Goal: Task Accomplishment & Management: Manage account settings

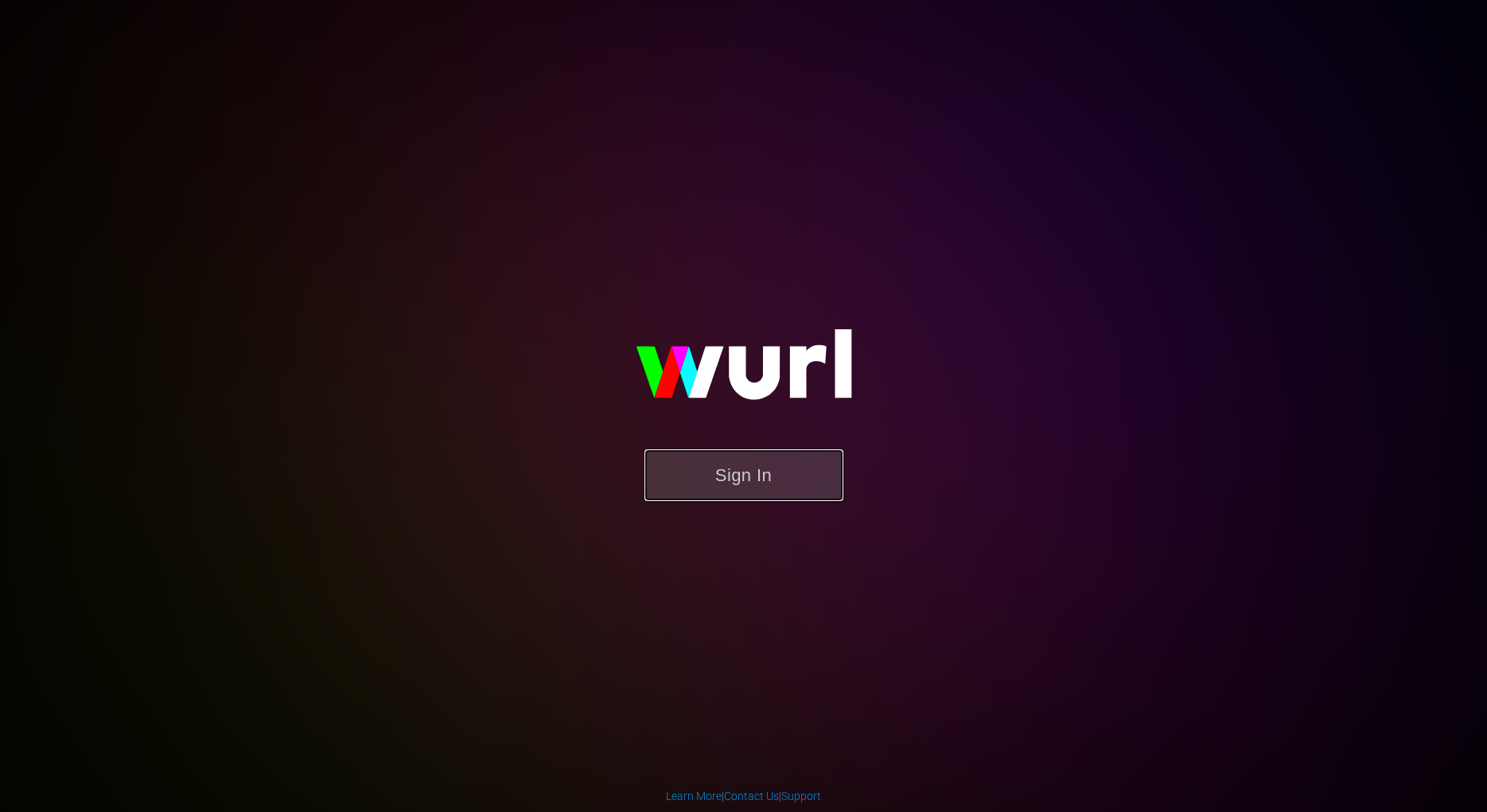
click at [760, 477] on button "Sign In" at bounding box center [744, 476] width 199 height 52
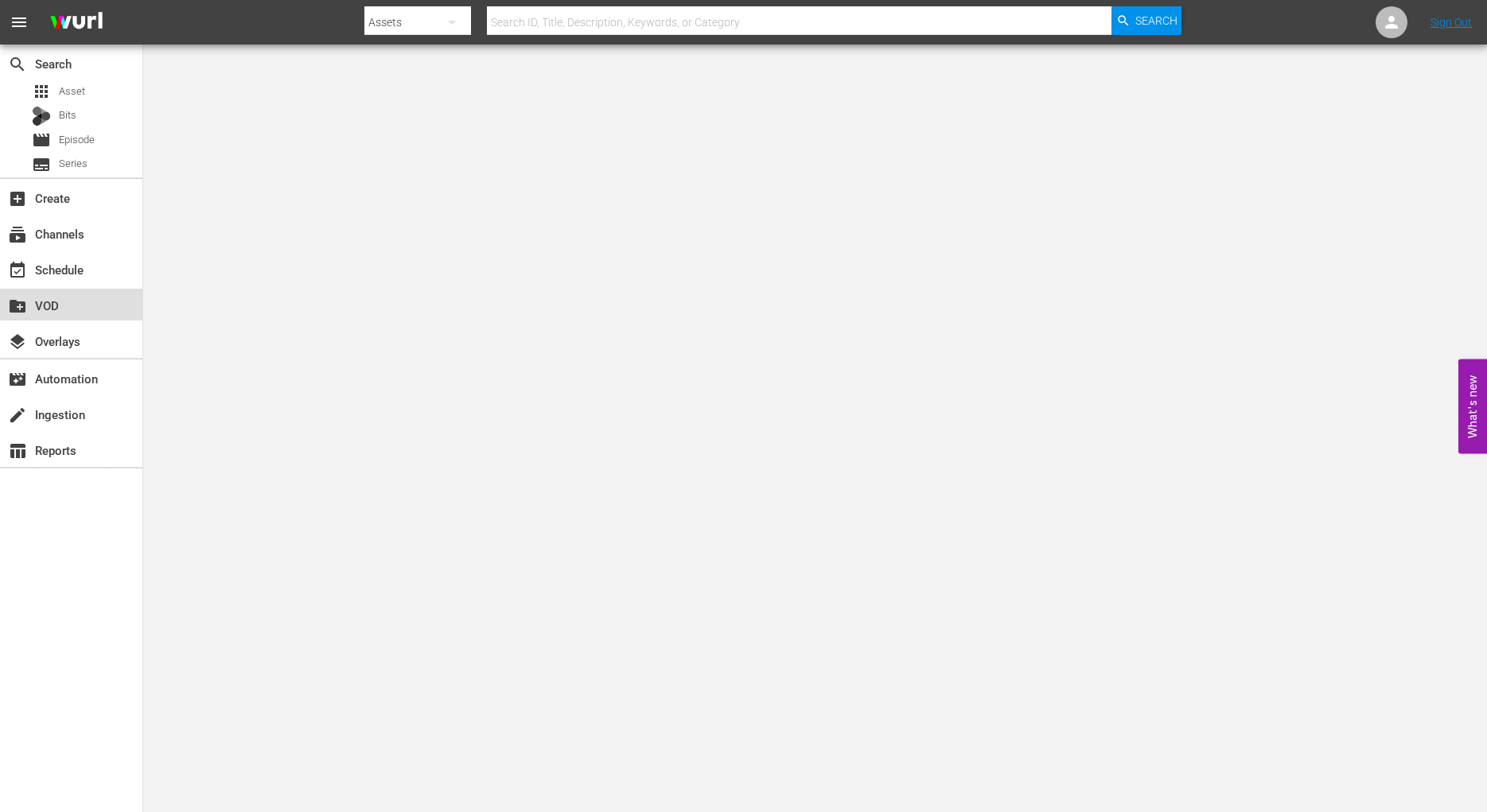
click at [57, 304] on div "create_new_folder VOD" at bounding box center [44, 303] width 89 height 14
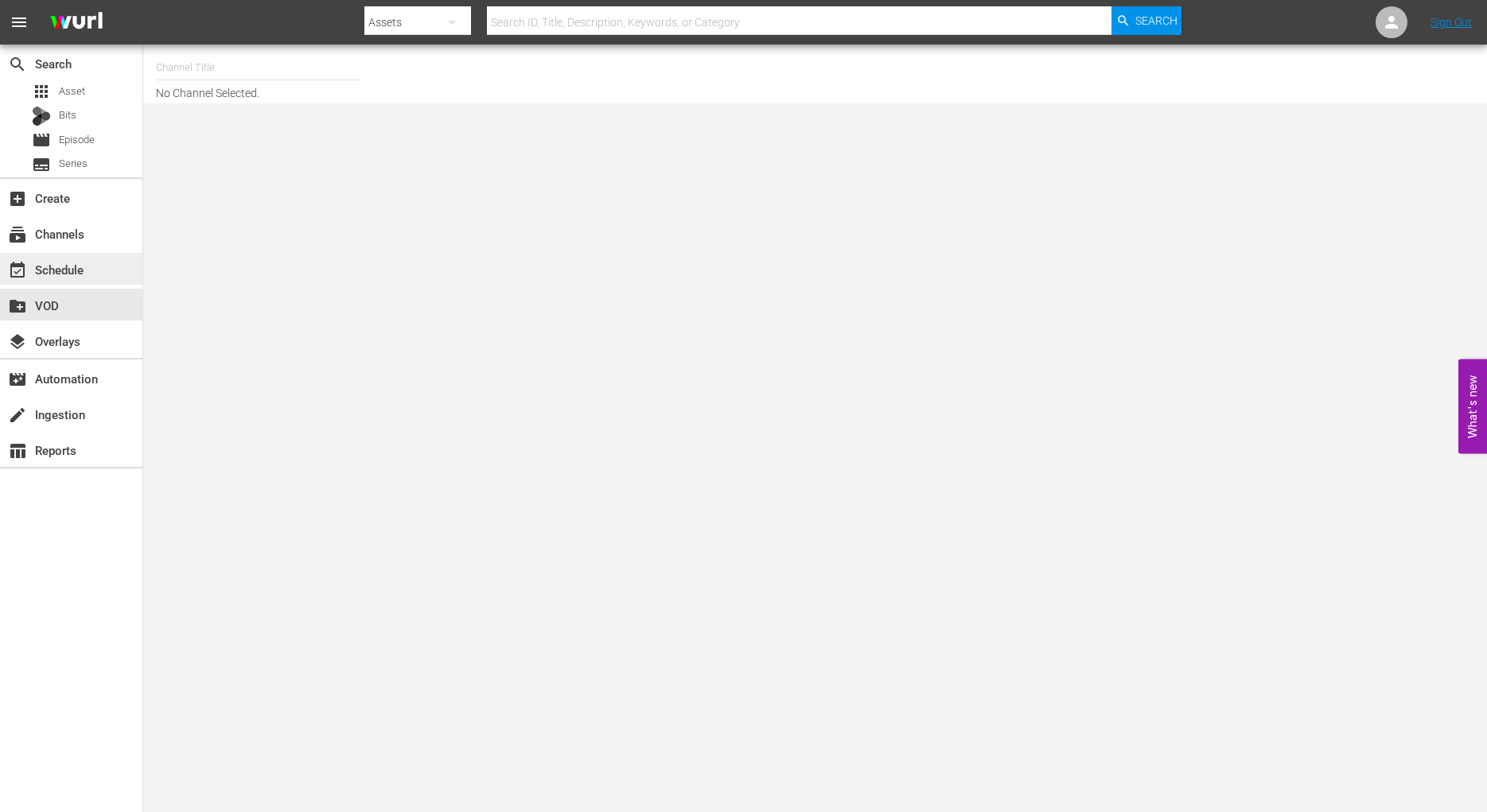
click at [64, 270] on div "event_available Schedule" at bounding box center [44, 266] width 89 height 14
click at [87, 237] on div "subscriptions Channels" at bounding box center [44, 231] width 89 height 14
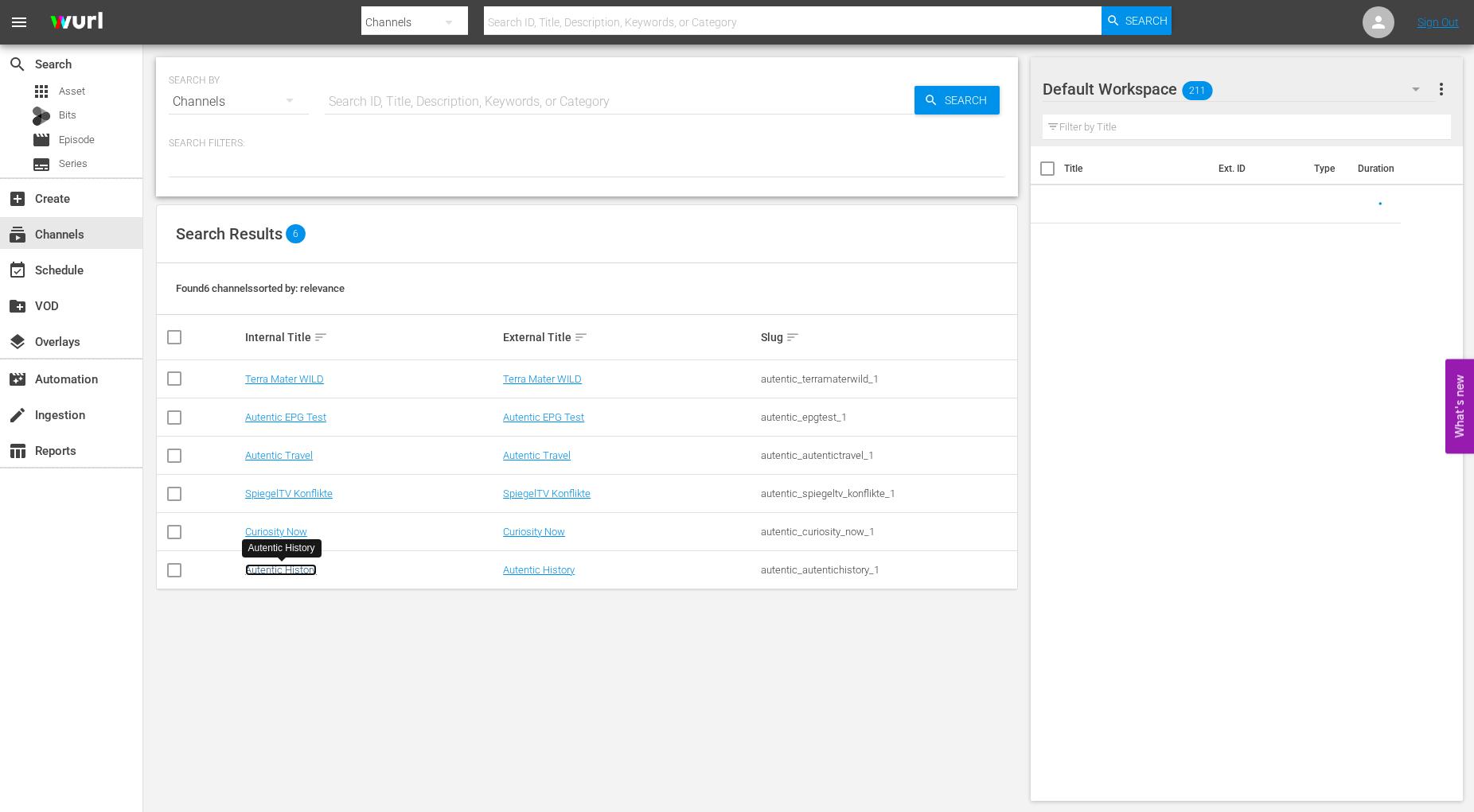
click at [286, 571] on link "Autentic History" at bounding box center [281, 570] width 71 height 12
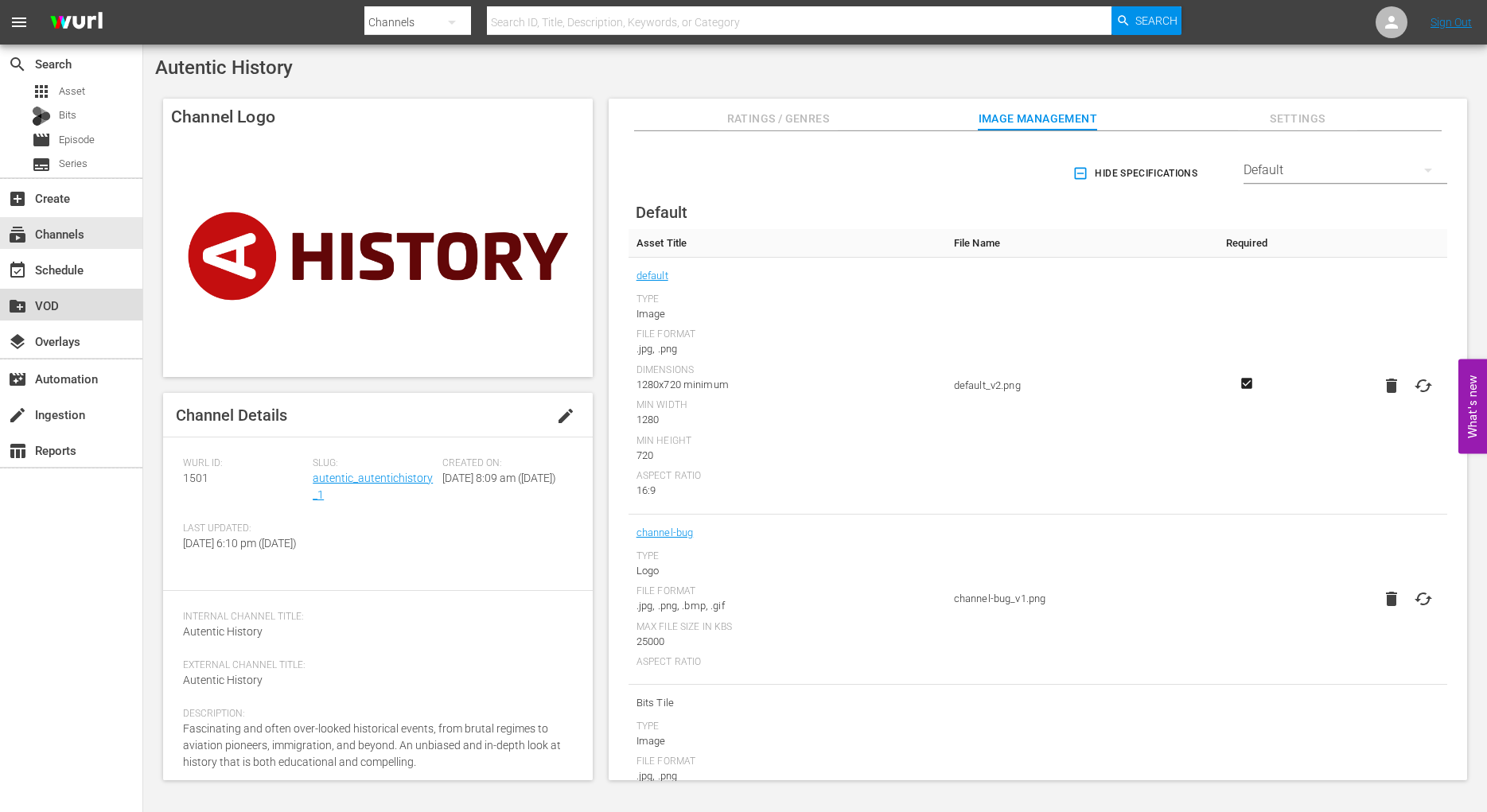
click at [51, 304] on div "create_new_folder VOD" at bounding box center [44, 303] width 89 height 14
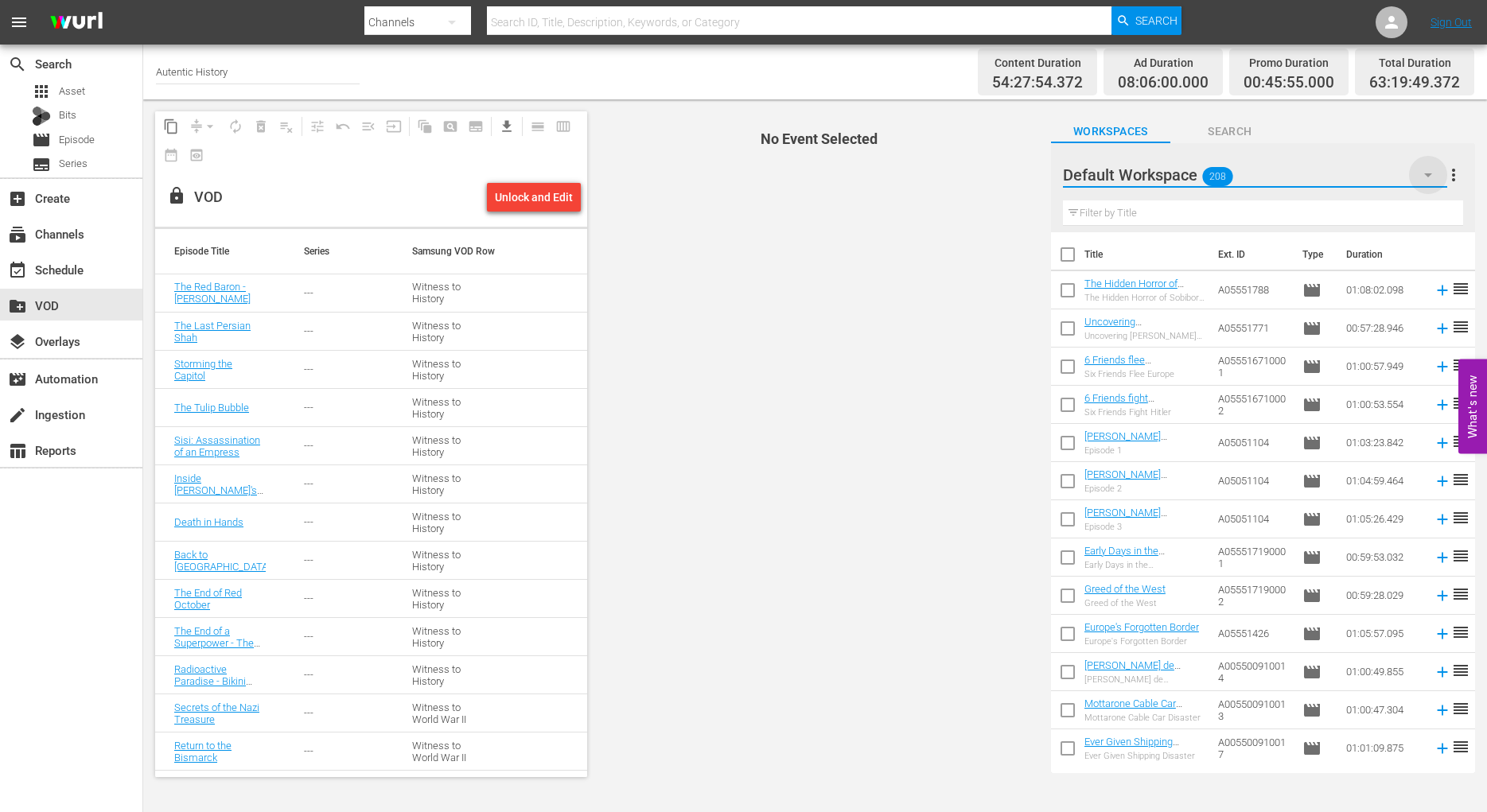
click at [1425, 178] on icon "button" at bounding box center [1428, 175] width 19 height 19
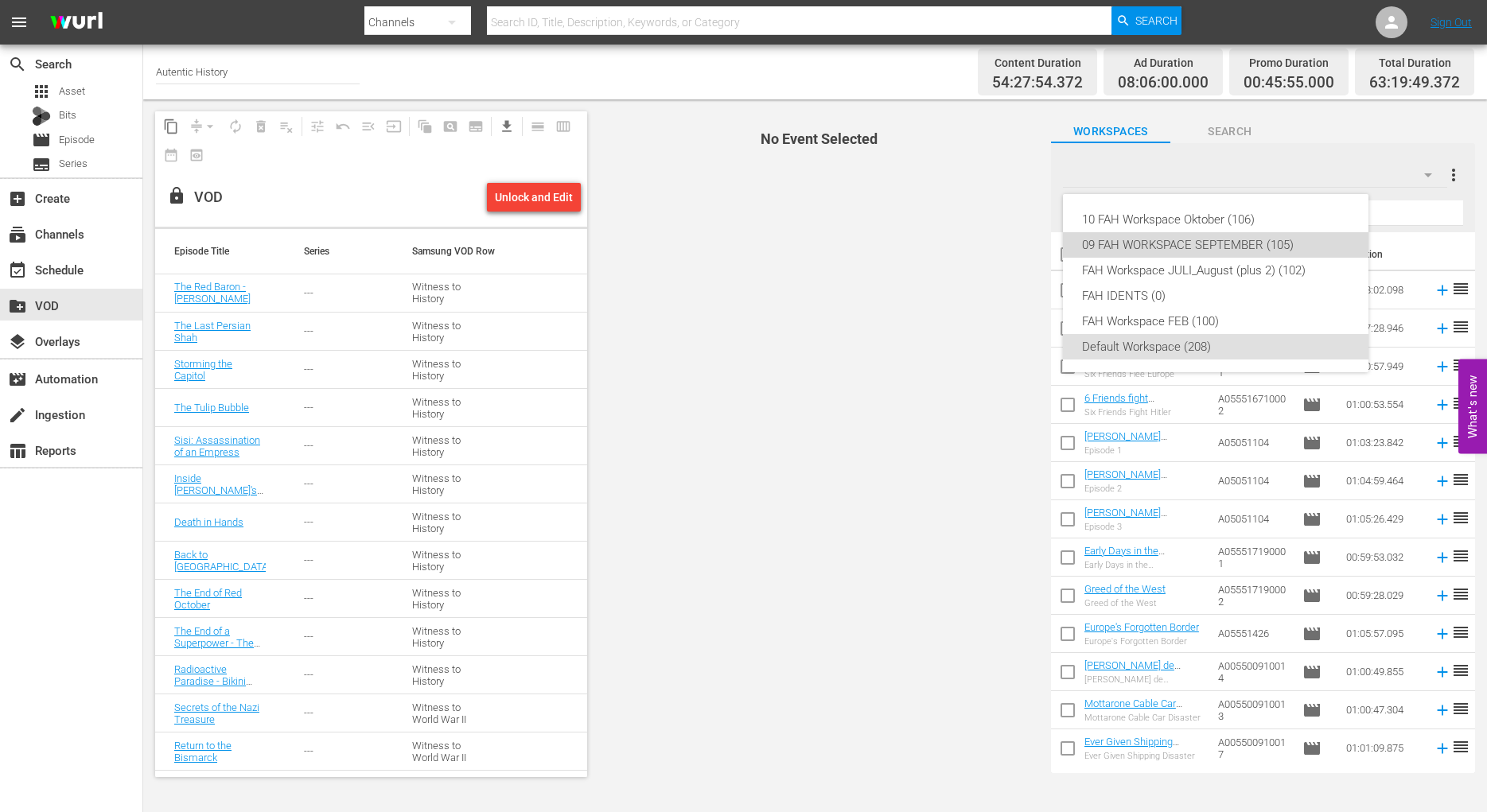
click at [1201, 244] on div "09 FAH WORKSPACE SEPTEMBER (105)" at bounding box center [1216, 245] width 267 height 25
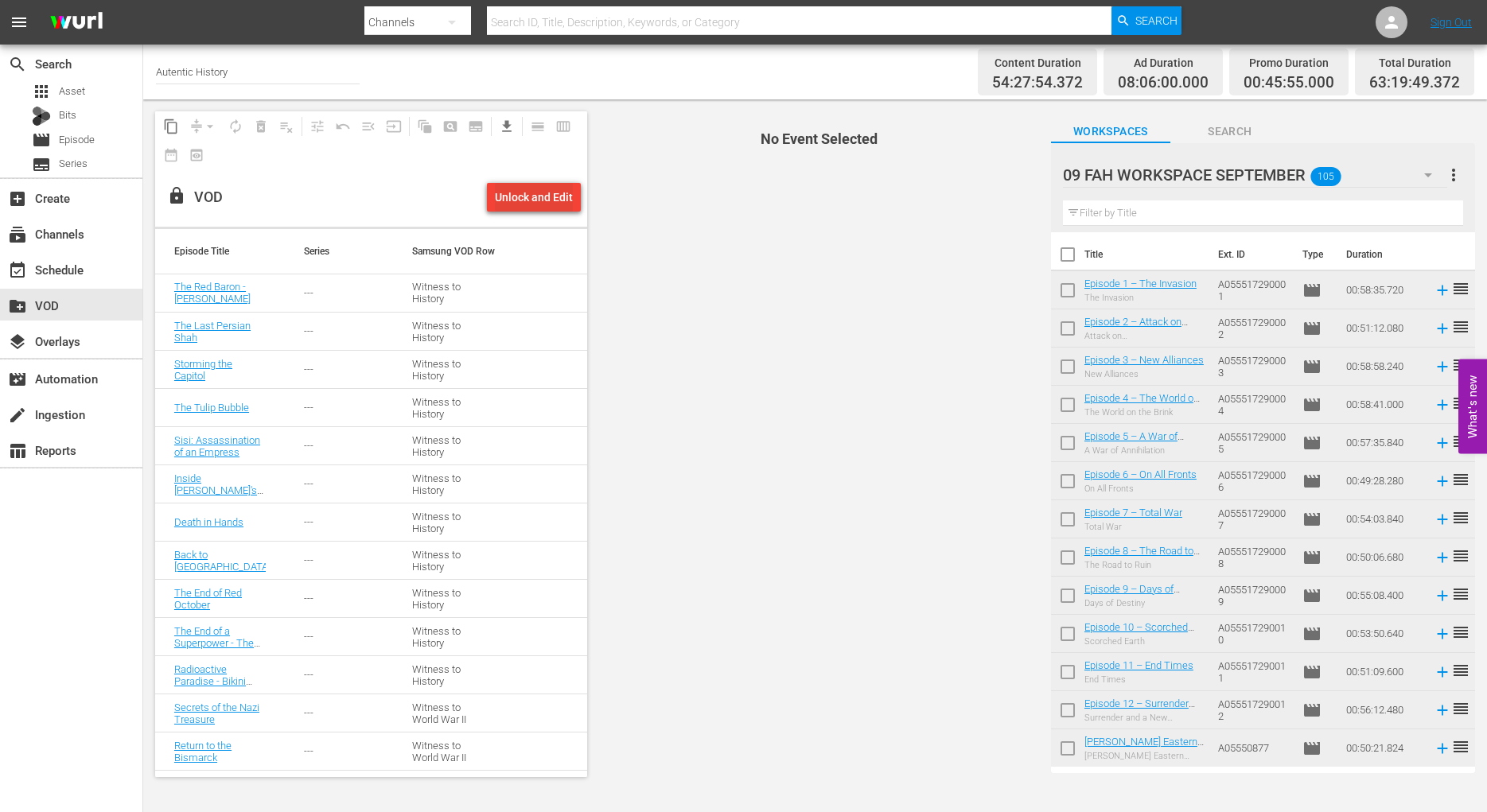
click at [514, 195] on div "Unlock and Edit" at bounding box center [534, 198] width 78 height 29
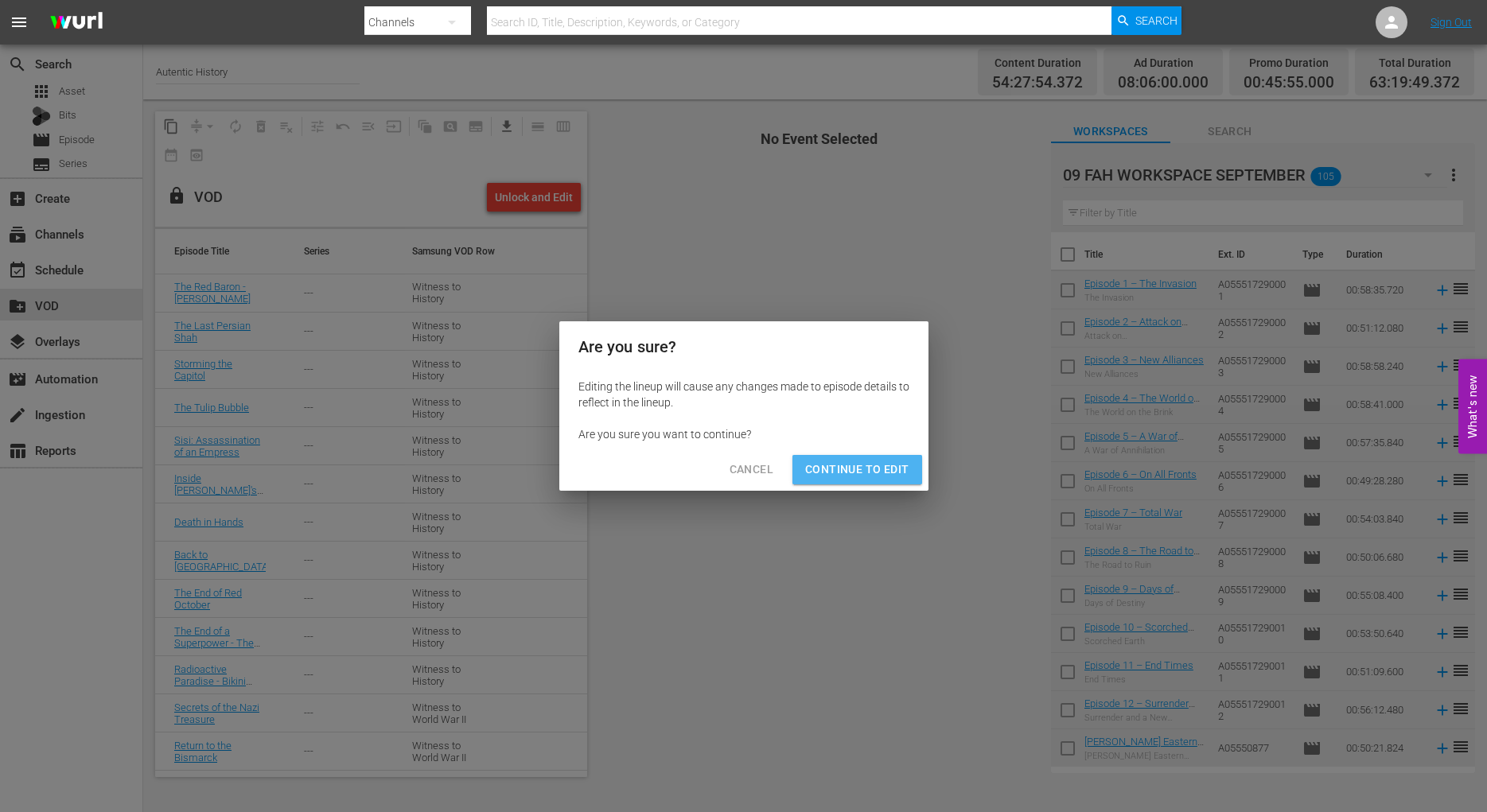
click at [859, 472] on span "Continue to Edit" at bounding box center [856, 469] width 103 height 20
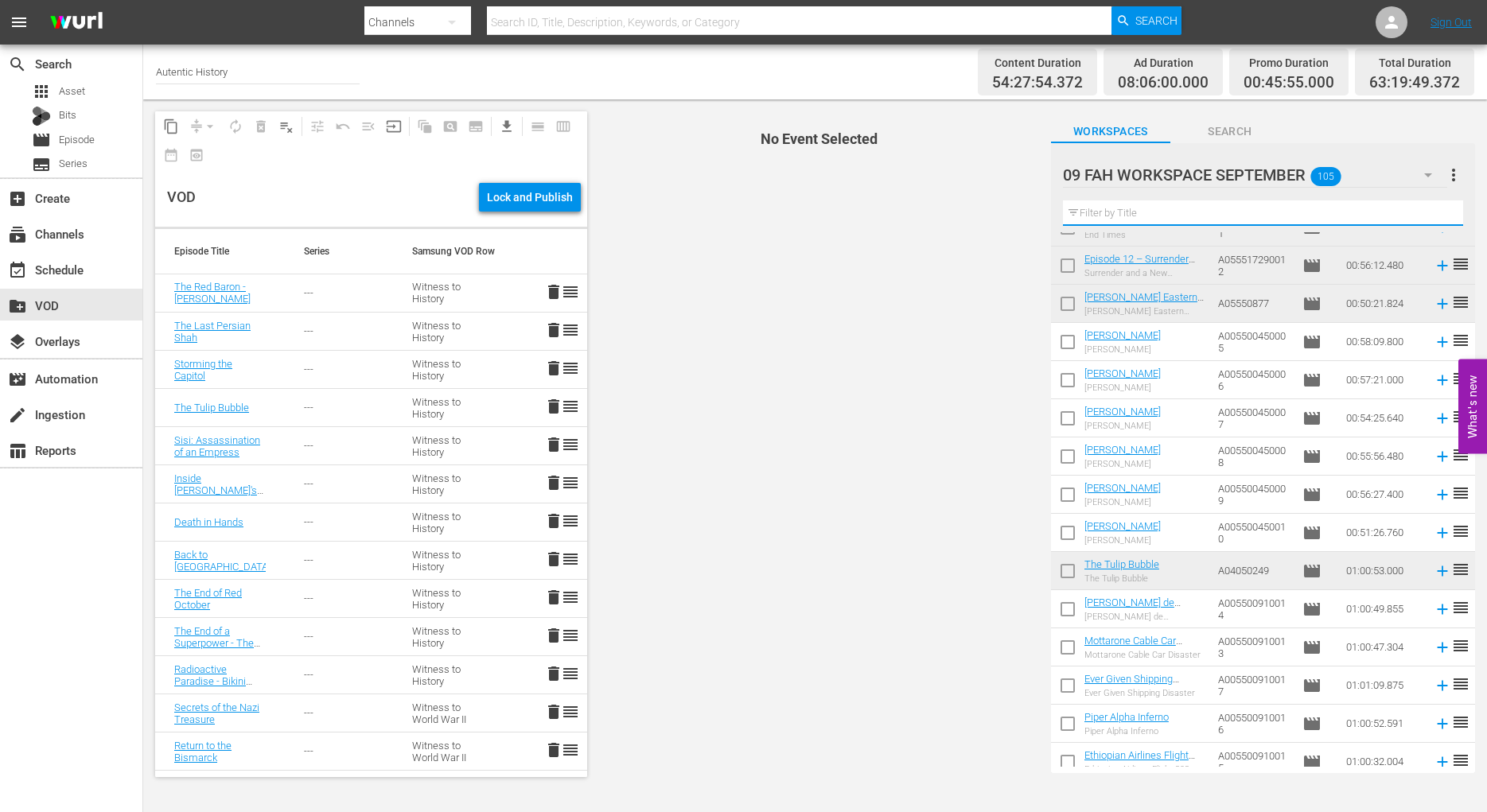
click at [1119, 212] on input "text" at bounding box center [1263, 213] width 401 height 25
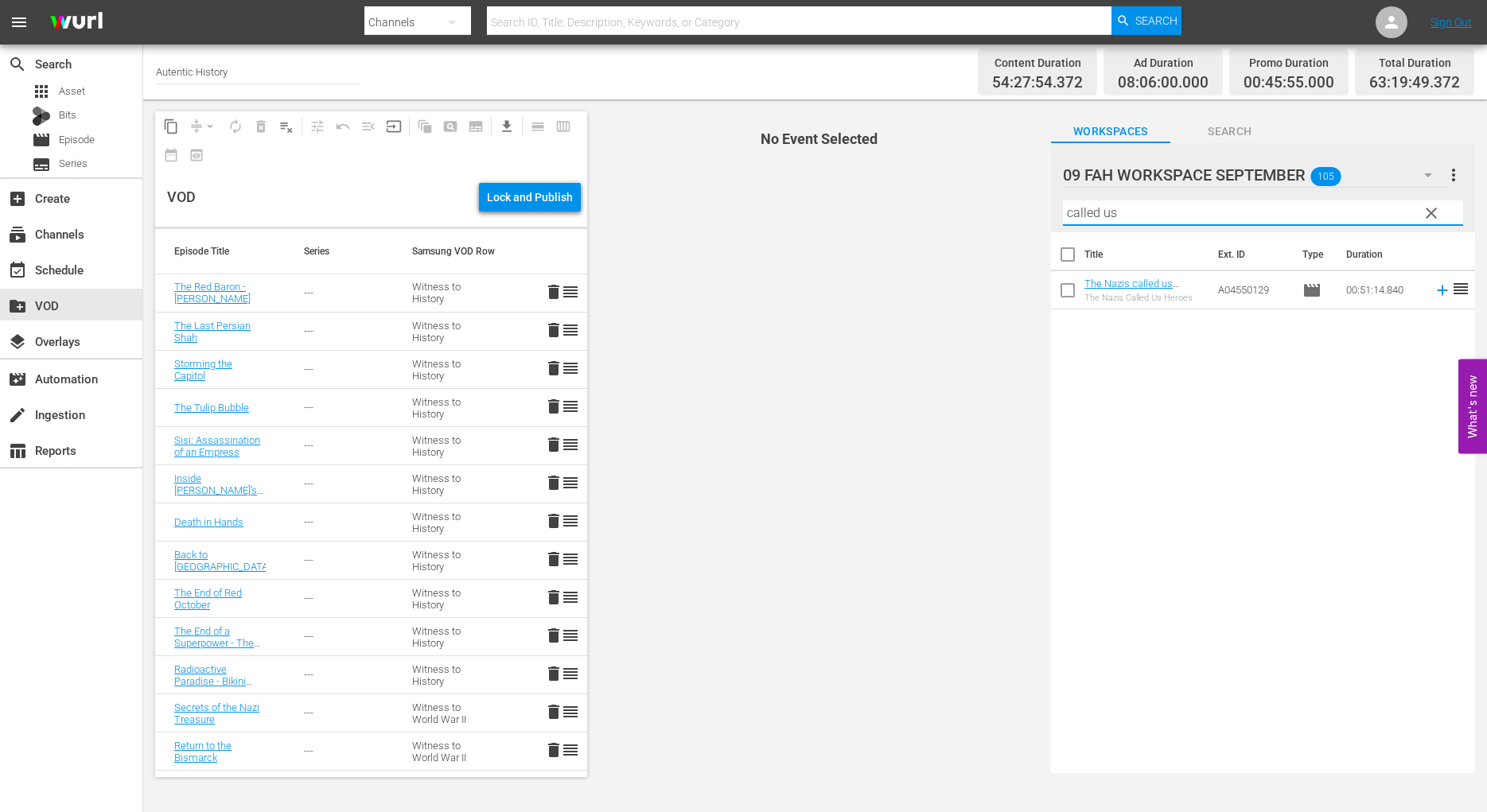
type input "called us"
click at [1070, 296] on input "checkbox" at bounding box center [1068, 294] width 34 height 34
checkbox input "true"
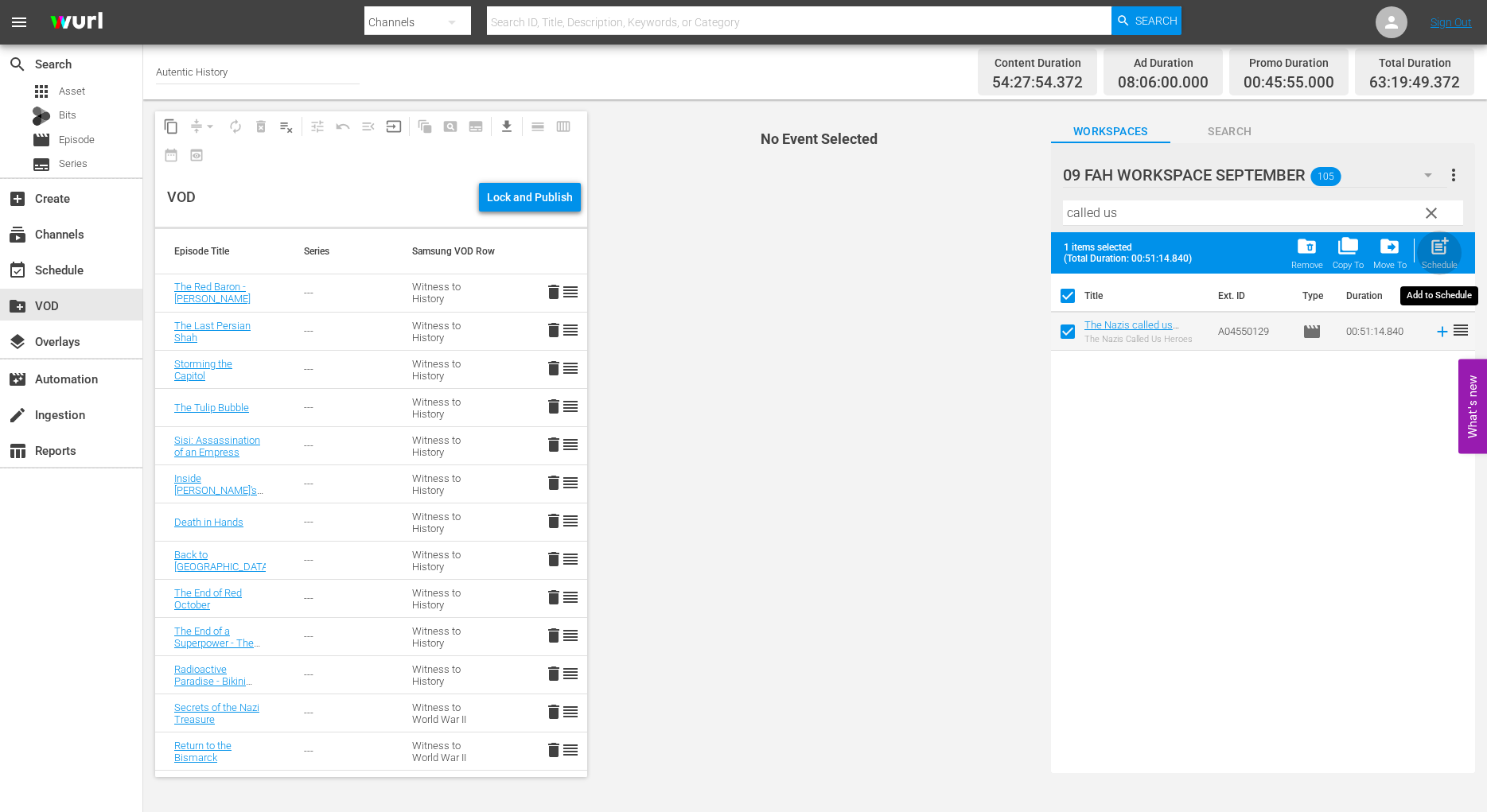
click at [1440, 252] on span "post_add" at bounding box center [1440, 246] width 21 height 21
checkbox input "false"
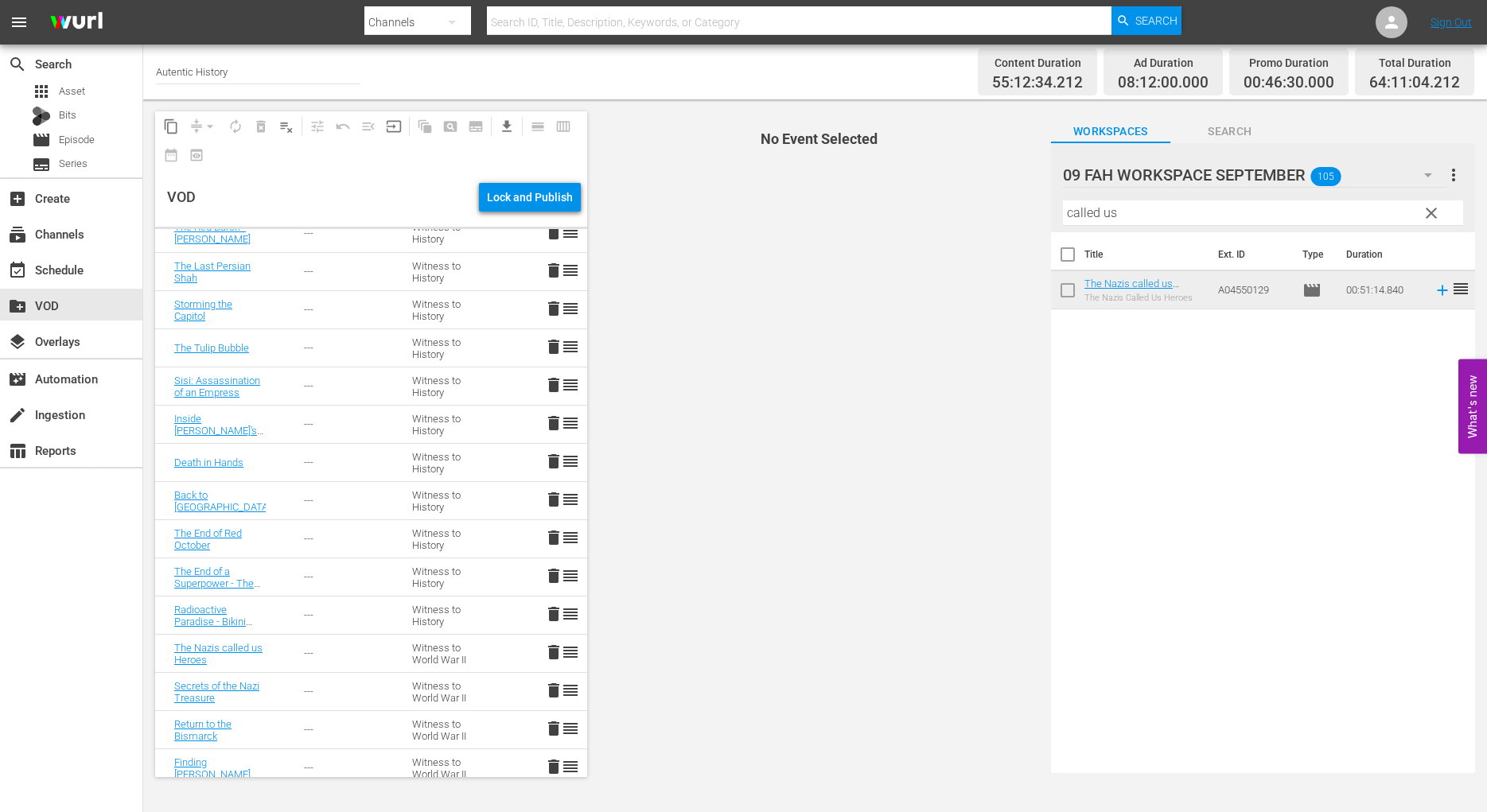
scroll to position [162, 0]
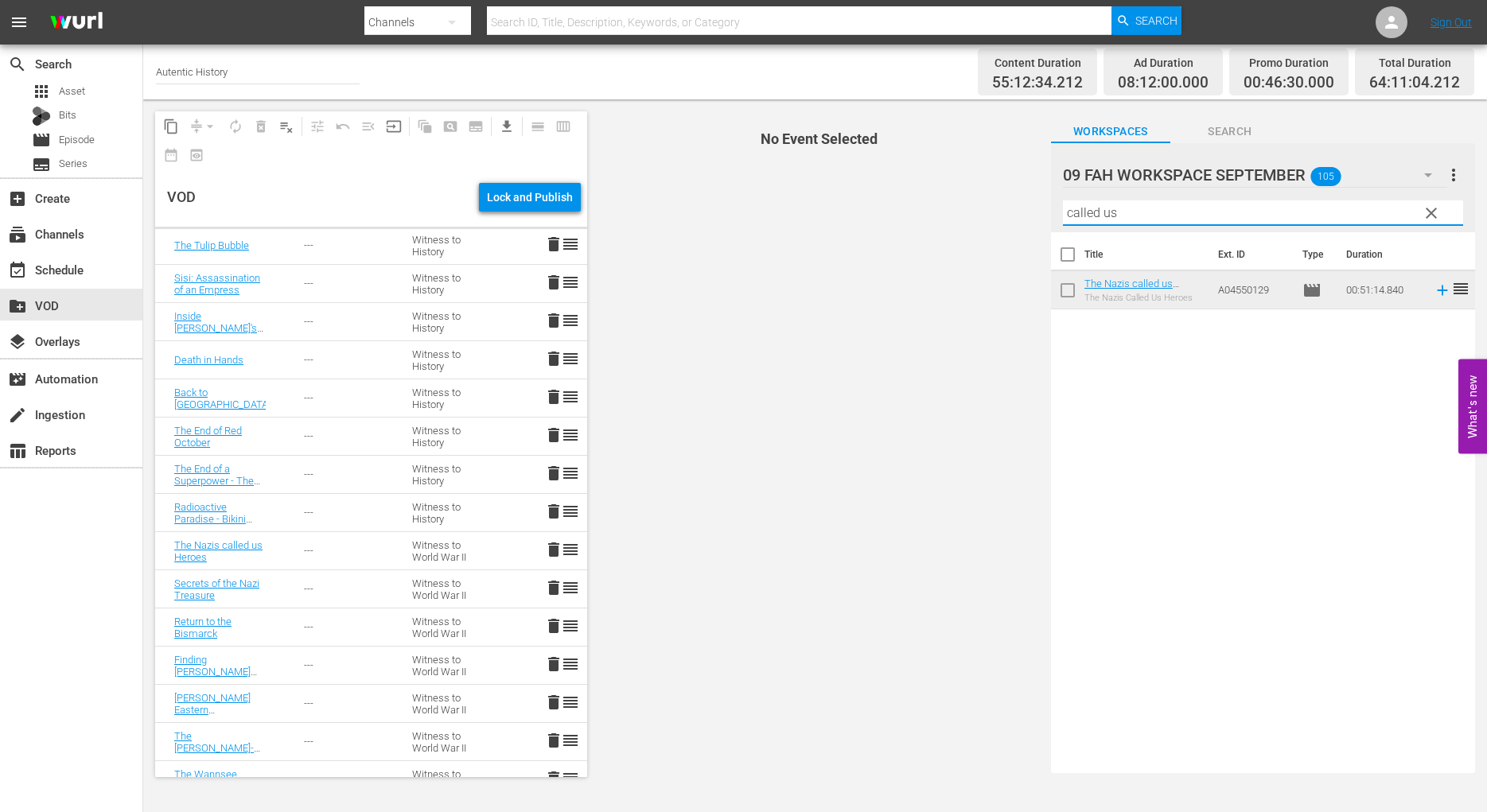
drag, startPoint x: 1135, startPoint y: 203, endPoint x: 1052, endPoint y: 204, distance: 83.0
click at [1063, 204] on input "called us" at bounding box center [1263, 213] width 401 height 25
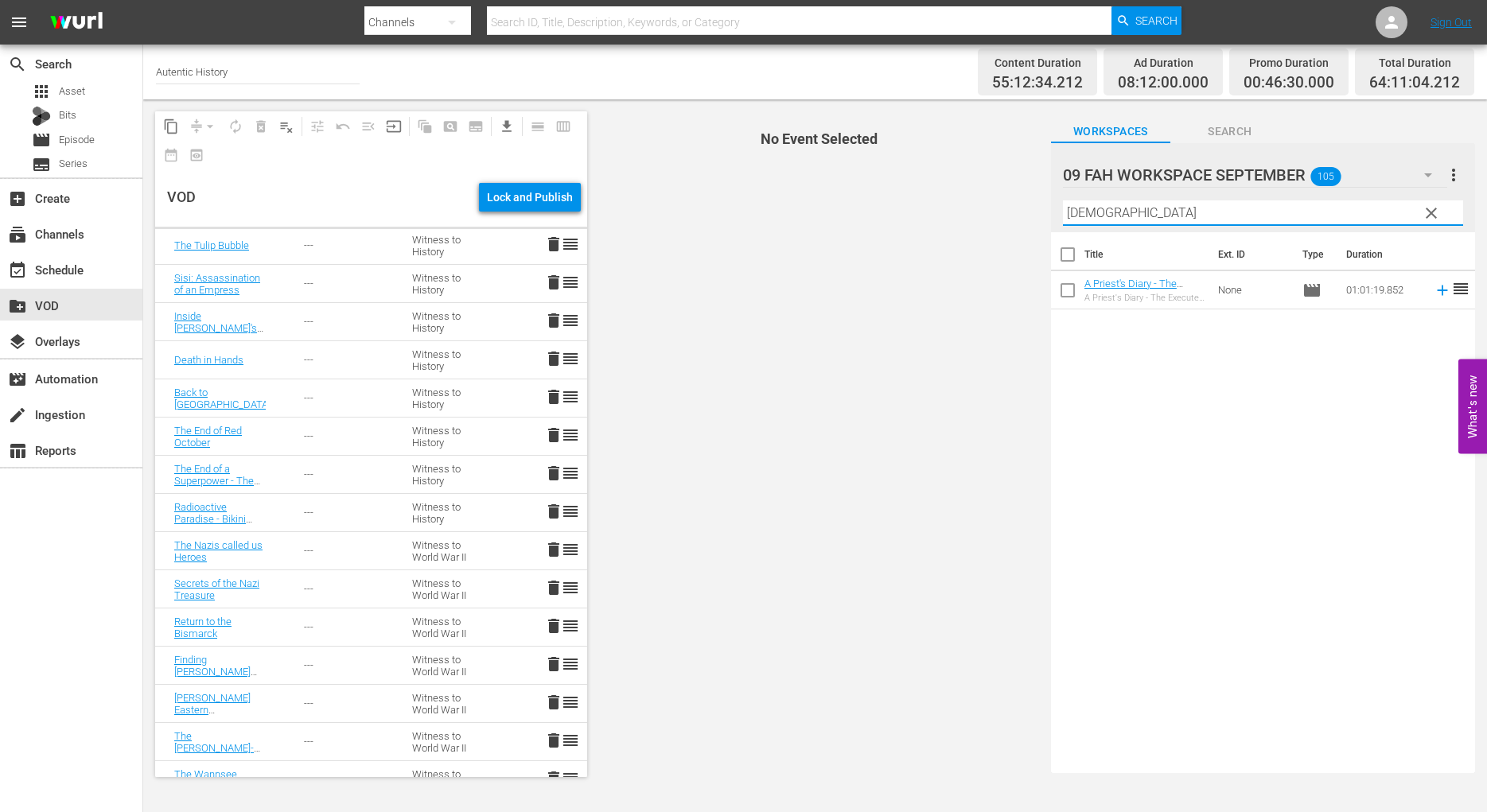
type input "[DEMOGRAPHIC_DATA]"
click at [1066, 287] on input "checkbox" at bounding box center [1068, 294] width 34 height 34
checkbox input "true"
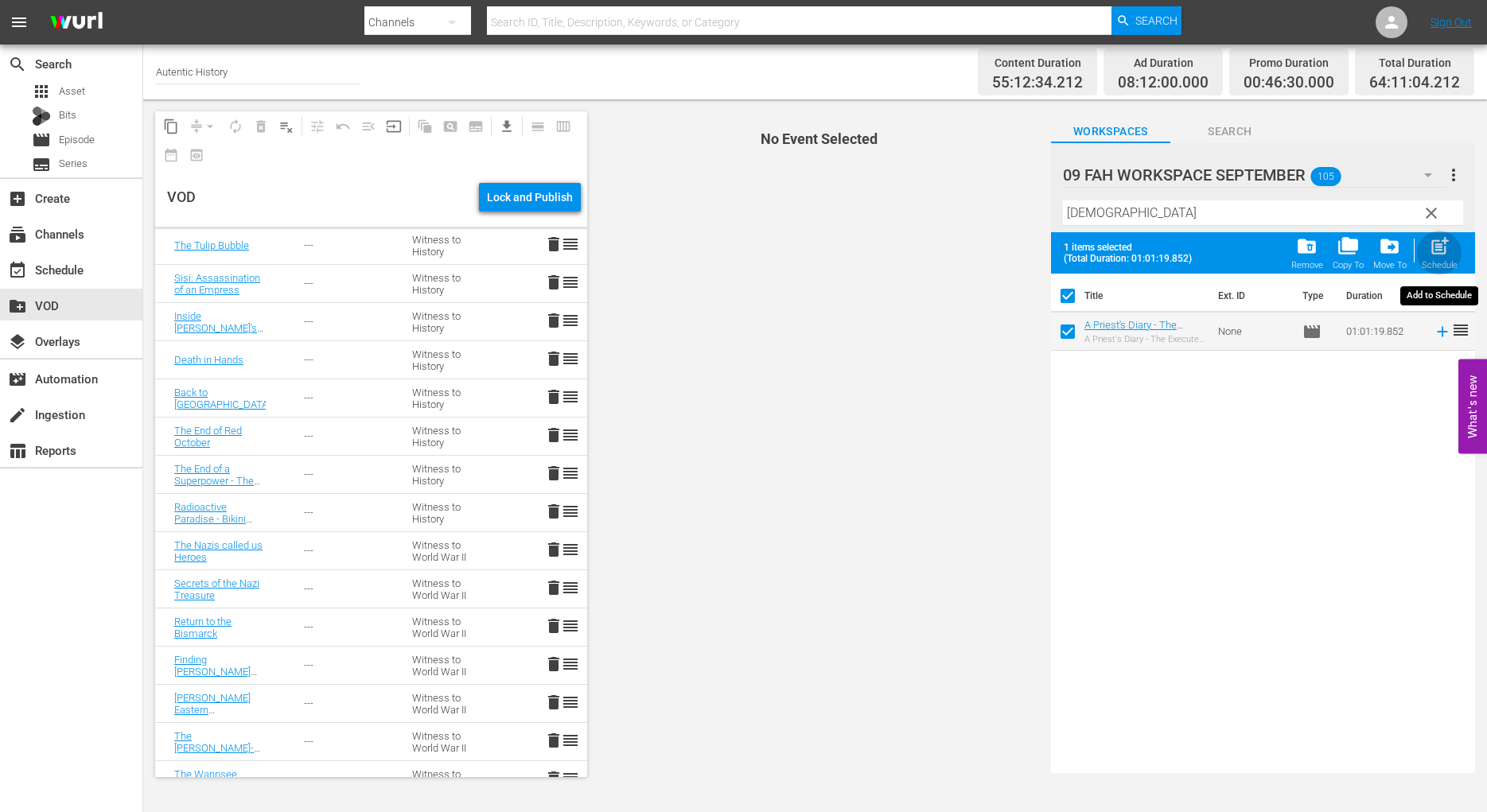
click at [1437, 248] on span "post_add" at bounding box center [1440, 246] width 21 height 21
checkbox input "false"
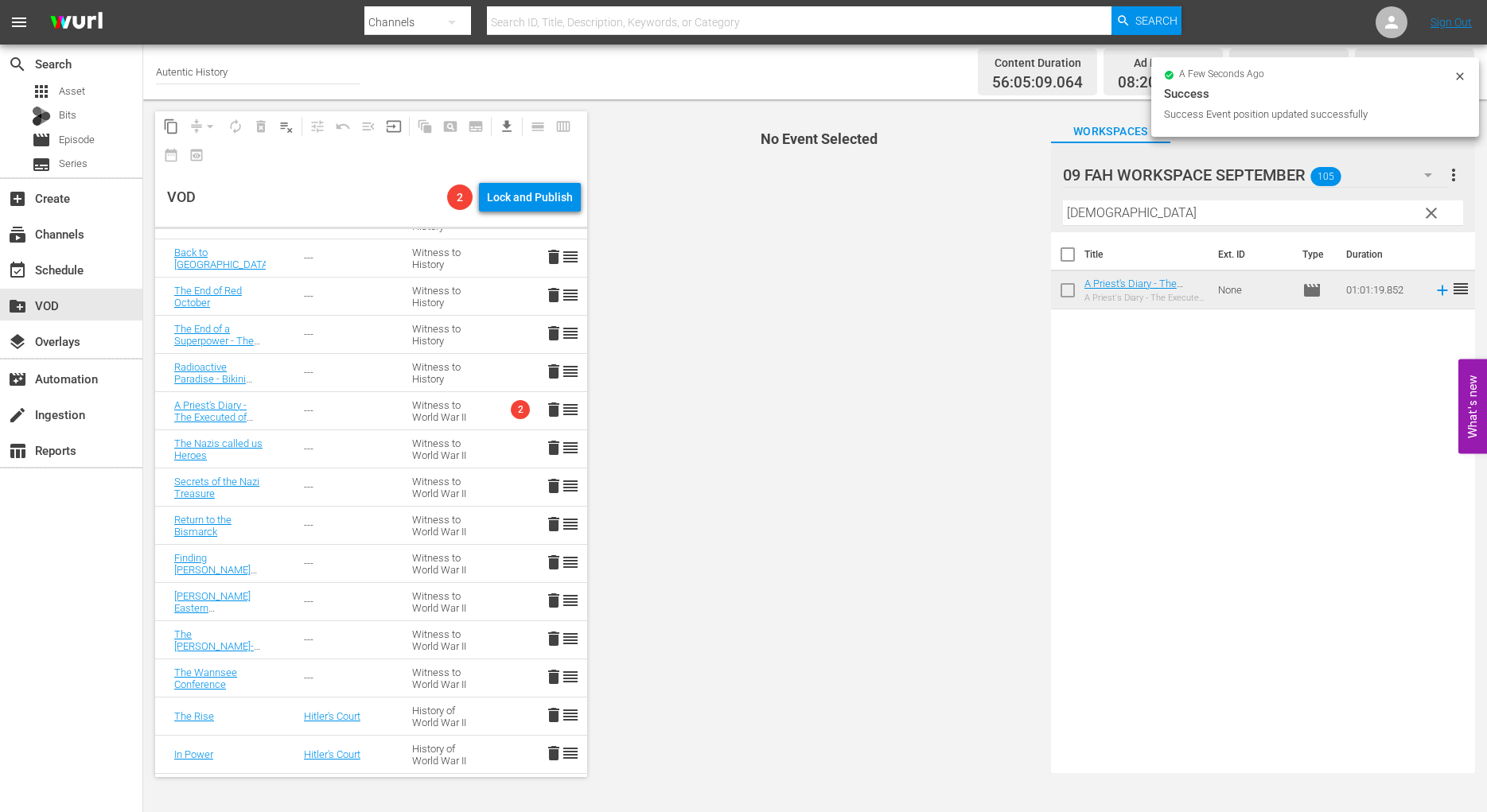
scroll to position [265, 0]
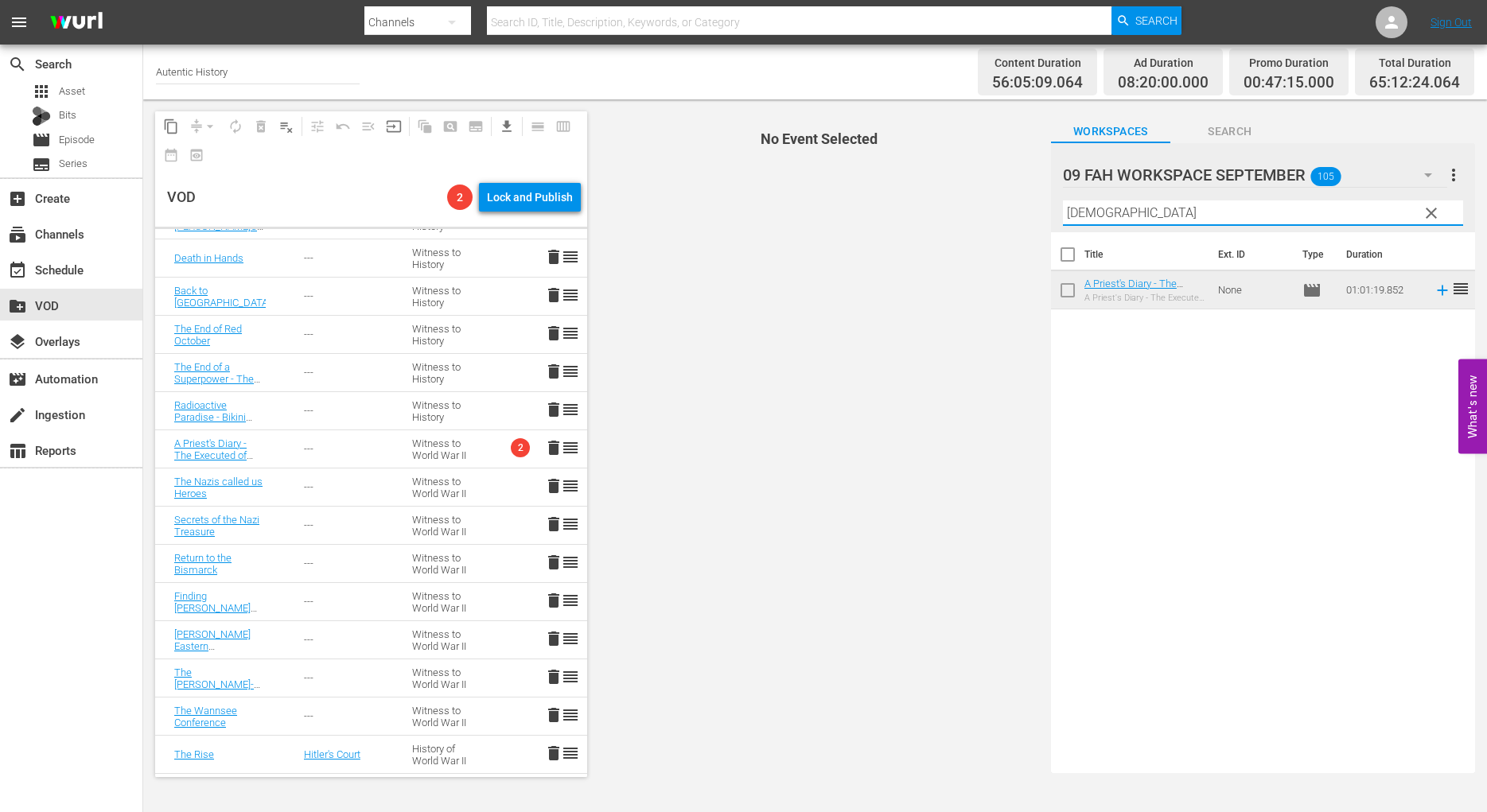
drag, startPoint x: 1105, startPoint y: 218, endPoint x: 984, endPoint y: 205, distance: 121.7
click at [1063, 205] on input "[DEMOGRAPHIC_DATA]" at bounding box center [1263, 213] width 401 height 25
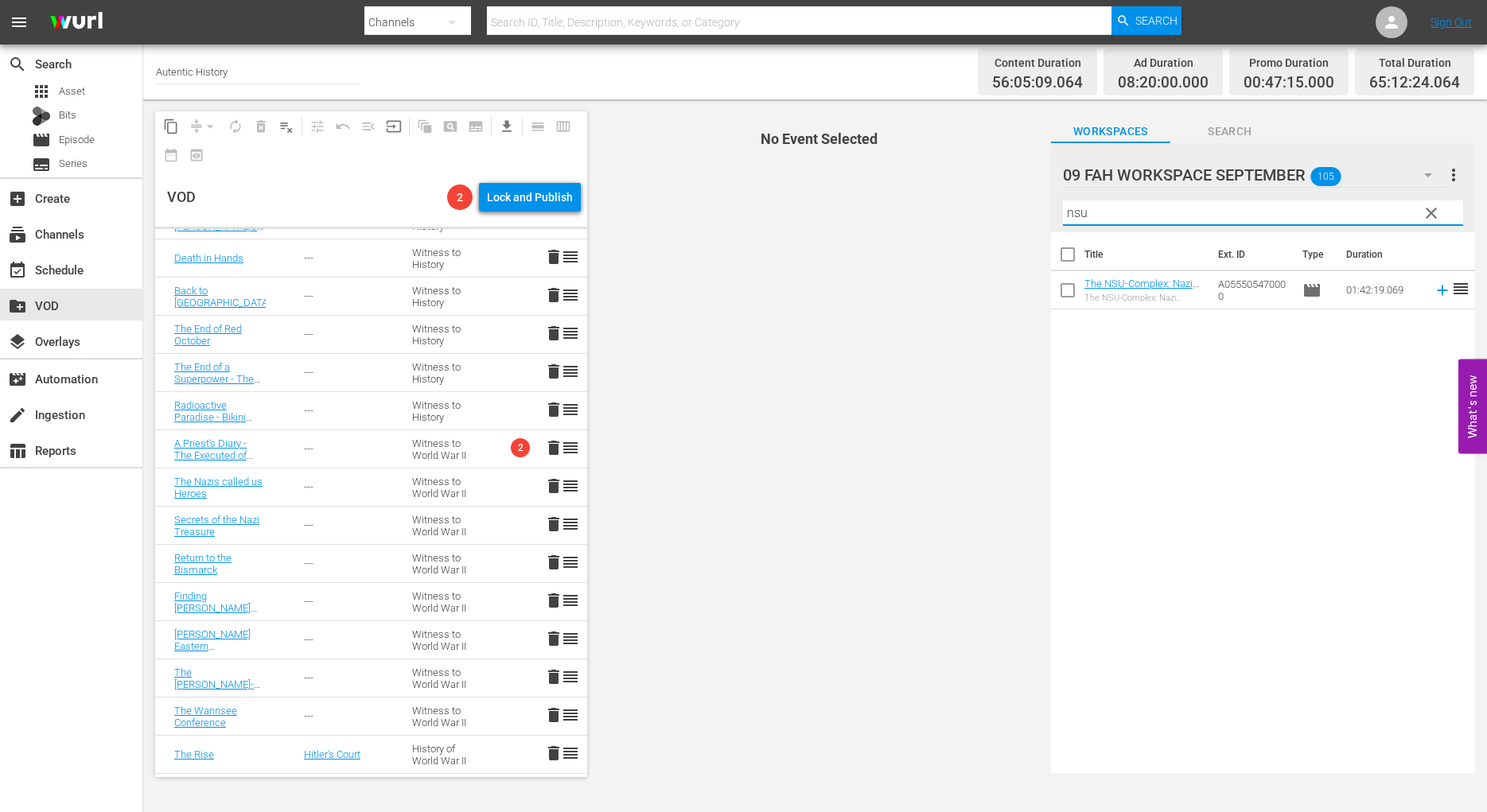
type input "nsu"
click at [1067, 290] on input "checkbox" at bounding box center [1068, 294] width 34 height 34
checkbox input "true"
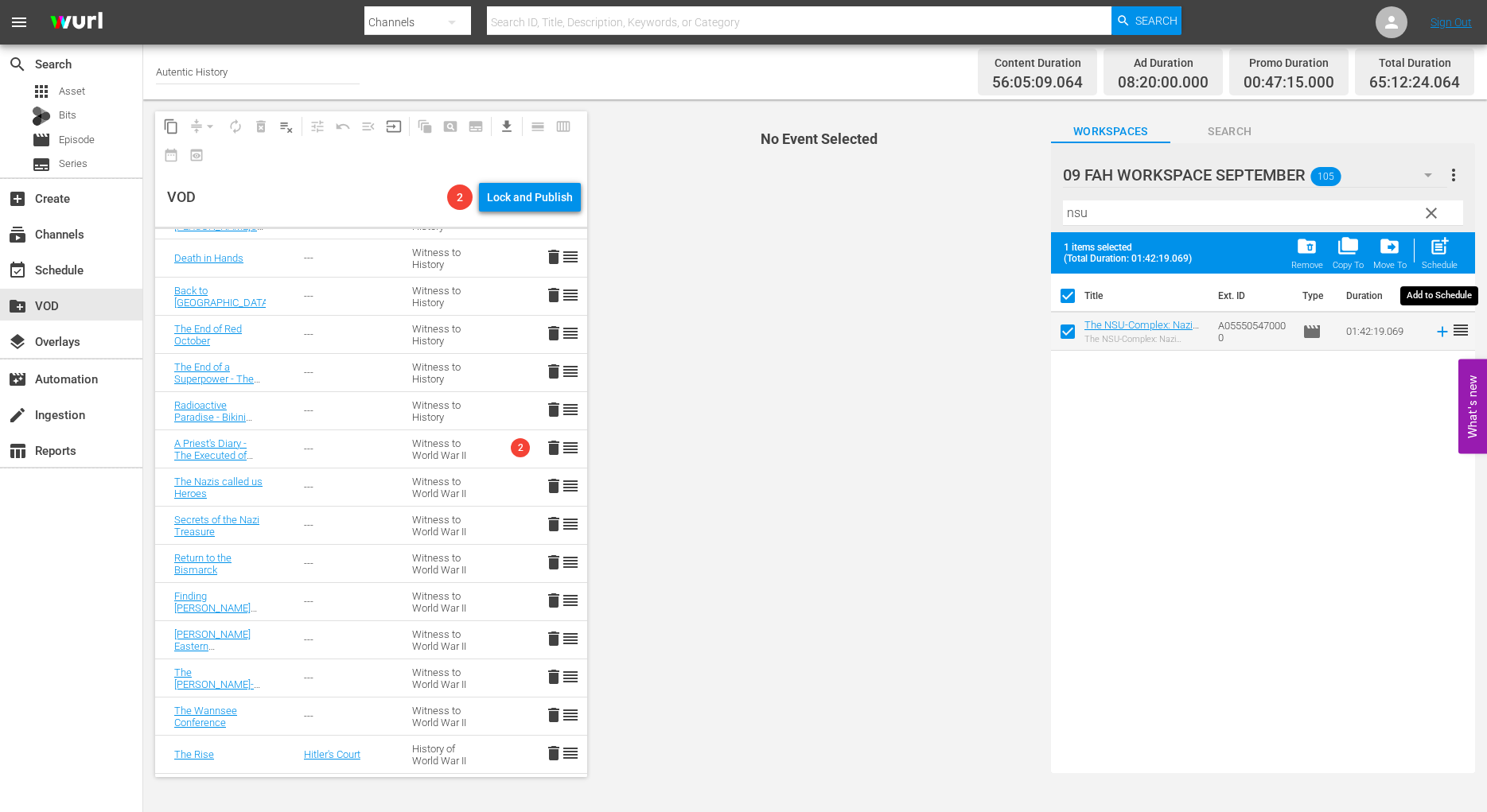
click at [1440, 246] on span "post_add" at bounding box center [1440, 246] width 21 height 21
checkbox input "false"
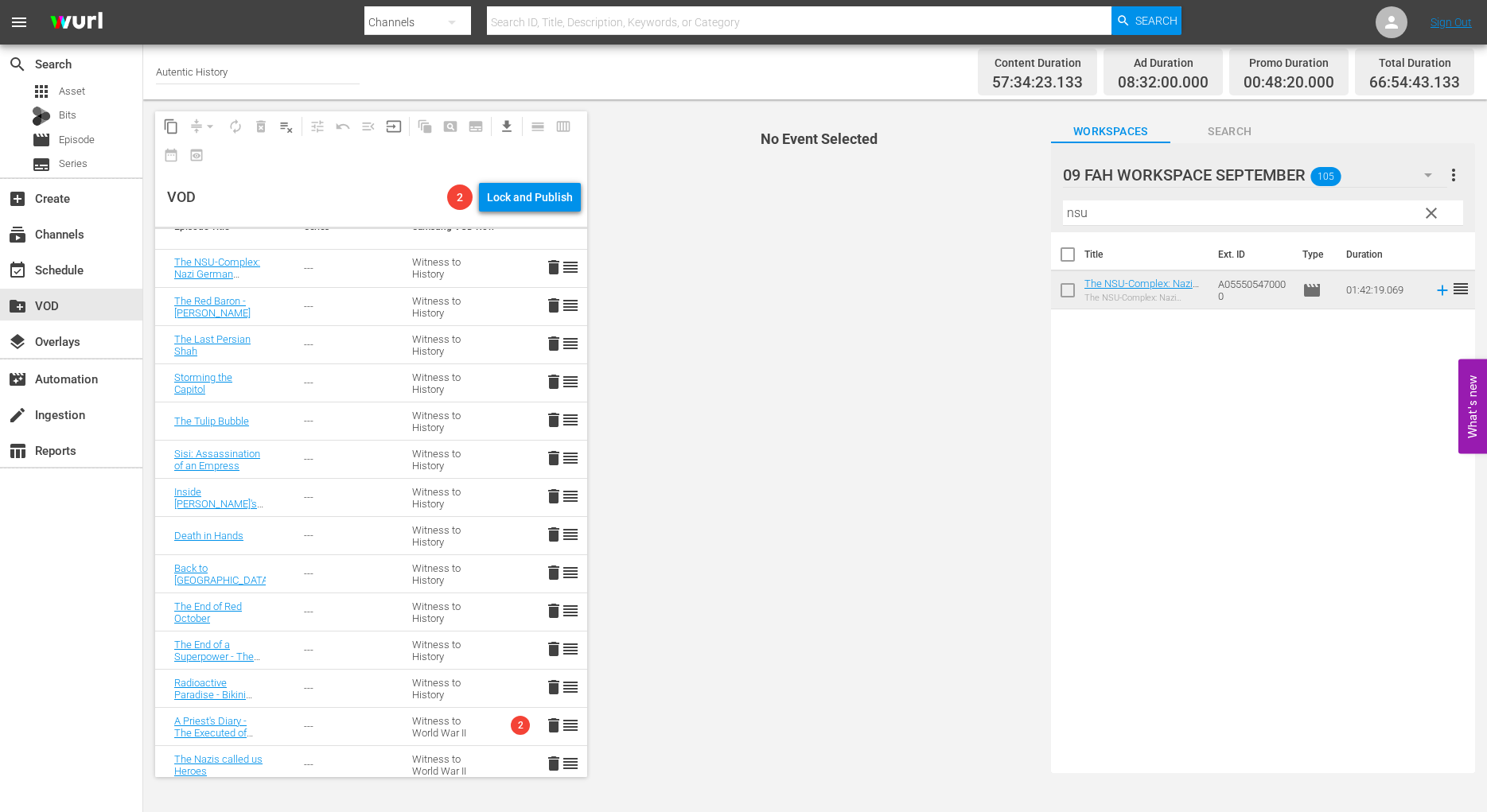
scroll to position [0, 0]
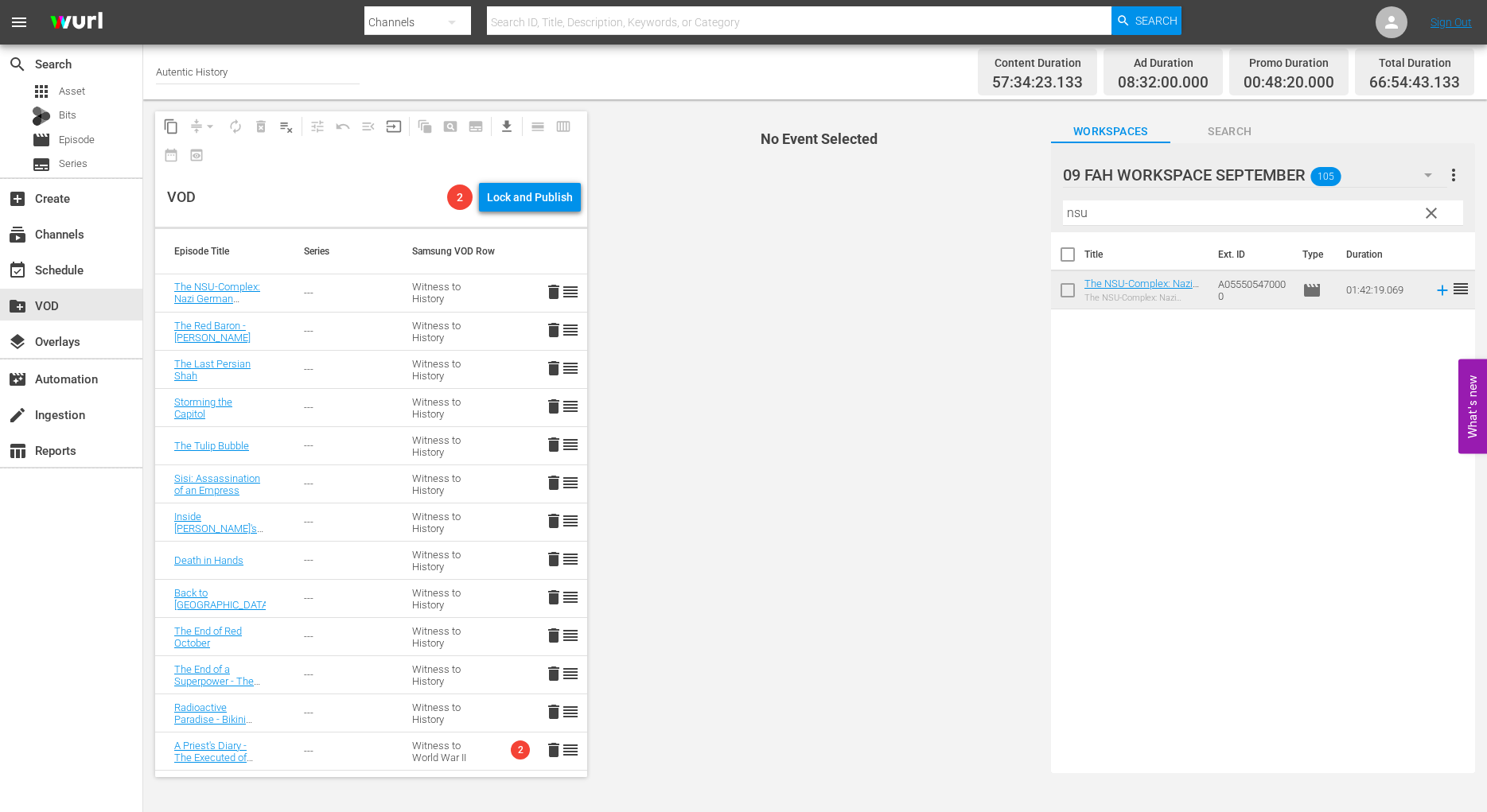
click at [1134, 217] on input "nsu" at bounding box center [1263, 213] width 401 height 25
drag, startPoint x: 1134, startPoint y: 217, endPoint x: 905, endPoint y: 214, distance: 229.0
click at [1063, 215] on input "nsu" at bounding box center [1263, 213] width 401 height 25
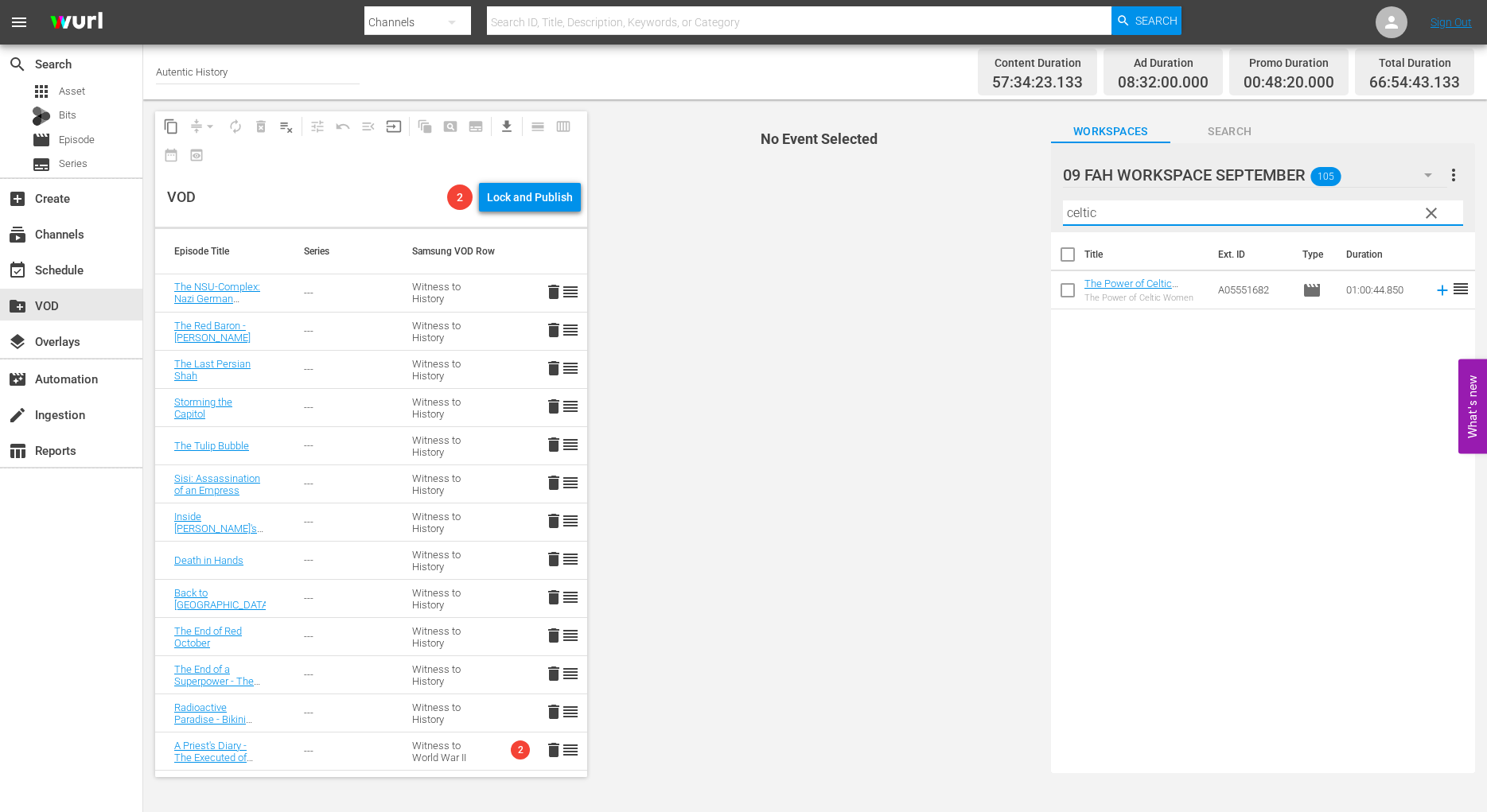
type input "celtic"
click at [1065, 295] on input "checkbox" at bounding box center [1068, 294] width 34 height 34
checkbox input "true"
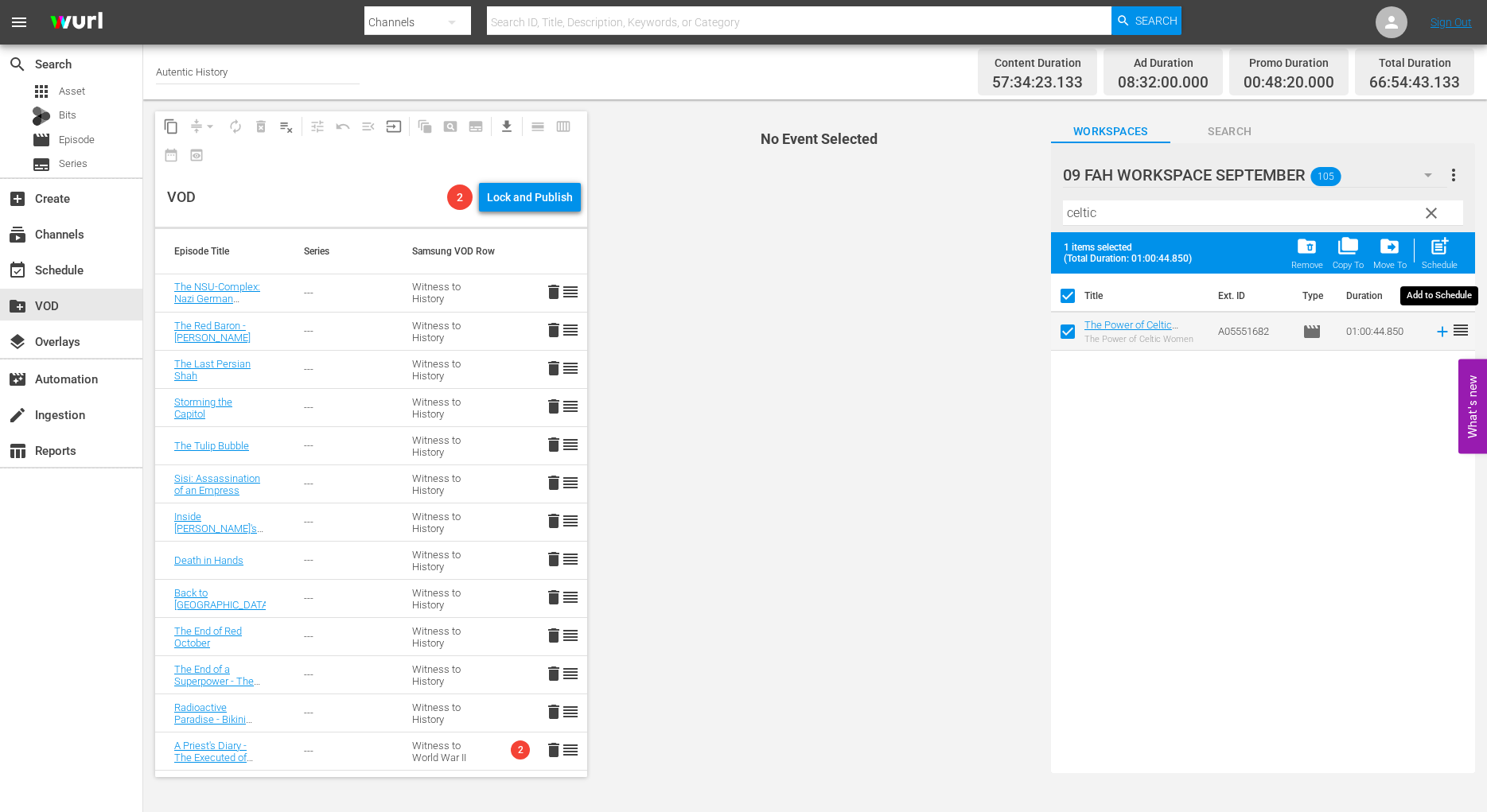
click at [1438, 245] on span "post_add" at bounding box center [1440, 246] width 21 height 21
checkbox input "false"
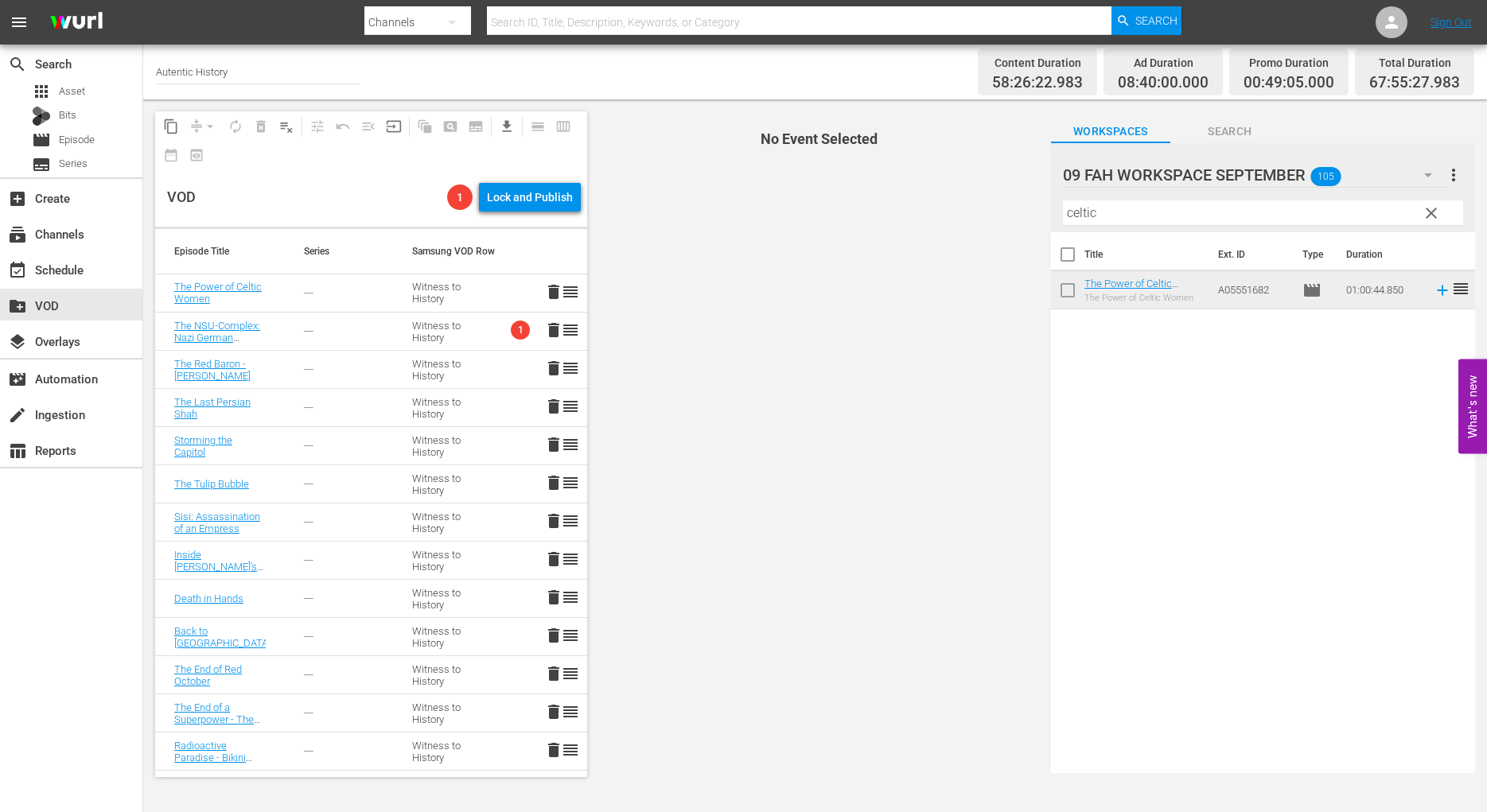
click at [1430, 210] on span "clear" at bounding box center [1432, 213] width 19 height 19
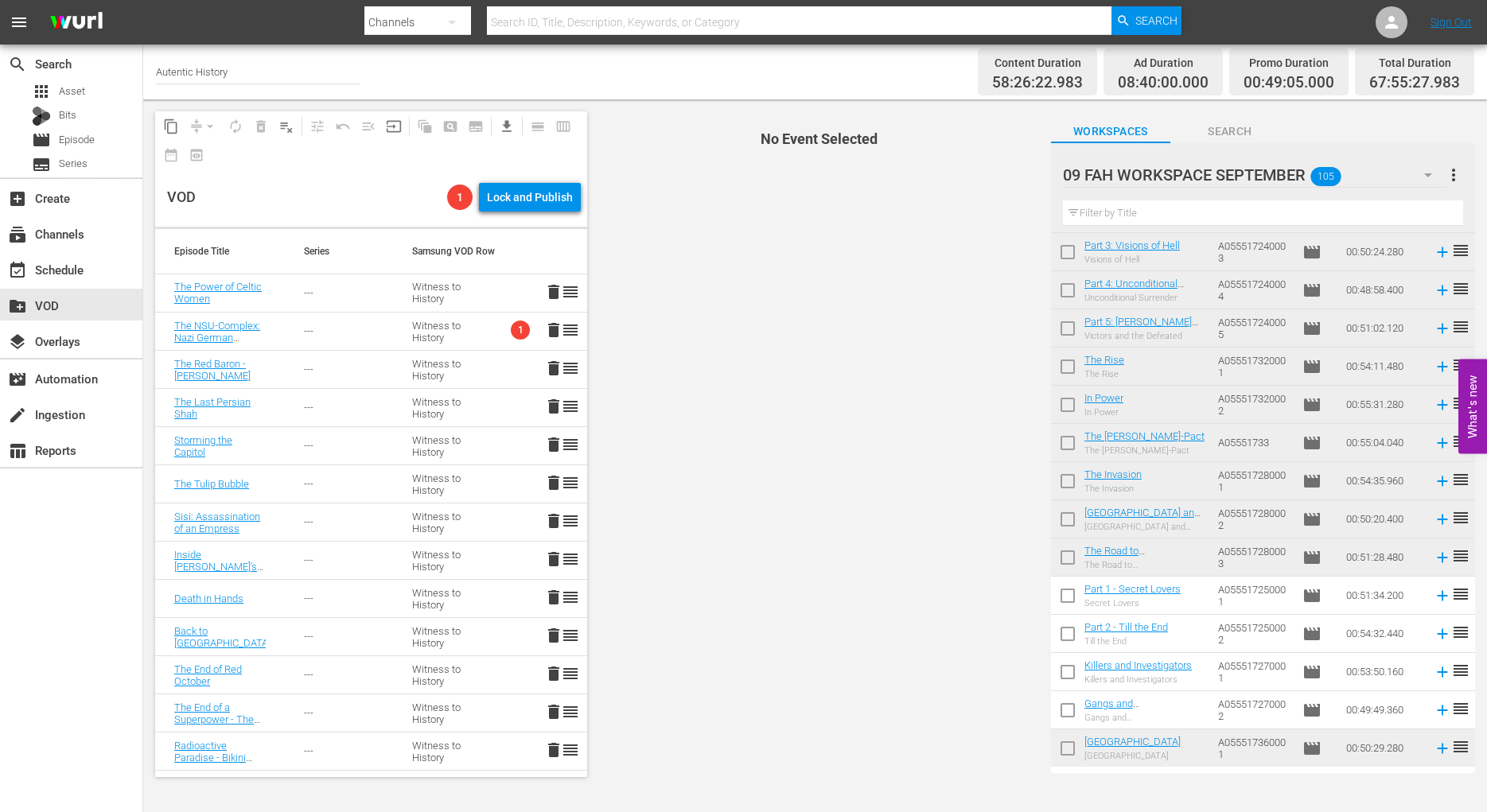
scroll to position [3327, 0]
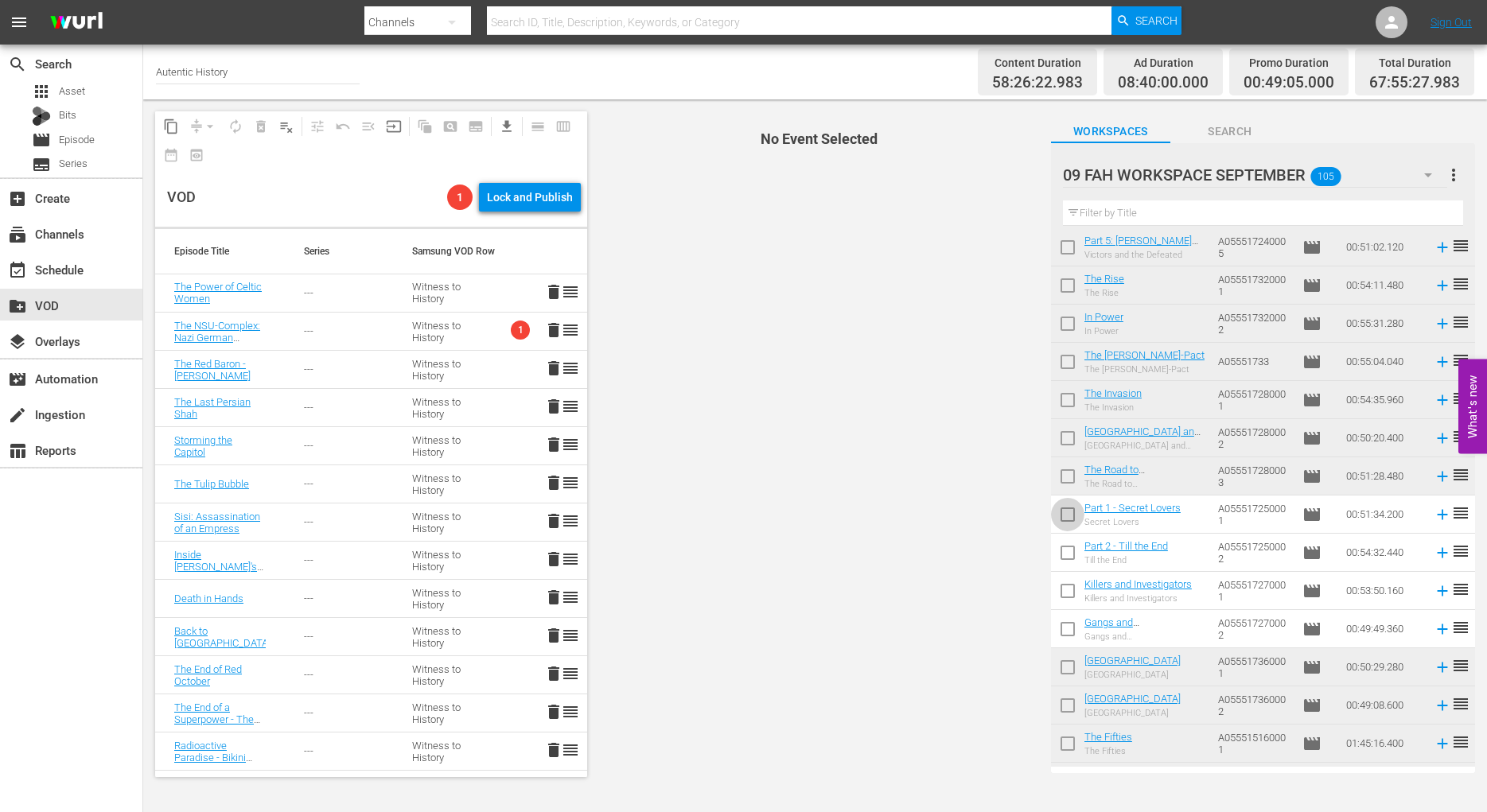
click at [1064, 515] on input "checkbox" at bounding box center [1068, 518] width 34 height 34
checkbox input "true"
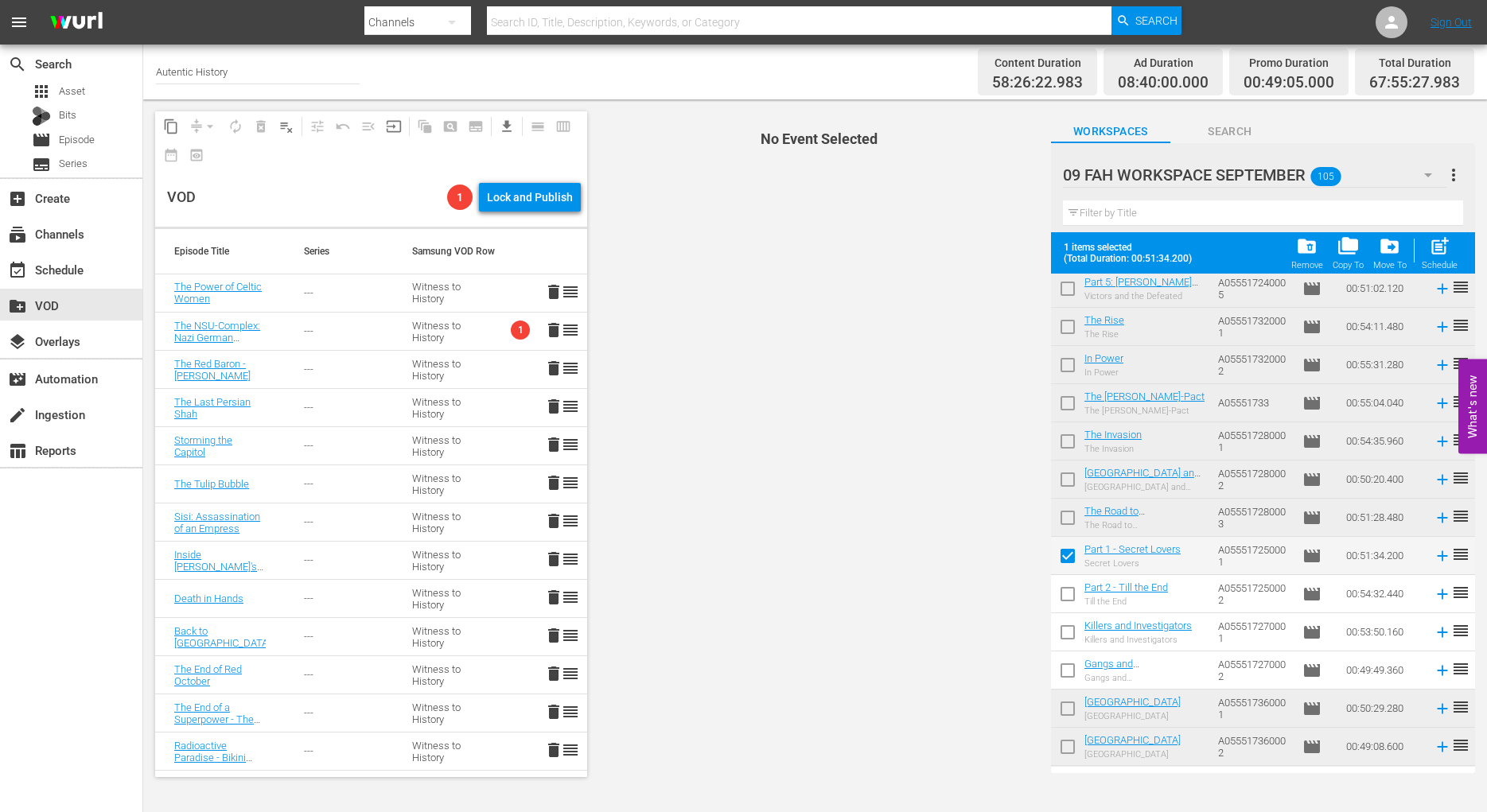
click at [1073, 593] on input "checkbox" at bounding box center [1068, 598] width 34 height 34
checkbox input "true"
click at [1445, 250] on span "post_add" at bounding box center [1440, 246] width 21 height 21
checkbox input "false"
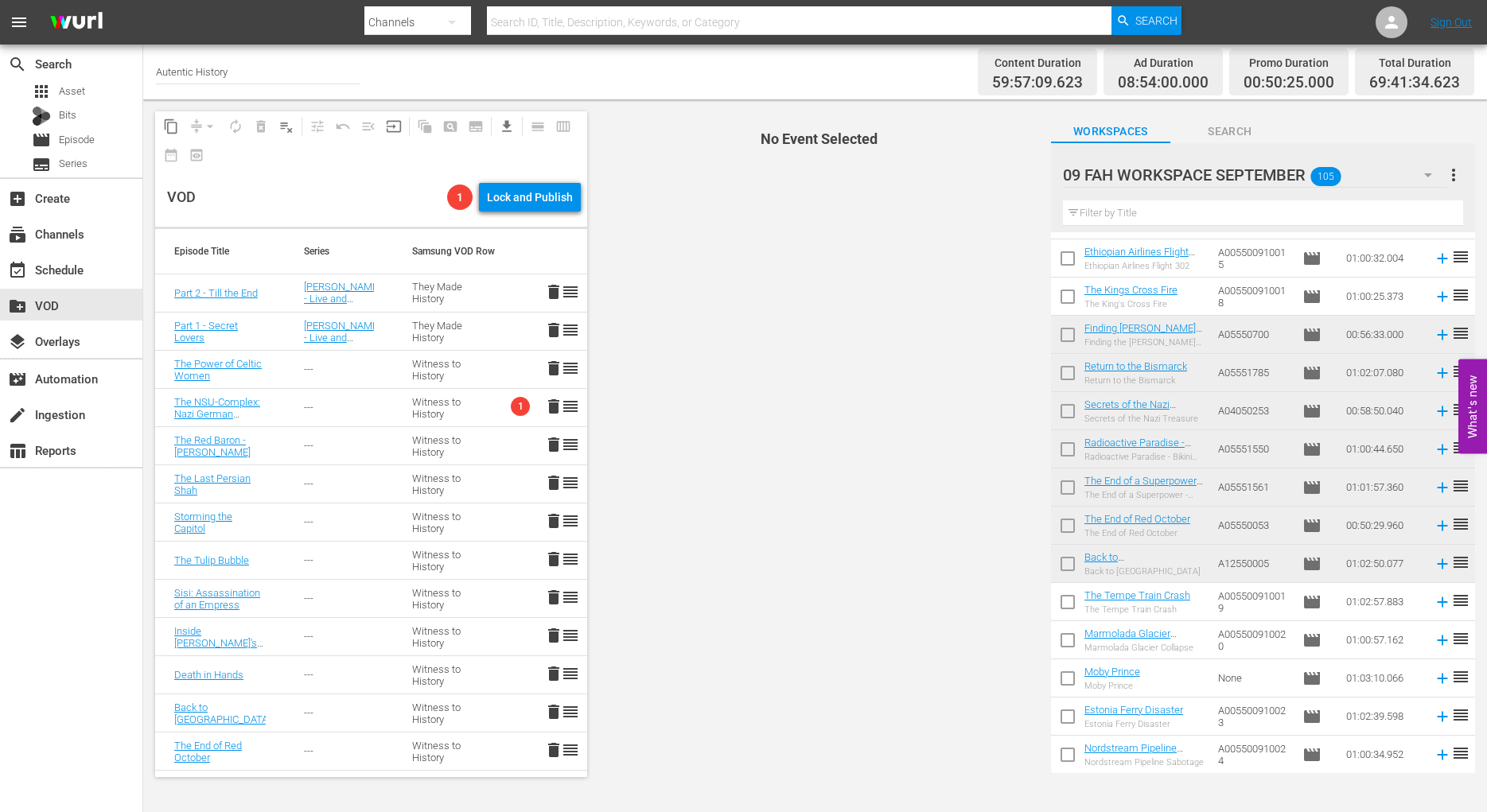
scroll to position [974, 0]
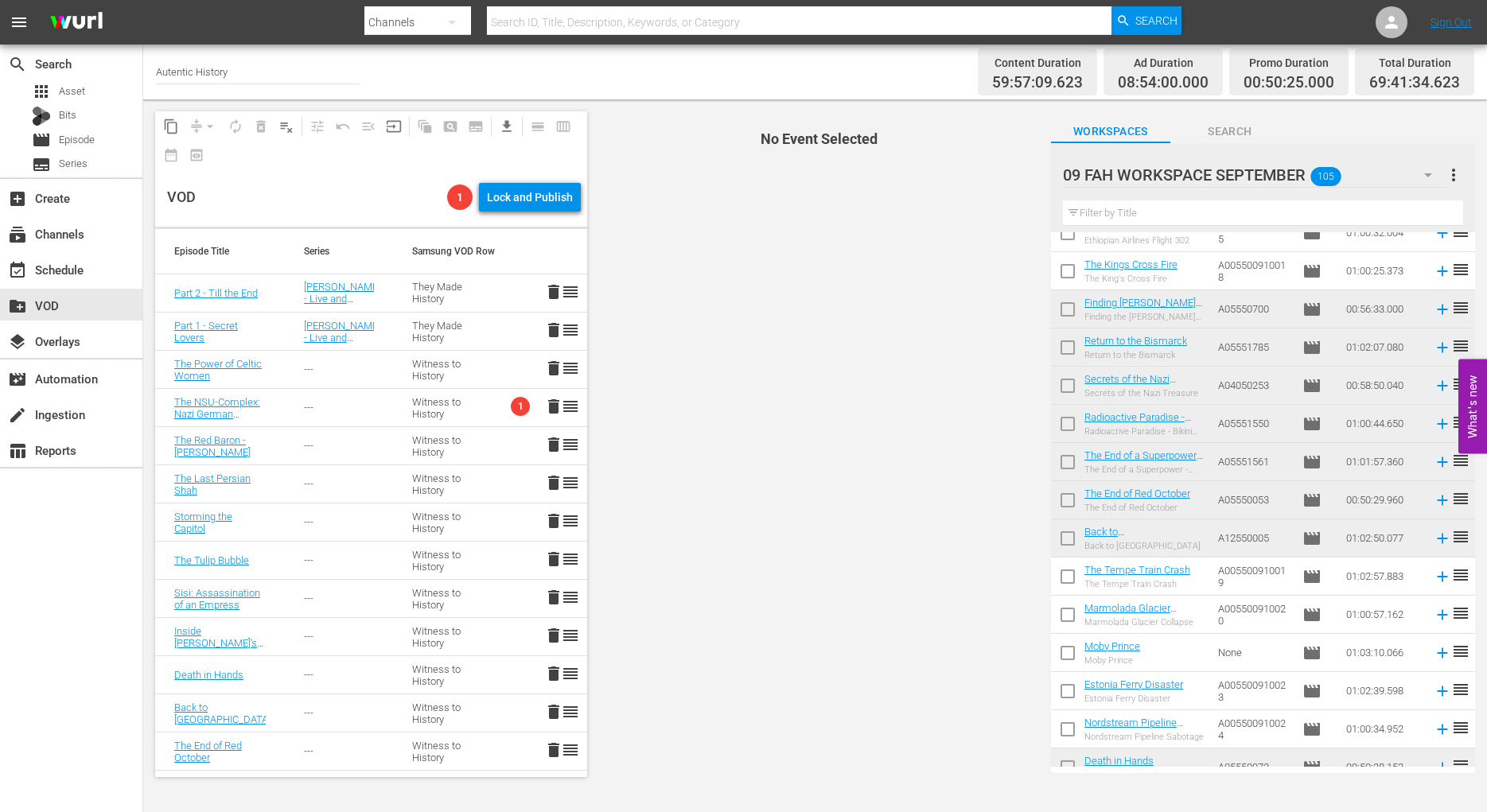
click at [1131, 210] on input "text" at bounding box center [1263, 213] width 401 height 25
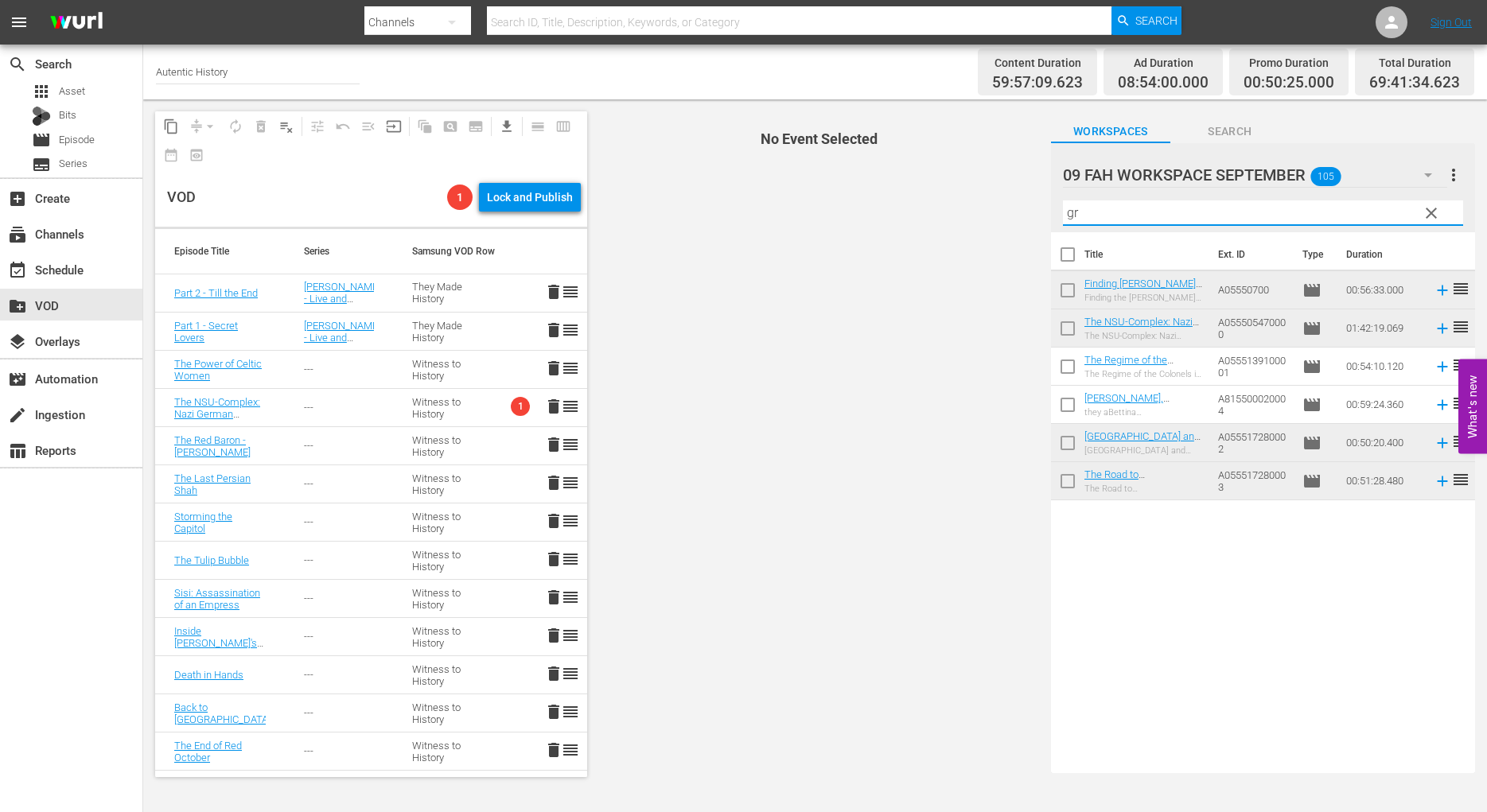
scroll to position [0, 0]
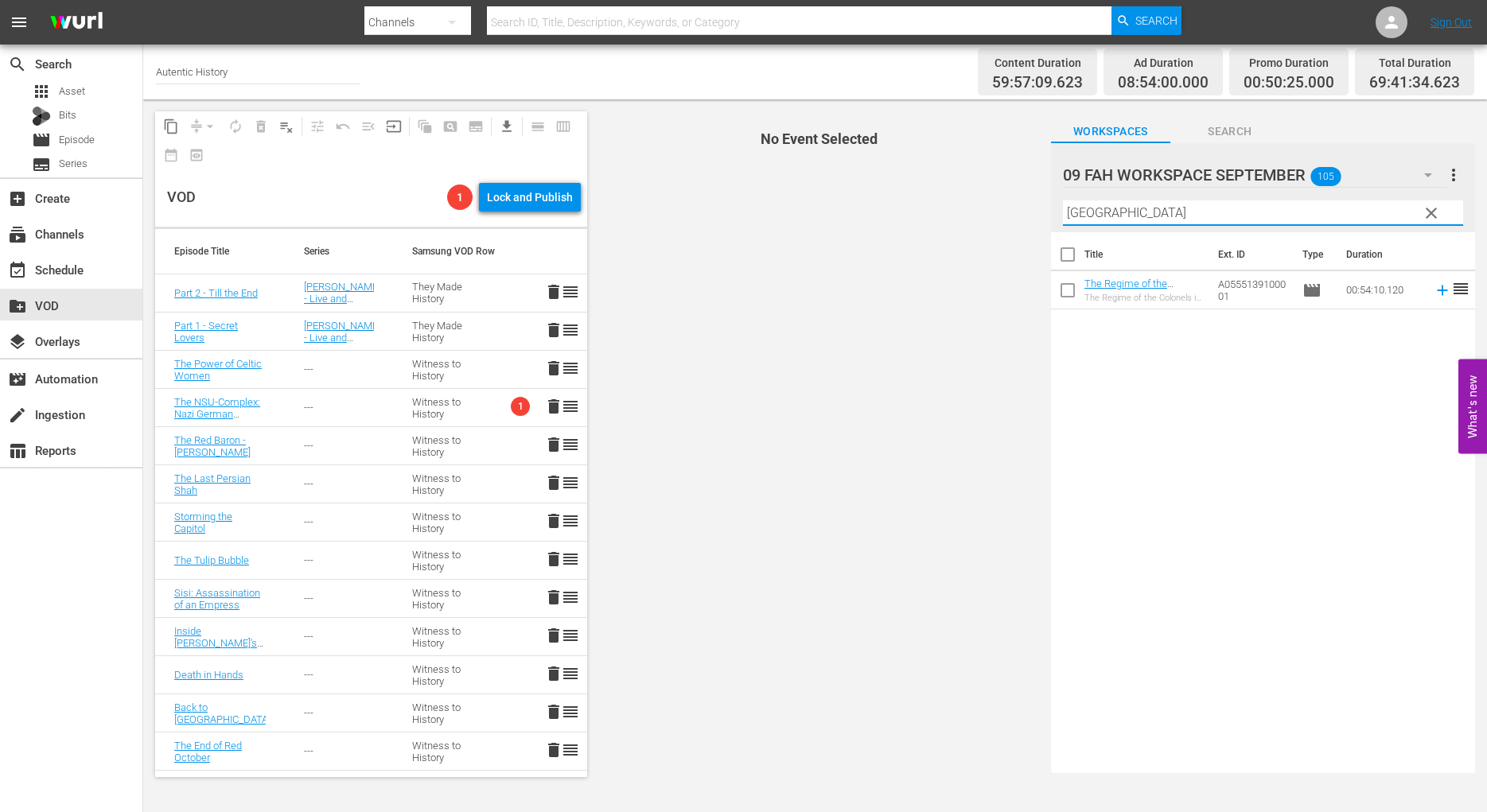
type input "[GEOGRAPHIC_DATA]"
click at [1064, 289] on input "checkbox" at bounding box center [1068, 294] width 34 height 34
checkbox input "true"
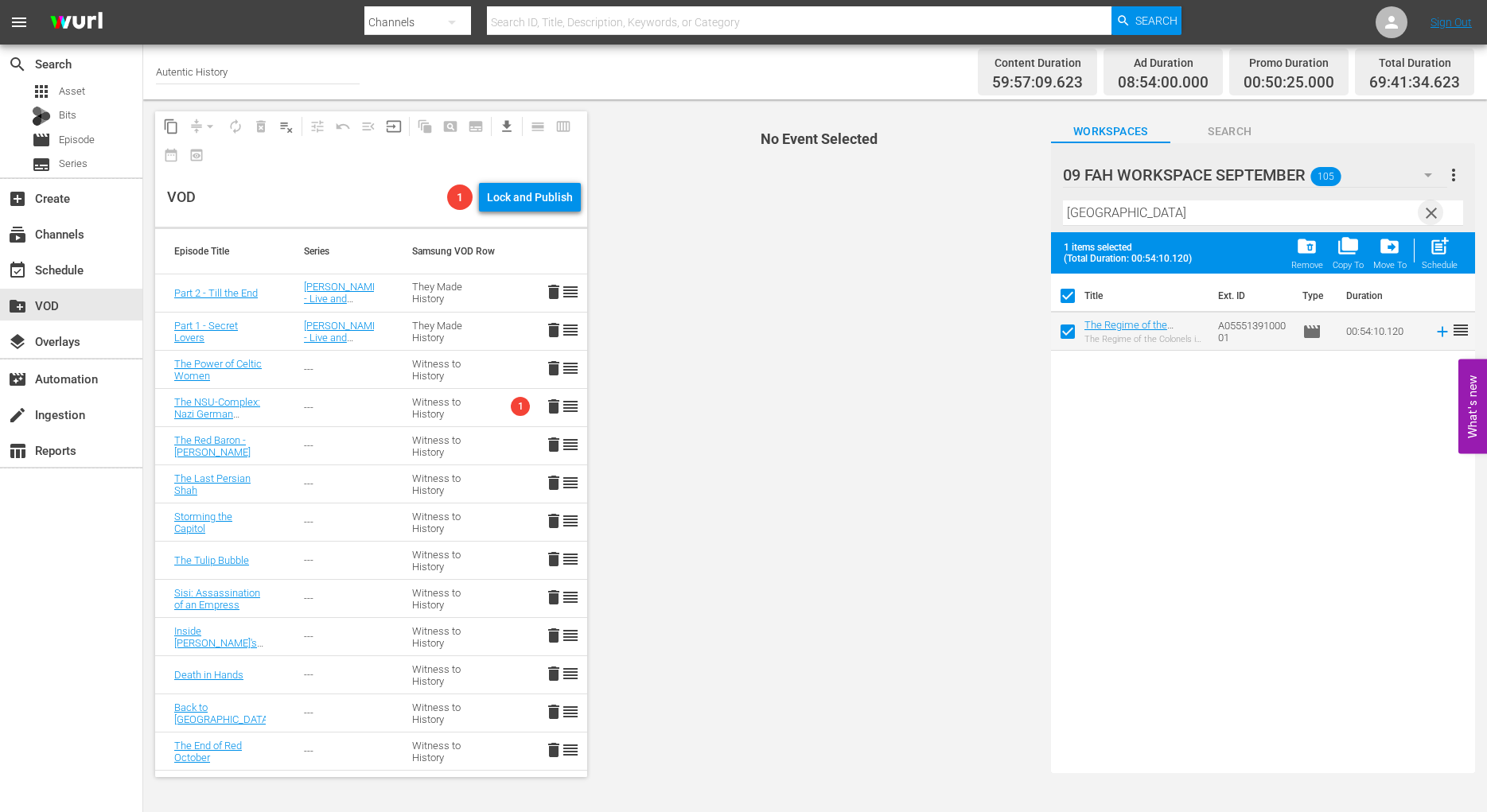
click at [1436, 210] on span "clear" at bounding box center [1432, 213] width 19 height 19
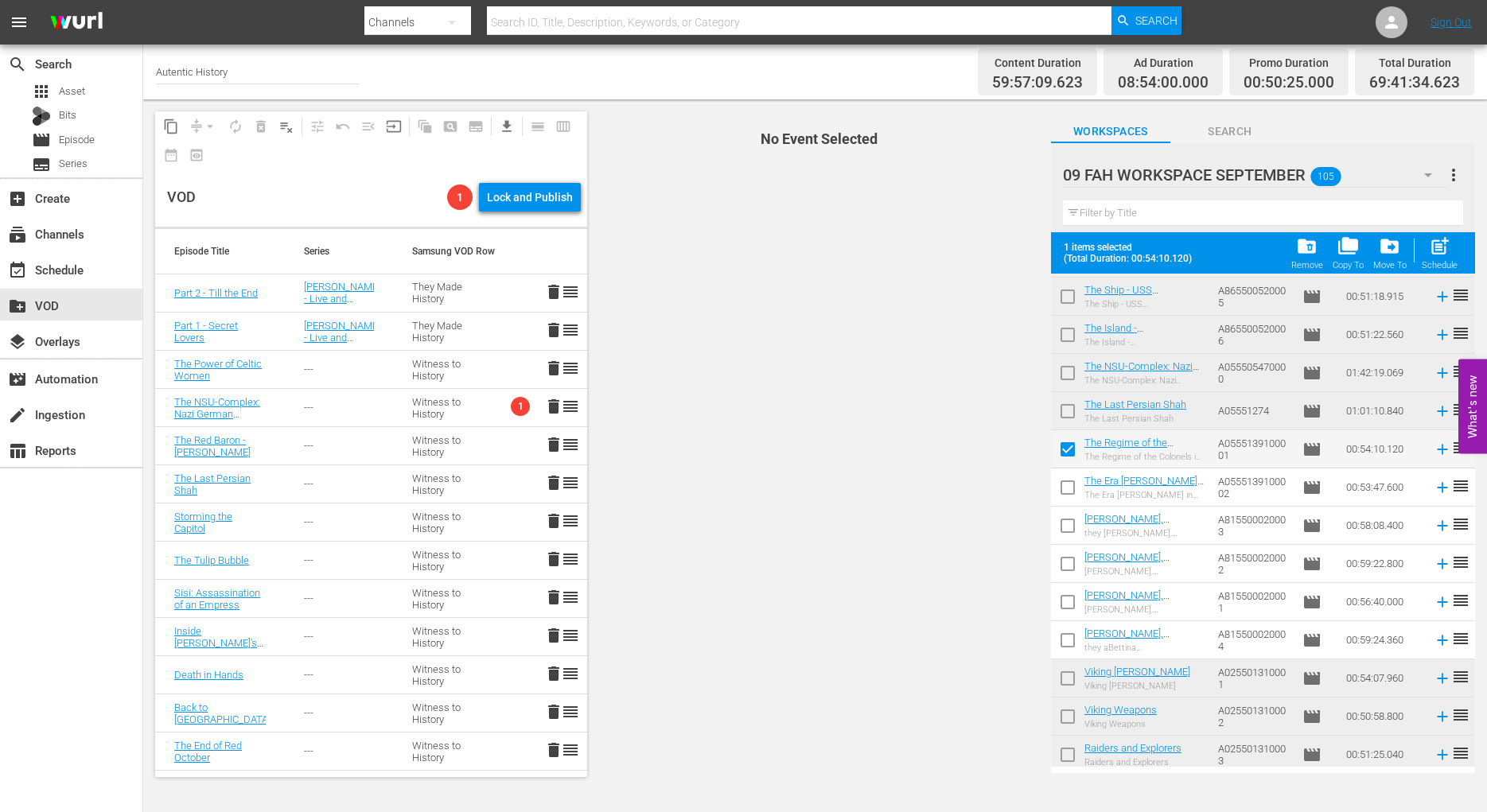
scroll to position [1866, 0]
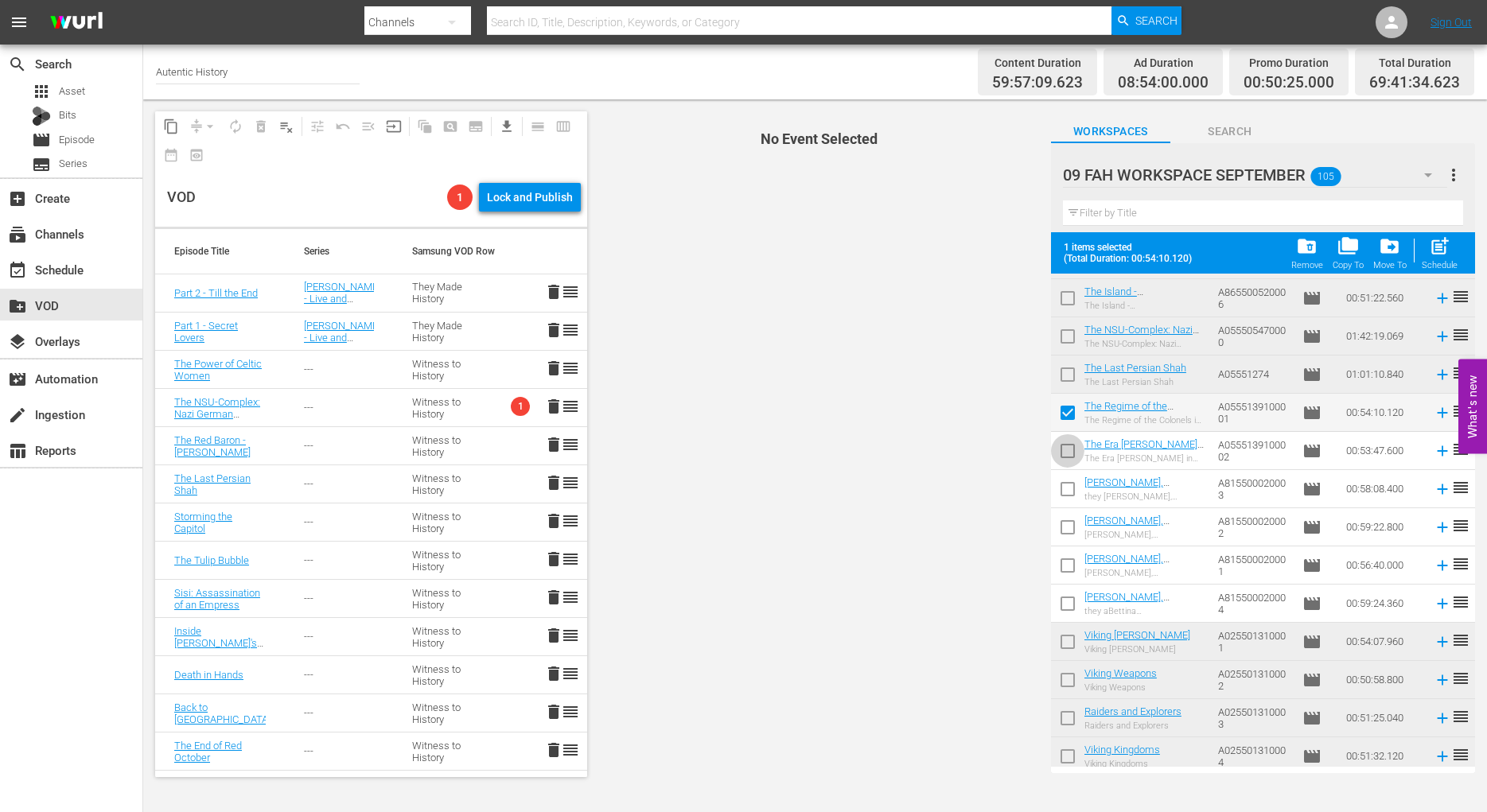
click at [1070, 454] on input "checkbox" at bounding box center [1068, 454] width 34 height 34
checkbox input "true"
checkbox input "false"
click at [1437, 251] on span "post_add" at bounding box center [1440, 246] width 21 height 21
checkbox input "false"
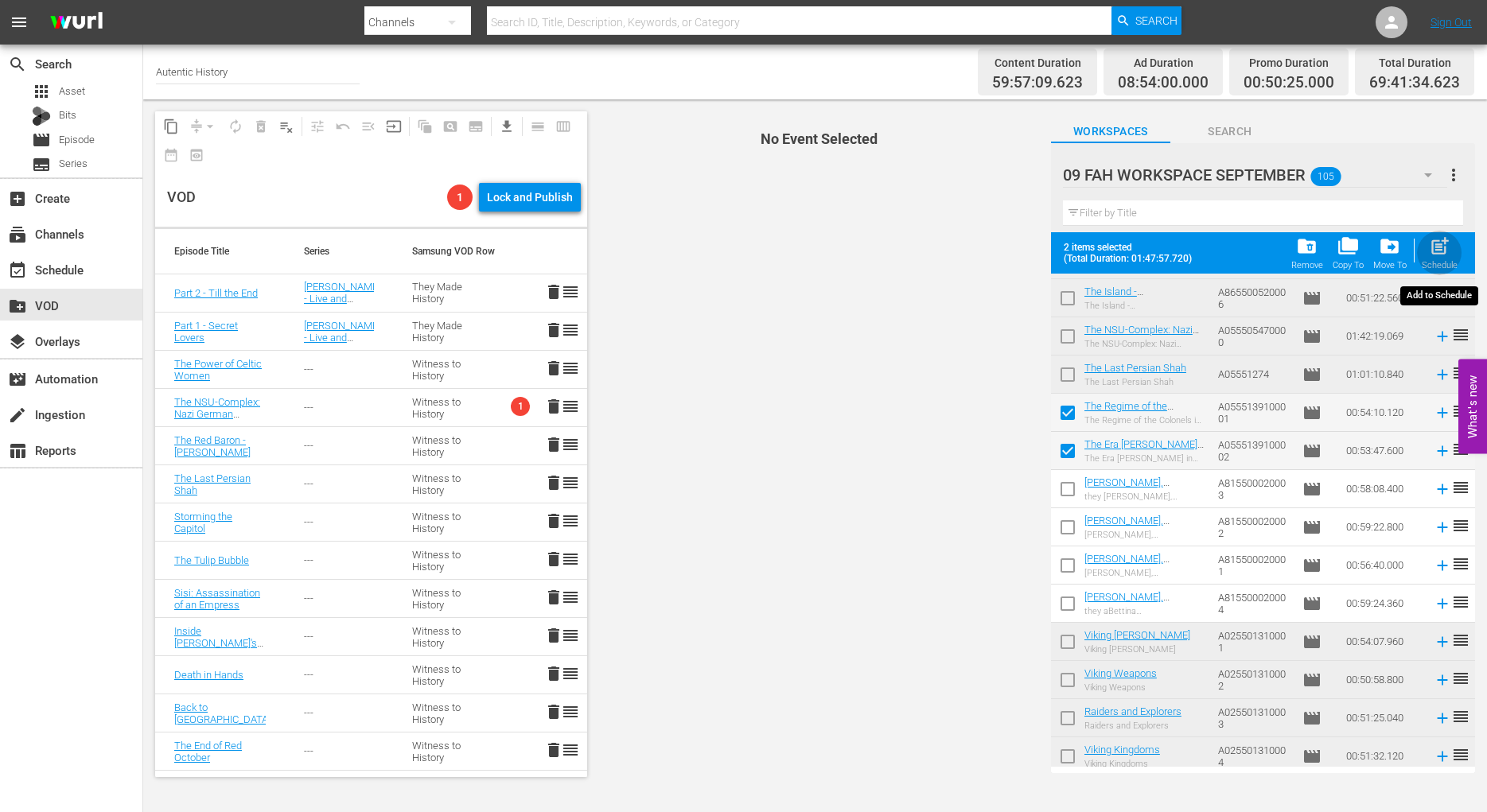
checkbox input "false"
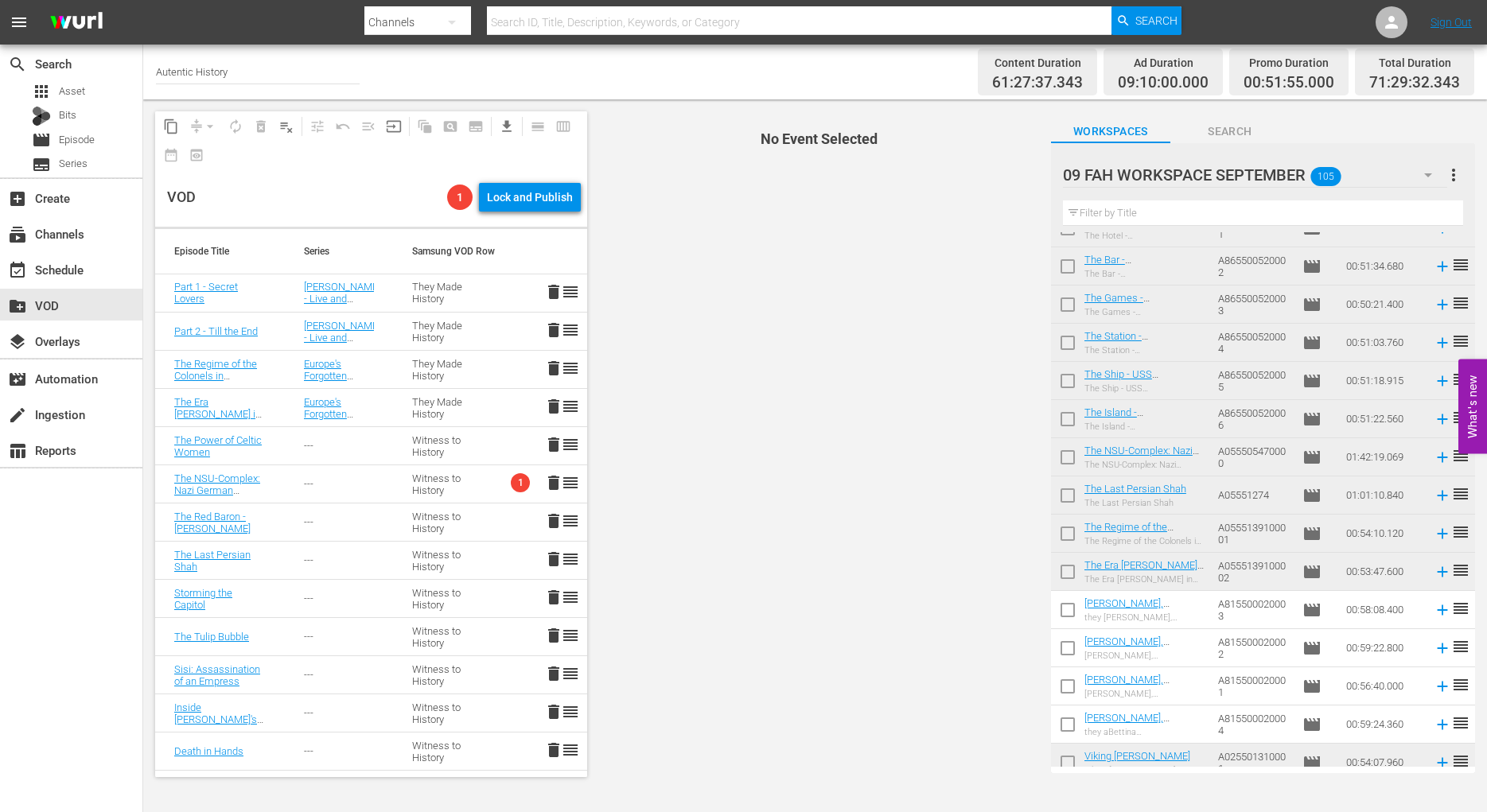
scroll to position [1785, 0]
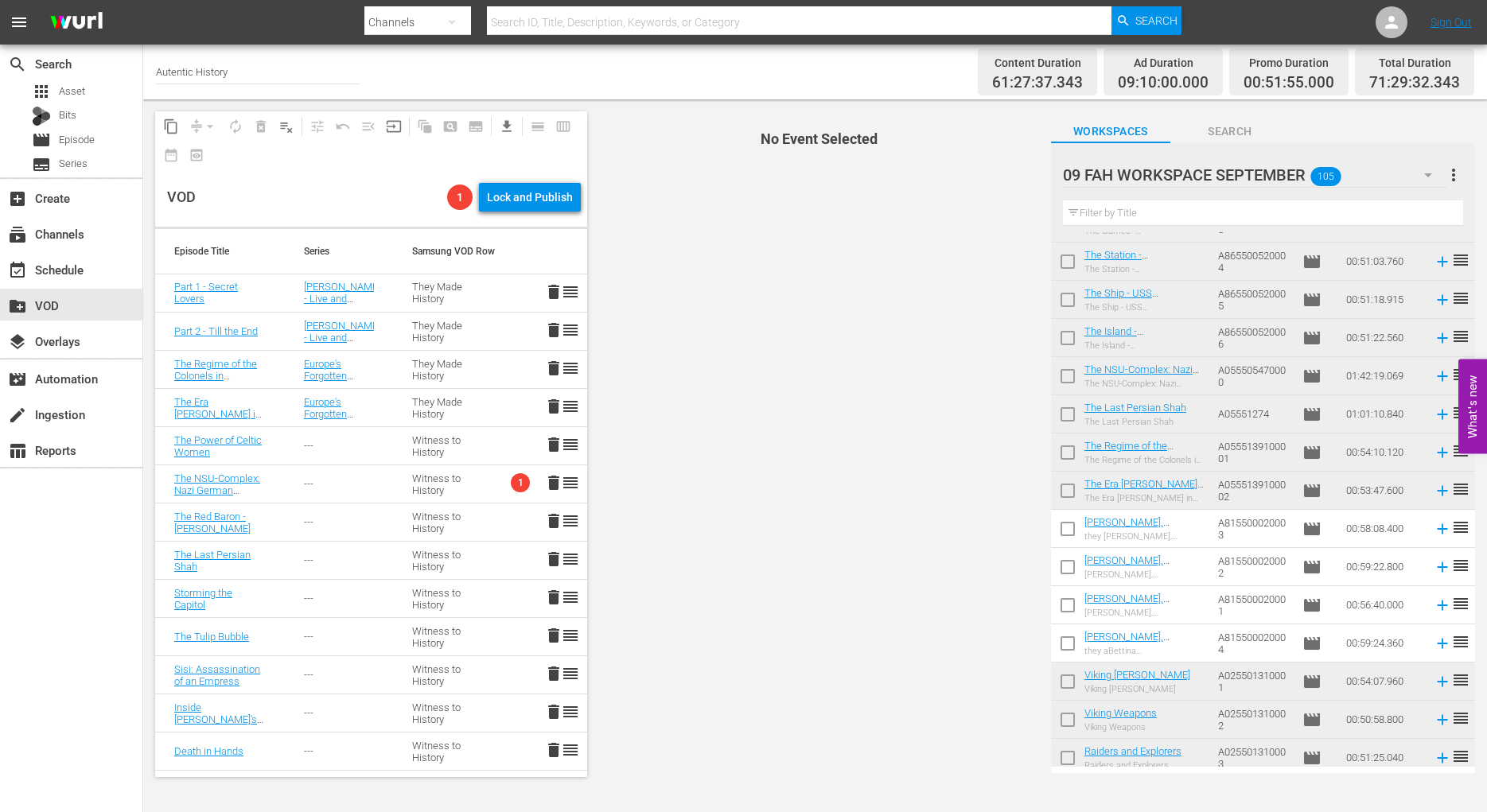
click at [1069, 527] on input "checkbox" at bounding box center [1068, 532] width 34 height 34
checkbox input "true"
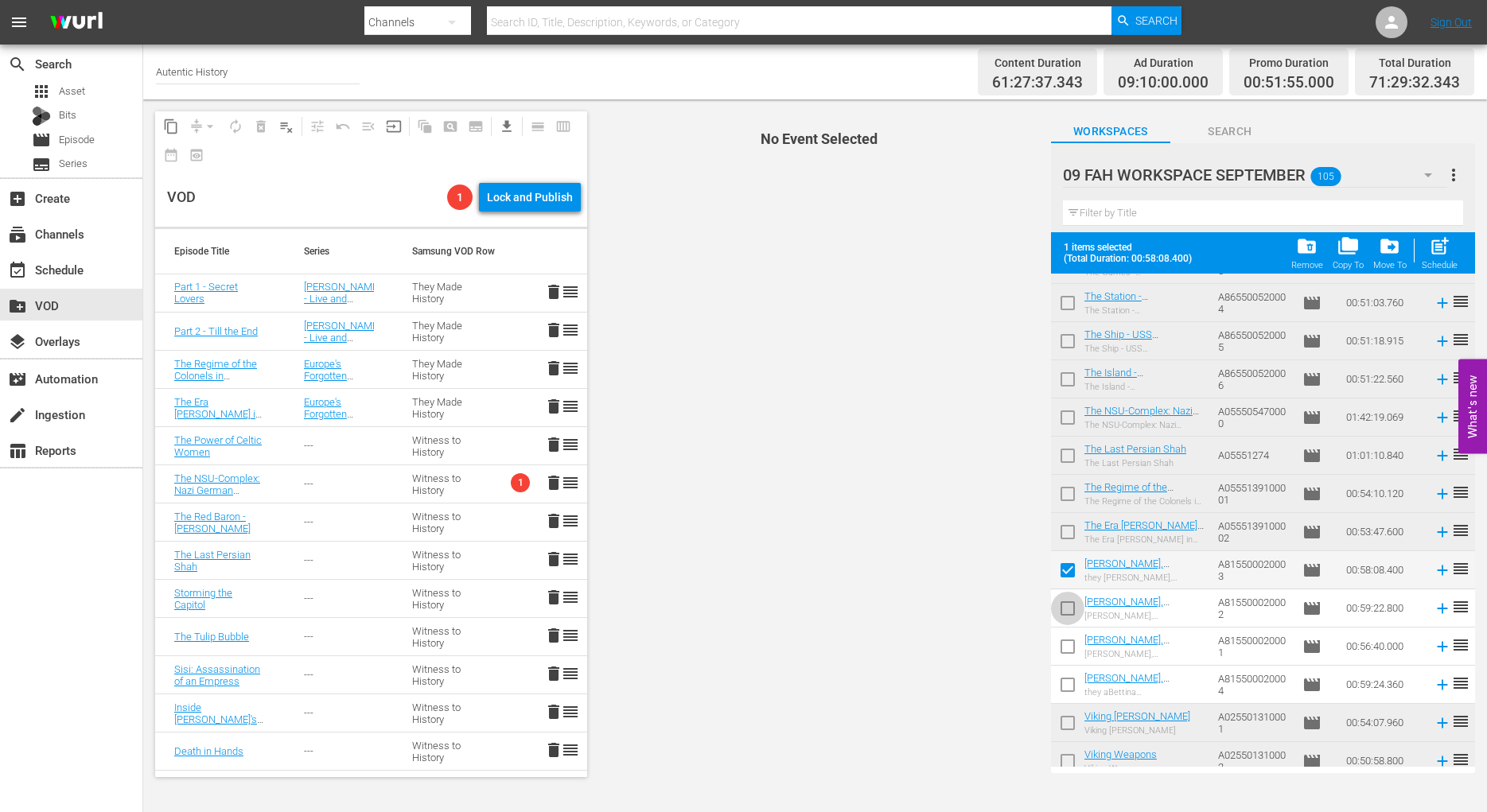
click at [1072, 606] on input "checkbox" at bounding box center [1068, 611] width 34 height 34
checkbox input "true"
click at [1070, 646] on input "checkbox" at bounding box center [1068, 650] width 34 height 34
checkbox input "true"
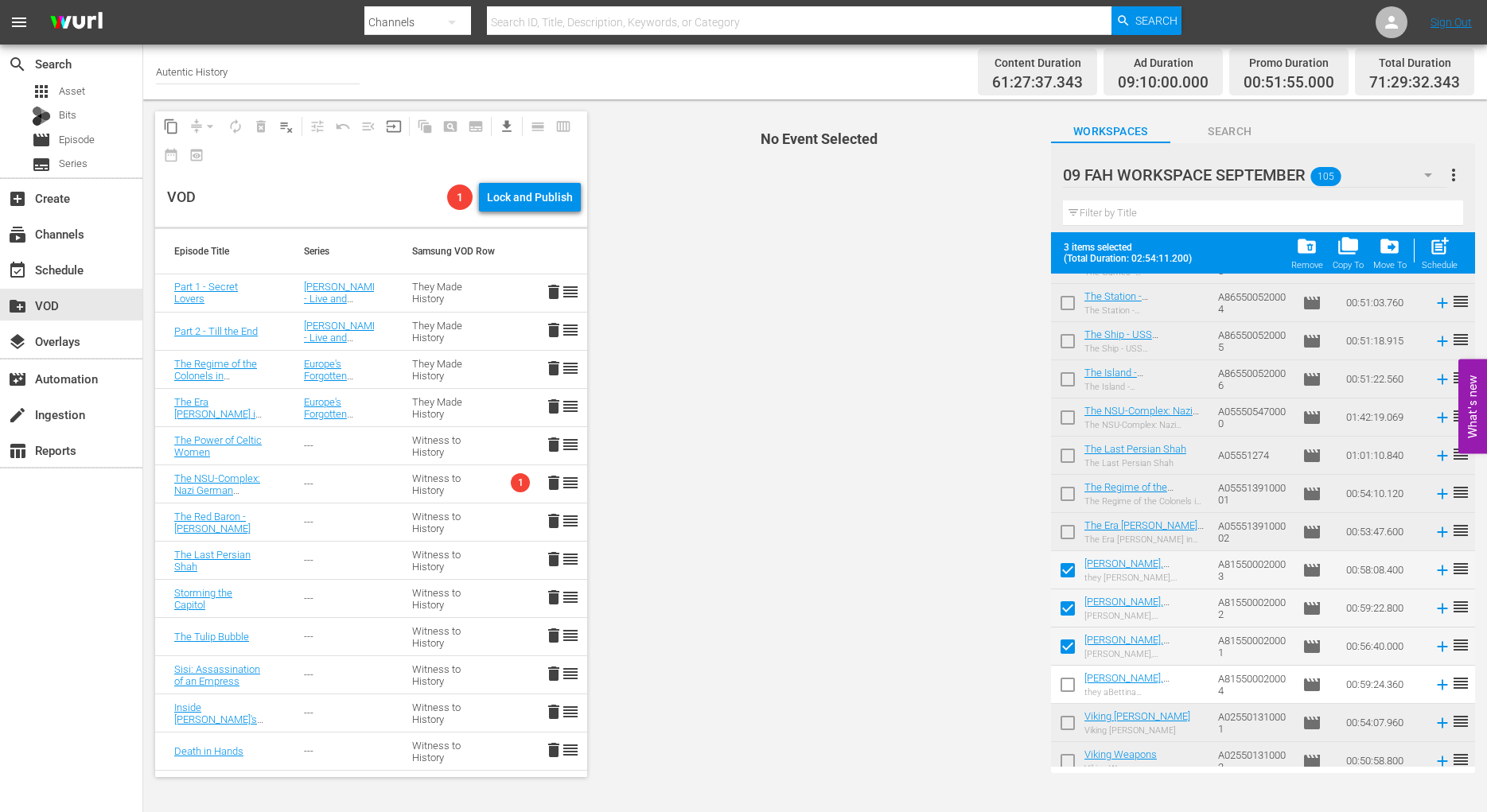
click at [1065, 686] on input "checkbox" at bounding box center [1068, 688] width 34 height 34
checkbox input "true"
click at [1442, 246] on span "post_add" at bounding box center [1440, 246] width 21 height 21
checkbox input "false"
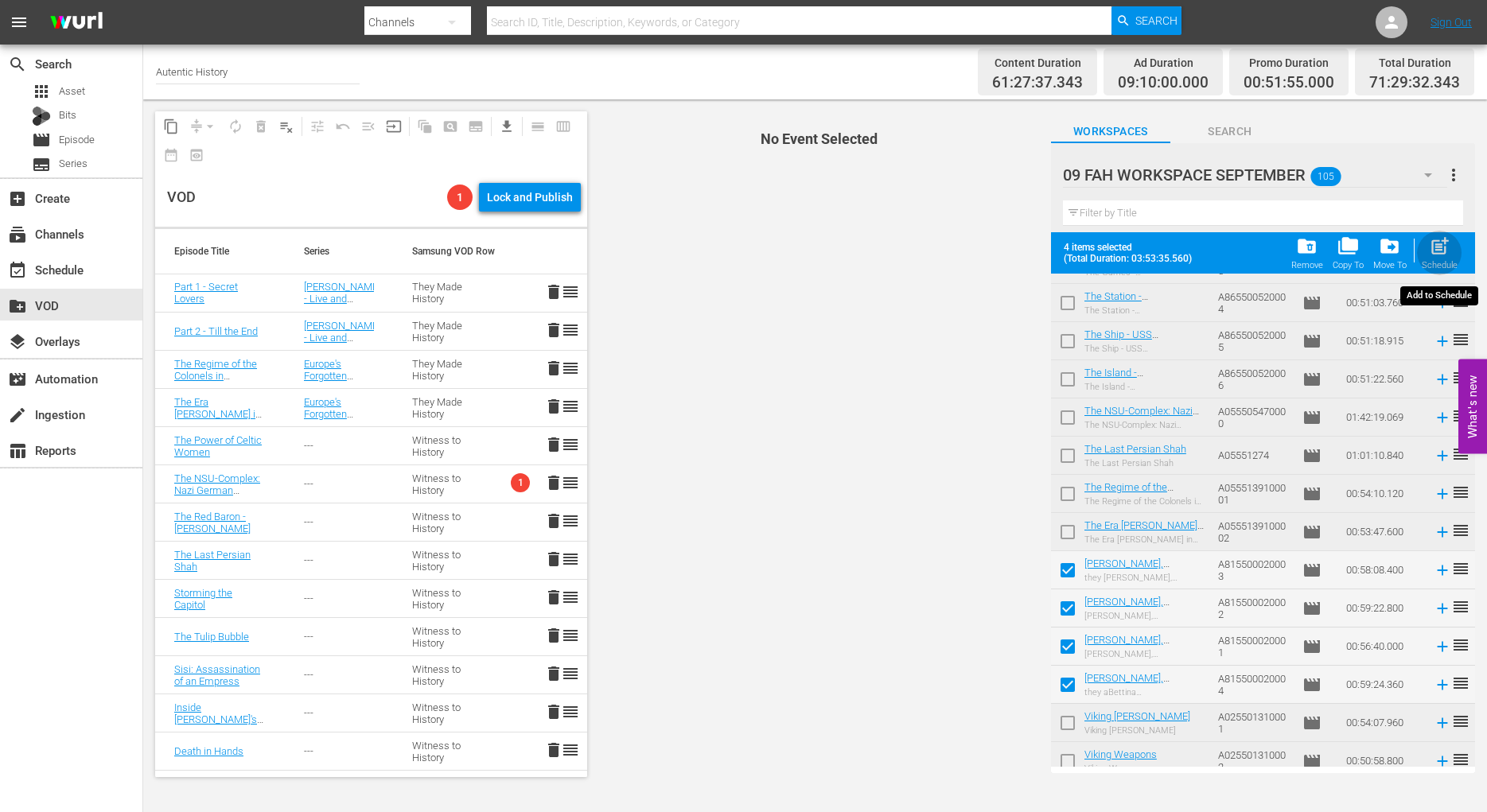
checkbox input "false"
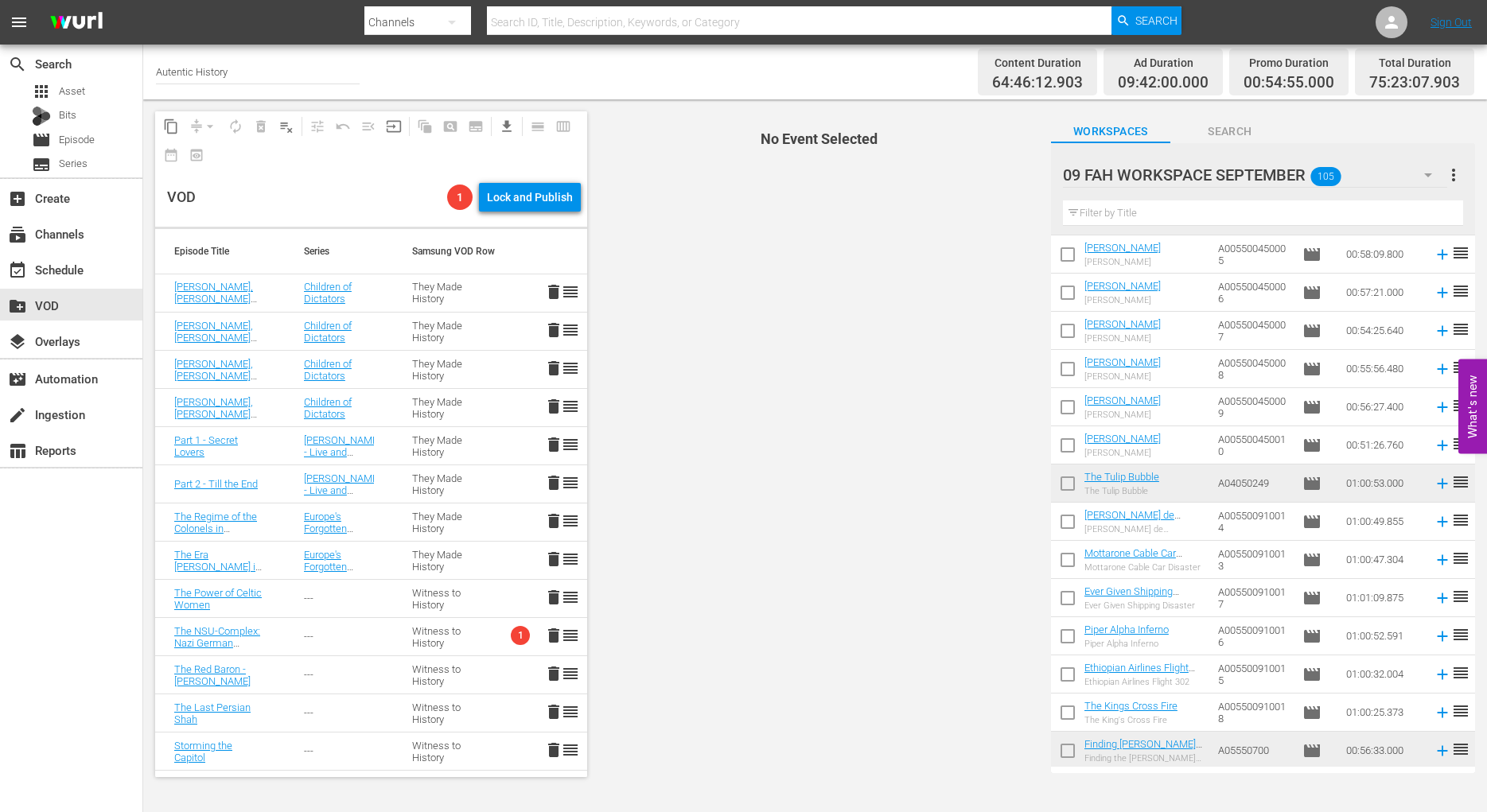
scroll to position [451, 0]
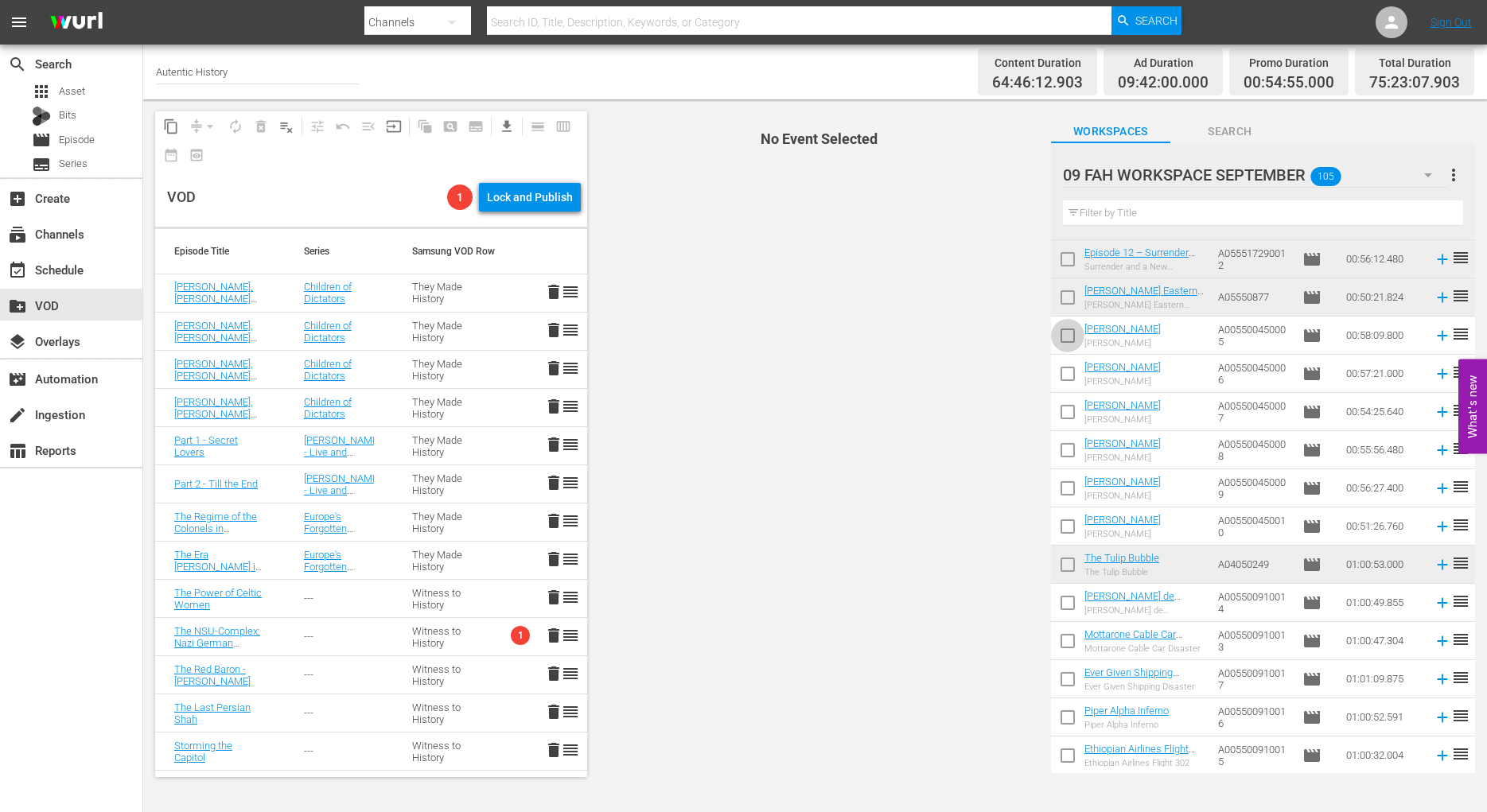
click at [1067, 336] on input "checkbox" at bounding box center [1068, 339] width 34 height 34
checkbox input "true"
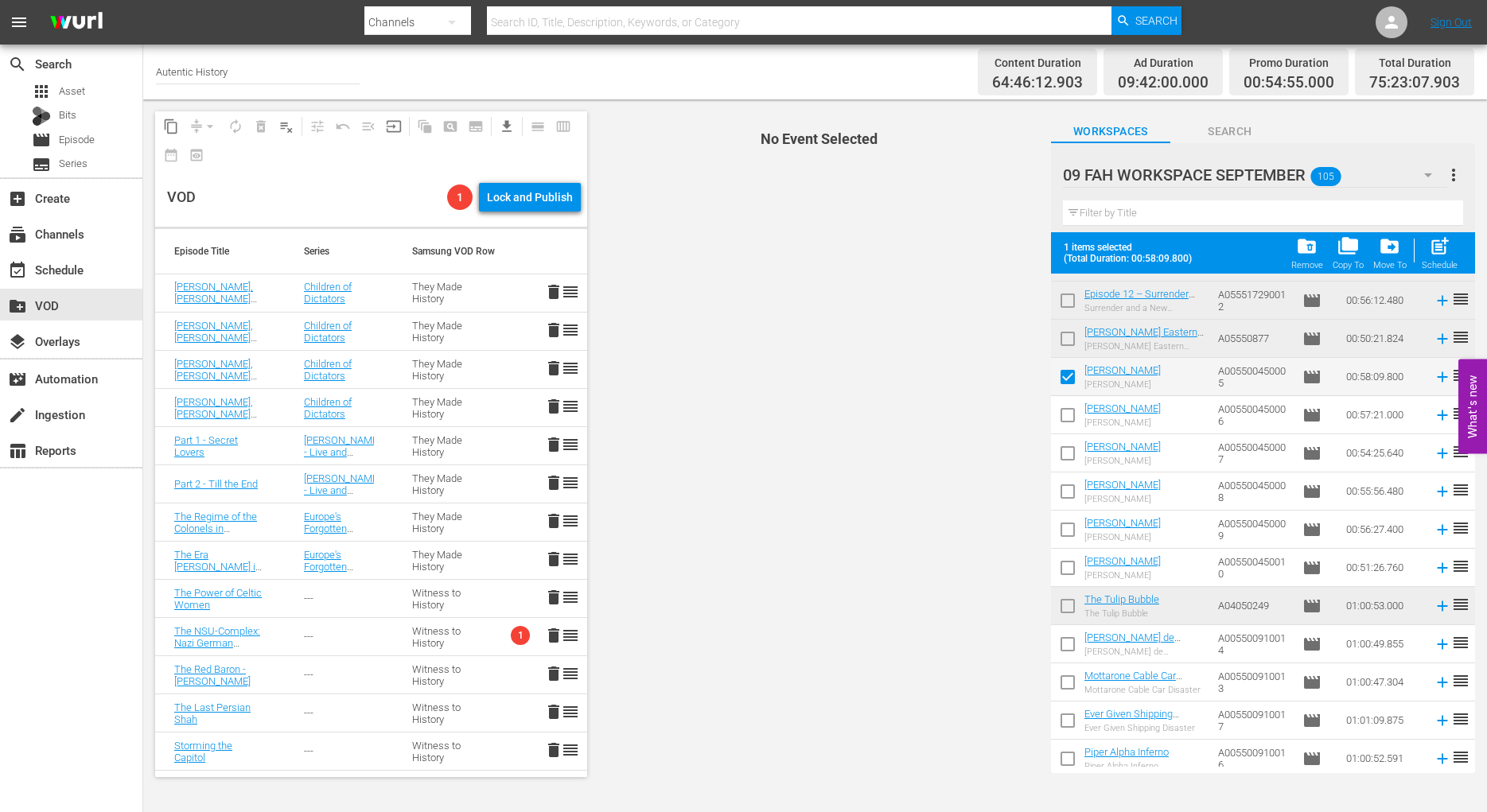
click at [1064, 415] on input "checkbox" at bounding box center [1068, 418] width 34 height 34
checkbox input "true"
click at [1068, 459] on input "checkbox" at bounding box center [1068, 457] width 34 height 34
checkbox input "true"
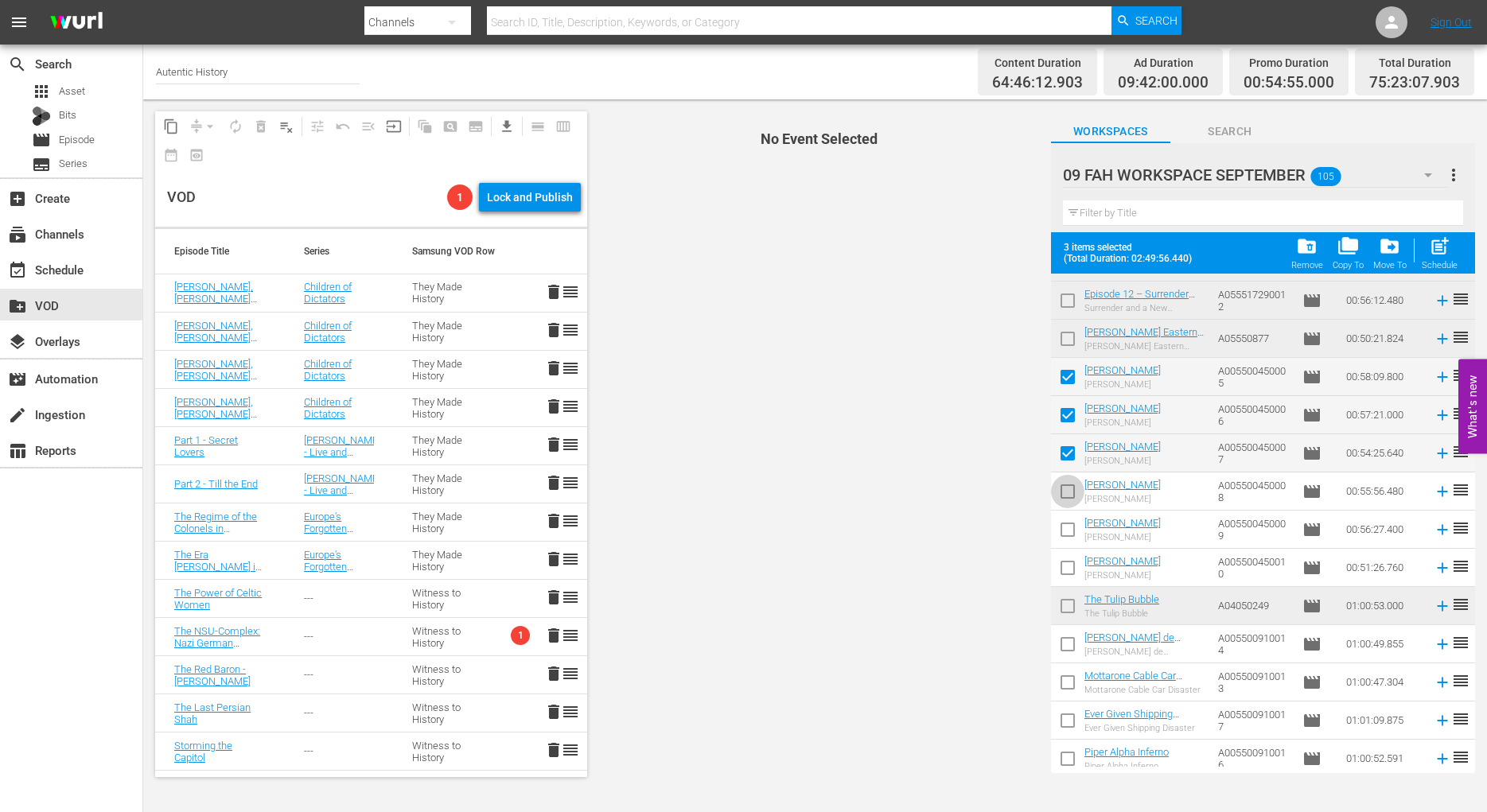
drag, startPoint x: 1064, startPoint y: 495, endPoint x: 1065, endPoint y: 517, distance: 22.0
click at [1065, 495] on input "checkbox" at bounding box center [1068, 494] width 34 height 34
checkbox input "true"
click at [1065, 531] on input "checkbox" at bounding box center [1068, 533] width 34 height 34
checkbox input "true"
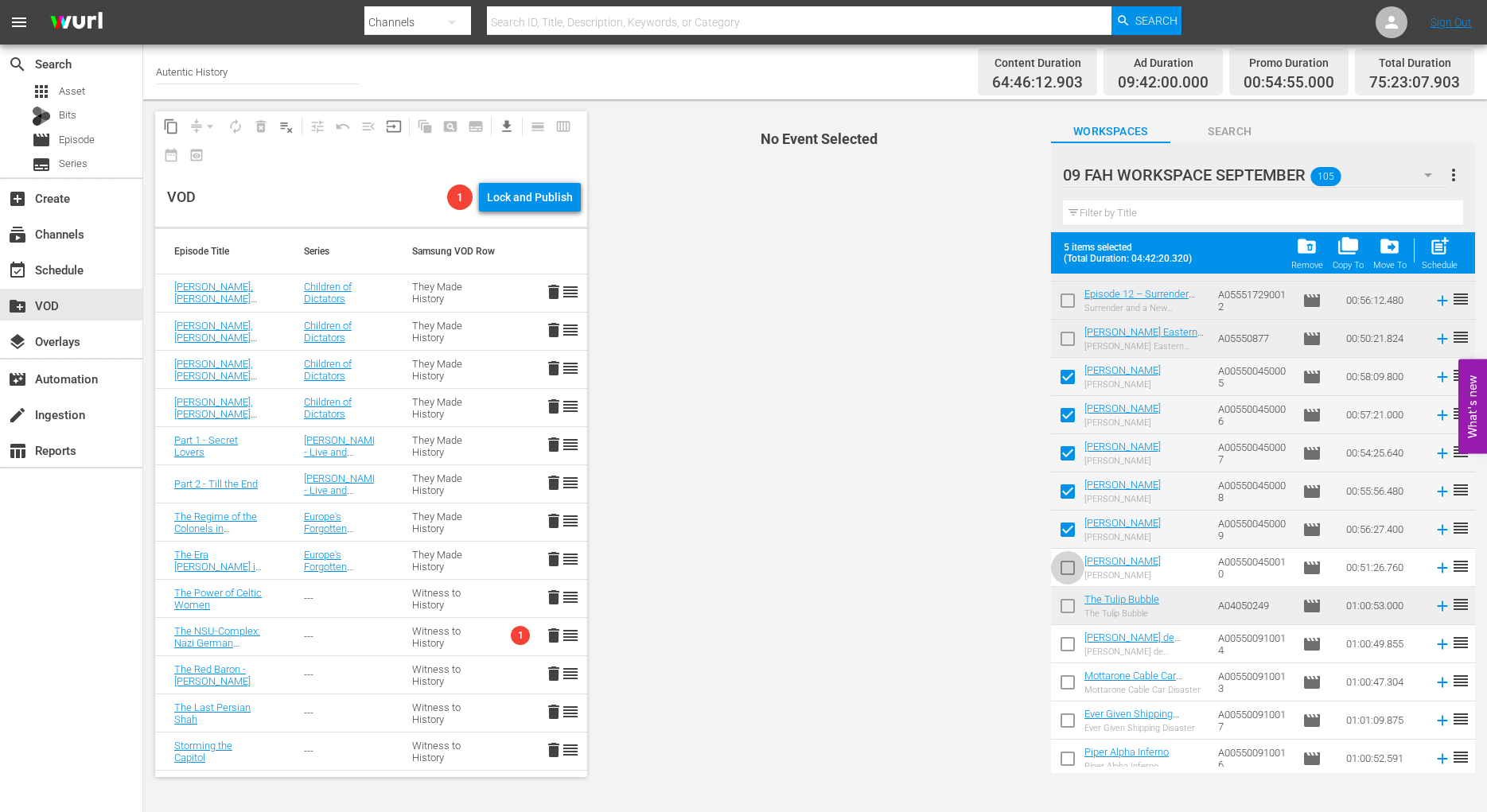
click at [1066, 572] on input "checkbox" at bounding box center [1068, 571] width 34 height 34
checkbox input "true"
click at [1444, 250] on span "post_add" at bounding box center [1440, 246] width 21 height 21
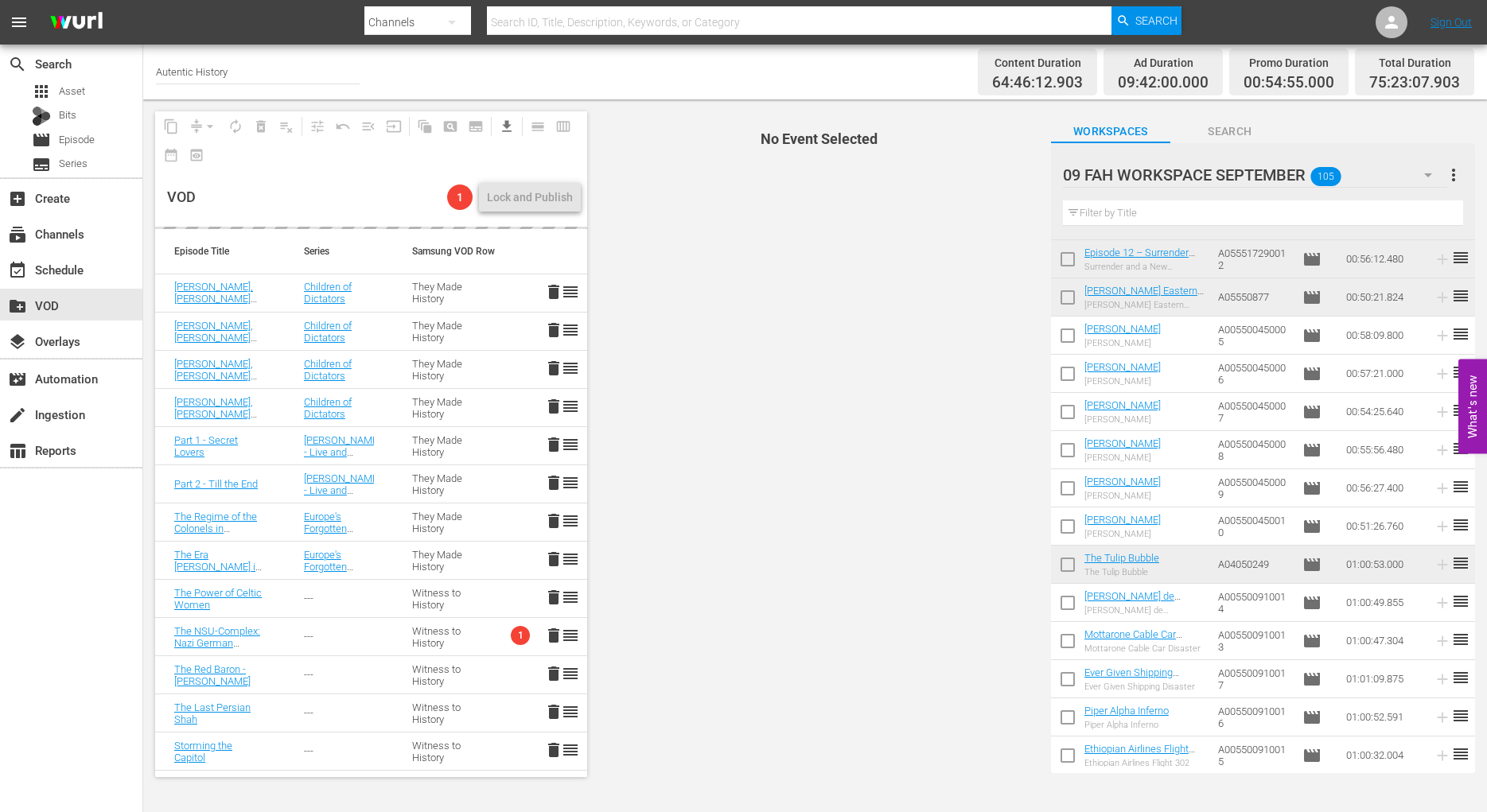
checkbox input "false"
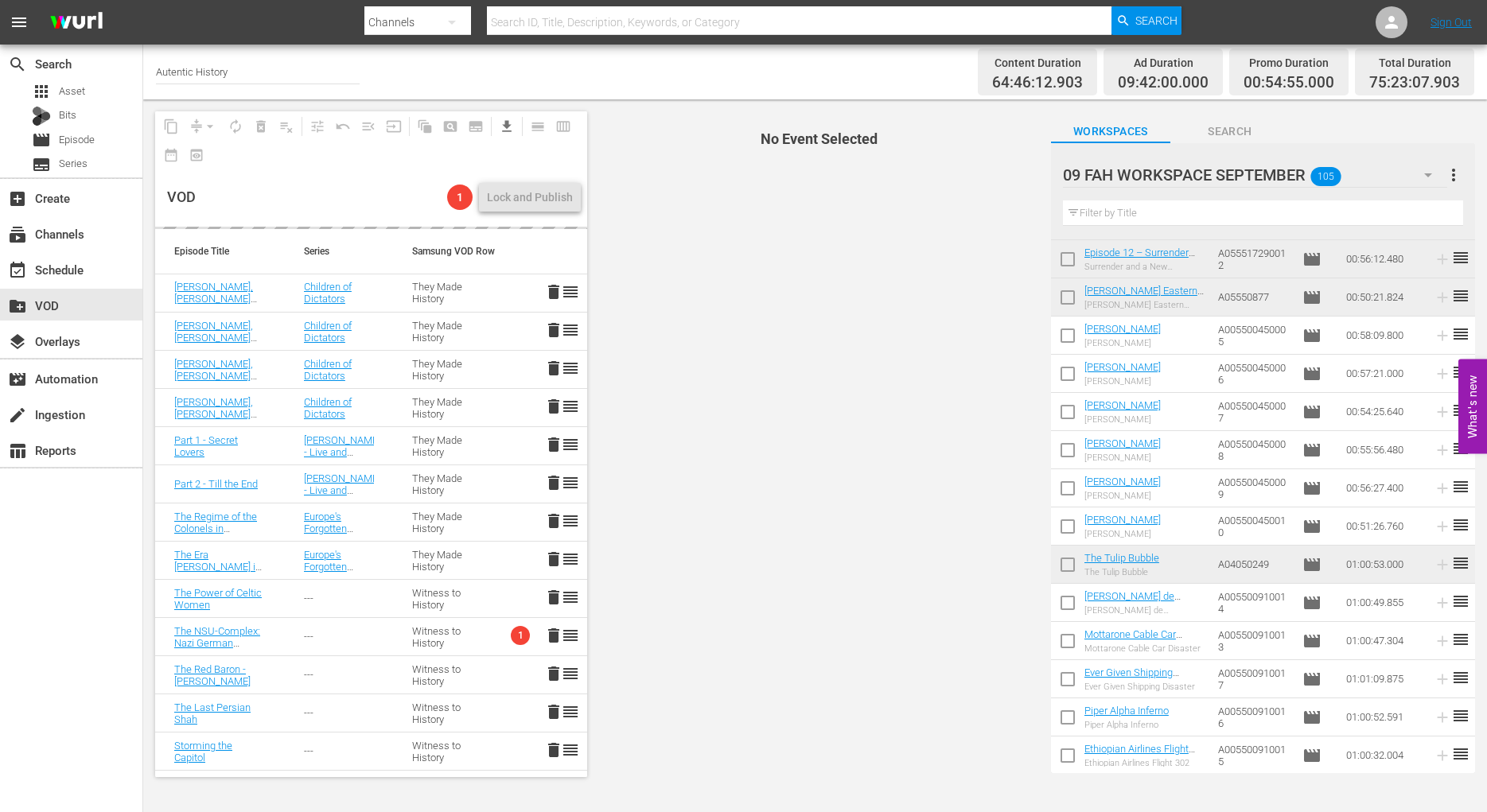
checkbox input "false"
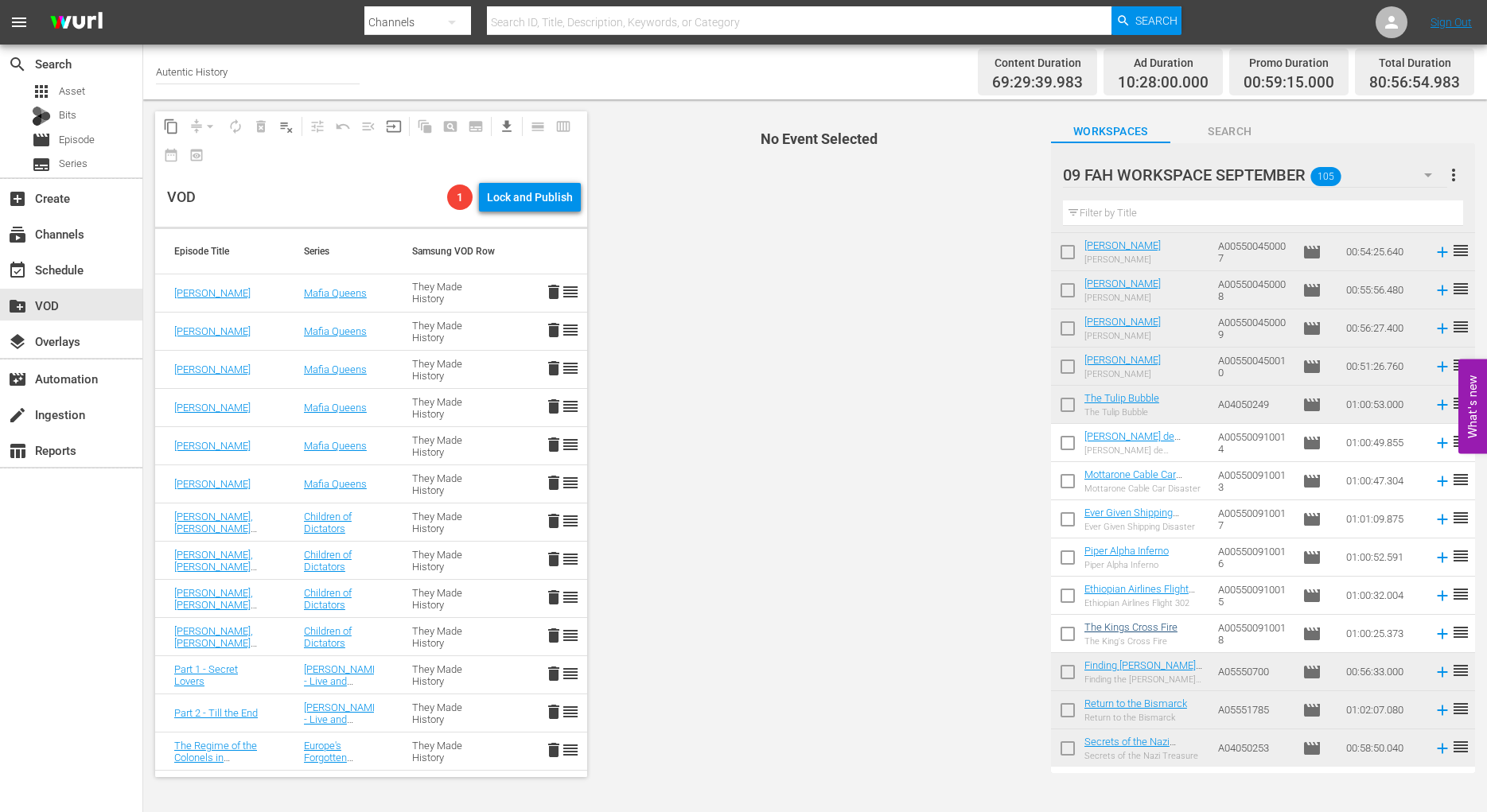
scroll to position [613, 0]
click at [1065, 440] on input "checkbox" at bounding box center [1068, 444] width 34 height 34
checkbox input "true"
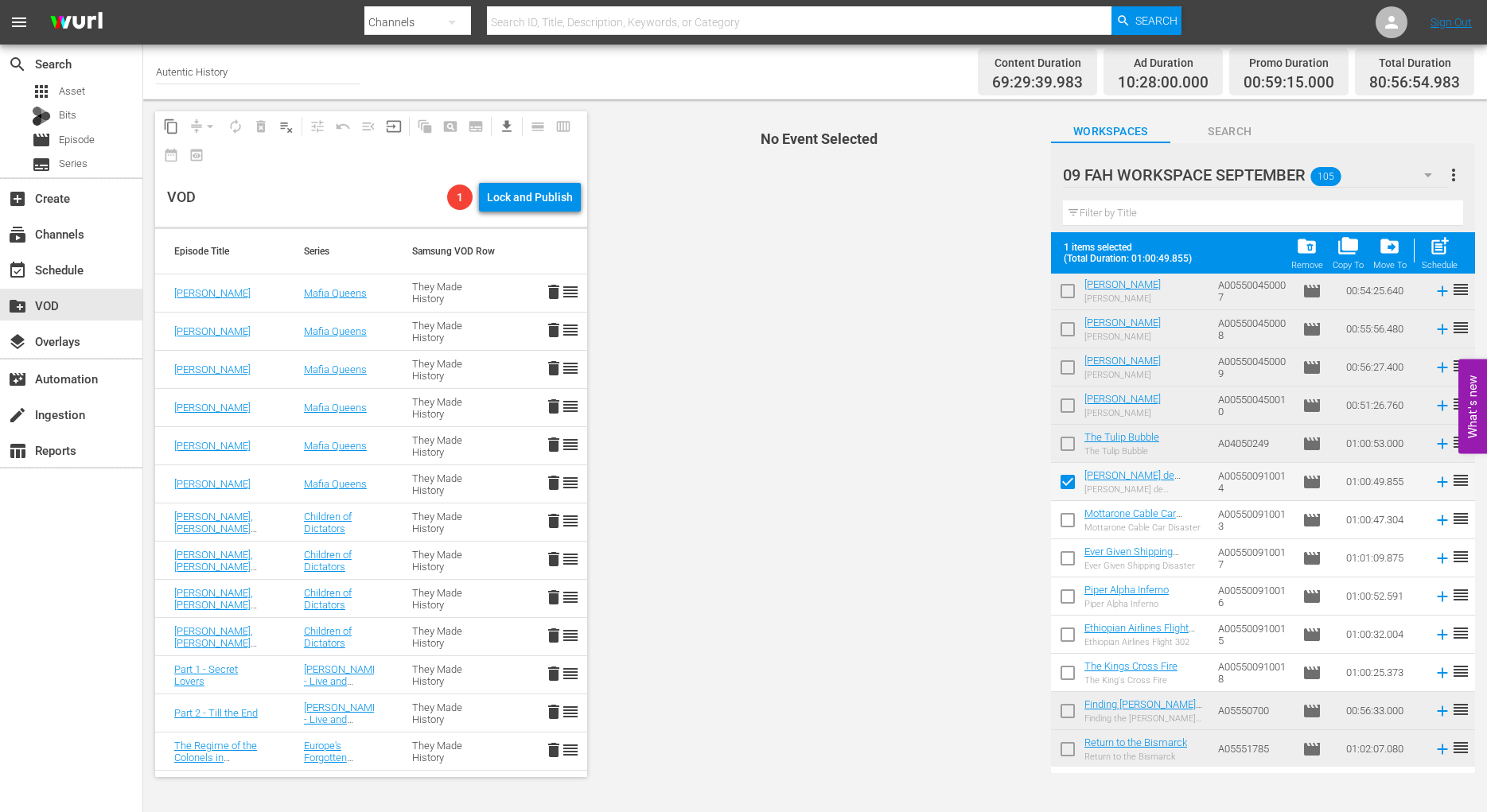
click at [1067, 523] on input "checkbox" at bounding box center [1068, 523] width 34 height 34
checkbox input "true"
drag, startPoint x: 1067, startPoint y: 554, endPoint x: 1066, endPoint y: 569, distance: 15.0
click at [1068, 554] on input "checkbox" at bounding box center [1068, 561] width 34 height 34
checkbox input "true"
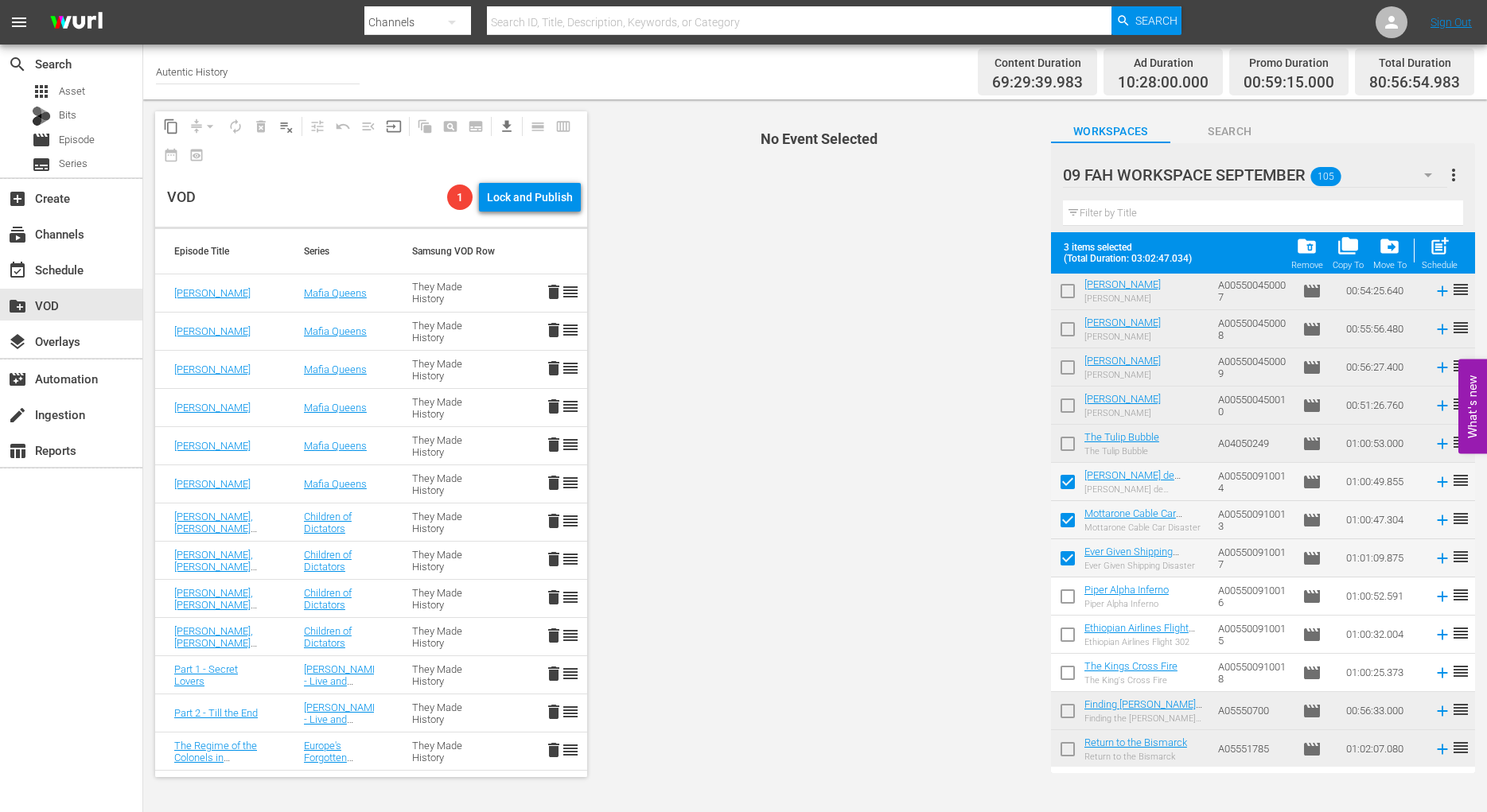
click at [1065, 595] on input "checkbox" at bounding box center [1068, 600] width 34 height 34
checkbox input "true"
click at [1071, 635] on input "checkbox" at bounding box center [1068, 638] width 34 height 34
checkbox input "true"
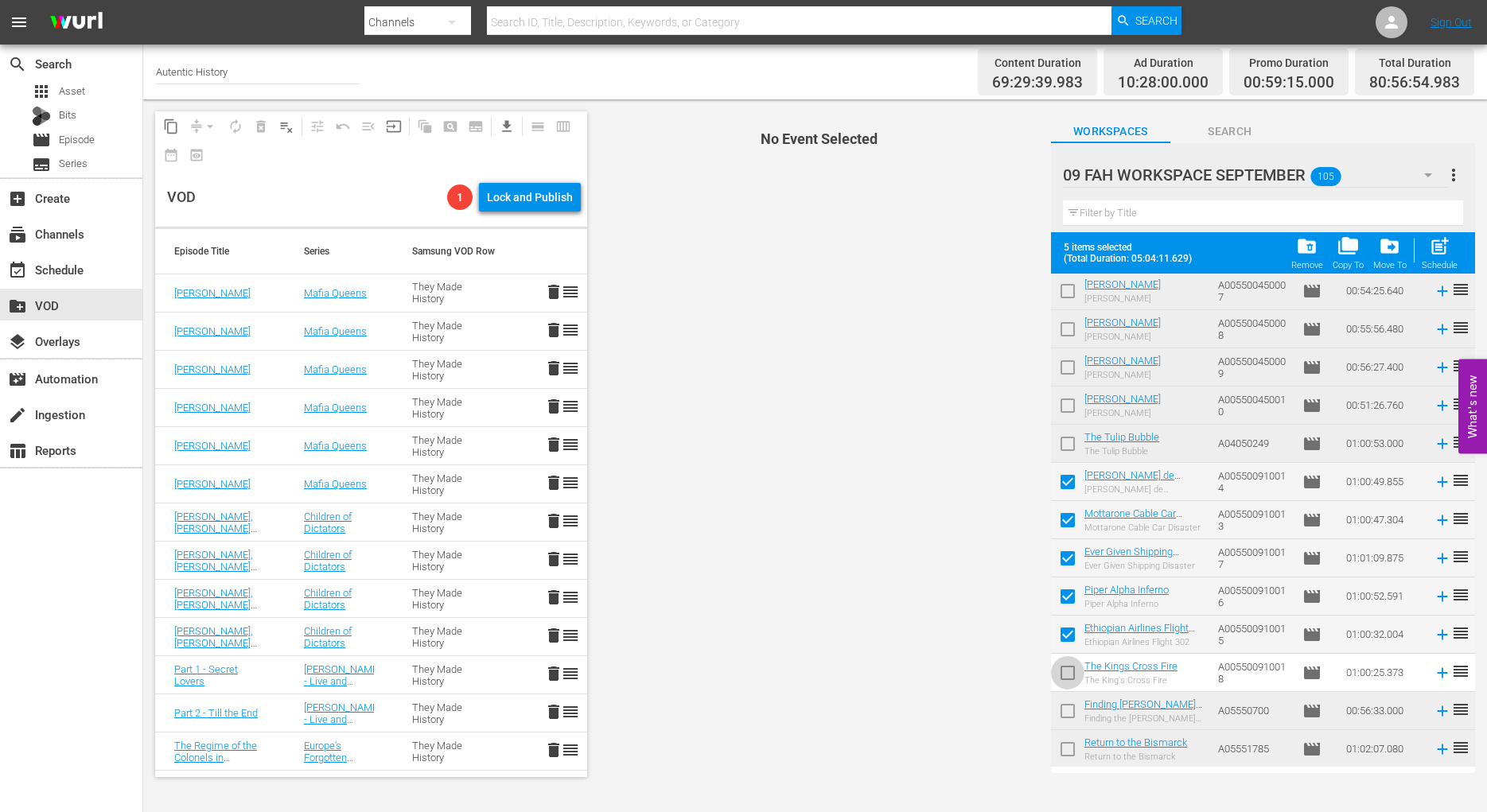
click at [1068, 671] on input "checkbox" at bounding box center [1068, 676] width 34 height 34
checkbox input "true"
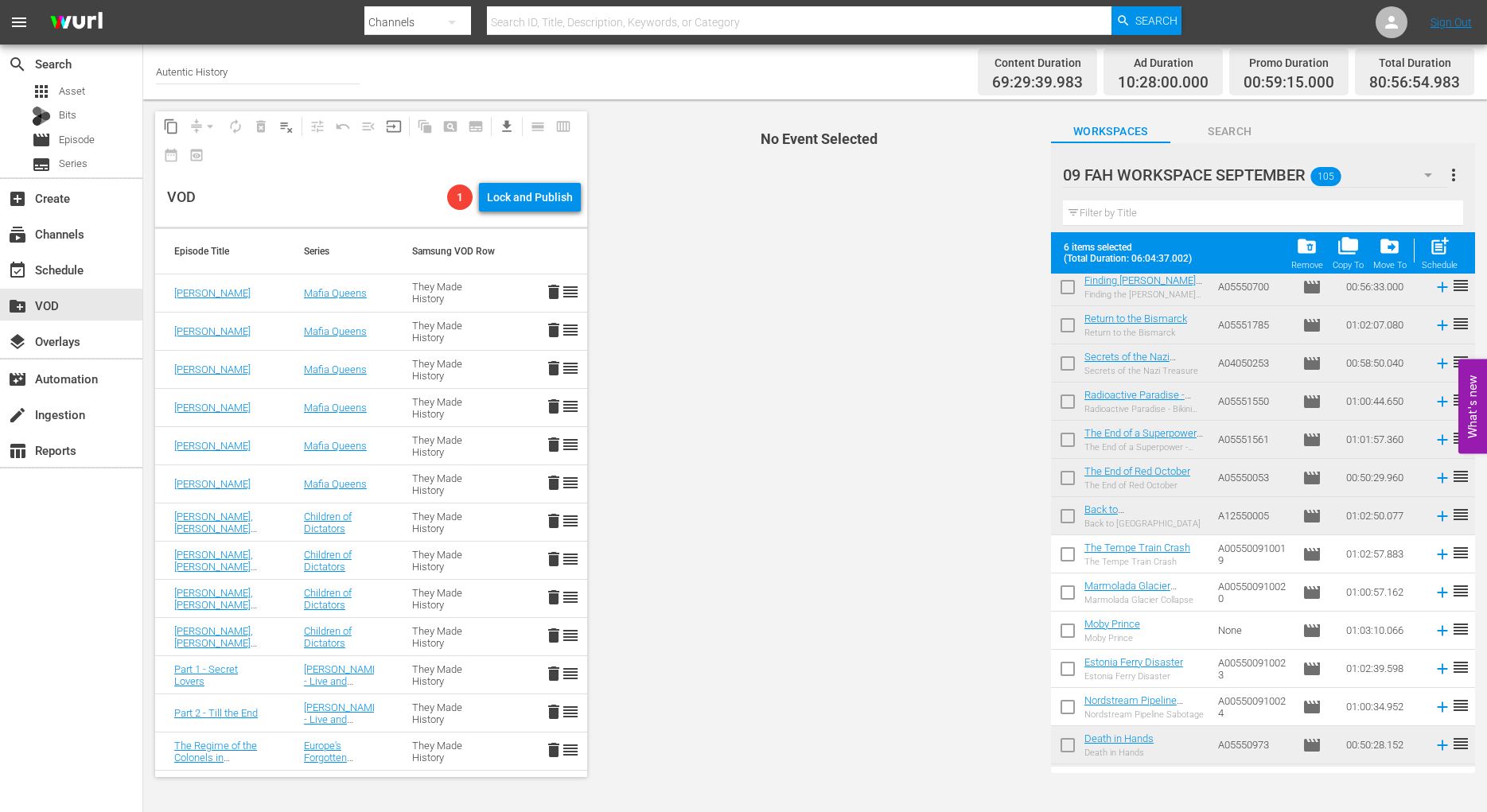
scroll to position [1101, 0]
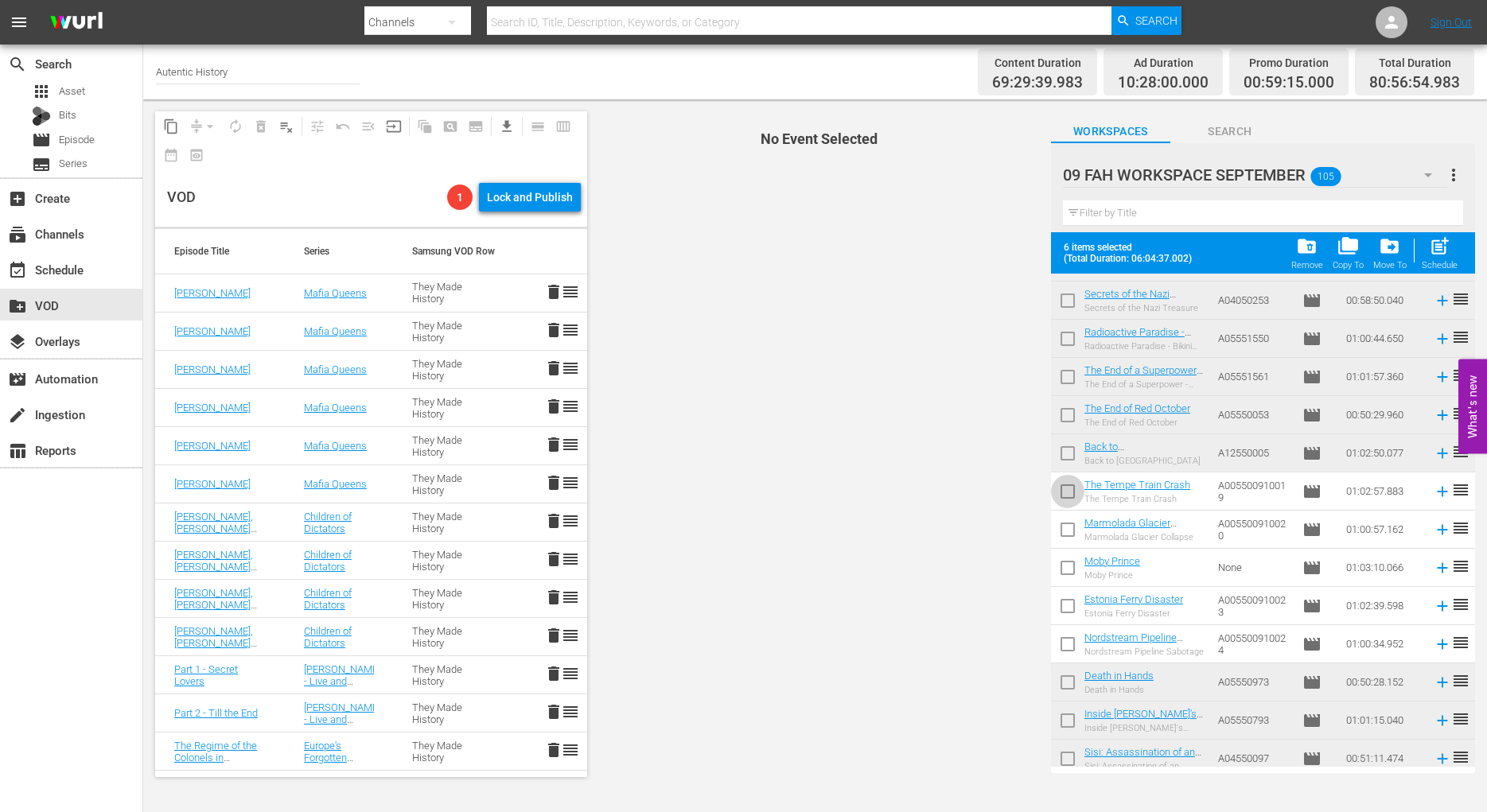
click at [1069, 495] on input "checkbox" at bounding box center [1068, 494] width 34 height 34
checkbox input "true"
drag, startPoint x: 1066, startPoint y: 527, endPoint x: 1063, endPoint y: 551, distance: 24.2
click at [1066, 527] on input "checkbox" at bounding box center [1068, 533] width 34 height 34
checkbox input "true"
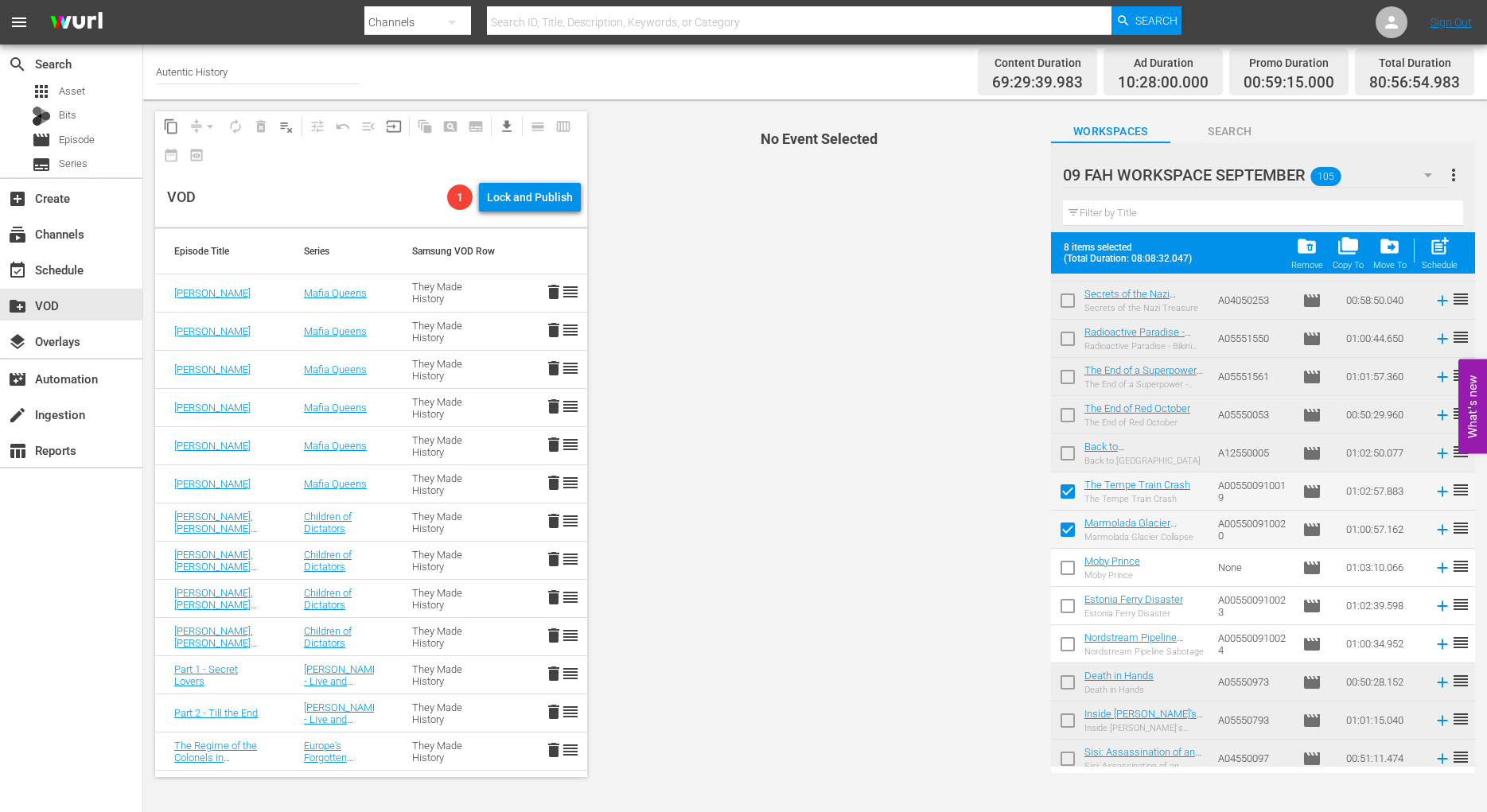
click at [1065, 574] on input "checkbox" at bounding box center [1068, 571] width 34 height 34
checkbox input "true"
click at [1070, 607] on input "checkbox" at bounding box center [1068, 609] width 34 height 34
checkbox input "true"
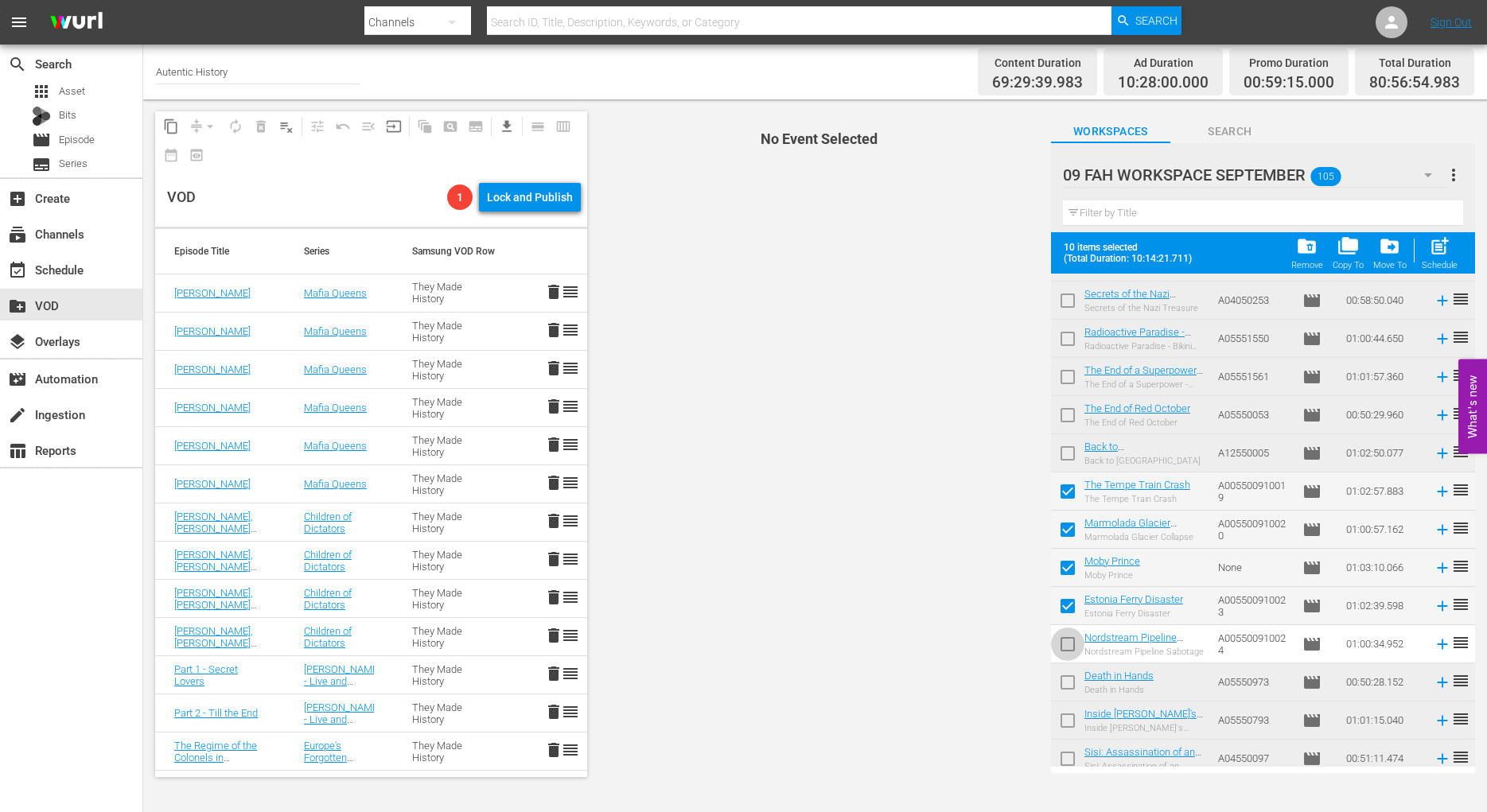
click at [1066, 646] on input "checkbox" at bounding box center [1068, 647] width 34 height 34
checkbox input "true"
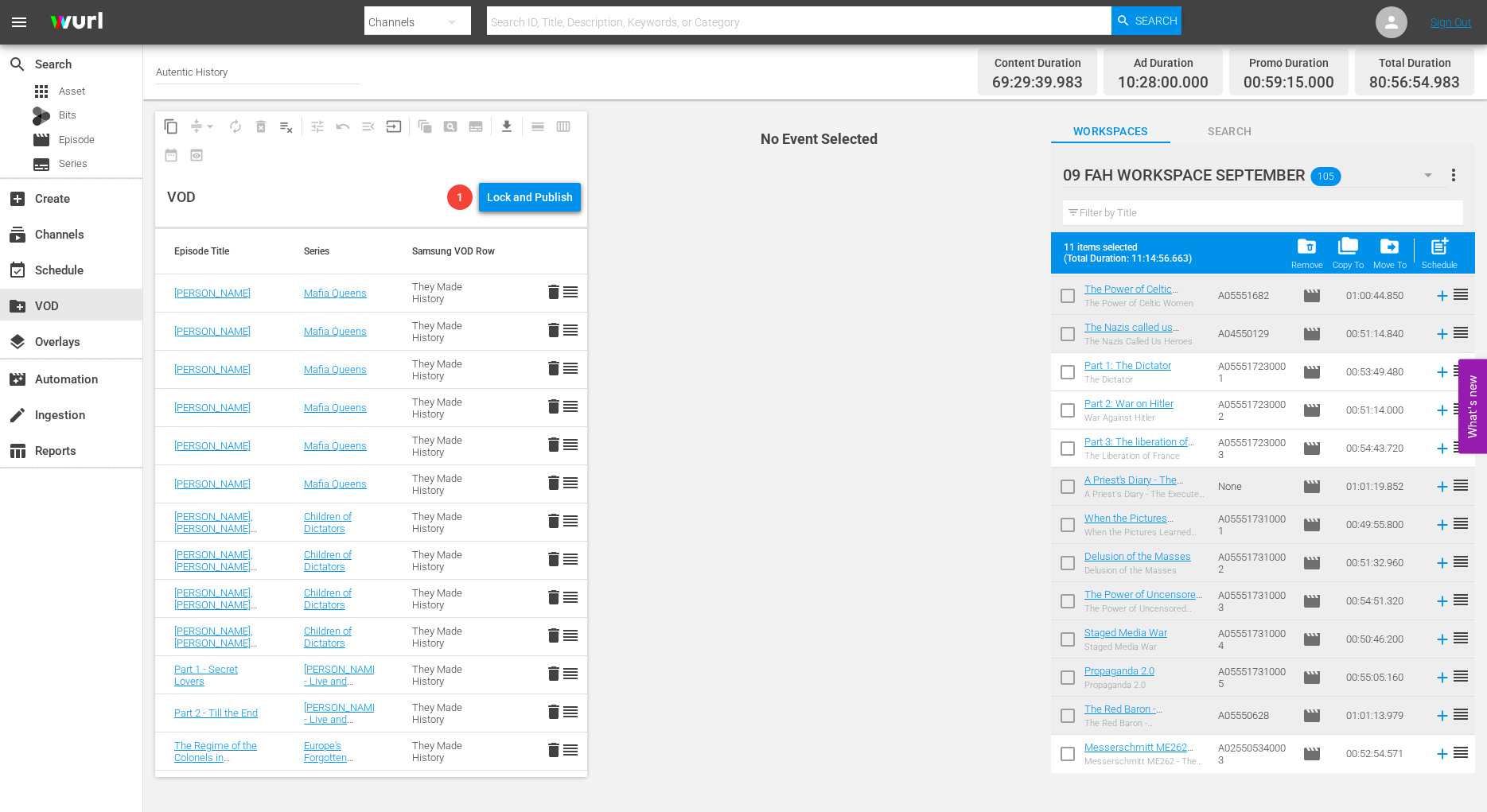
scroll to position [2805, 0]
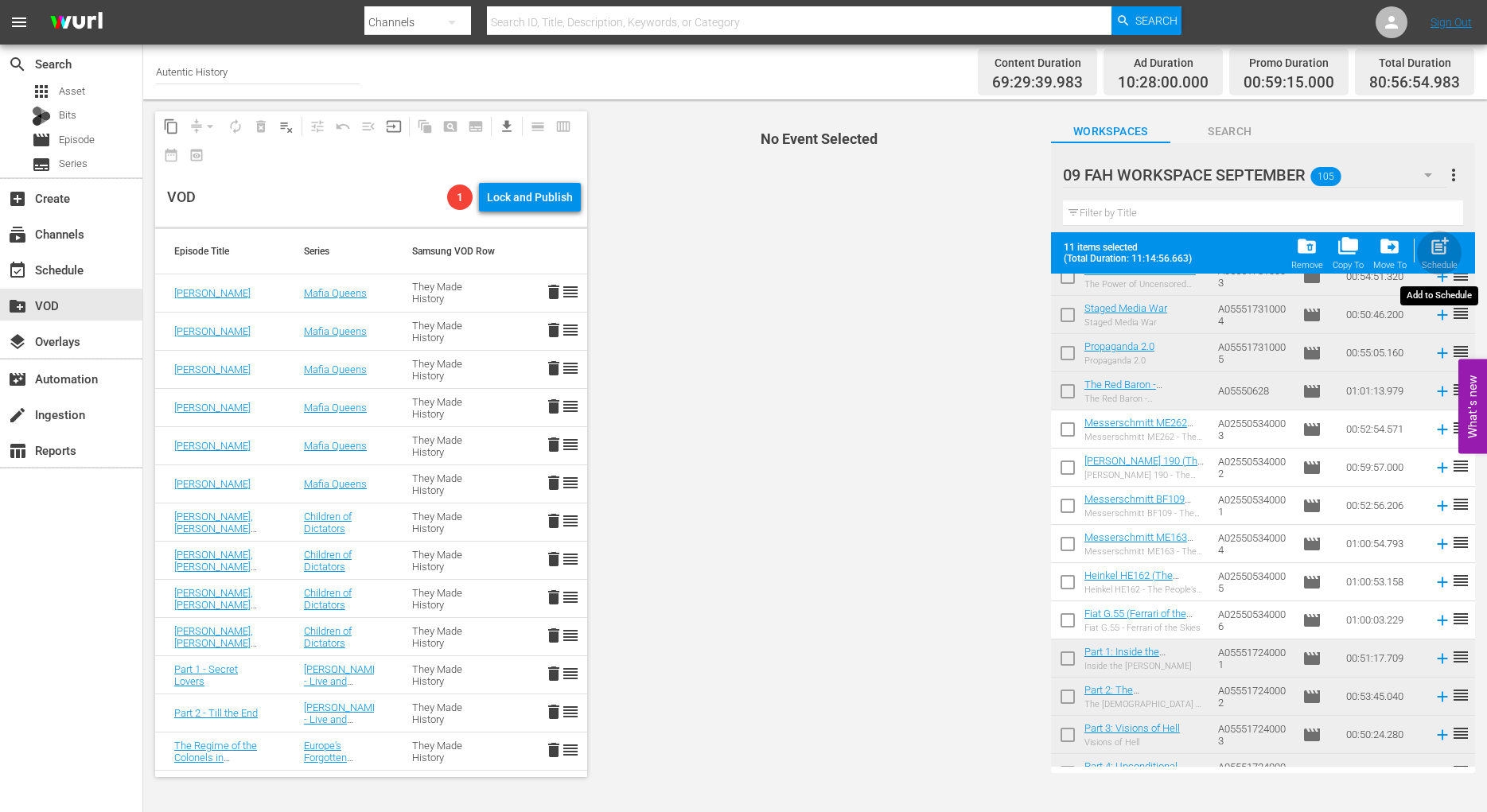
click at [1446, 246] on span "post_add" at bounding box center [1440, 246] width 21 height 21
checkbox input "false"
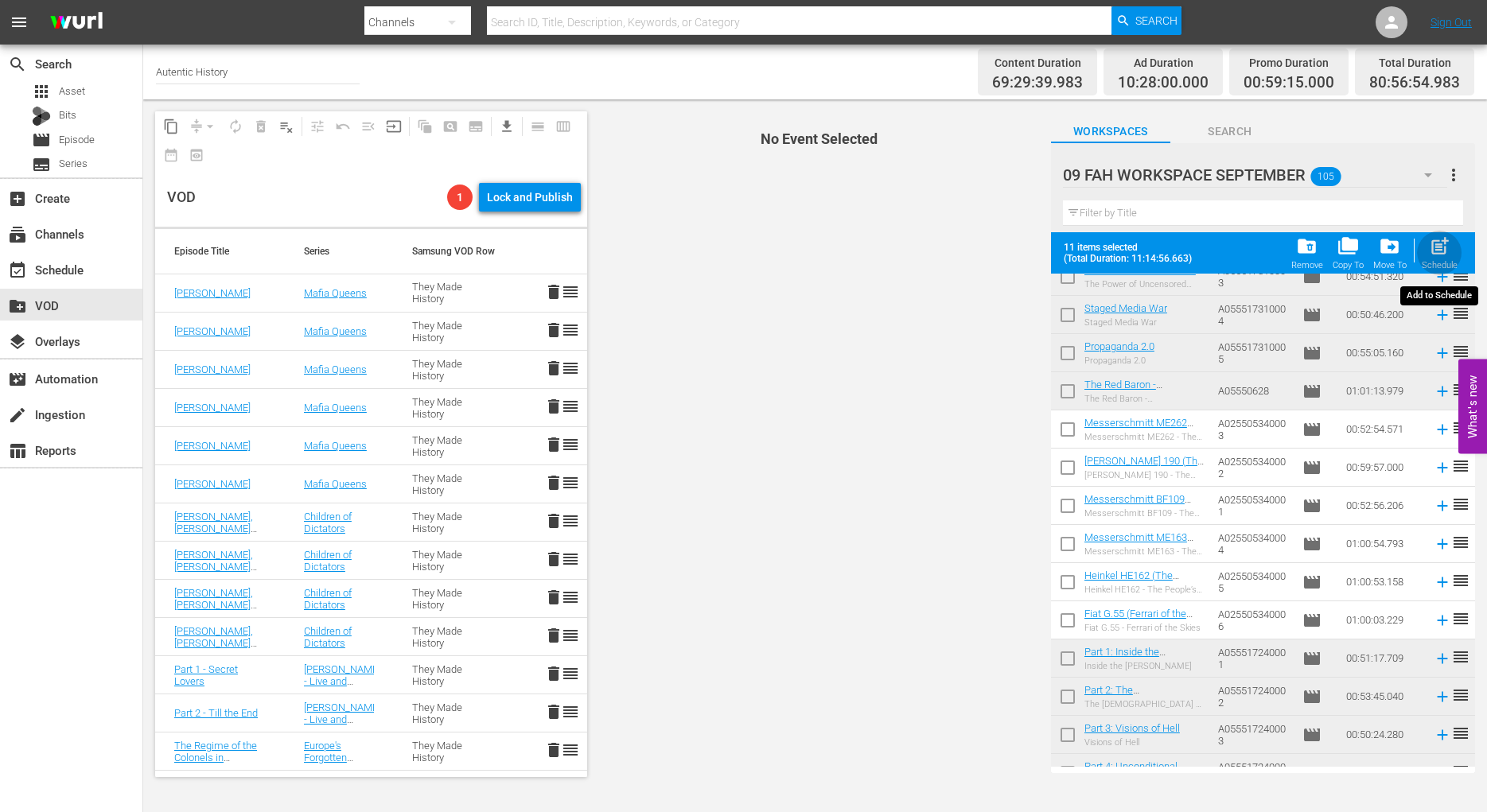
checkbox input "false"
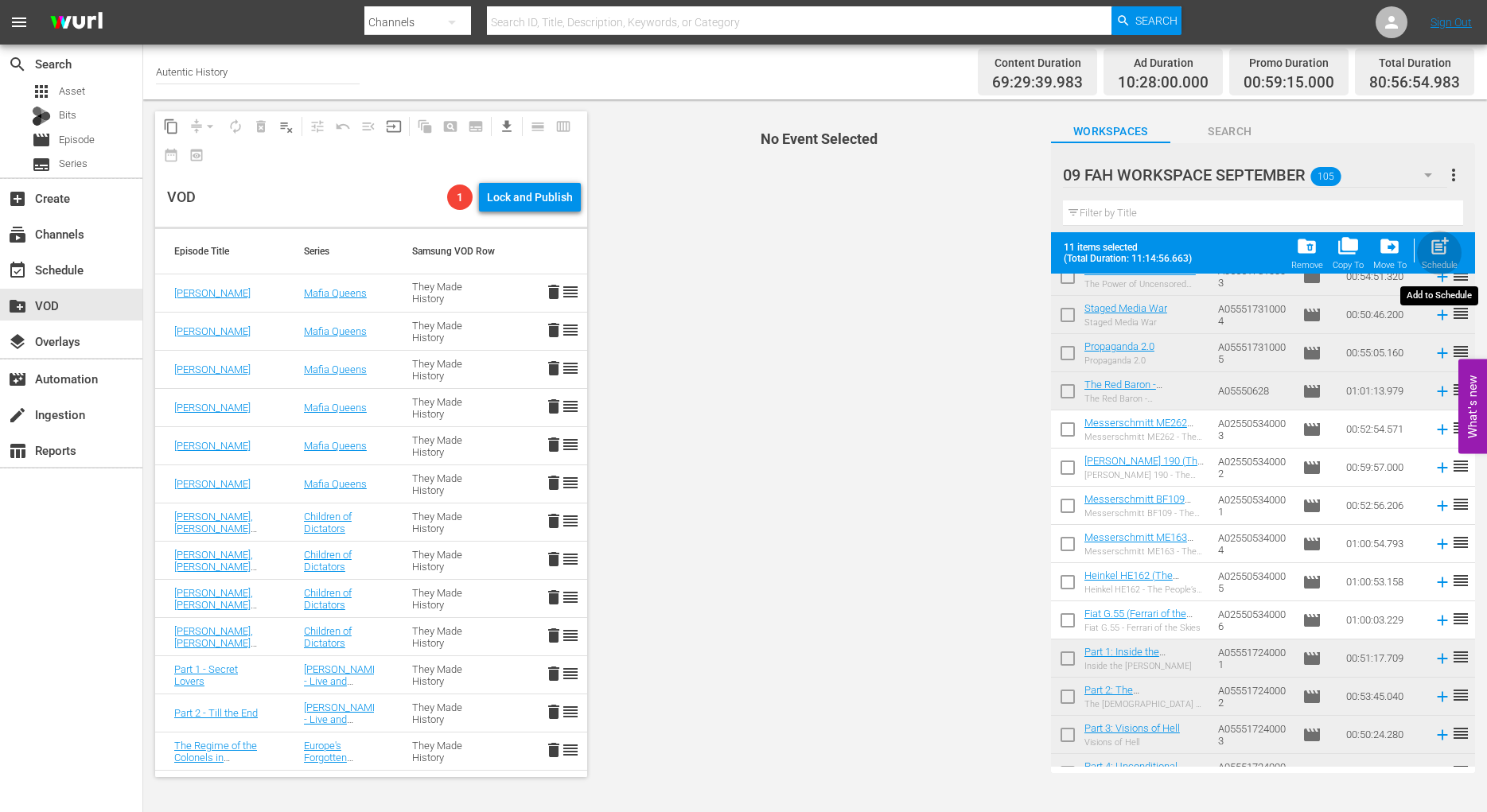
checkbox input "false"
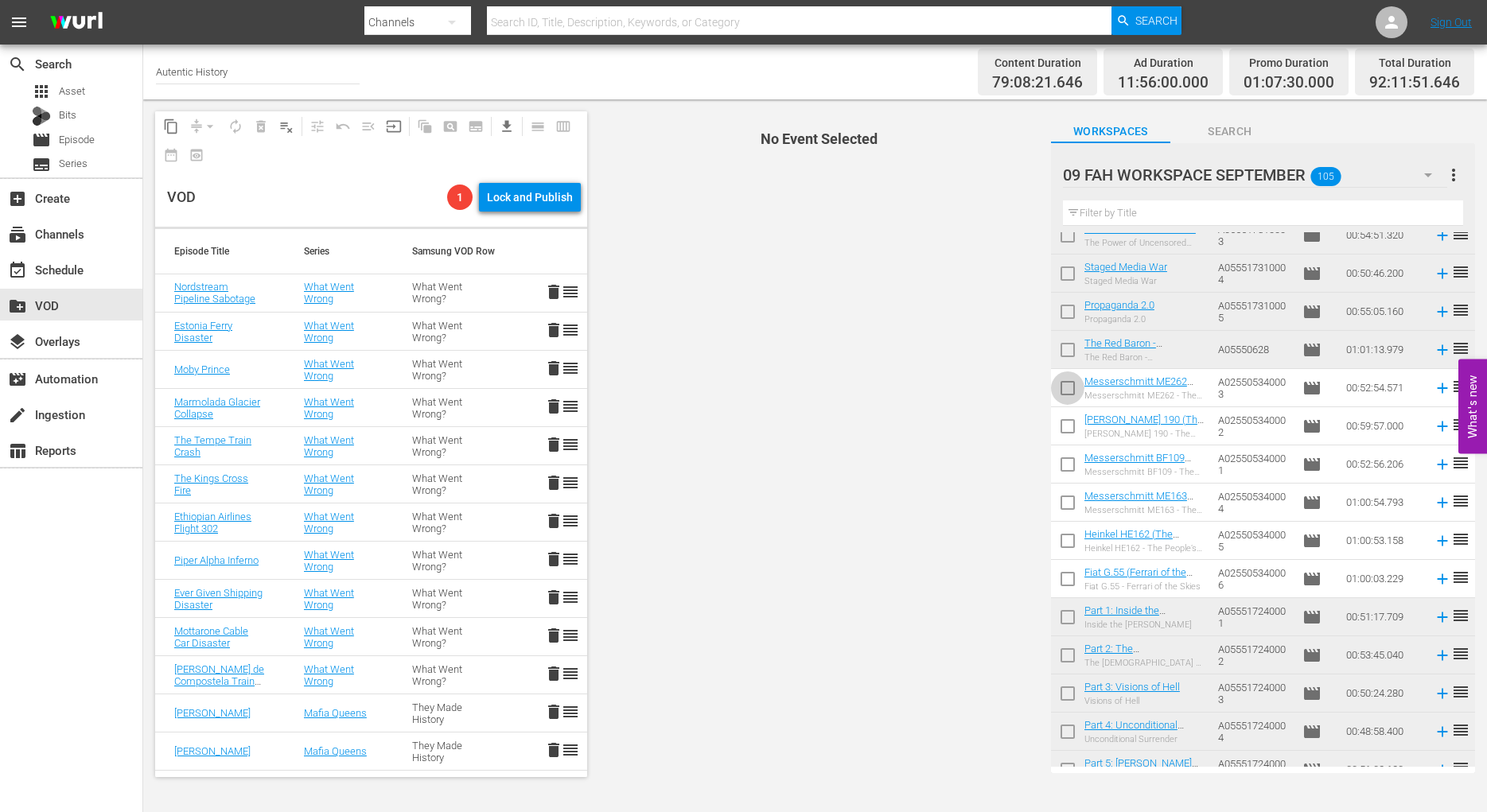
click at [1070, 388] on input "checkbox" at bounding box center [1068, 391] width 34 height 34
checkbox input "true"
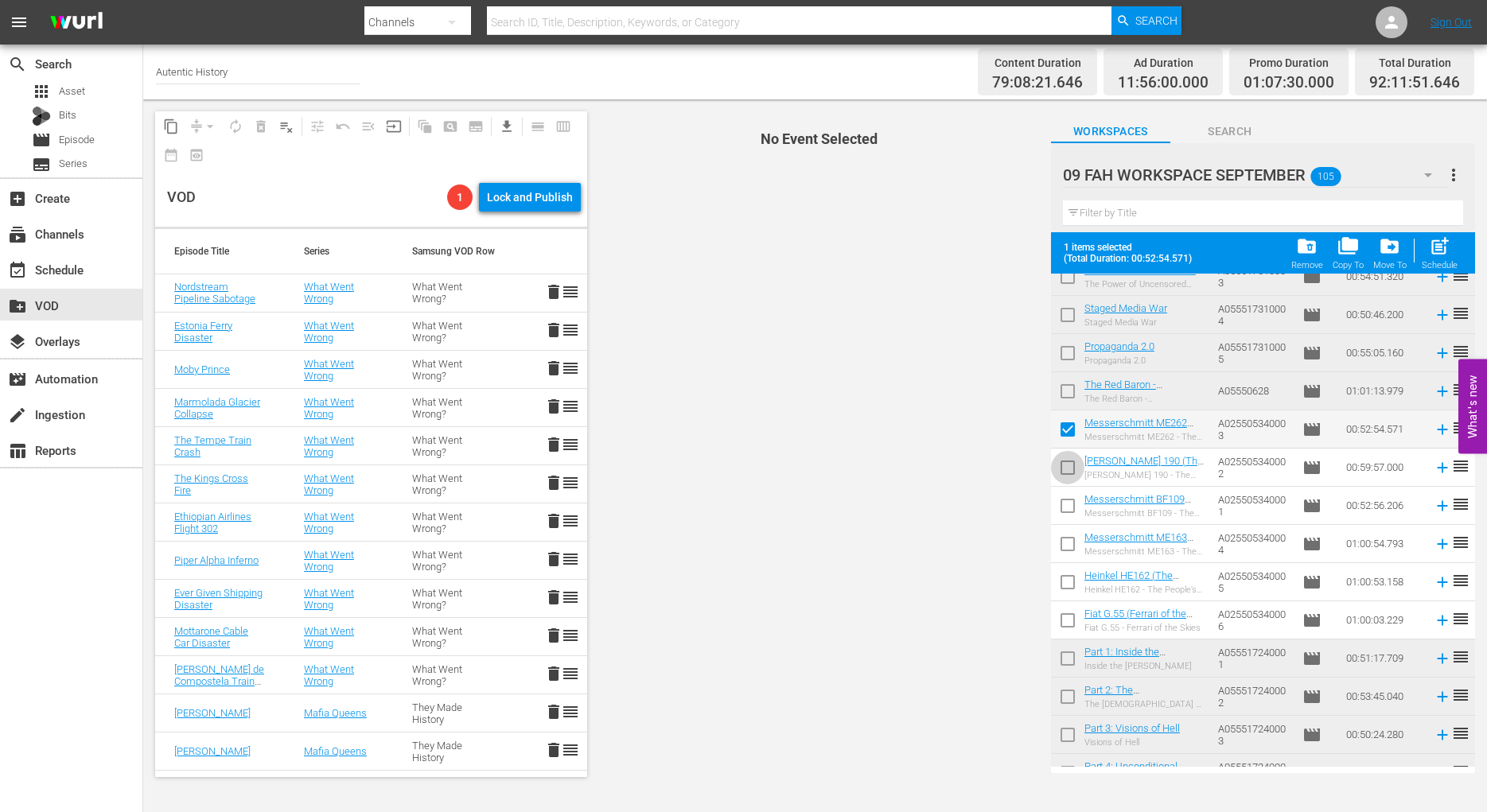
click at [1070, 471] on input "checkbox" at bounding box center [1068, 471] width 34 height 34
checkbox input "true"
click at [1069, 510] on input "checkbox" at bounding box center [1068, 509] width 34 height 34
checkbox input "true"
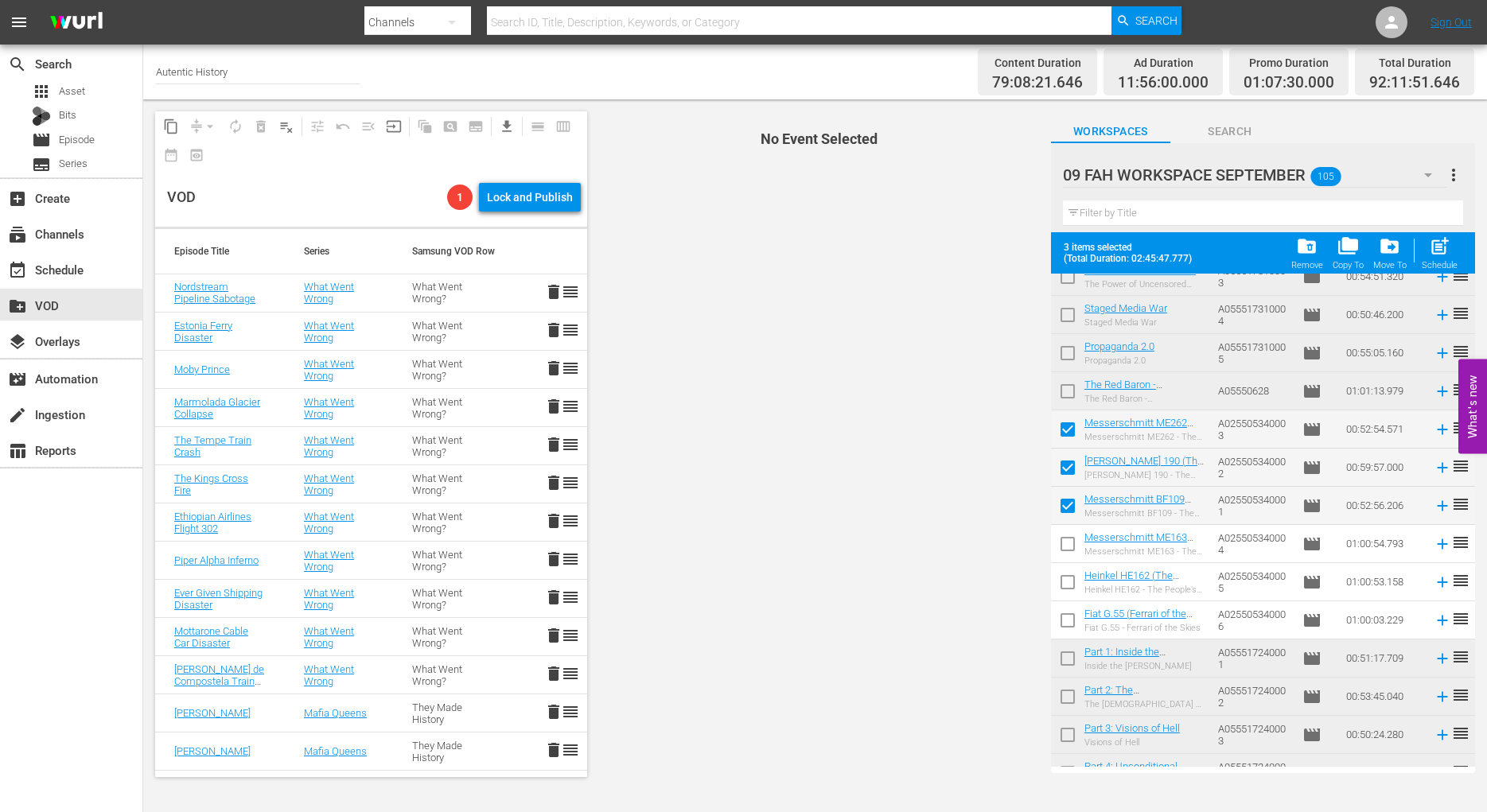
click at [1066, 546] on input "checkbox" at bounding box center [1068, 547] width 34 height 34
checkbox input "true"
click at [1067, 583] on input "checkbox" at bounding box center [1068, 585] width 34 height 34
checkbox input "true"
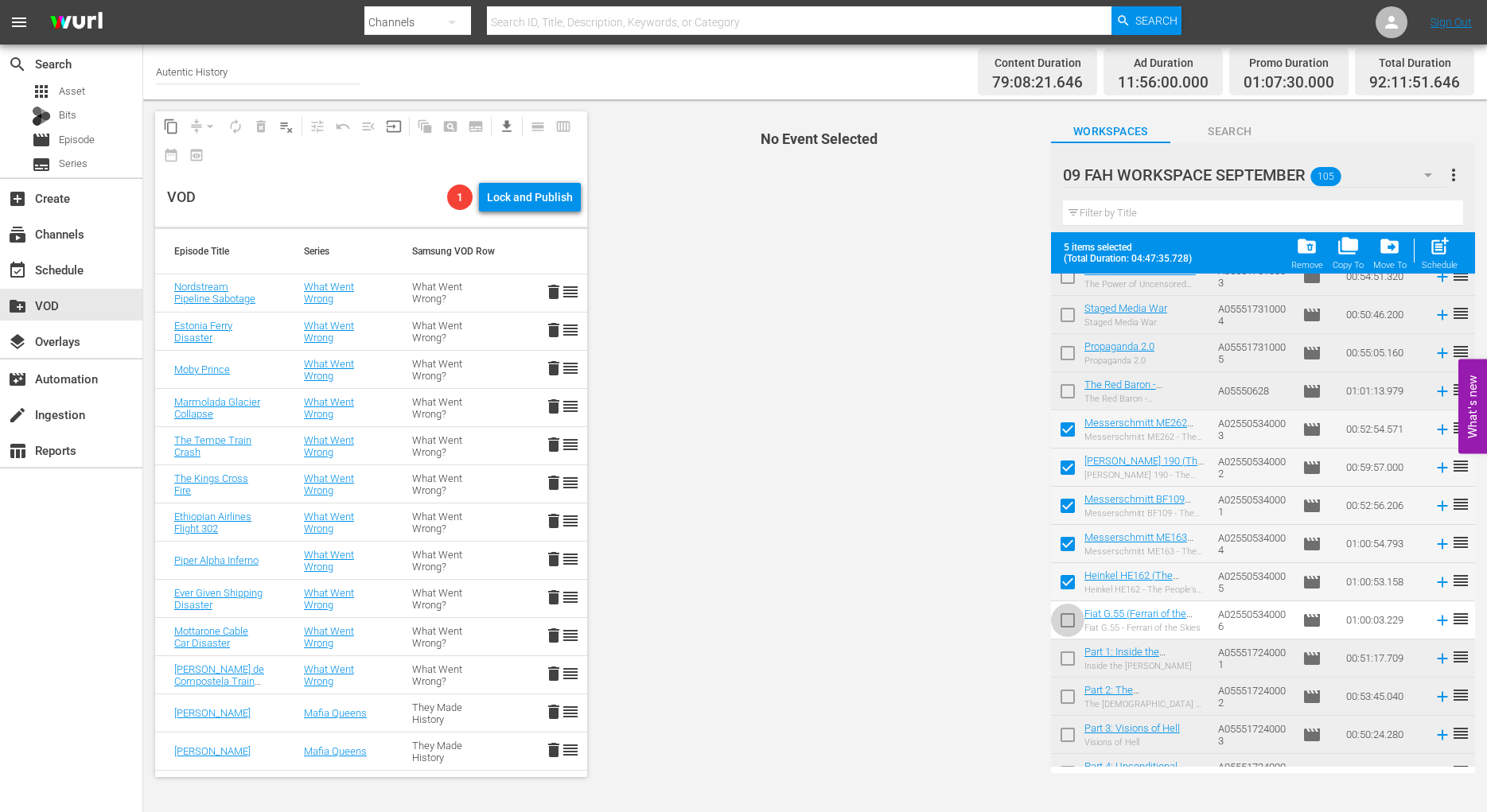
click at [1070, 622] on input "checkbox" at bounding box center [1068, 624] width 34 height 34
checkbox input "true"
click at [1441, 242] on span "post_add" at bounding box center [1440, 246] width 21 height 21
checkbox input "false"
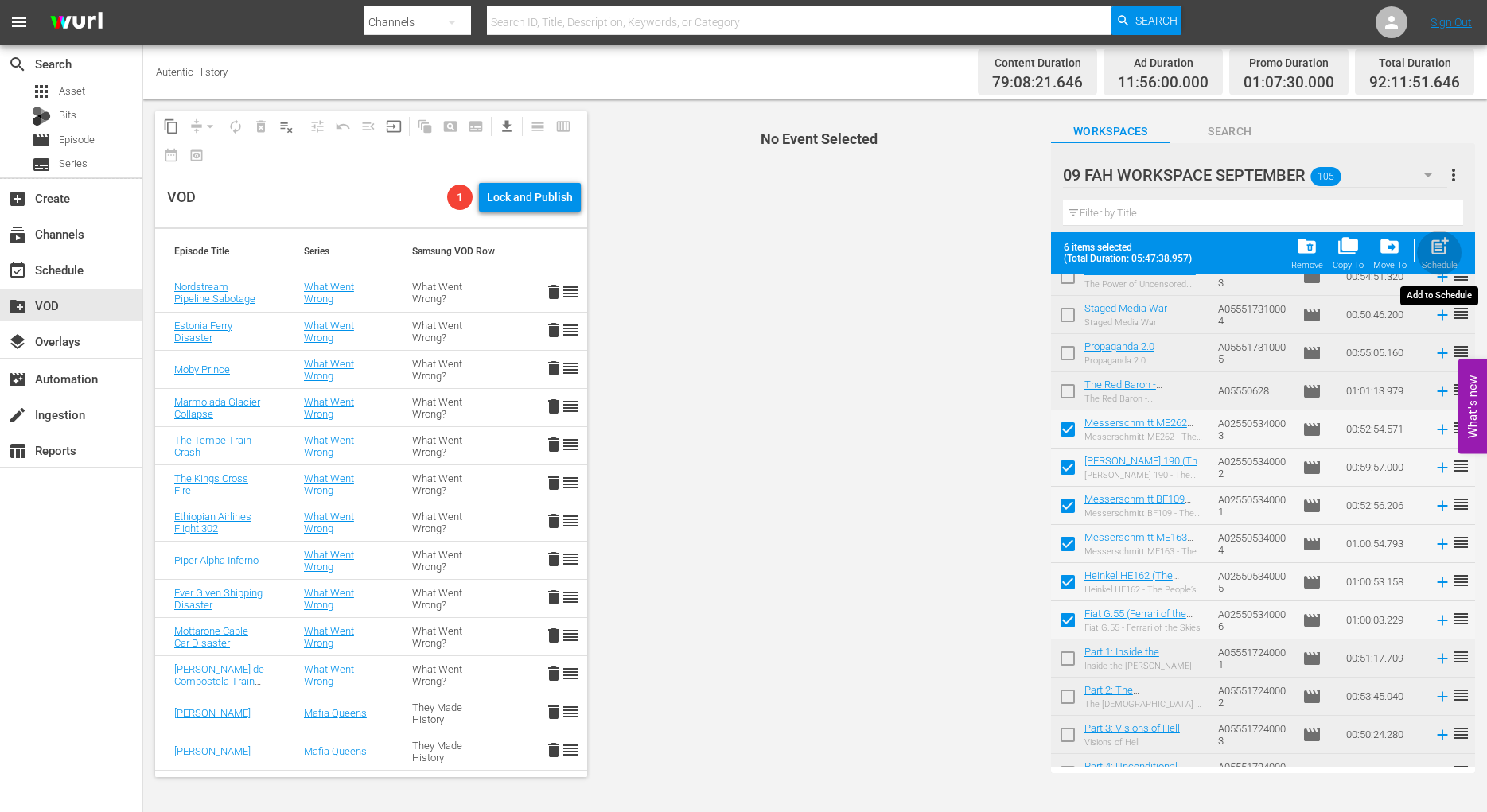
checkbox input "false"
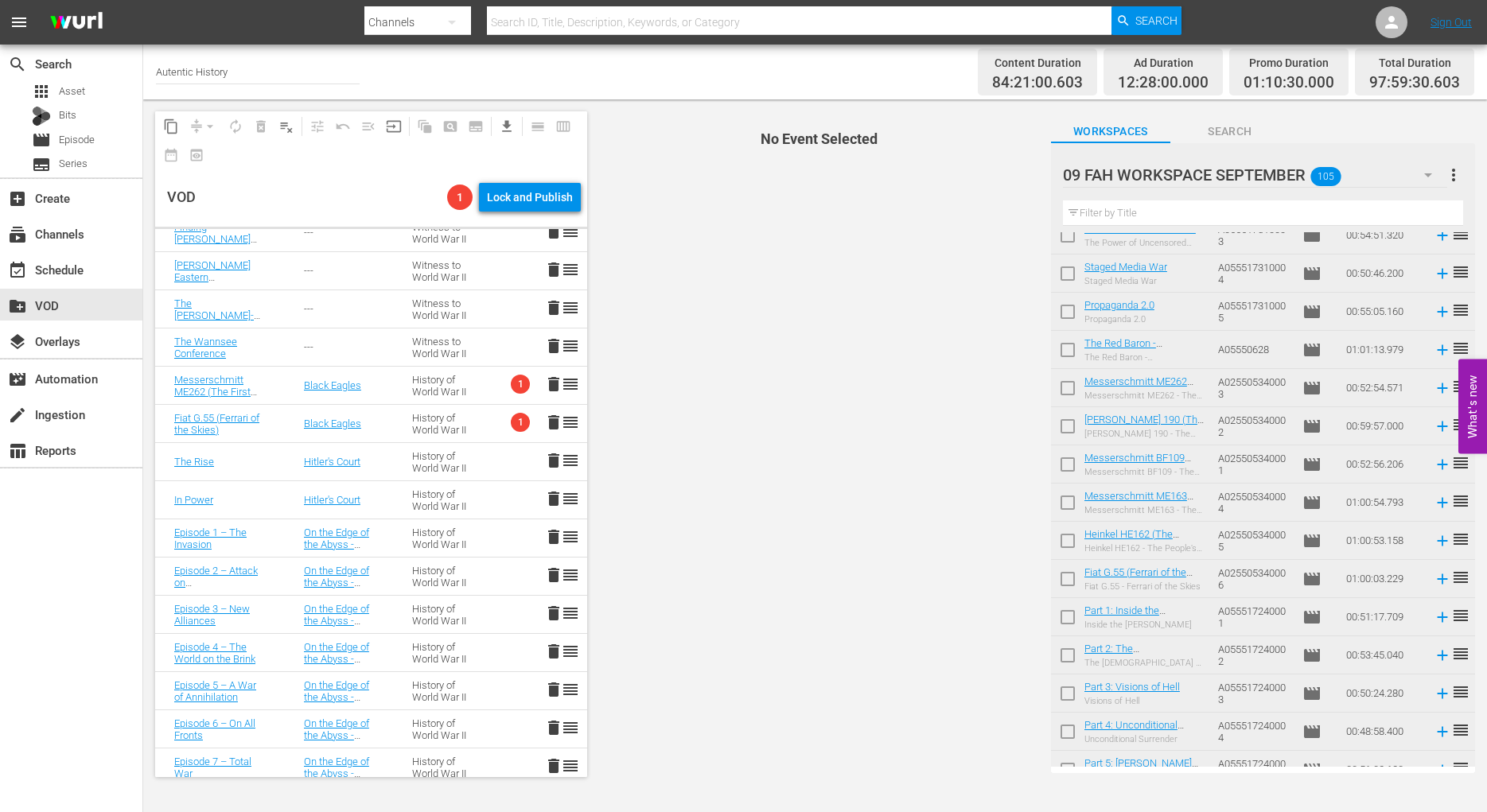
scroll to position [1866, 0]
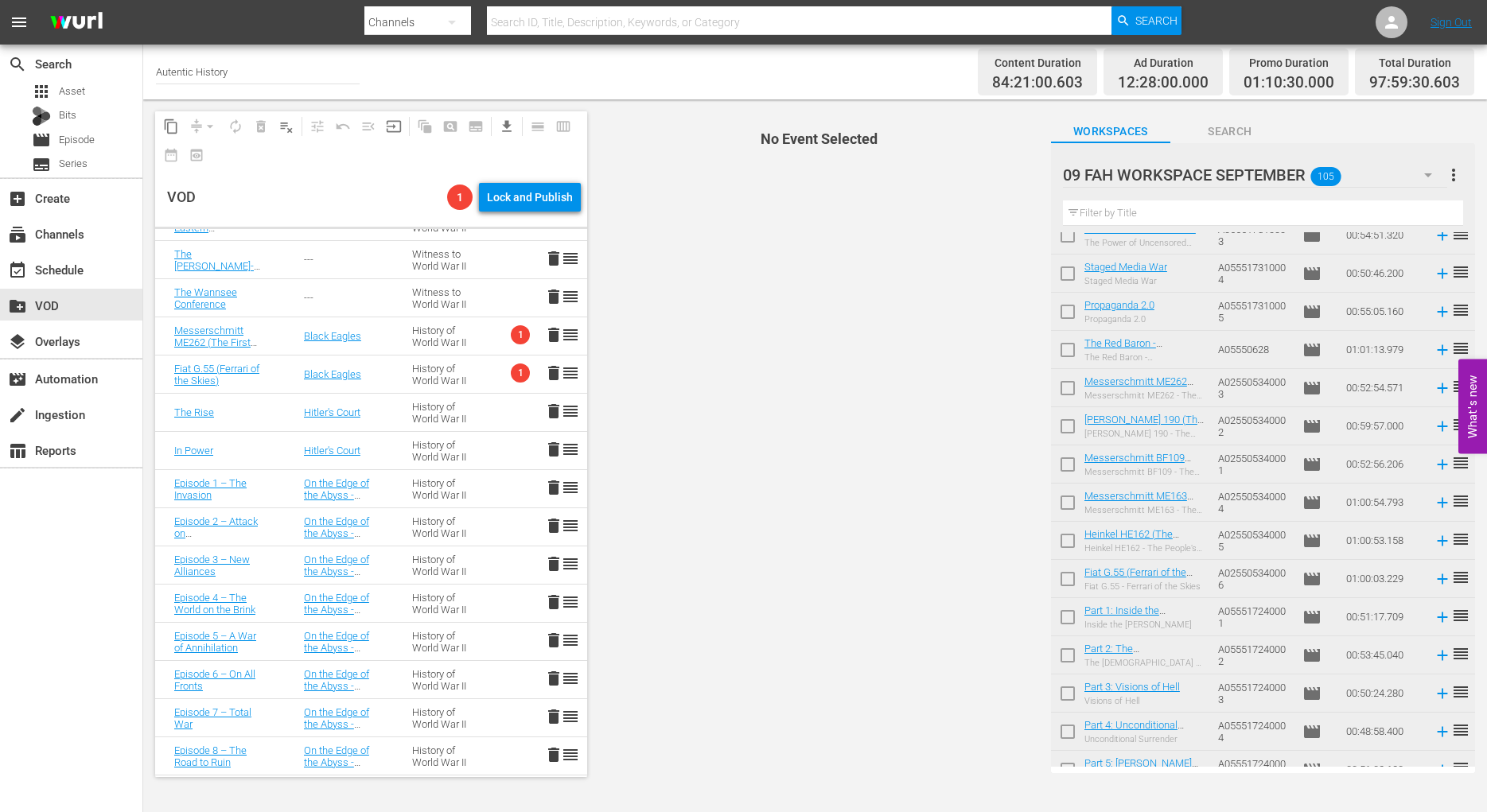
click at [545, 337] on span "delete" at bounding box center [554, 335] width 19 height 19
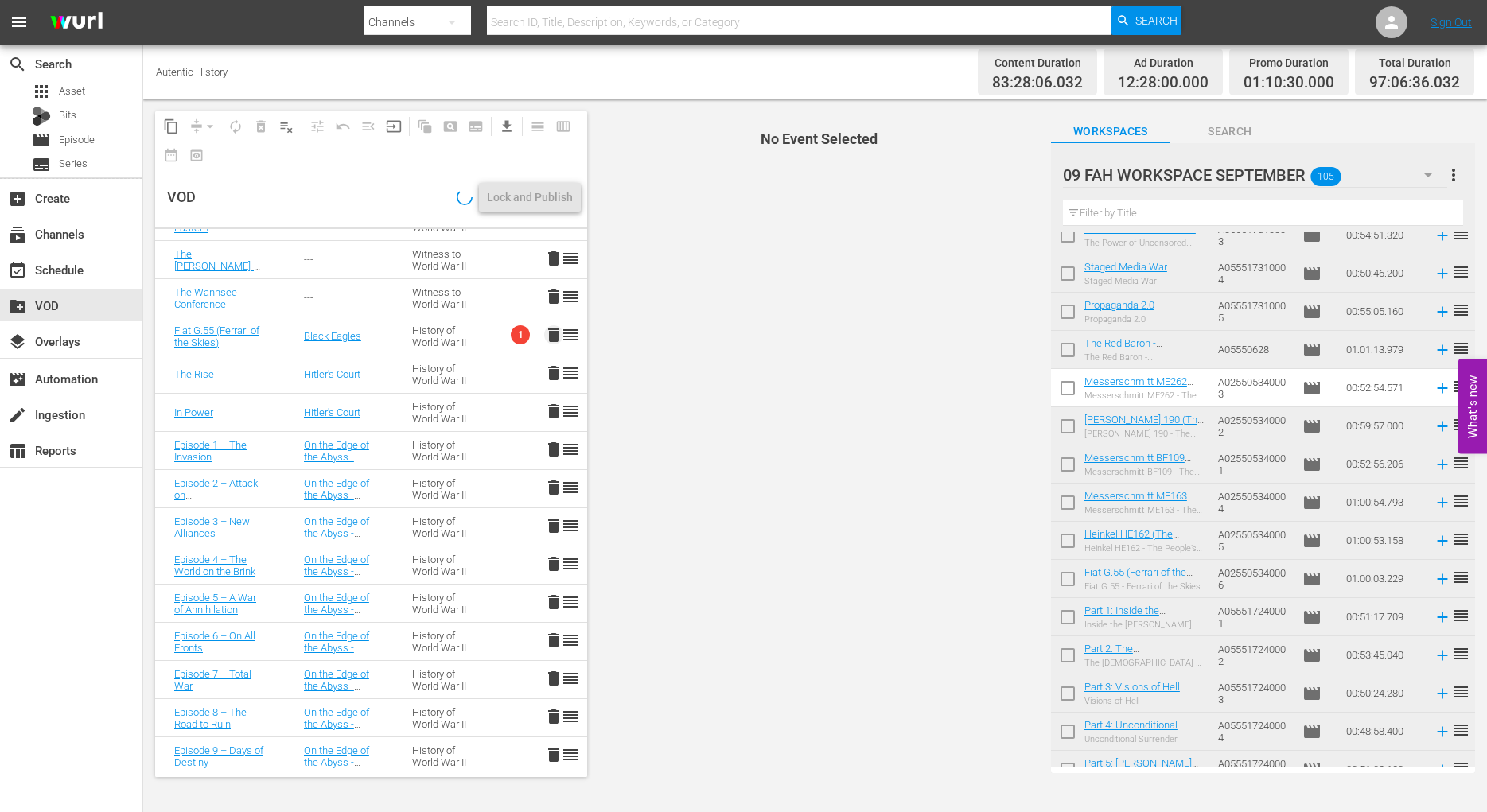
click at [545, 336] on span "delete" at bounding box center [554, 335] width 19 height 19
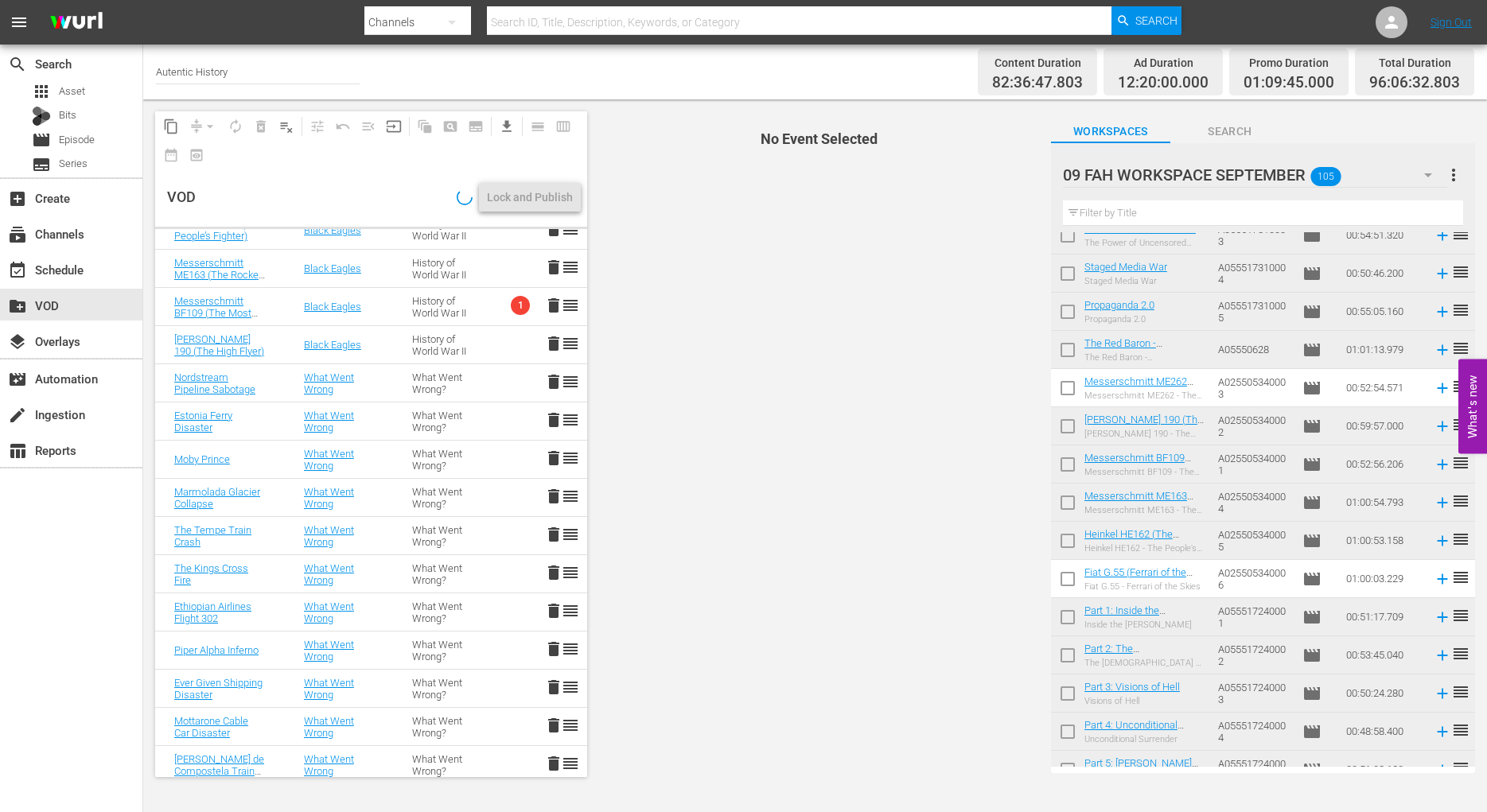
scroll to position [0, 0]
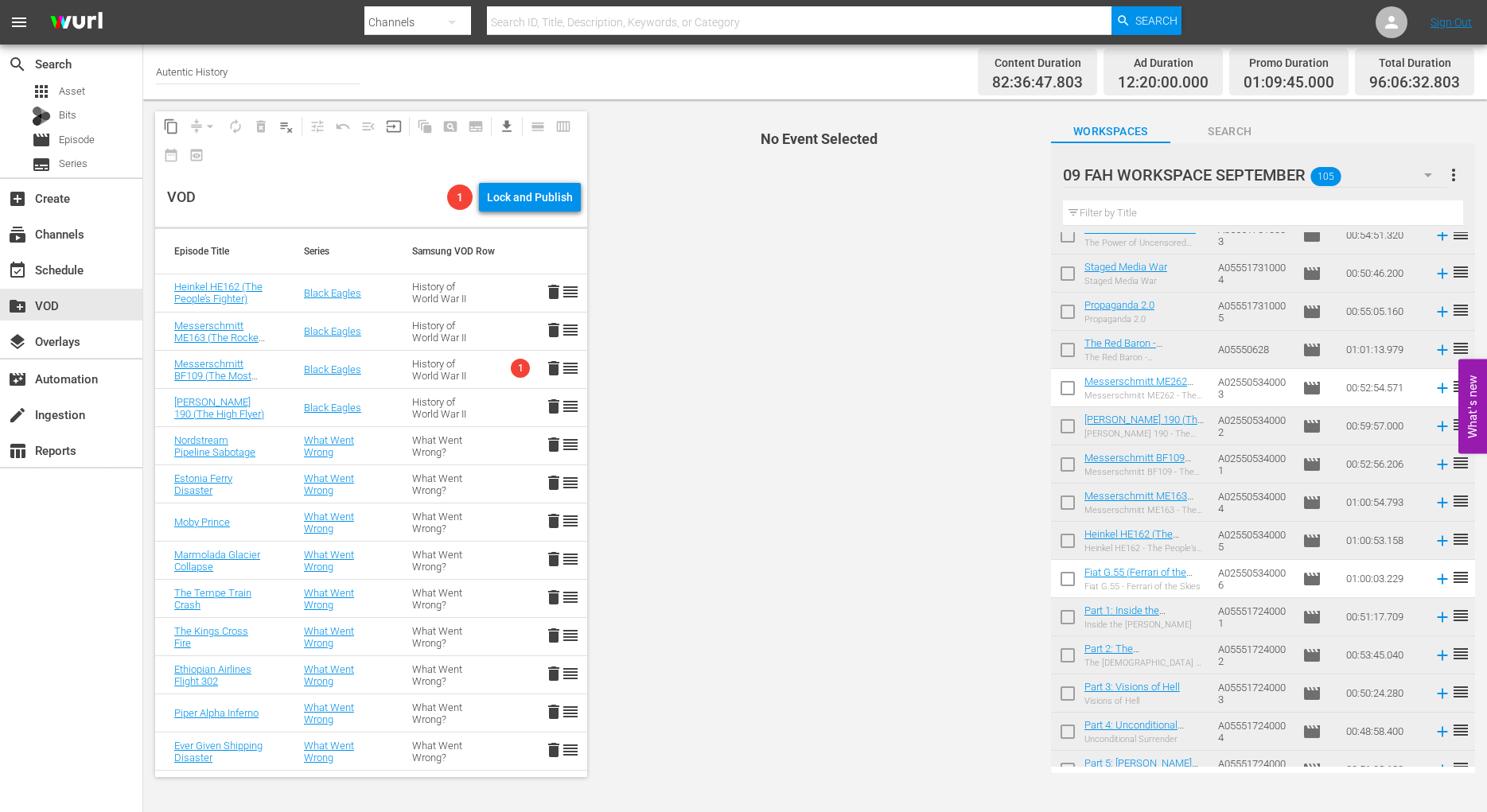
click at [545, 294] on span "delete" at bounding box center [554, 293] width 19 height 19
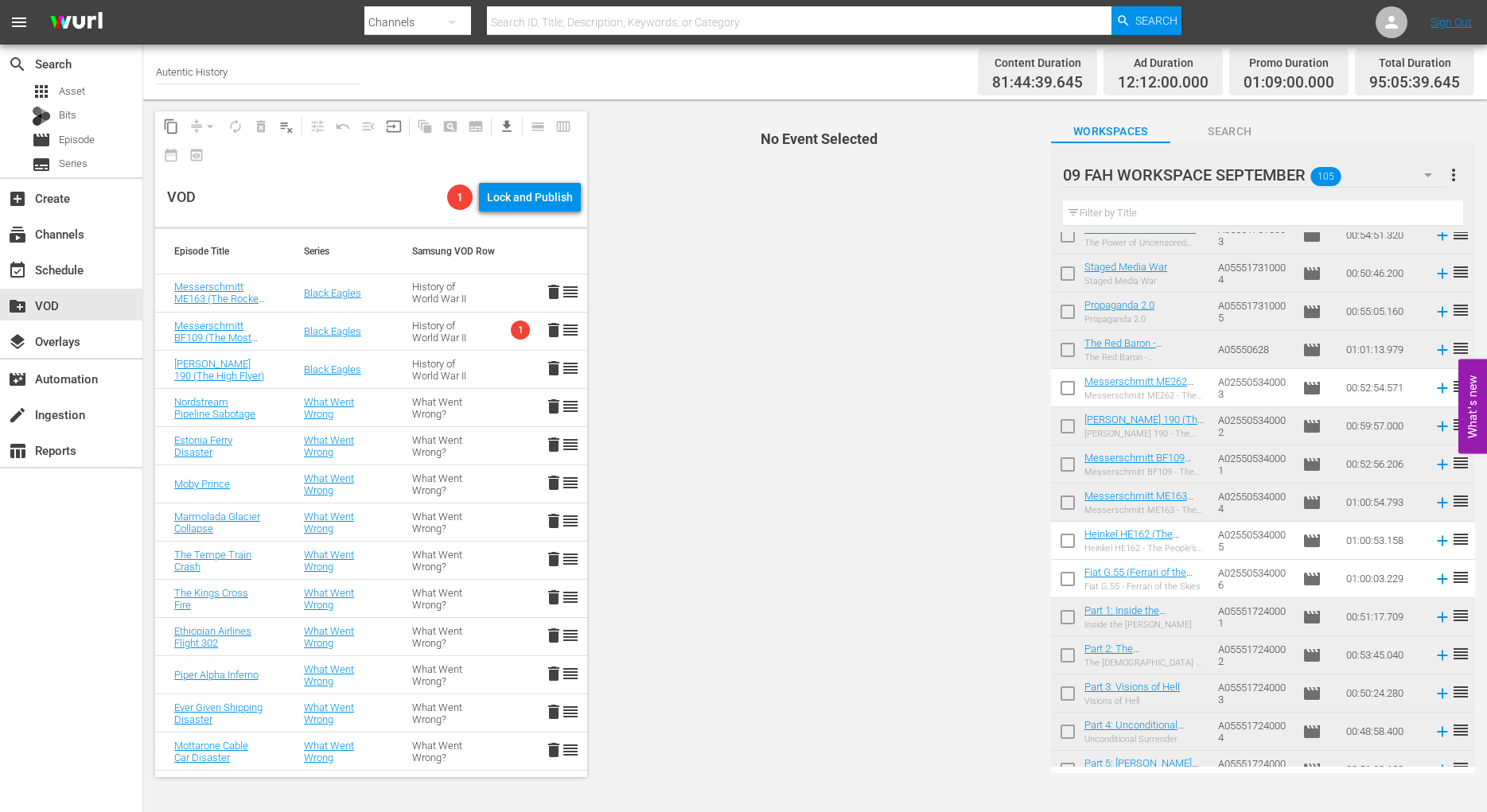
click at [545, 296] on span "delete" at bounding box center [554, 293] width 19 height 19
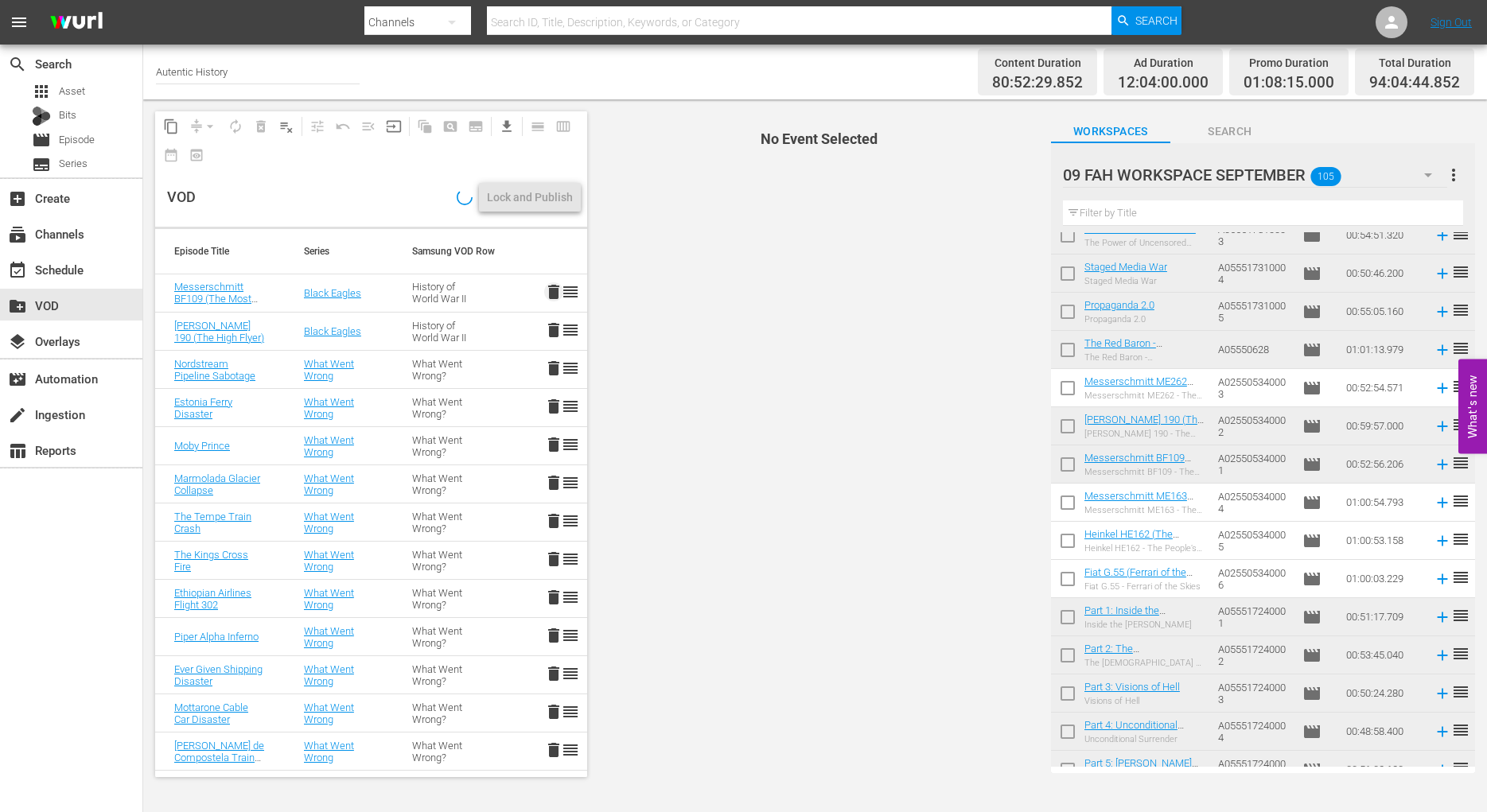
click at [545, 292] on span "delete" at bounding box center [554, 293] width 19 height 19
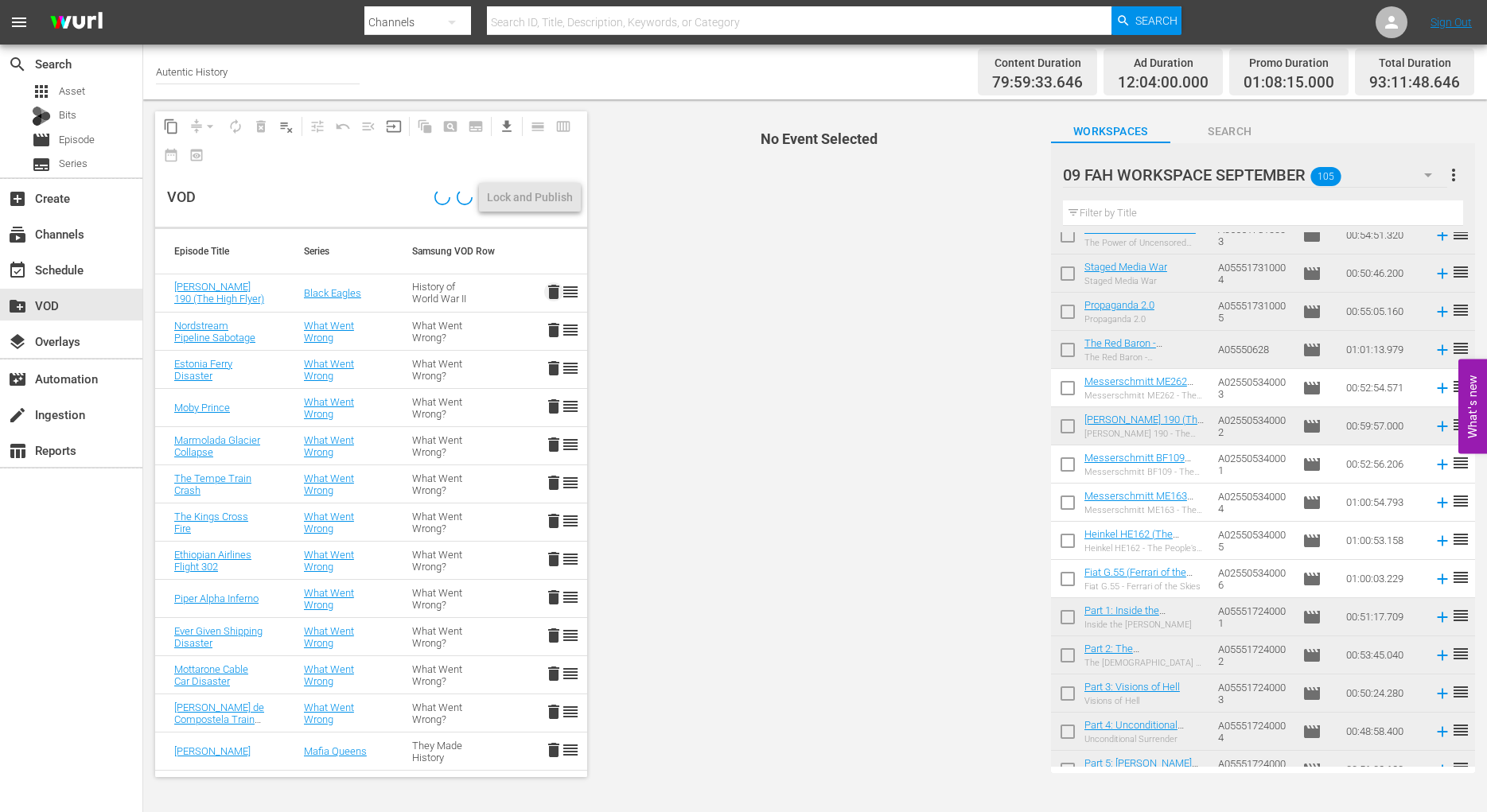
click at [545, 291] on span "delete" at bounding box center [554, 293] width 19 height 19
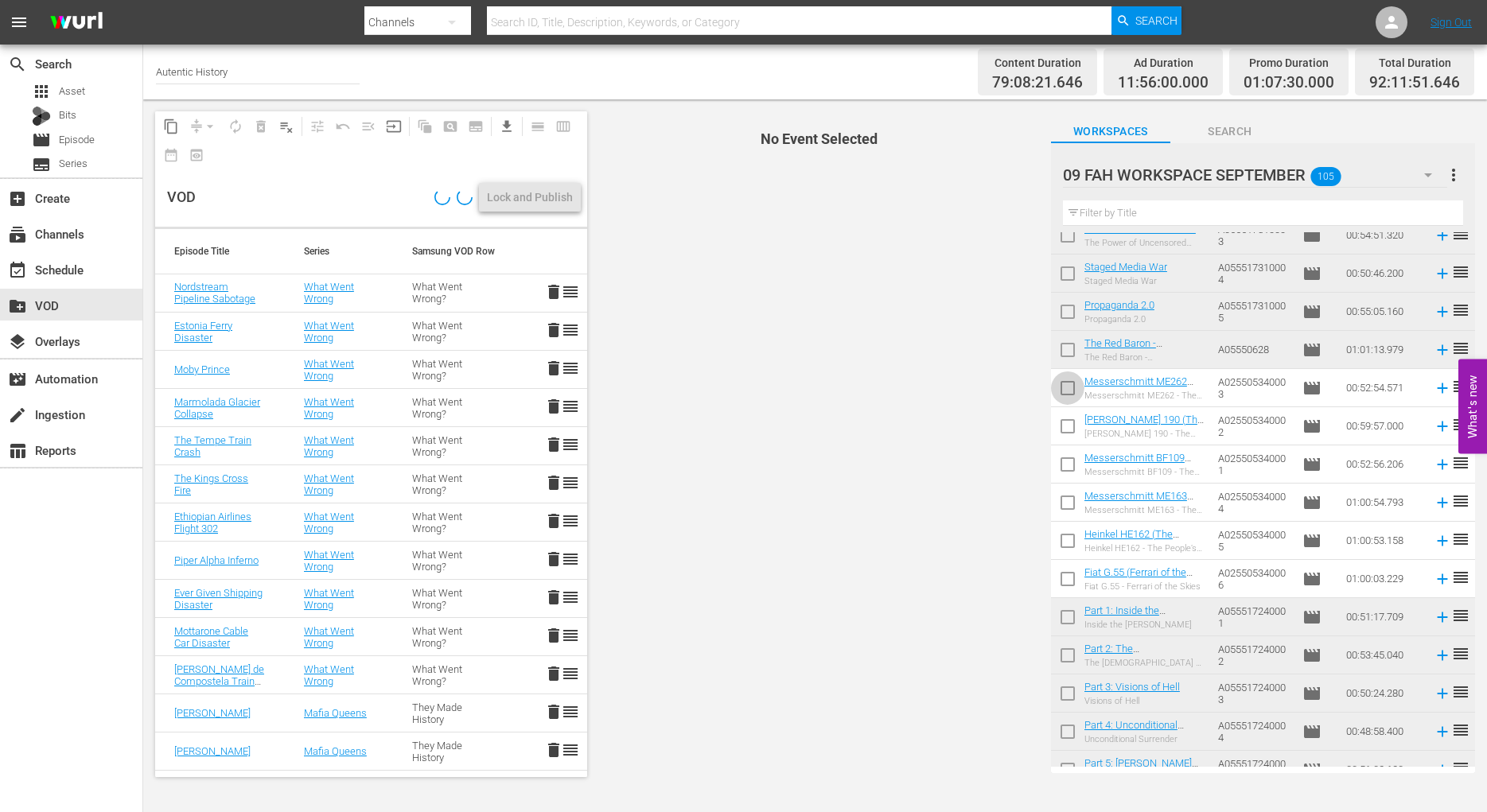
click at [1067, 390] on input "checkbox" at bounding box center [1068, 391] width 34 height 34
checkbox input "true"
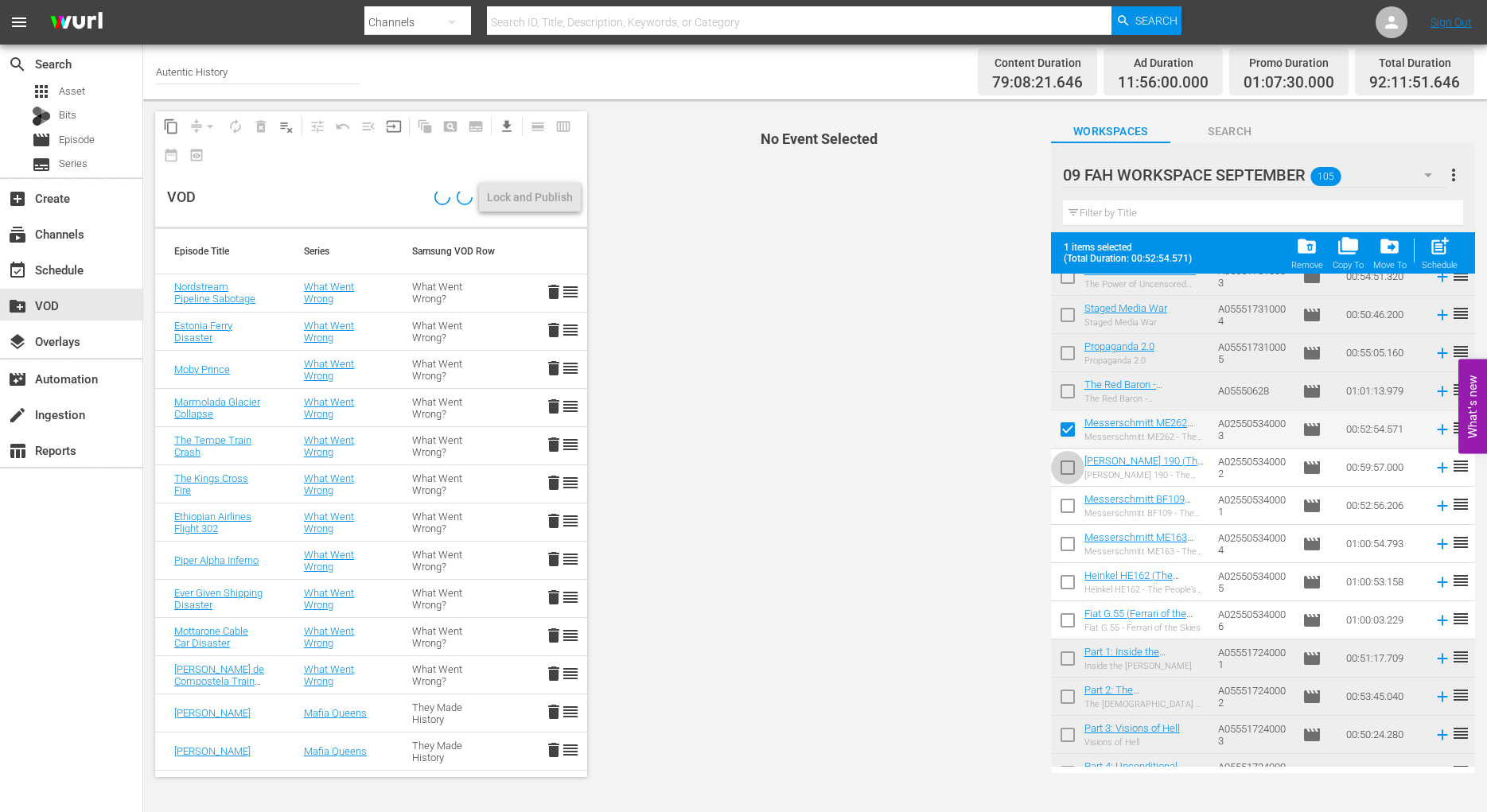
drag, startPoint x: 1068, startPoint y: 466, endPoint x: 1073, endPoint y: 509, distance: 43.3
click at [1069, 466] on input "checkbox" at bounding box center [1068, 471] width 34 height 34
checkbox input "true"
click at [1069, 501] on input "checkbox" at bounding box center [1068, 509] width 34 height 34
checkbox input "true"
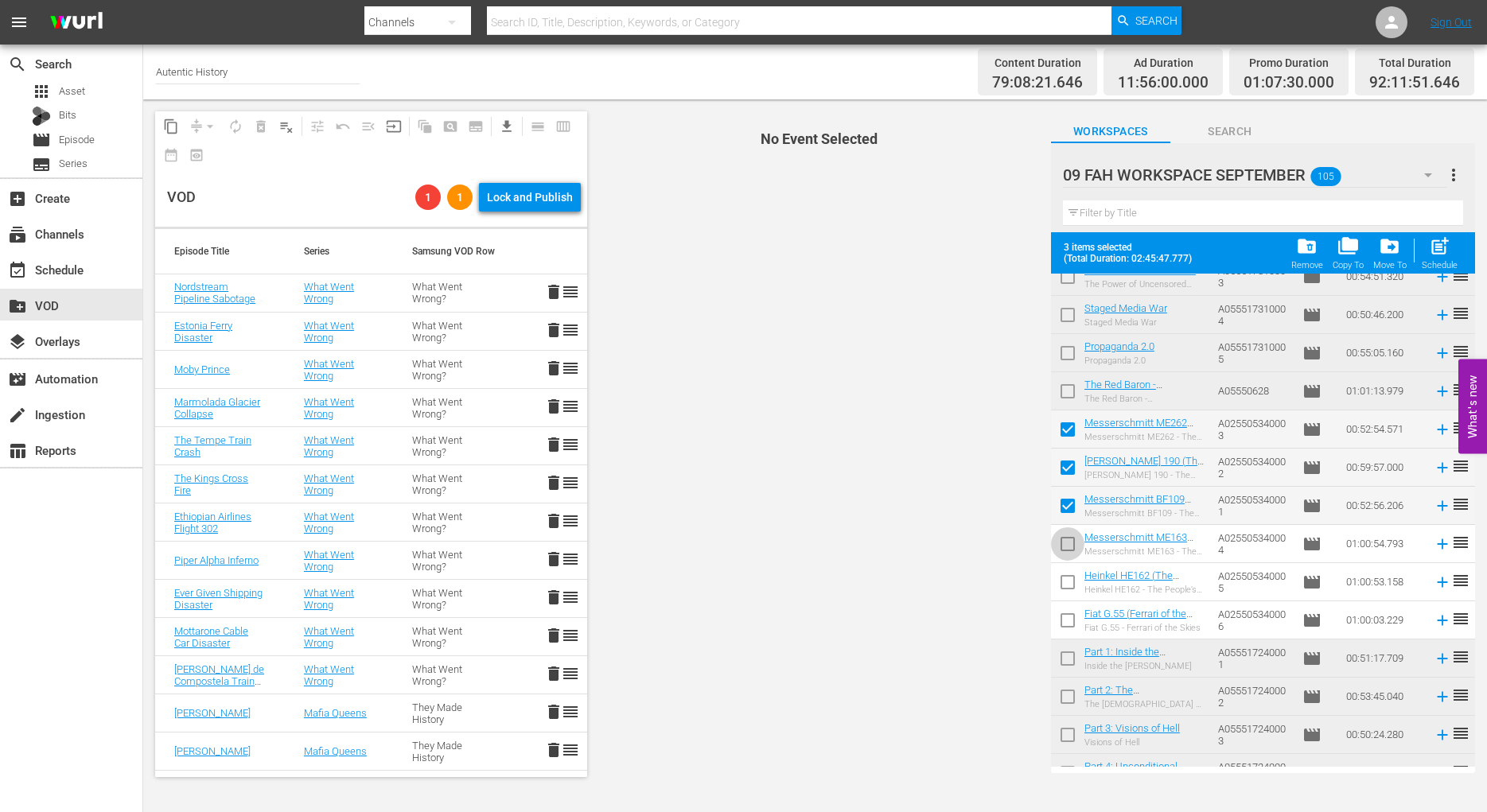
click at [1067, 542] on input "checkbox" at bounding box center [1068, 547] width 34 height 34
checkbox input "true"
click at [1067, 584] on input "checkbox" at bounding box center [1068, 585] width 34 height 34
checkbox input "true"
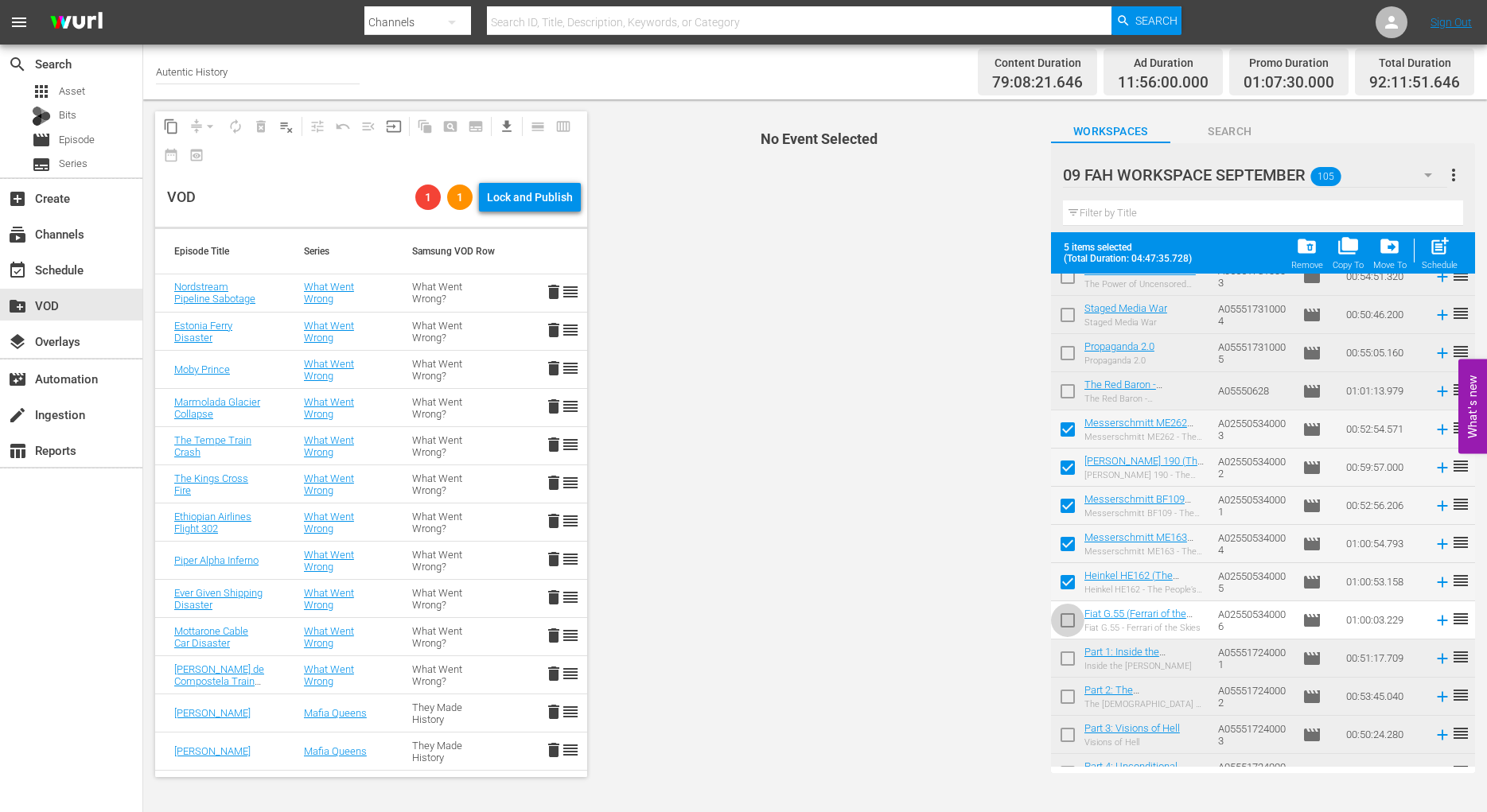
click at [1067, 621] on input "checkbox" at bounding box center [1068, 624] width 34 height 34
checkbox input "true"
click at [1441, 250] on span "post_add" at bounding box center [1440, 246] width 21 height 21
checkbox input "false"
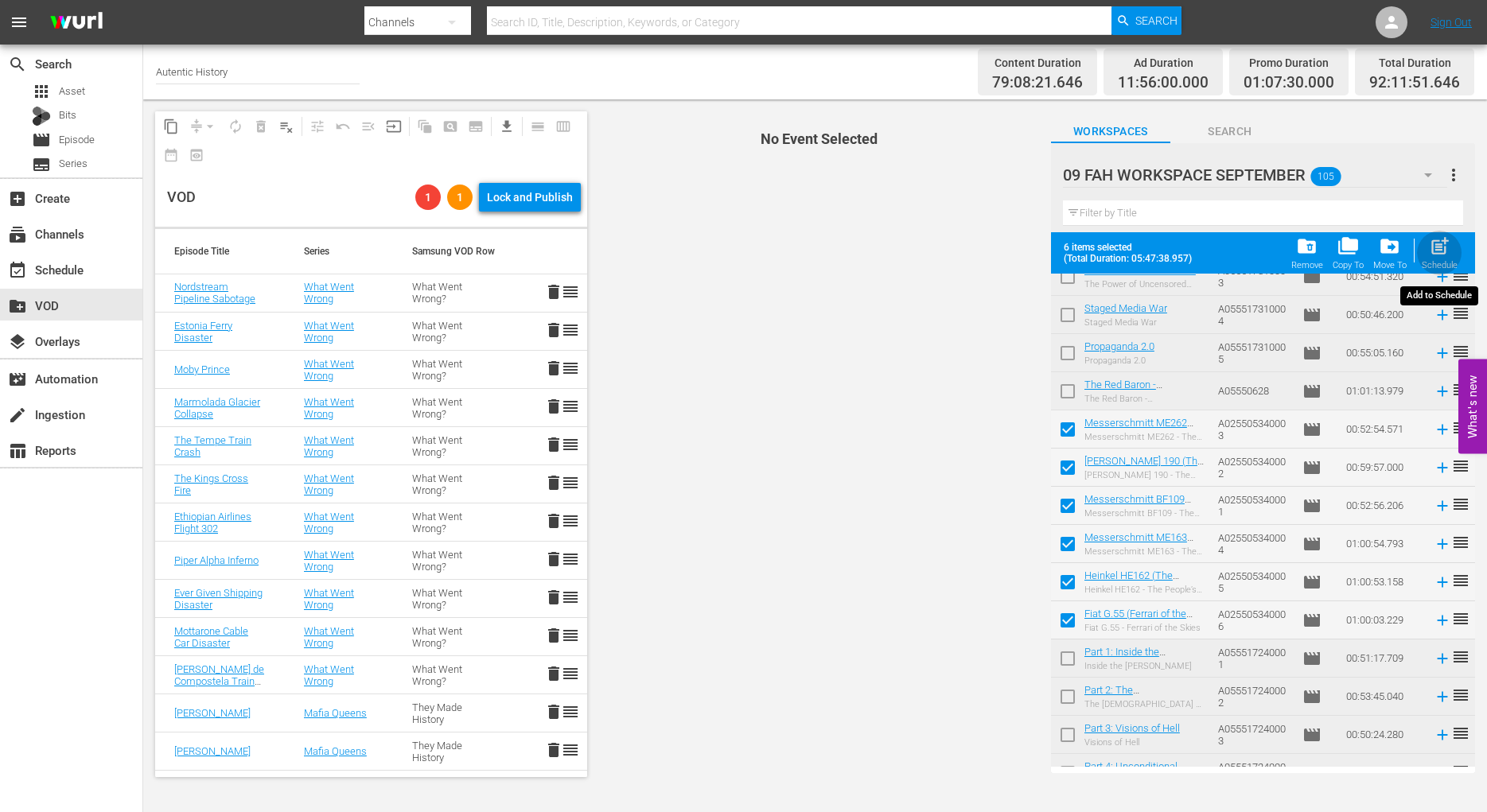
checkbox input "false"
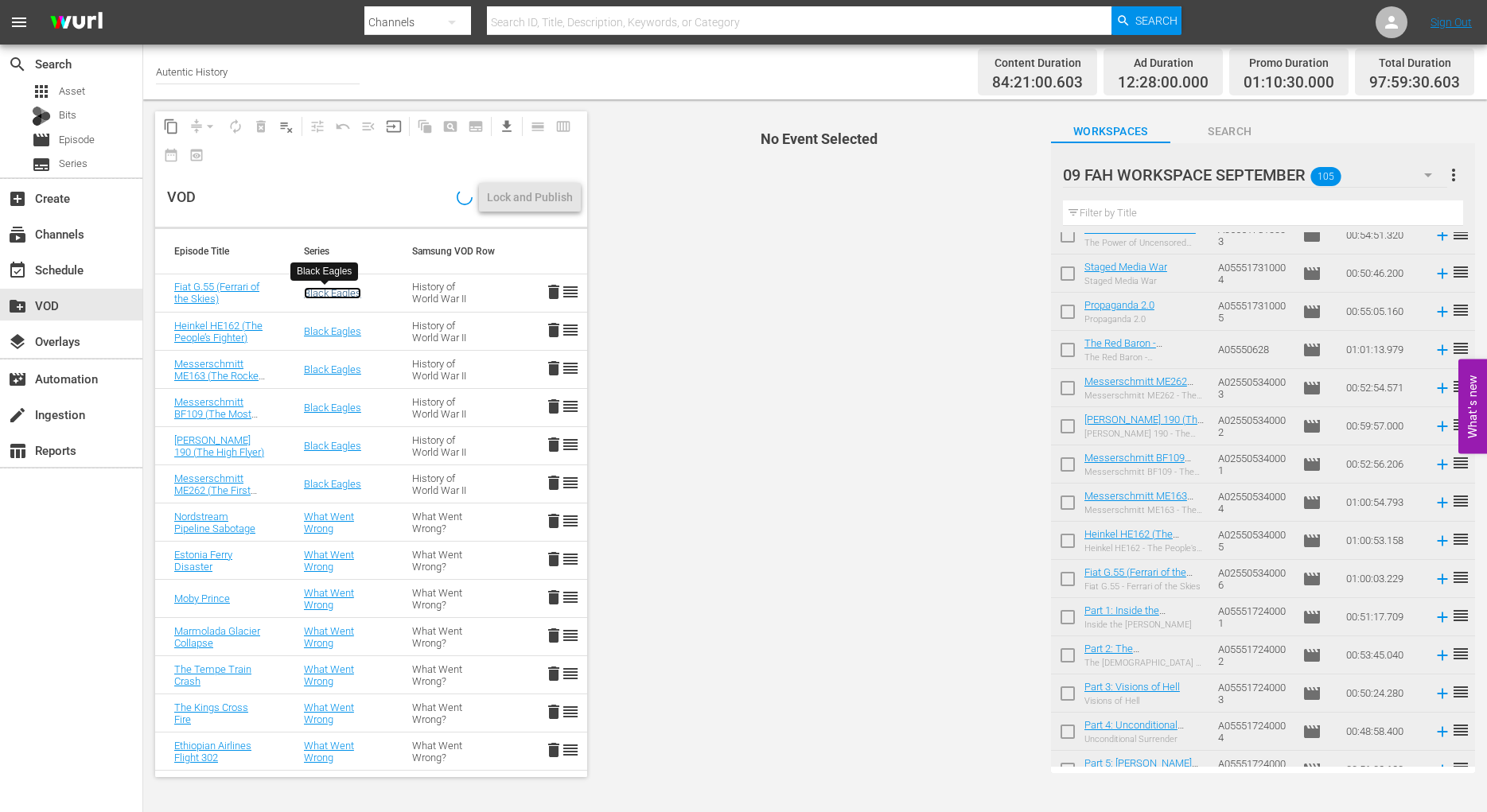
click at [319, 292] on link "Black Eagles" at bounding box center [332, 293] width 57 height 12
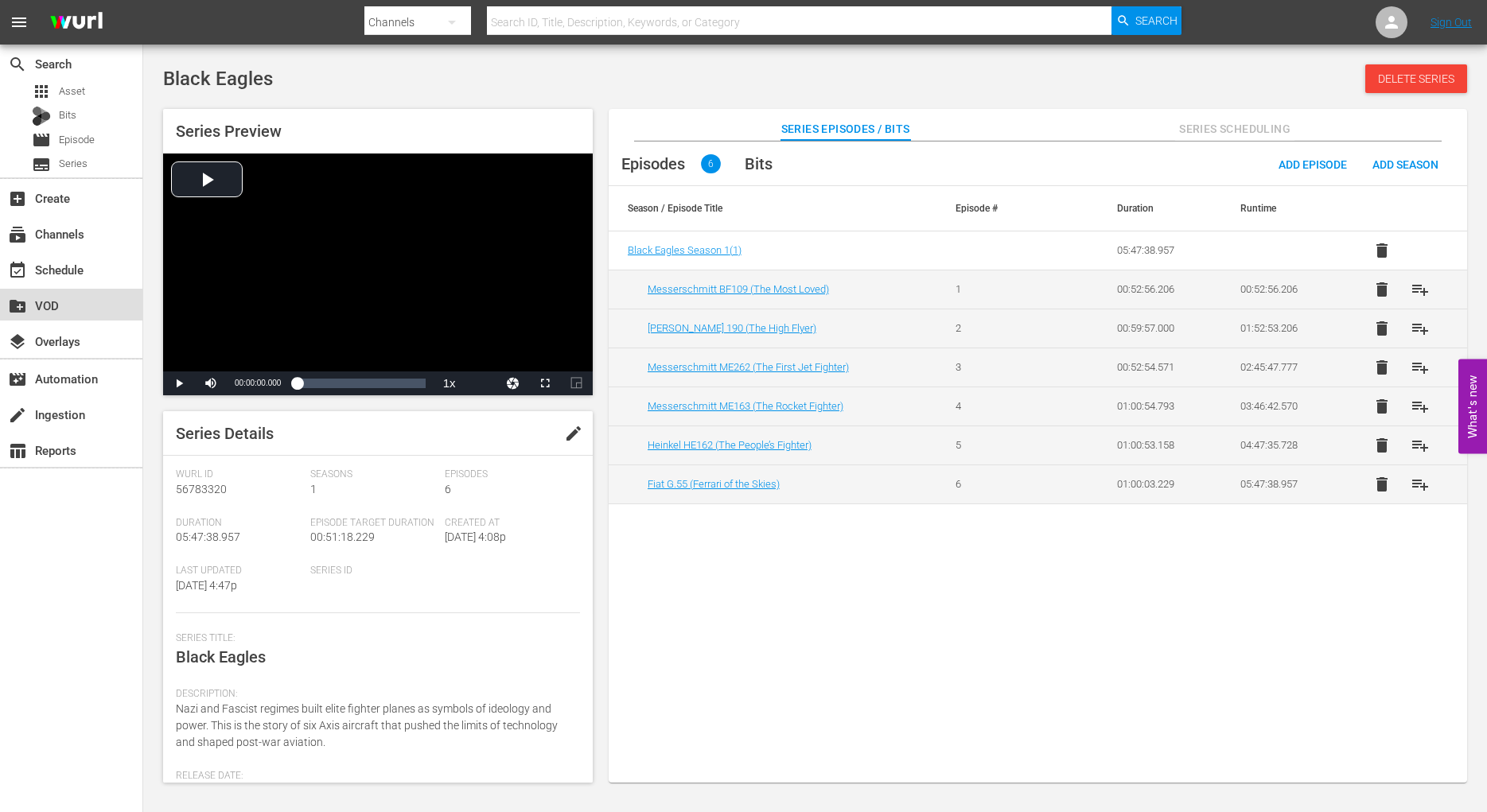
click at [49, 304] on div "create_new_folder VOD" at bounding box center [44, 303] width 89 height 14
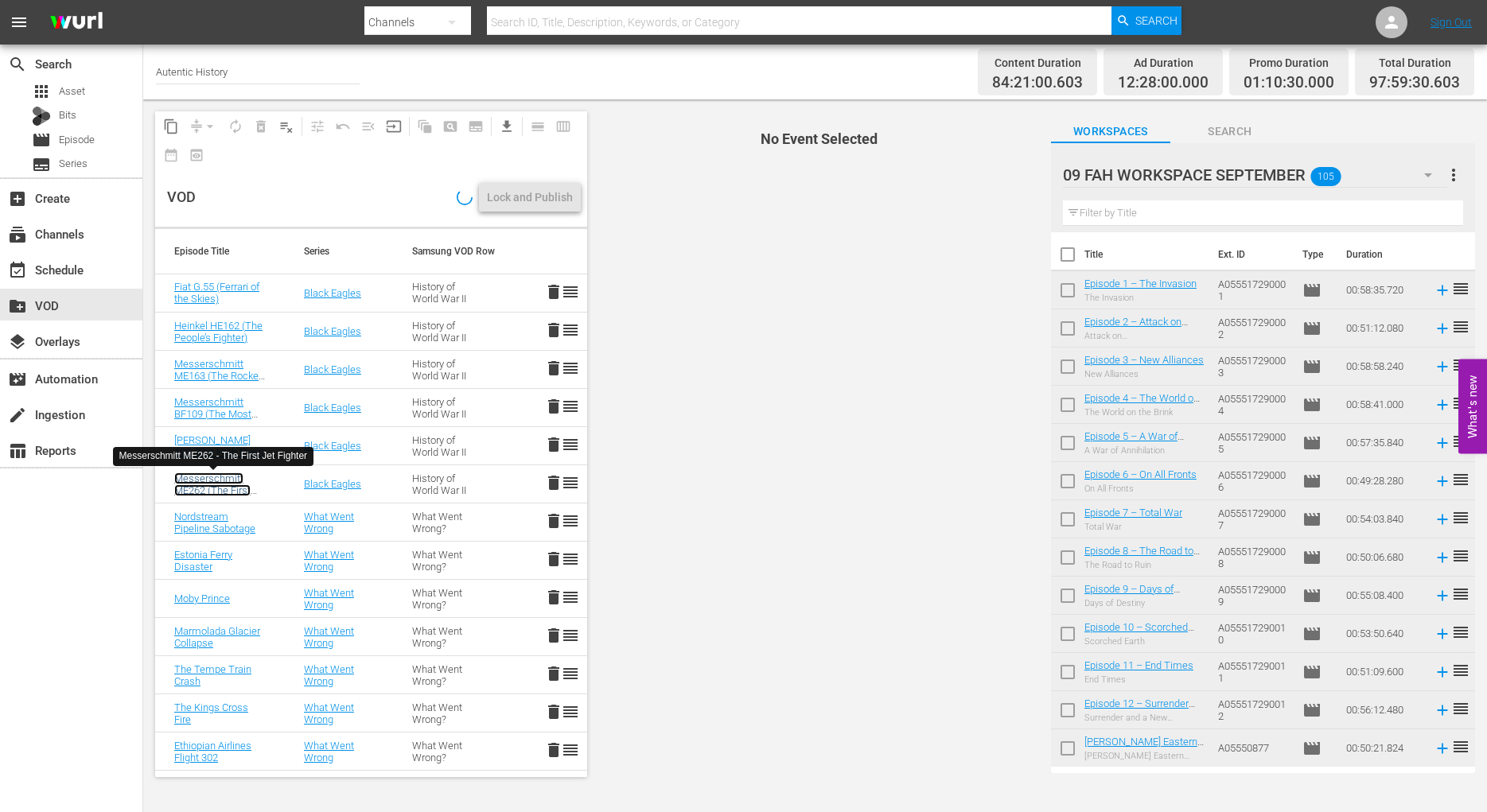
click at [195, 483] on link "Messerschmitt ME262 (The First Jet Fighter)" at bounding box center [211, 490] width 76 height 36
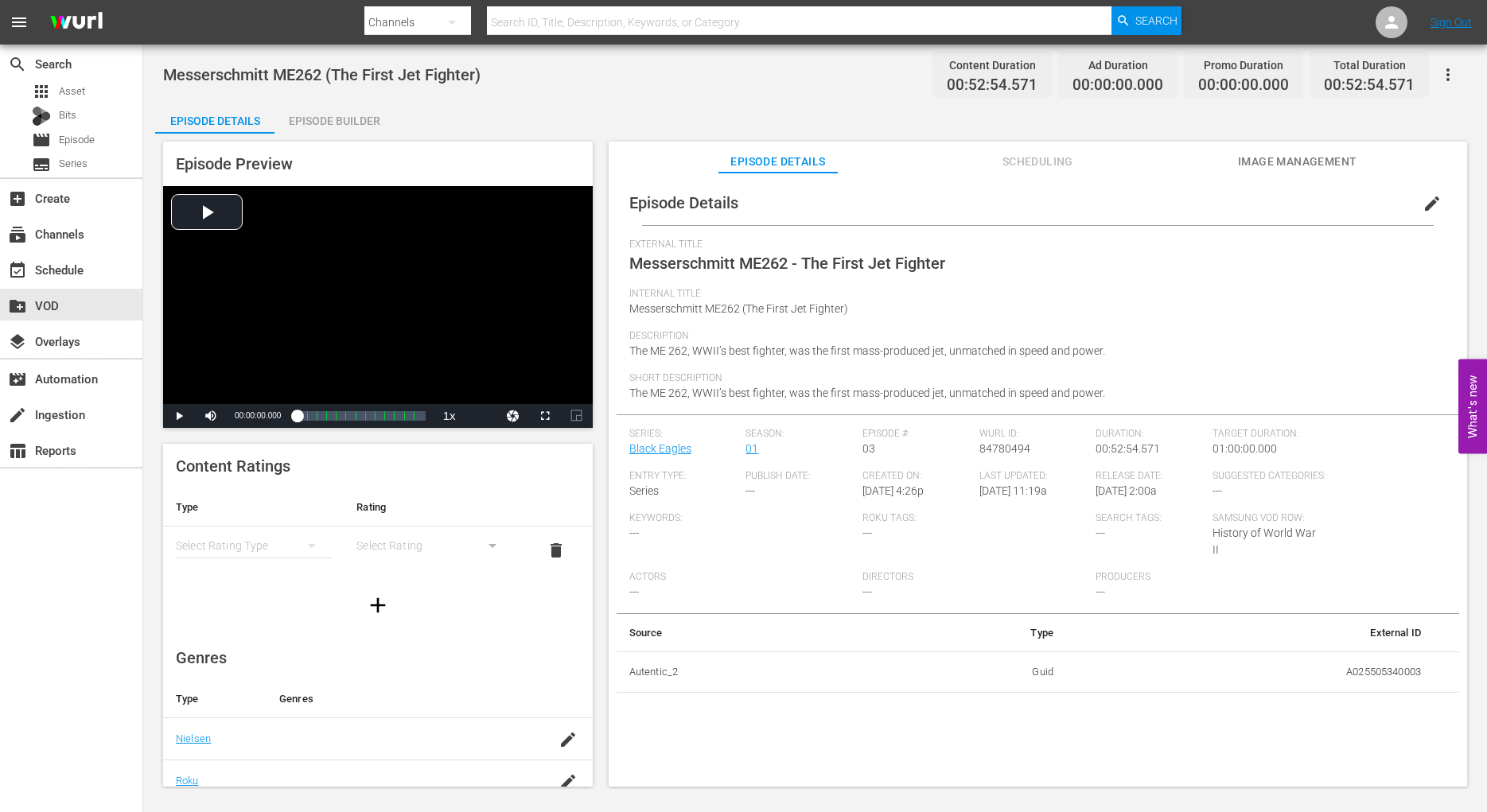
click at [1422, 201] on span "edit" at bounding box center [1432, 204] width 19 height 19
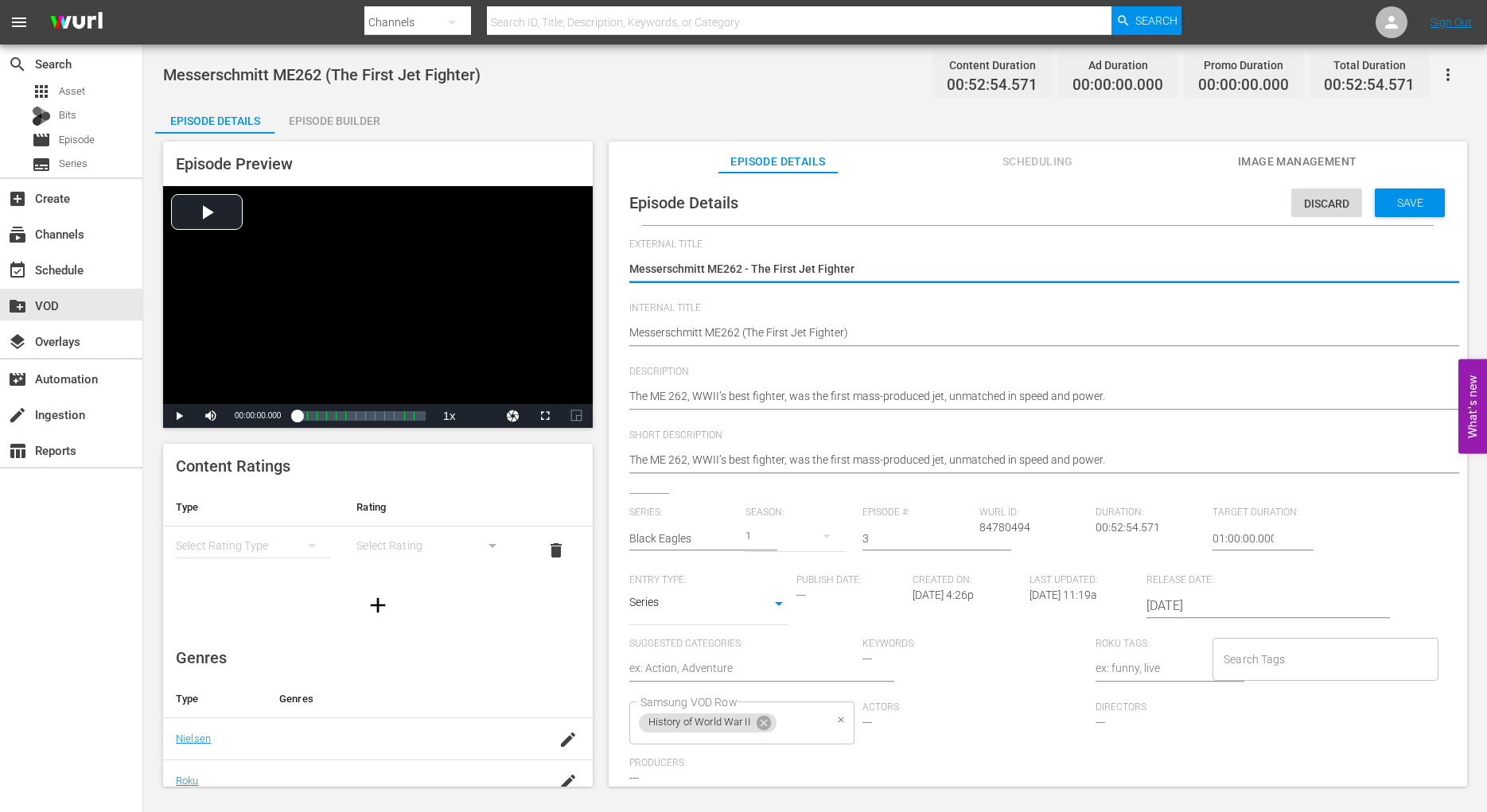
click at [736, 723] on span "History of World War II" at bounding box center [699, 723] width 121 height 14
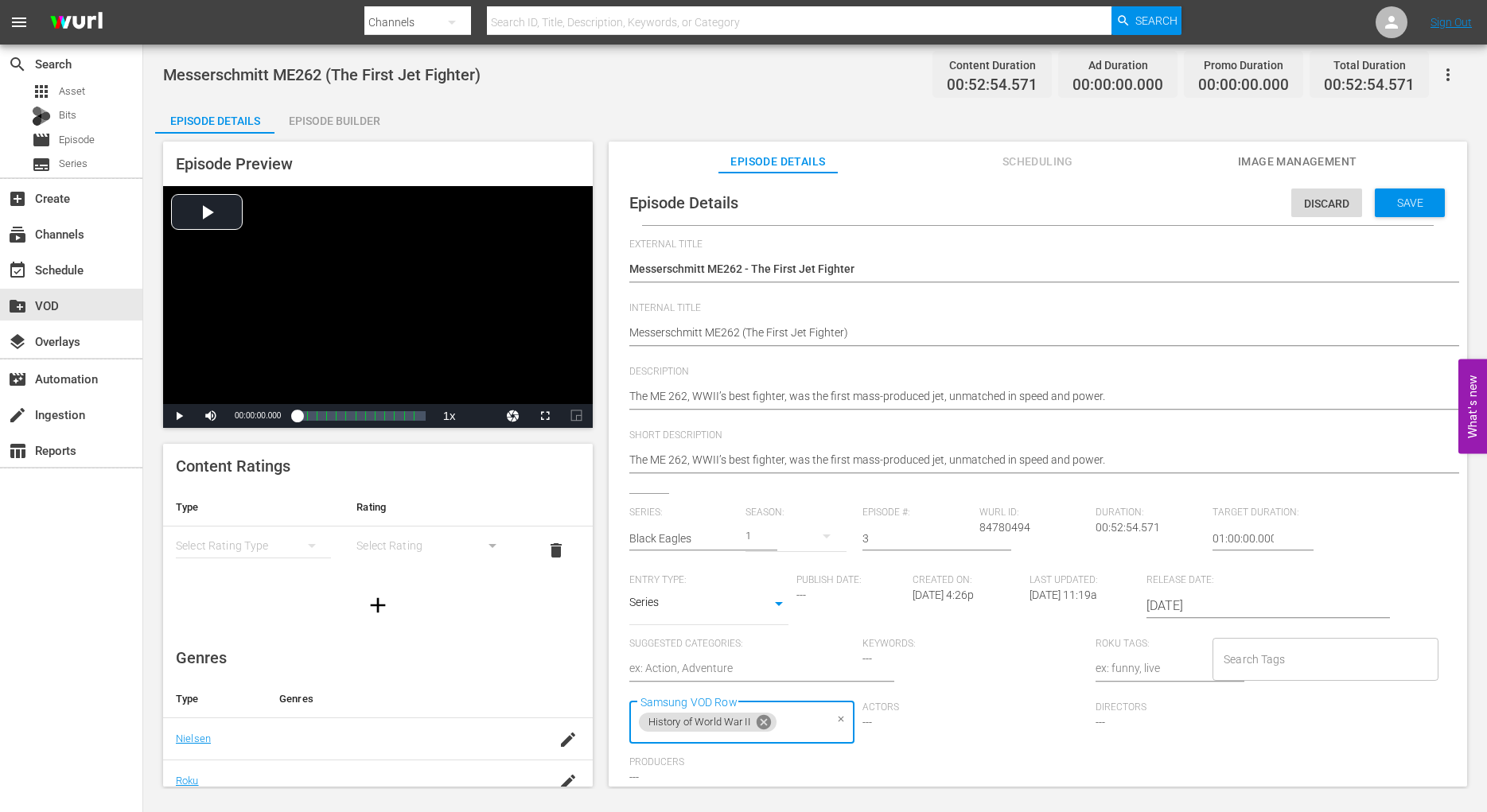
click at [769, 723] on icon at bounding box center [764, 722] width 17 height 17
type input "Black Eagles"
click at [954, 740] on div "Actors ---" at bounding box center [978, 730] width 233 height 56
click at [744, 730] on input "Samsung VOD Row" at bounding box center [730, 723] width 187 height 29
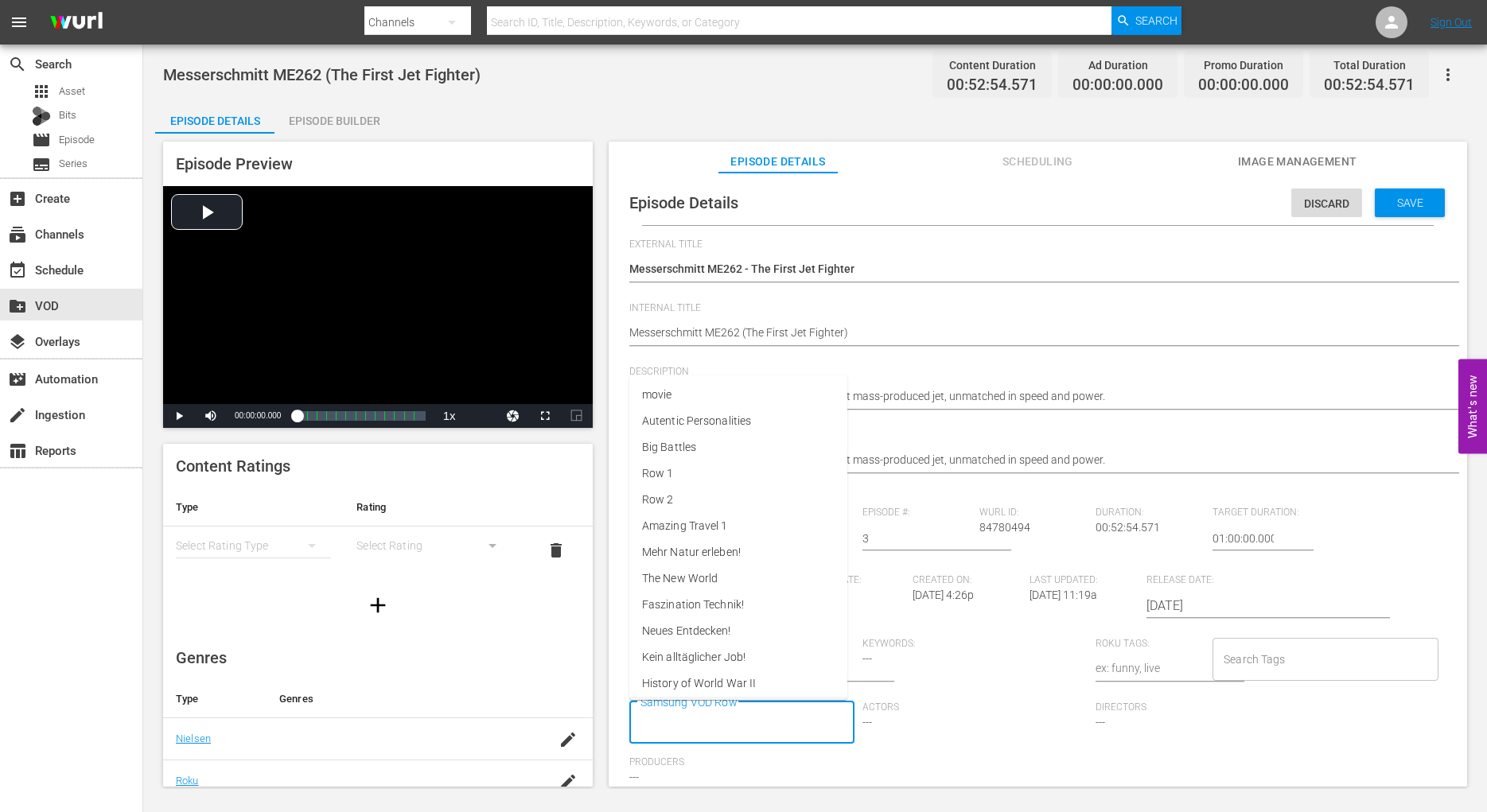
click at [673, 738] on input "Samsung VOD Row" at bounding box center [730, 723] width 187 height 29
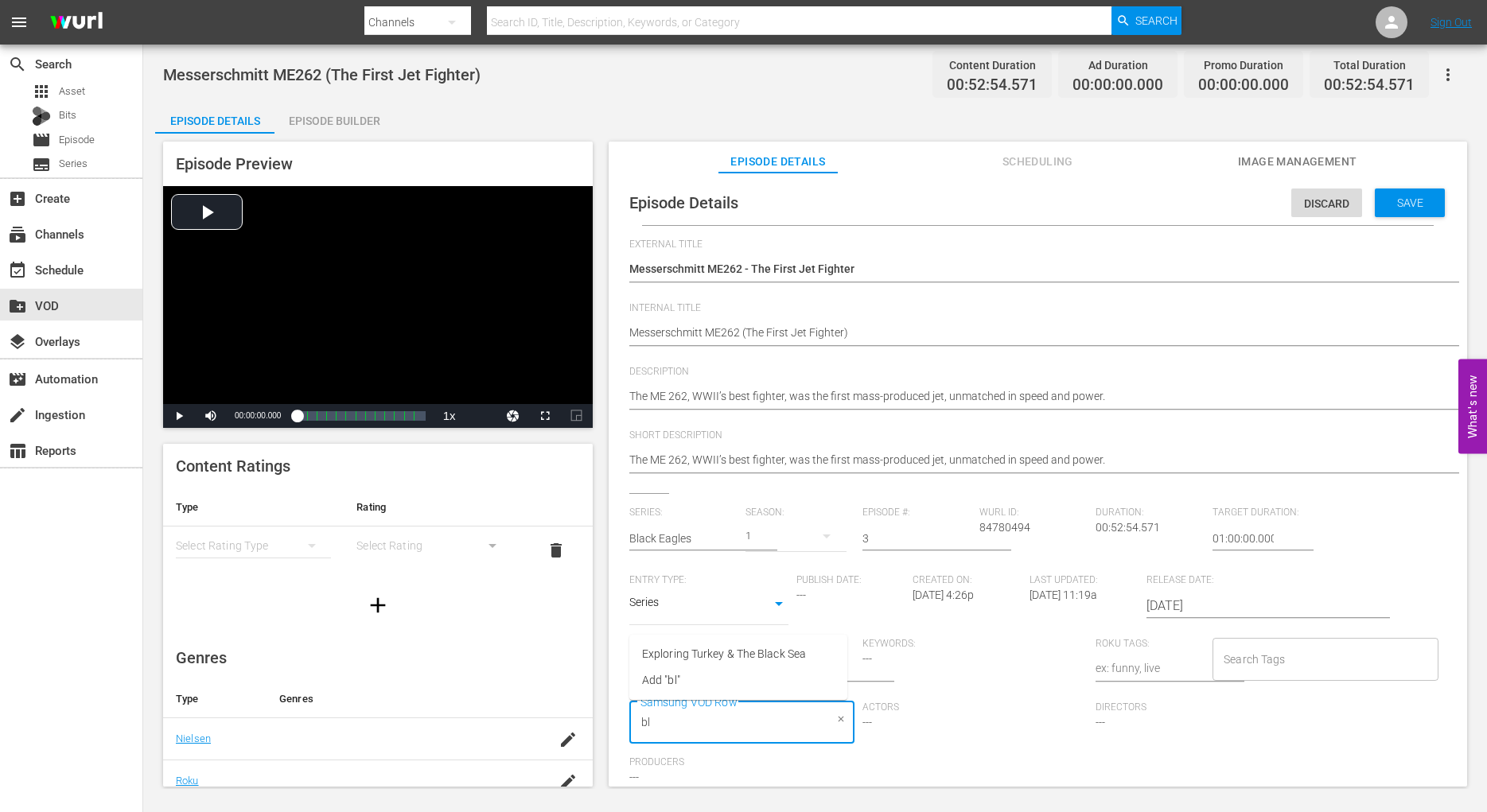
type input "b"
type input "Black Eagles"
click at [707, 766] on span "Add "Black Eagles"" at bounding box center [688, 768] width 93 height 16
click at [1389, 202] on span "Save" at bounding box center [1411, 203] width 52 height 13
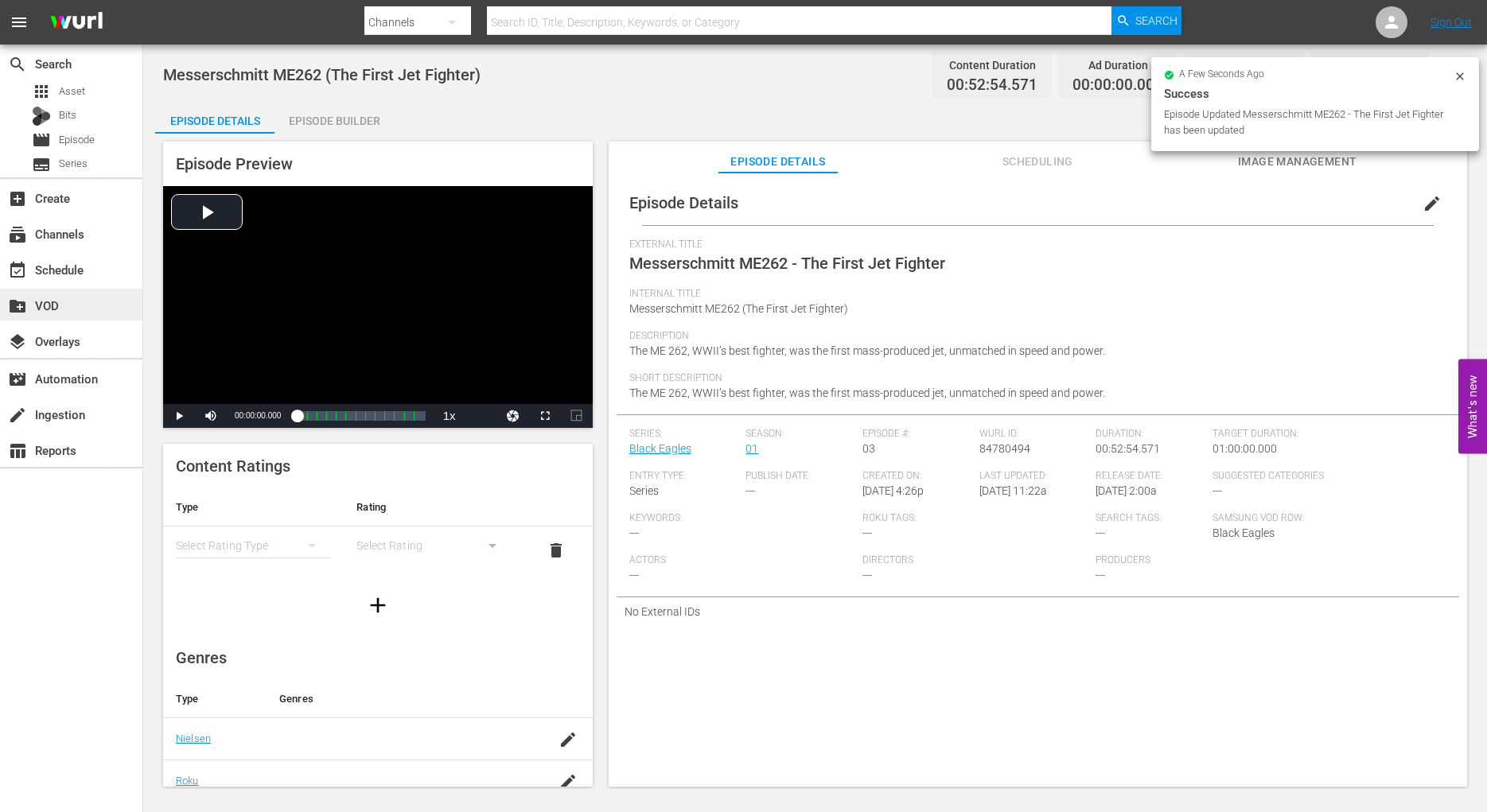
click at [48, 309] on div "create_new_folder VOD" at bounding box center [44, 303] width 89 height 14
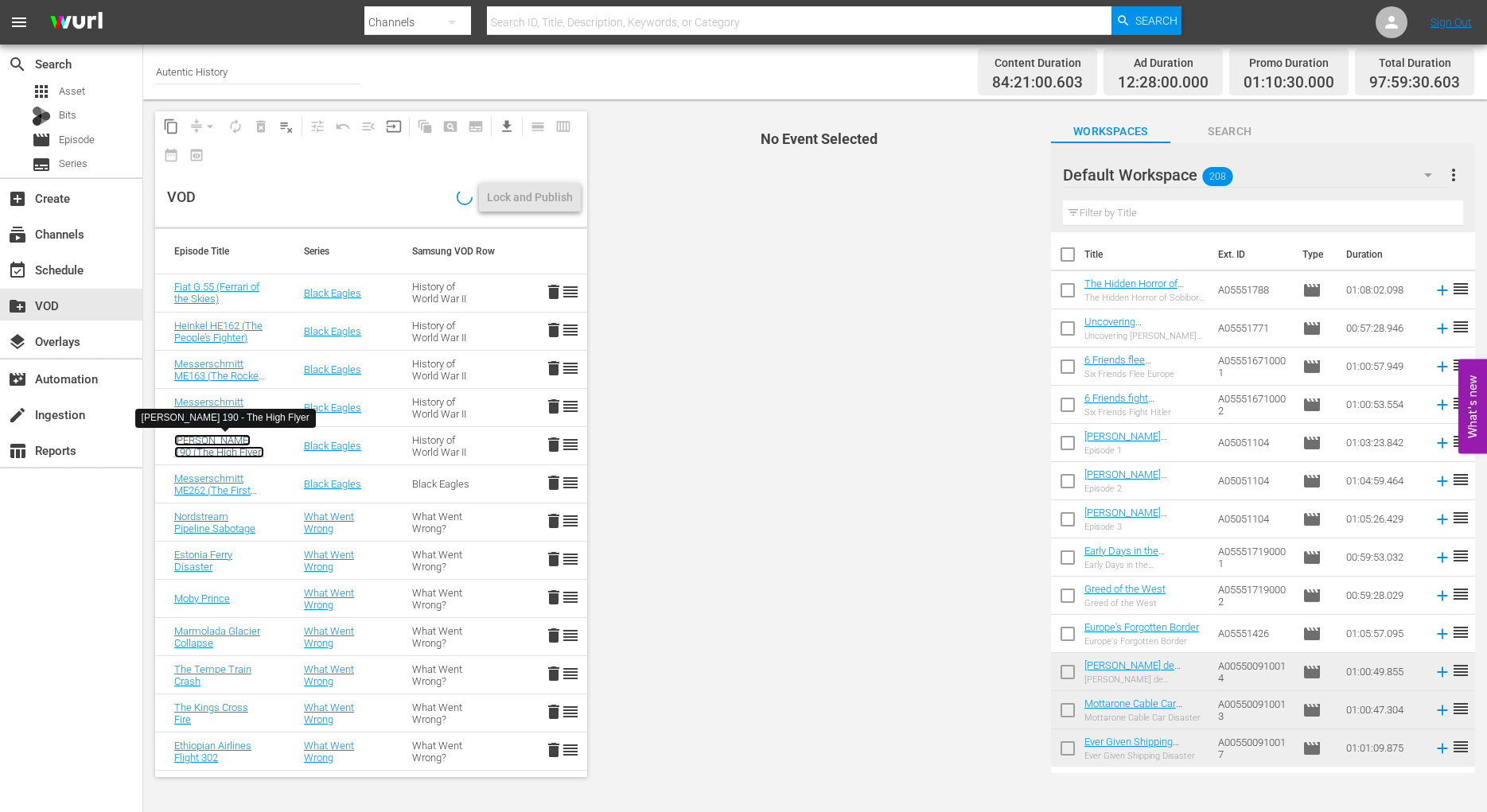
click at [206, 442] on link "[PERSON_NAME] 190 (The High Flyer)" at bounding box center [218, 446] width 90 height 24
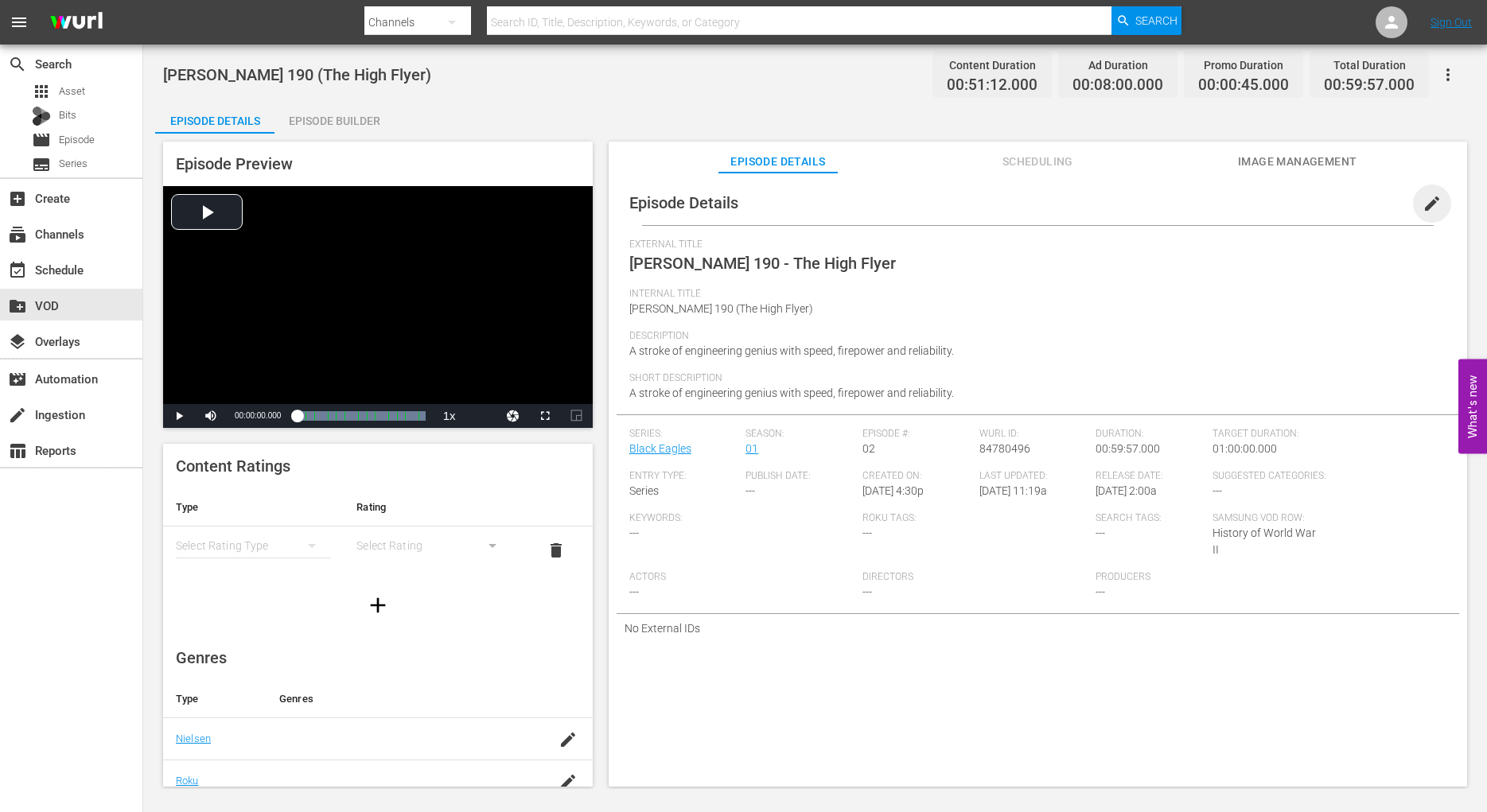
click at [1422, 206] on span "edit" at bounding box center [1432, 204] width 19 height 19
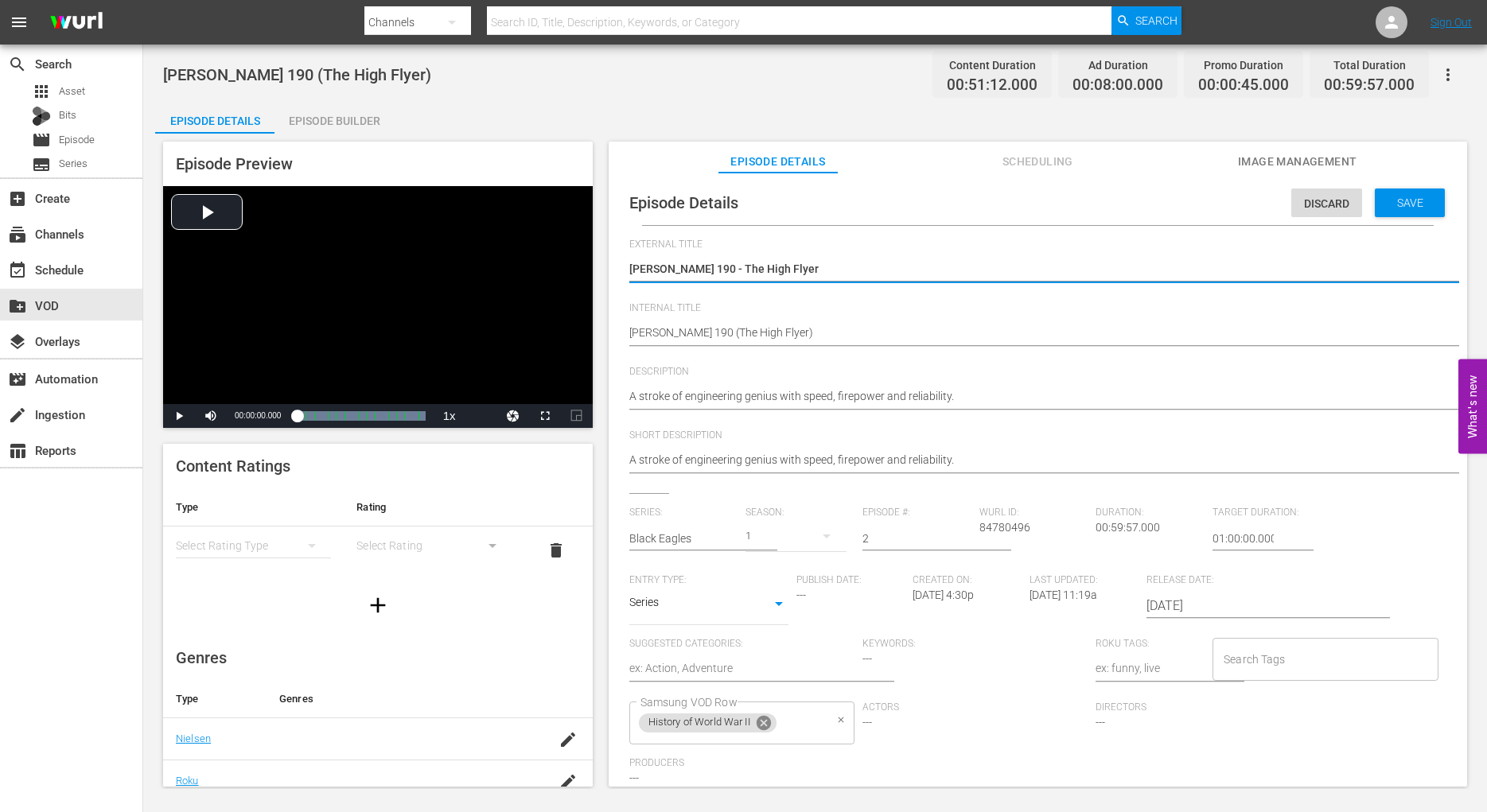
click at [765, 721] on icon at bounding box center [764, 723] width 14 height 14
click at [646, 728] on input "Samsung VOD Row" at bounding box center [730, 723] width 187 height 29
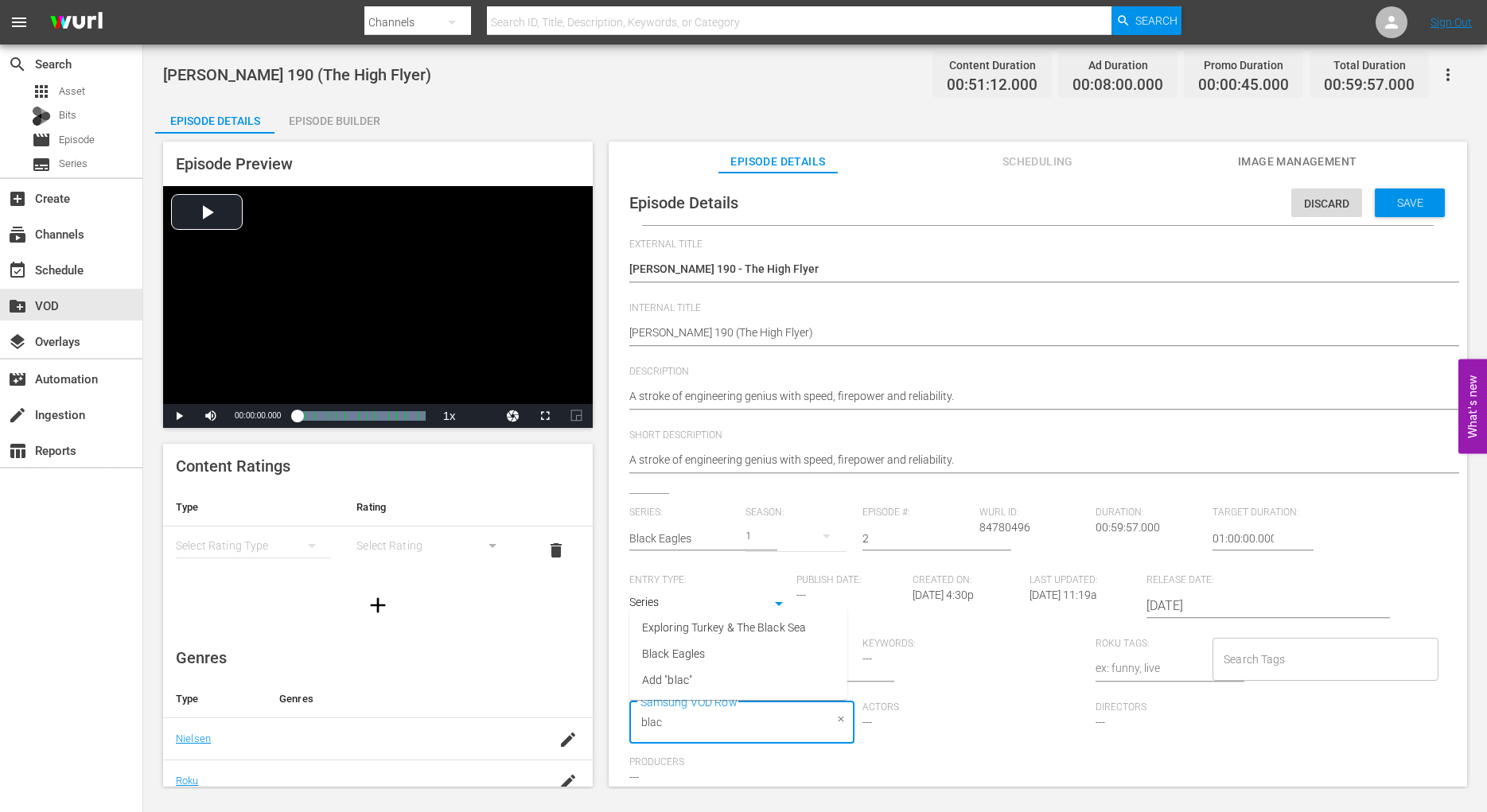
type input "black"
click at [674, 654] on span "Black Eagles" at bounding box center [673, 654] width 63 height 16
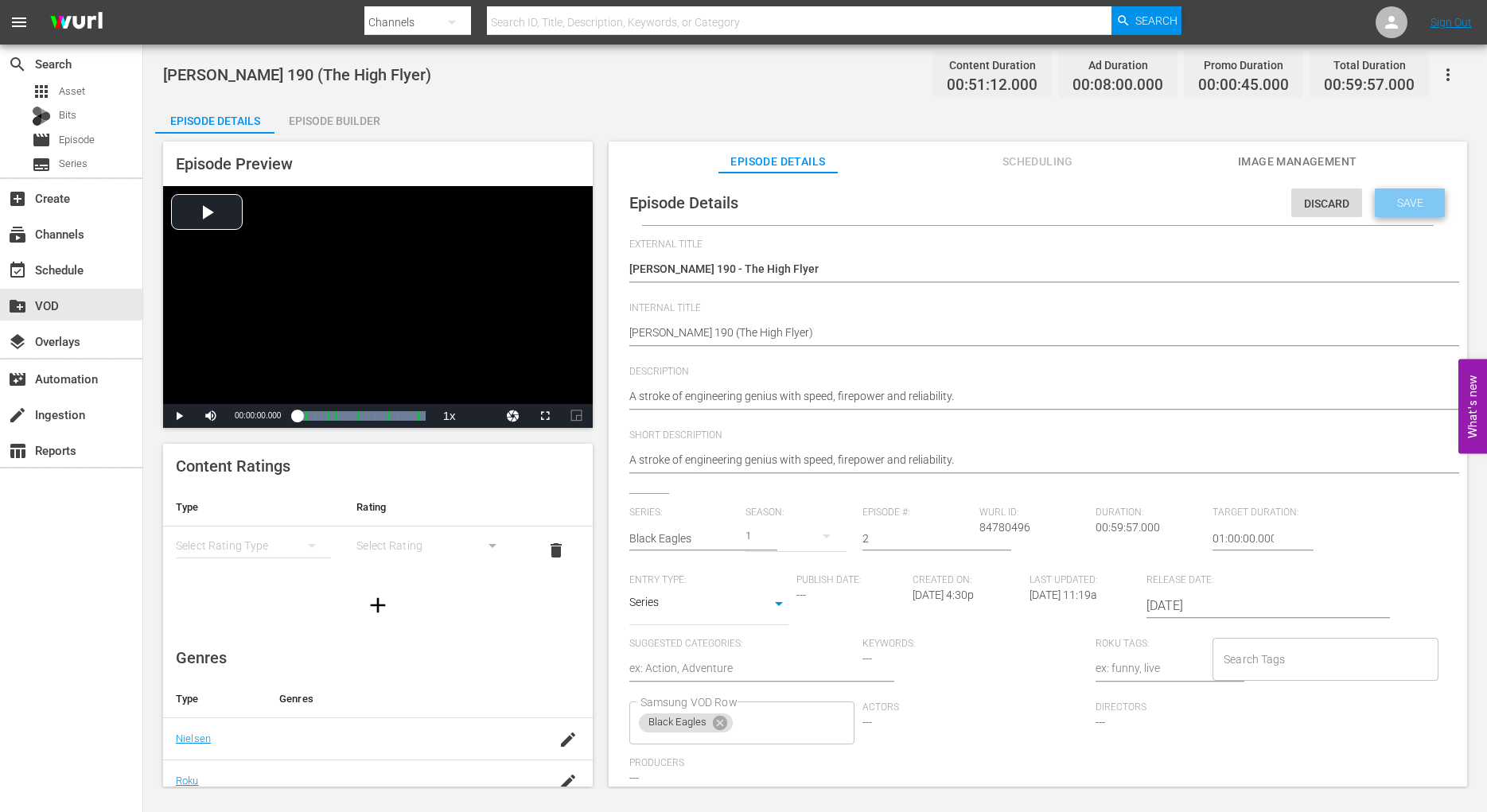
click at [1385, 206] on span "Save" at bounding box center [1411, 203] width 52 height 13
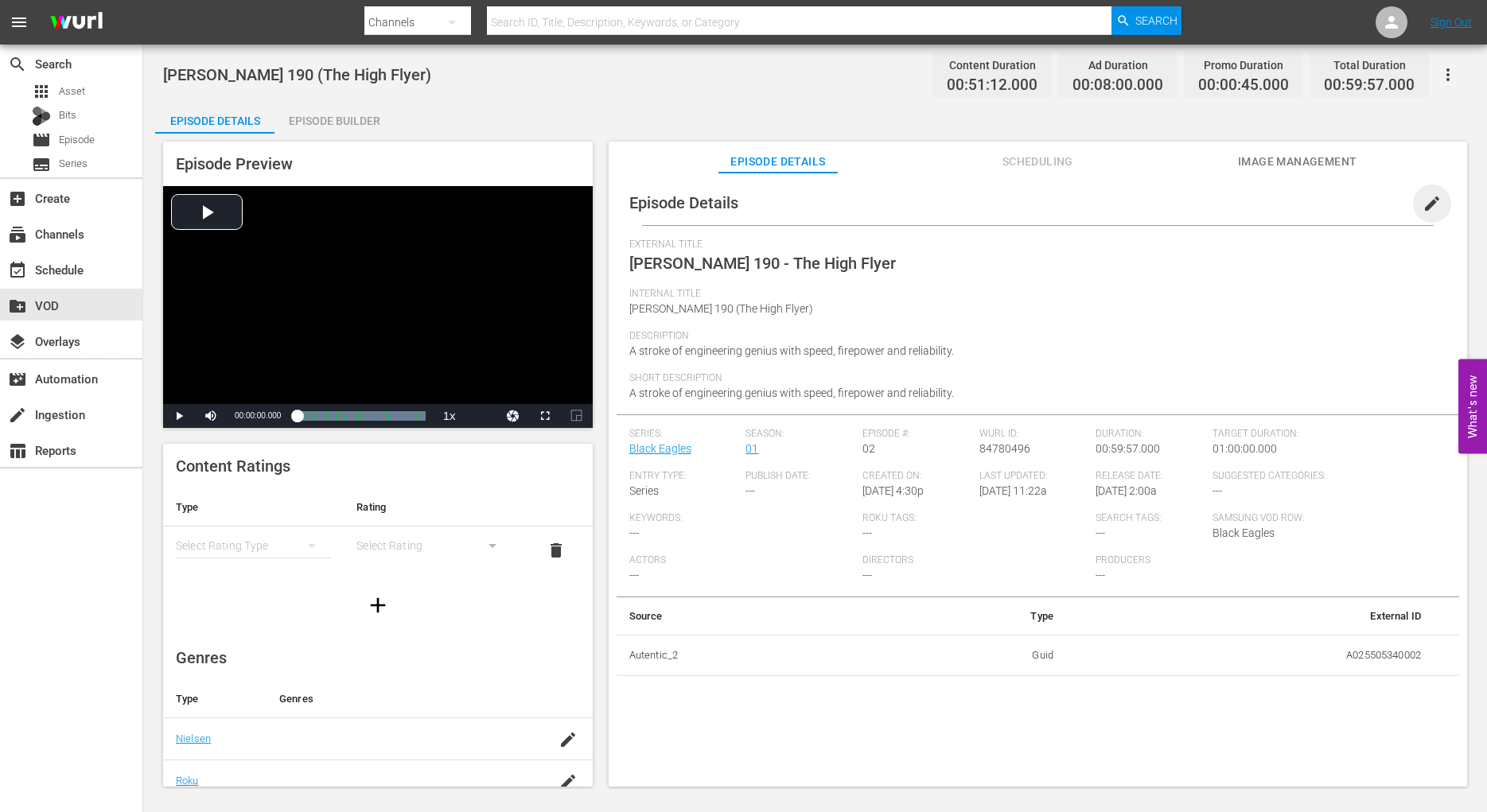
click at [1422, 204] on span "edit" at bounding box center [1432, 204] width 19 height 19
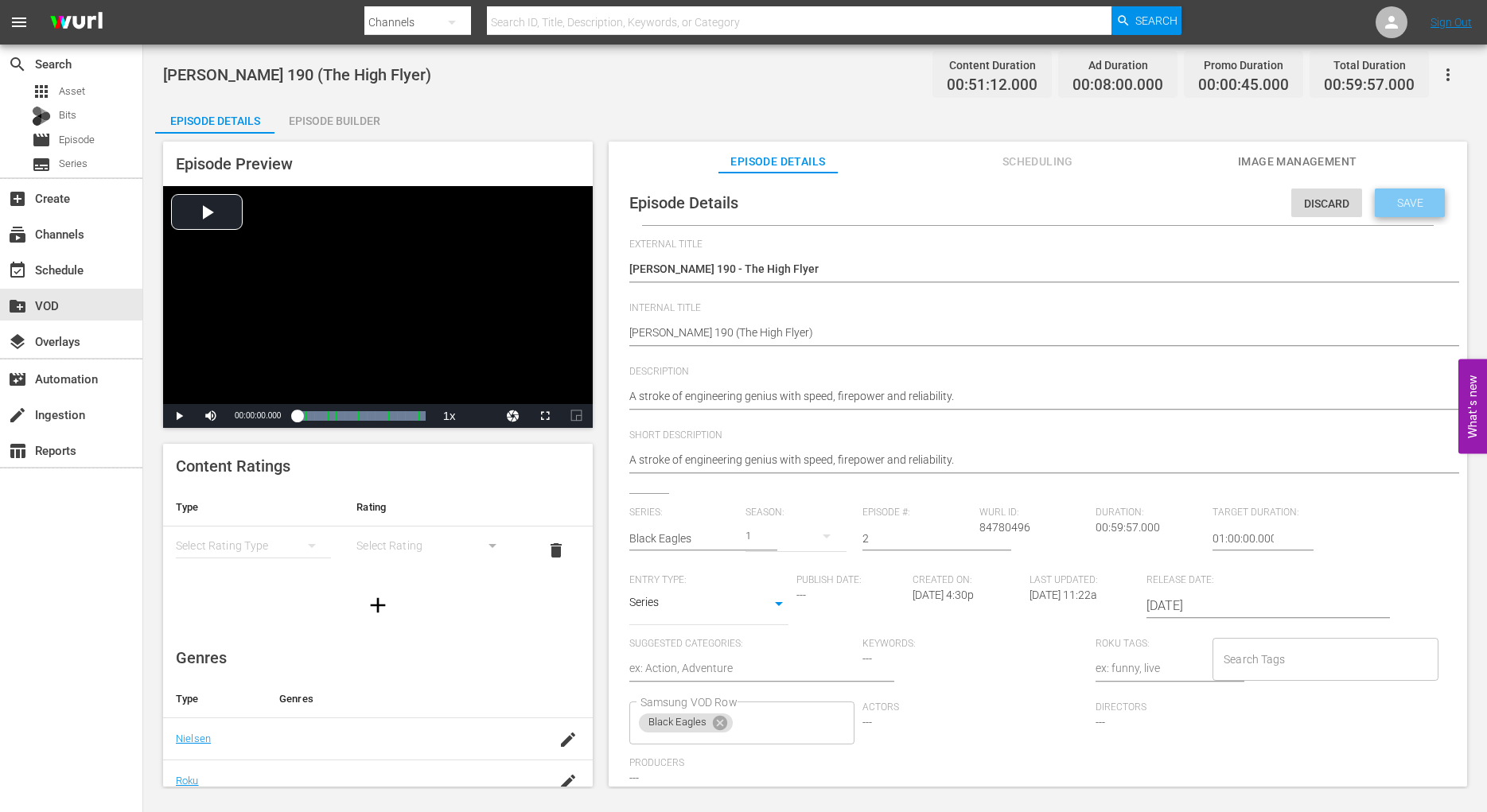
click at [1389, 207] on span "Save" at bounding box center [1411, 203] width 52 height 13
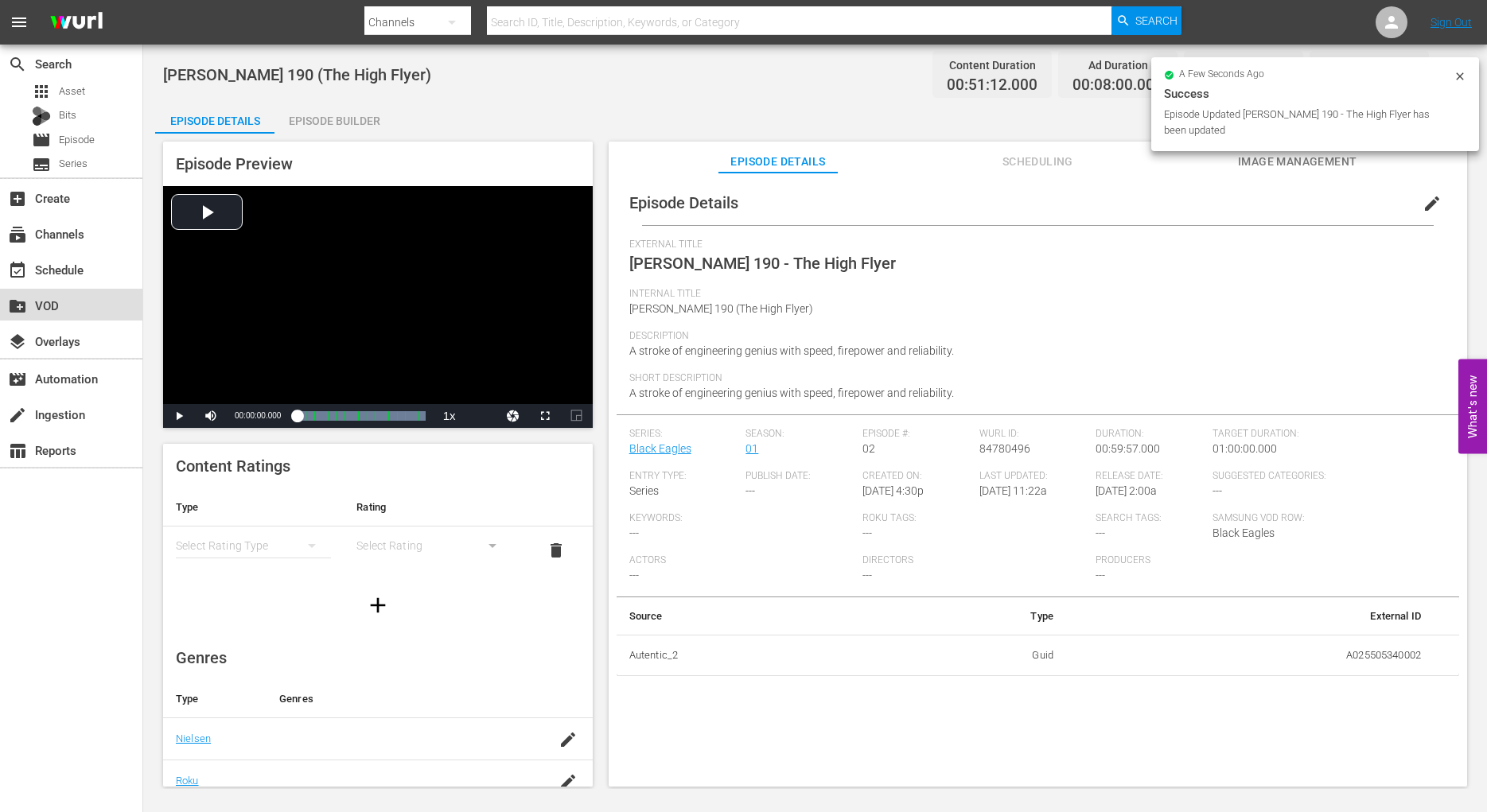
click at [59, 305] on div "create_new_folder VOD" at bounding box center [44, 303] width 89 height 14
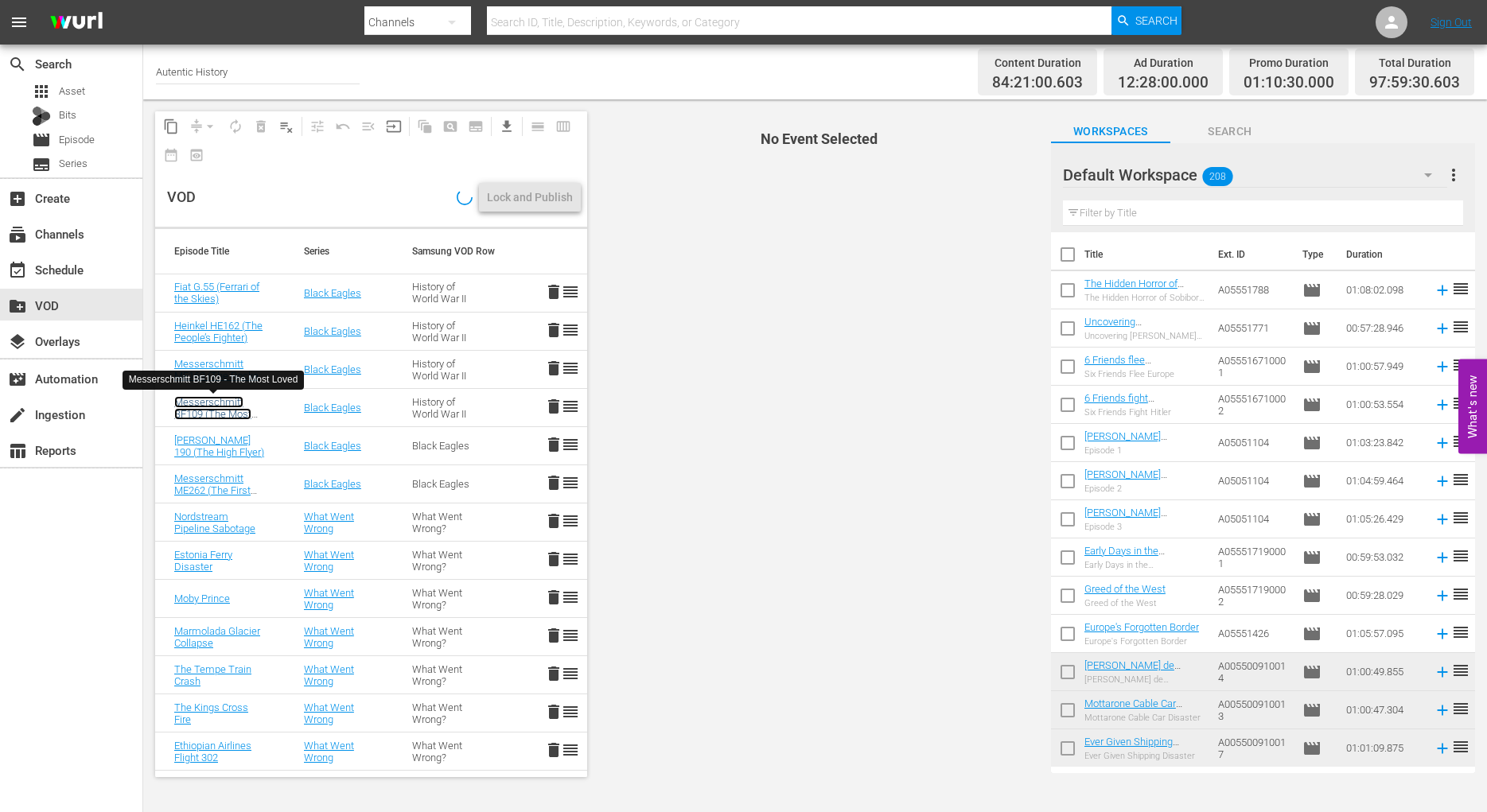
click at [207, 405] on link "Messerschmitt BF109 (The Most Loved)" at bounding box center [212, 413] width 77 height 36
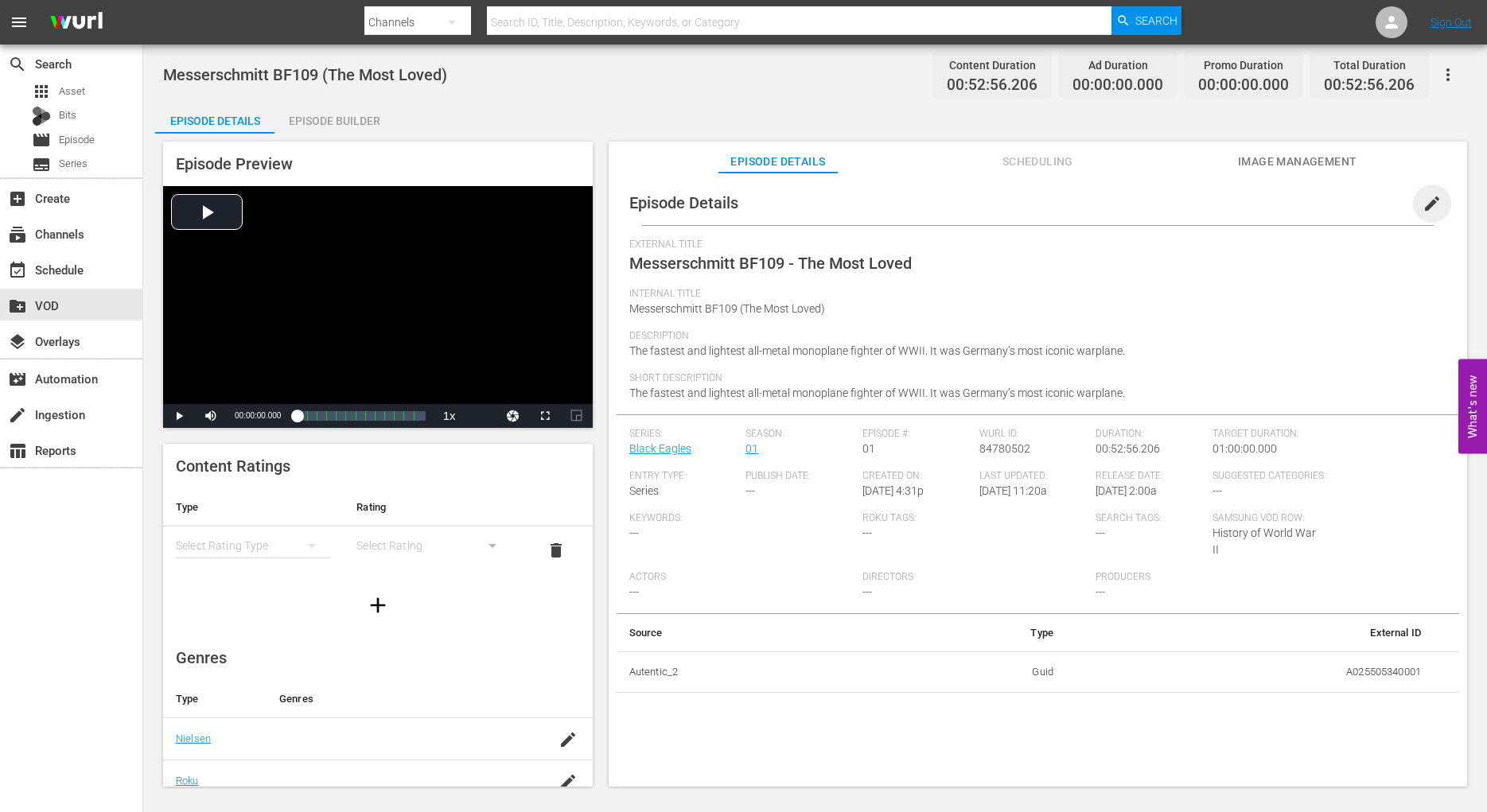
click at [1422, 203] on span "edit" at bounding box center [1432, 204] width 19 height 19
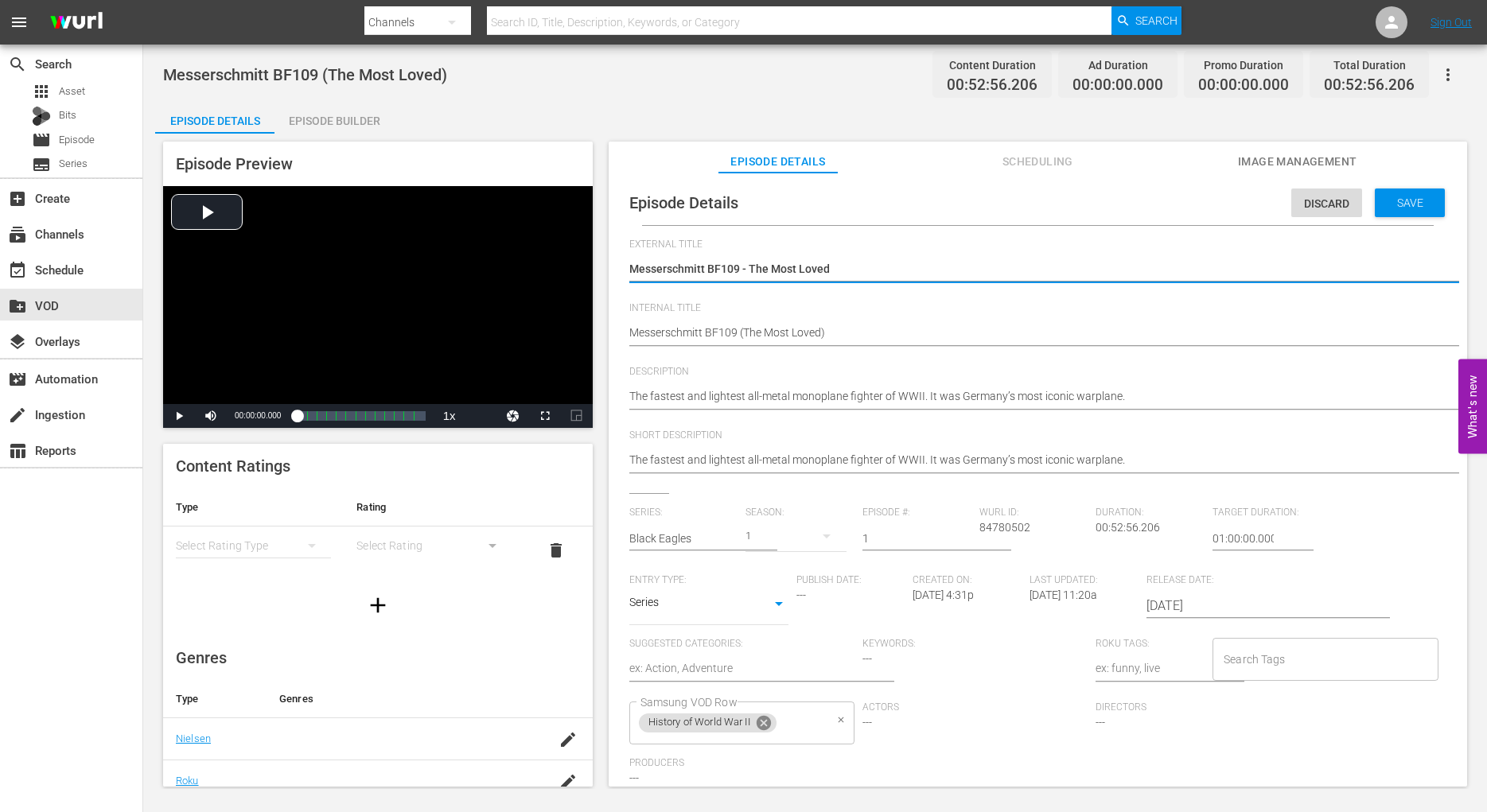
click at [767, 726] on icon at bounding box center [764, 723] width 17 height 17
click at [662, 729] on input "Samsung VOD Row" at bounding box center [730, 723] width 187 height 29
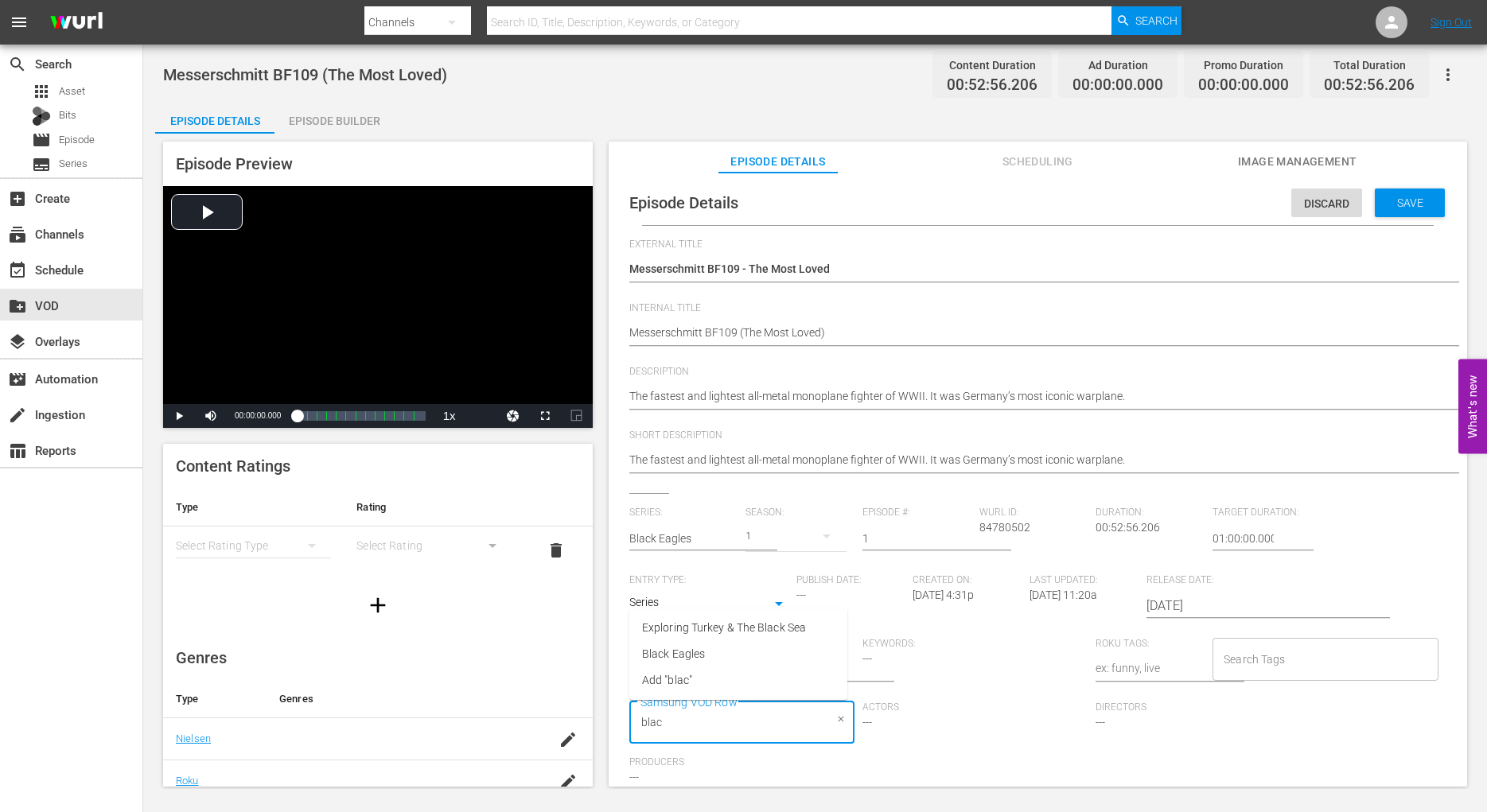
type input "black"
click at [708, 657] on li "Black Eagles" at bounding box center [739, 654] width 218 height 26
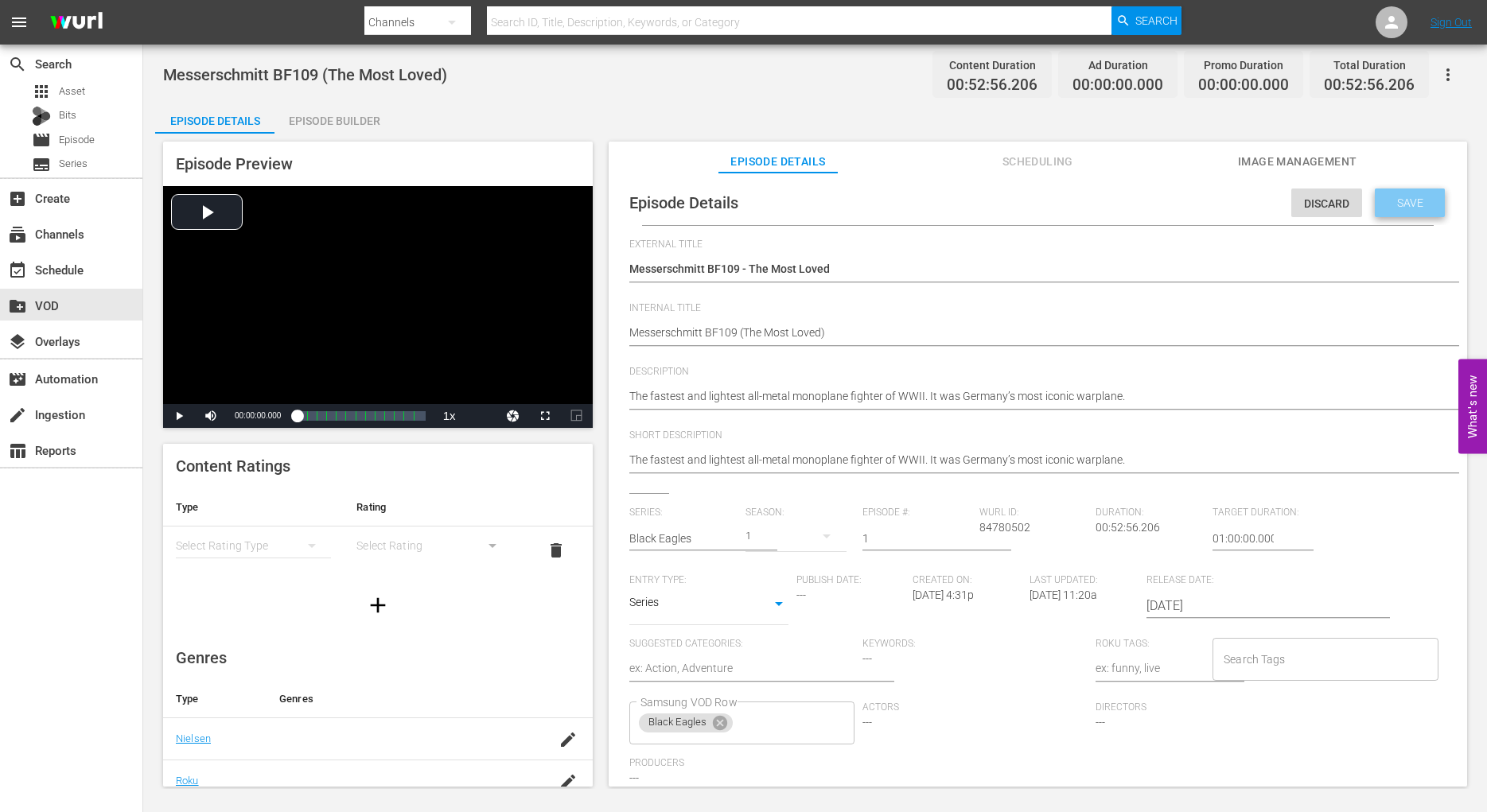
click at [1385, 206] on span "Save" at bounding box center [1411, 203] width 52 height 13
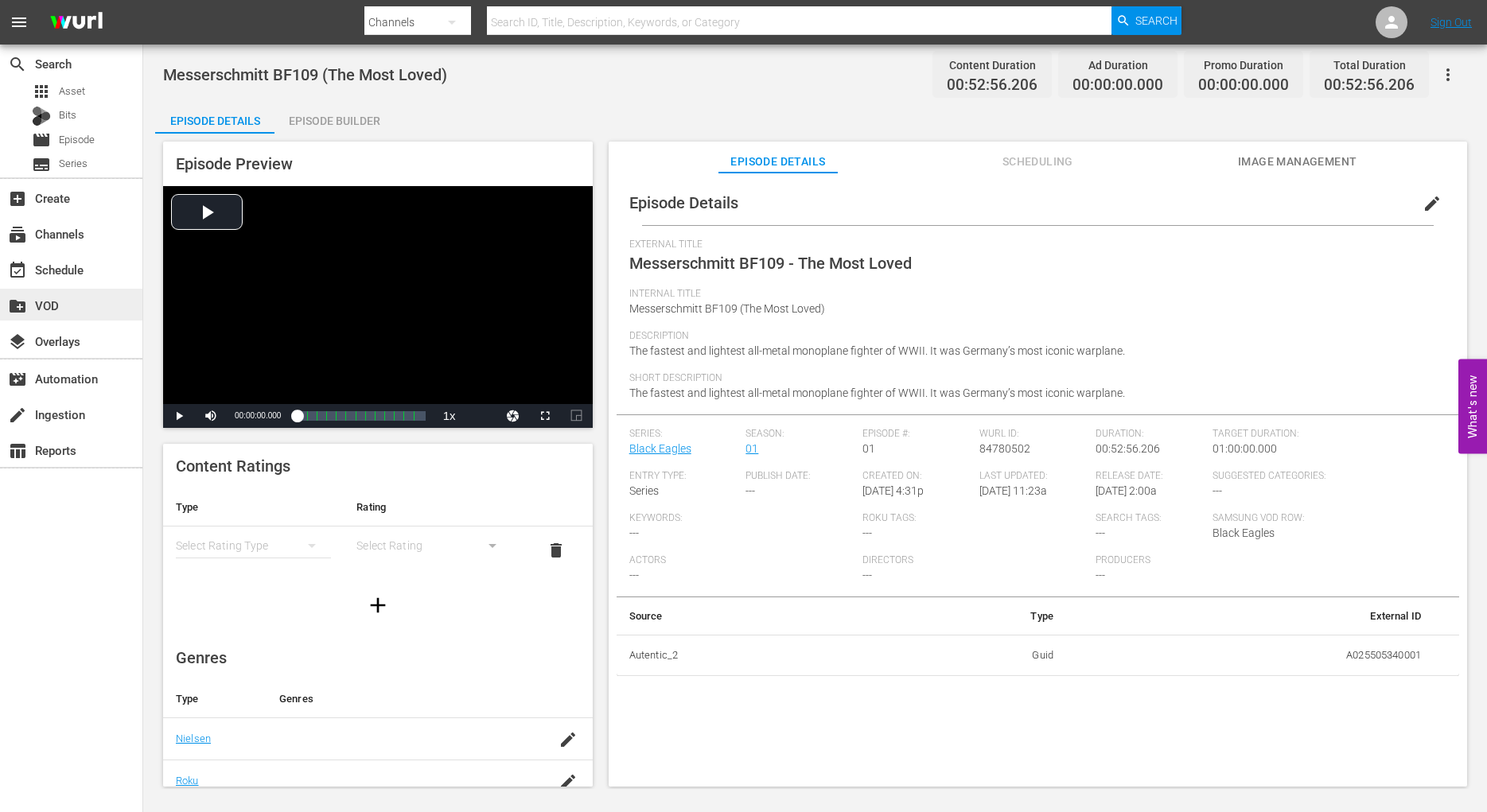
click at [50, 305] on div "create_new_folder VOD" at bounding box center [44, 303] width 89 height 14
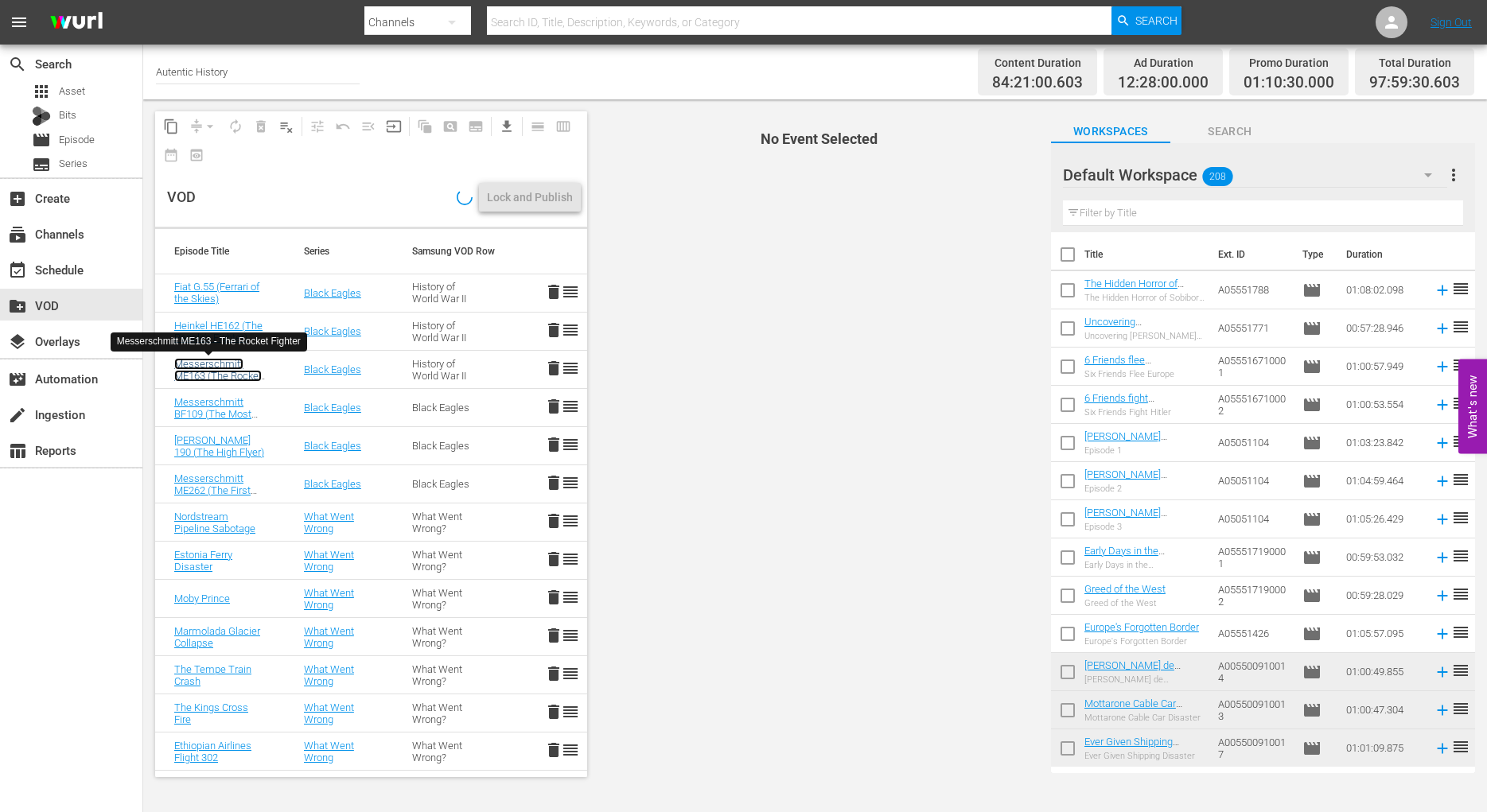
click at [202, 369] on link "Messerschmitt ME163 (The Rocket Fighter)" at bounding box center [217, 376] width 88 height 36
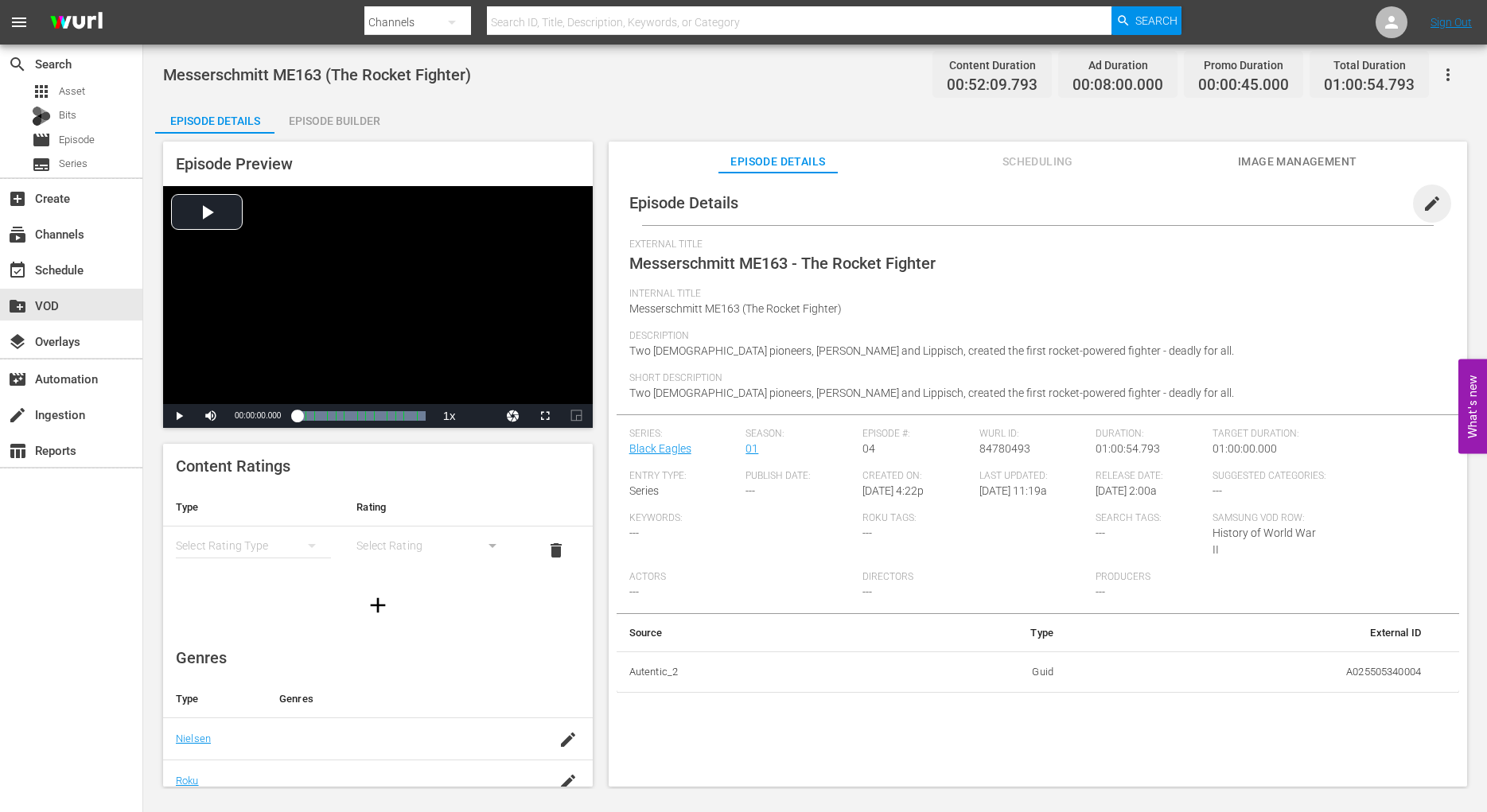
click at [1422, 206] on span "edit" at bounding box center [1432, 204] width 19 height 19
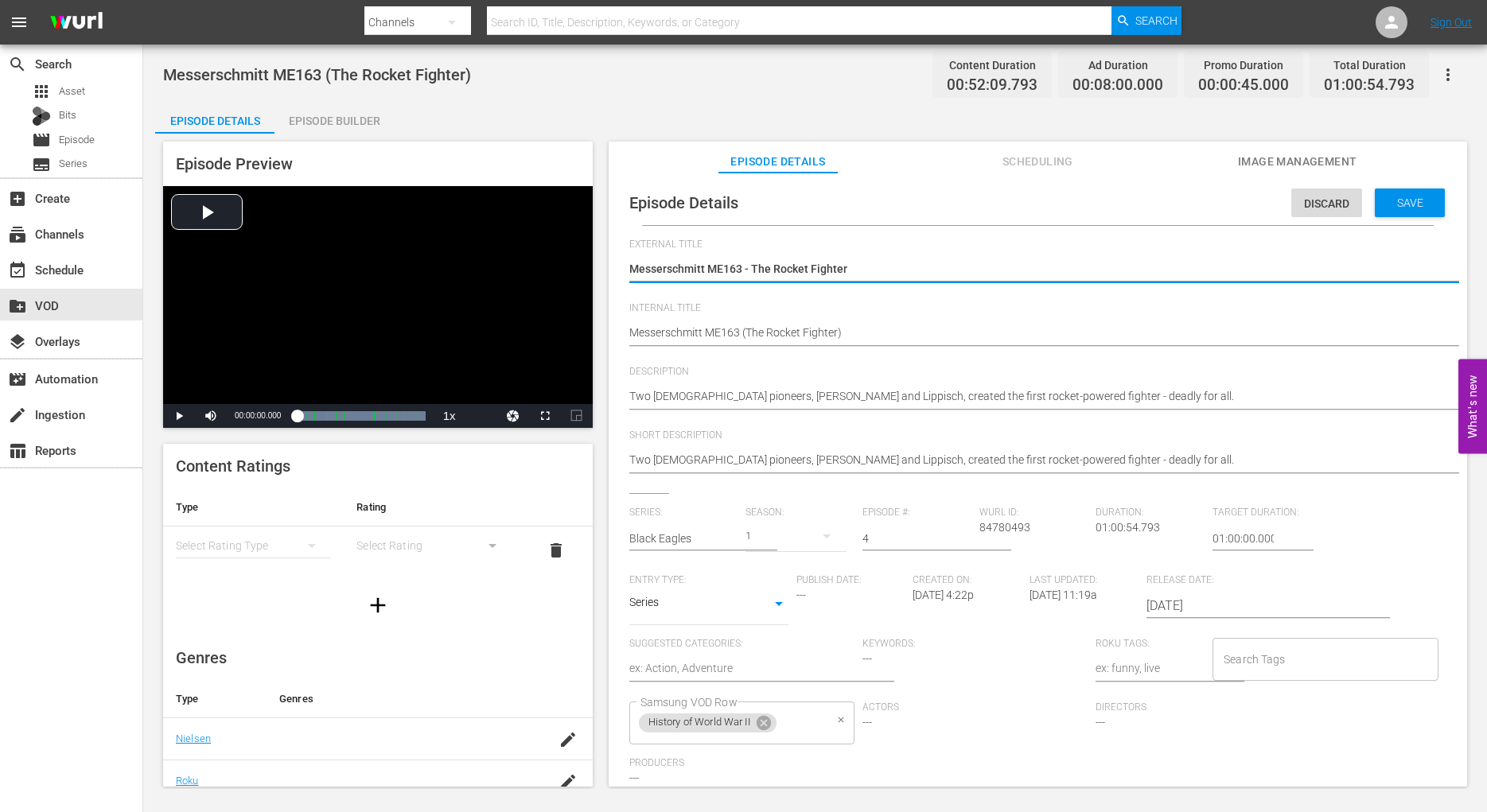
click at [708, 727] on span "History of World War II" at bounding box center [699, 723] width 121 height 14
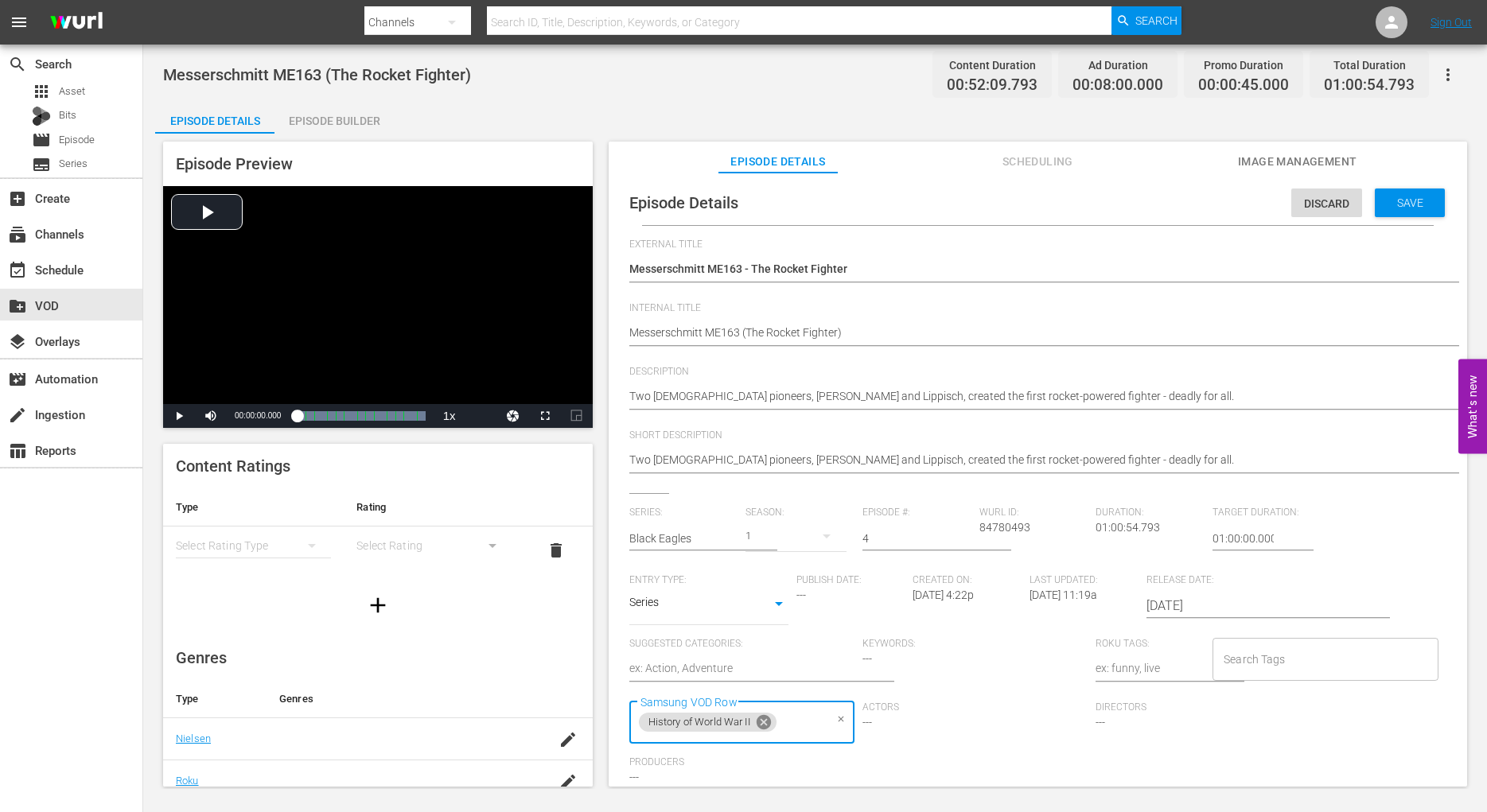
click at [767, 726] on icon at bounding box center [764, 722] width 17 height 17
type input "black"
click at [681, 656] on span "Black Eagles" at bounding box center [673, 654] width 63 height 16
click at [1390, 201] on span "Save" at bounding box center [1411, 203] width 52 height 13
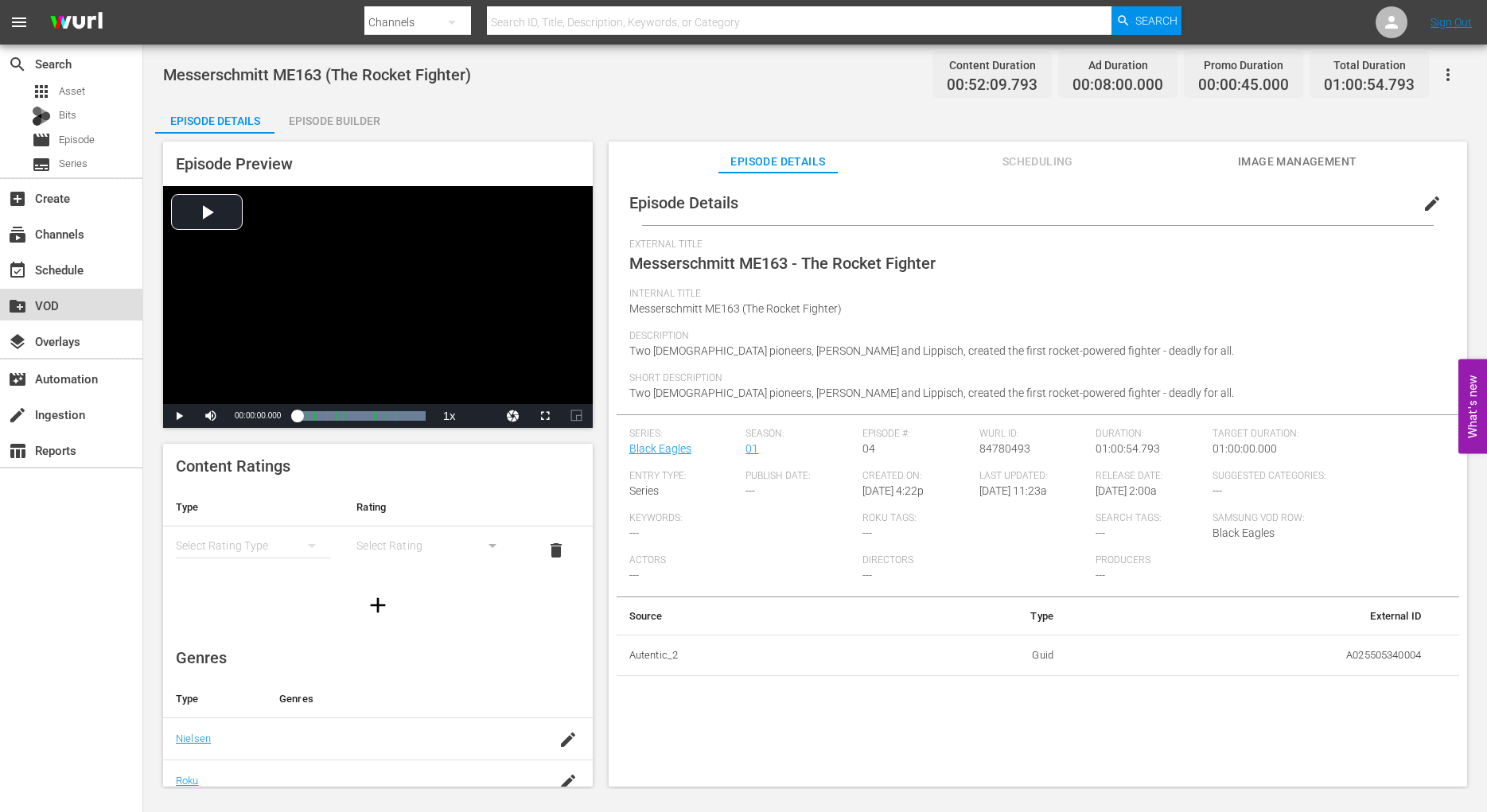
click at [47, 304] on div "create_new_folder VOD" at bounding box center [44, 303] width 89 height 14
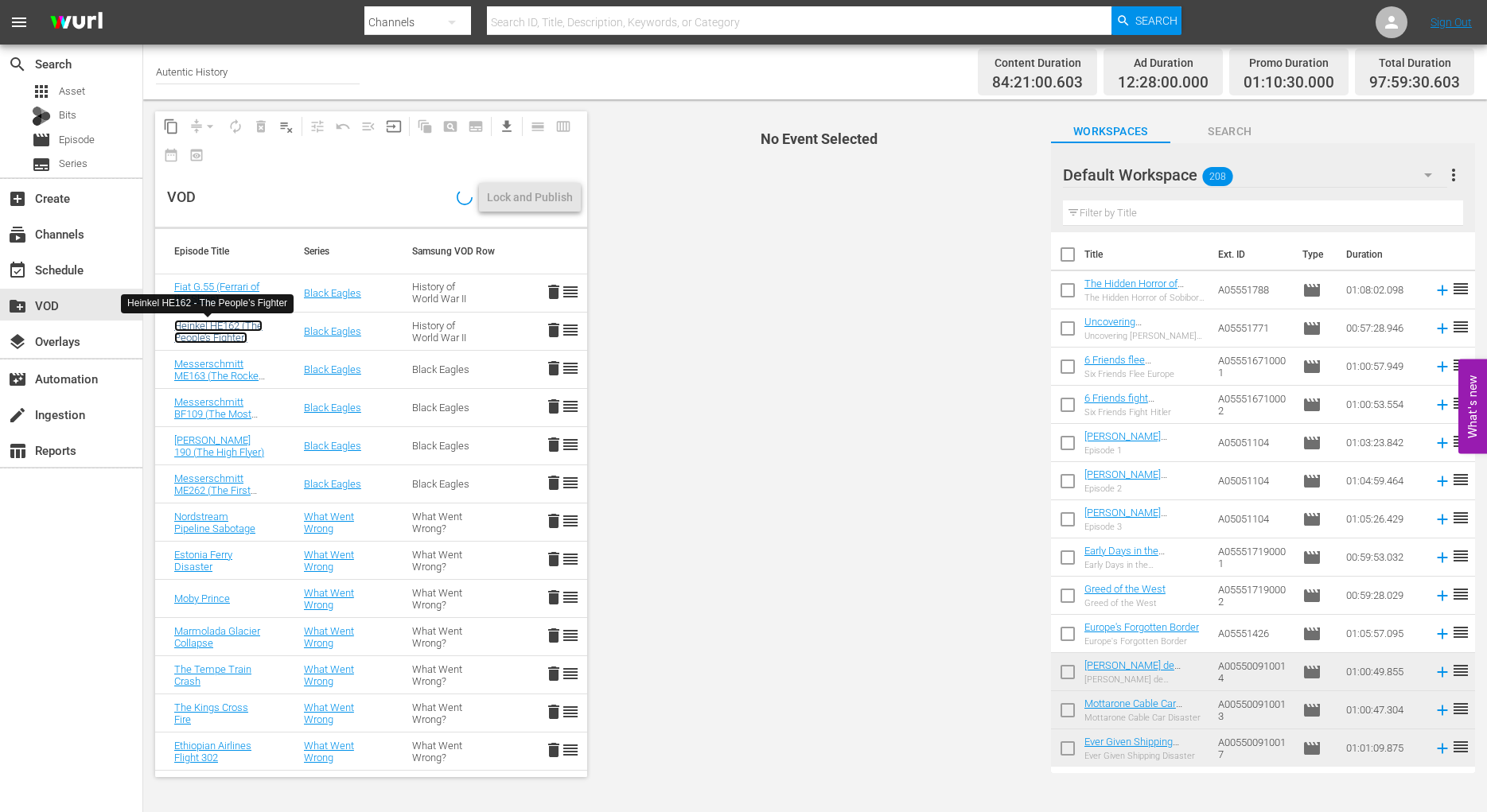
click at [190, 327] on link "Heinkel HE162 (The People’s Fighter)" at bounding box center [217, 331] width 88 height 24
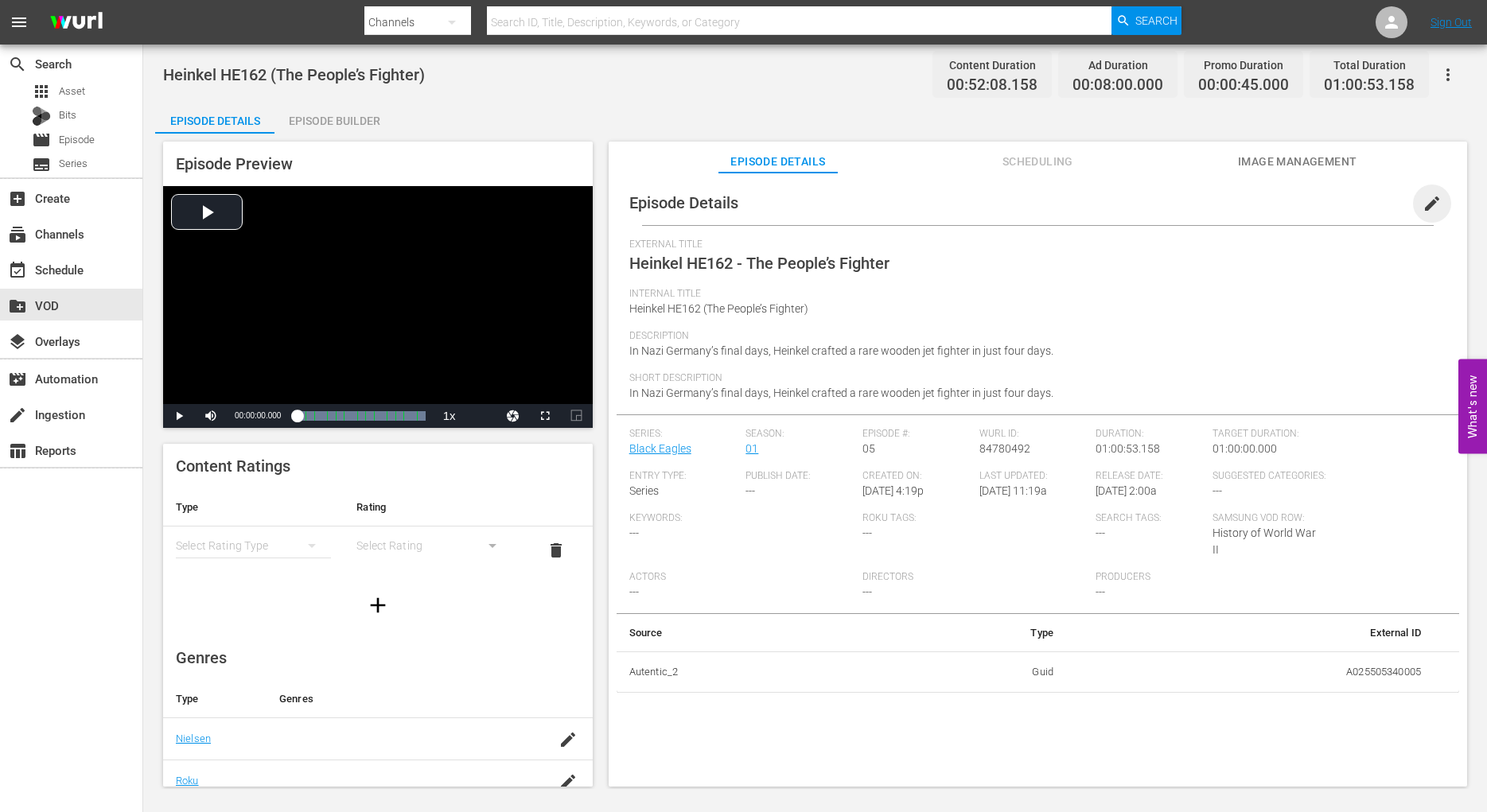
click at [1422, 206] on span "edit" at bounding box center [1432, 204] width 19 height 19
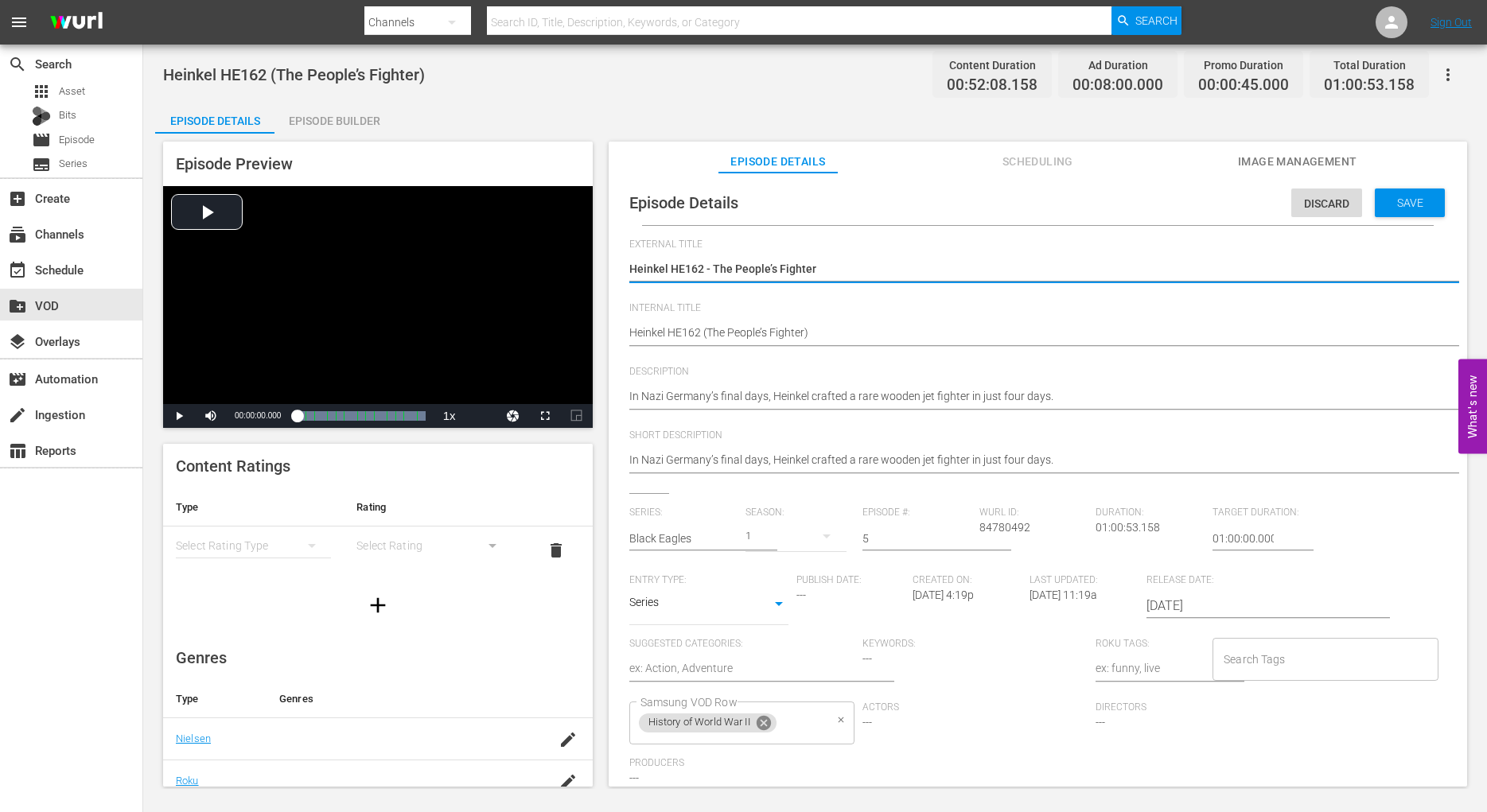
click at [765, 723] on icon at bounding box center [764, 723] width 17 height 17
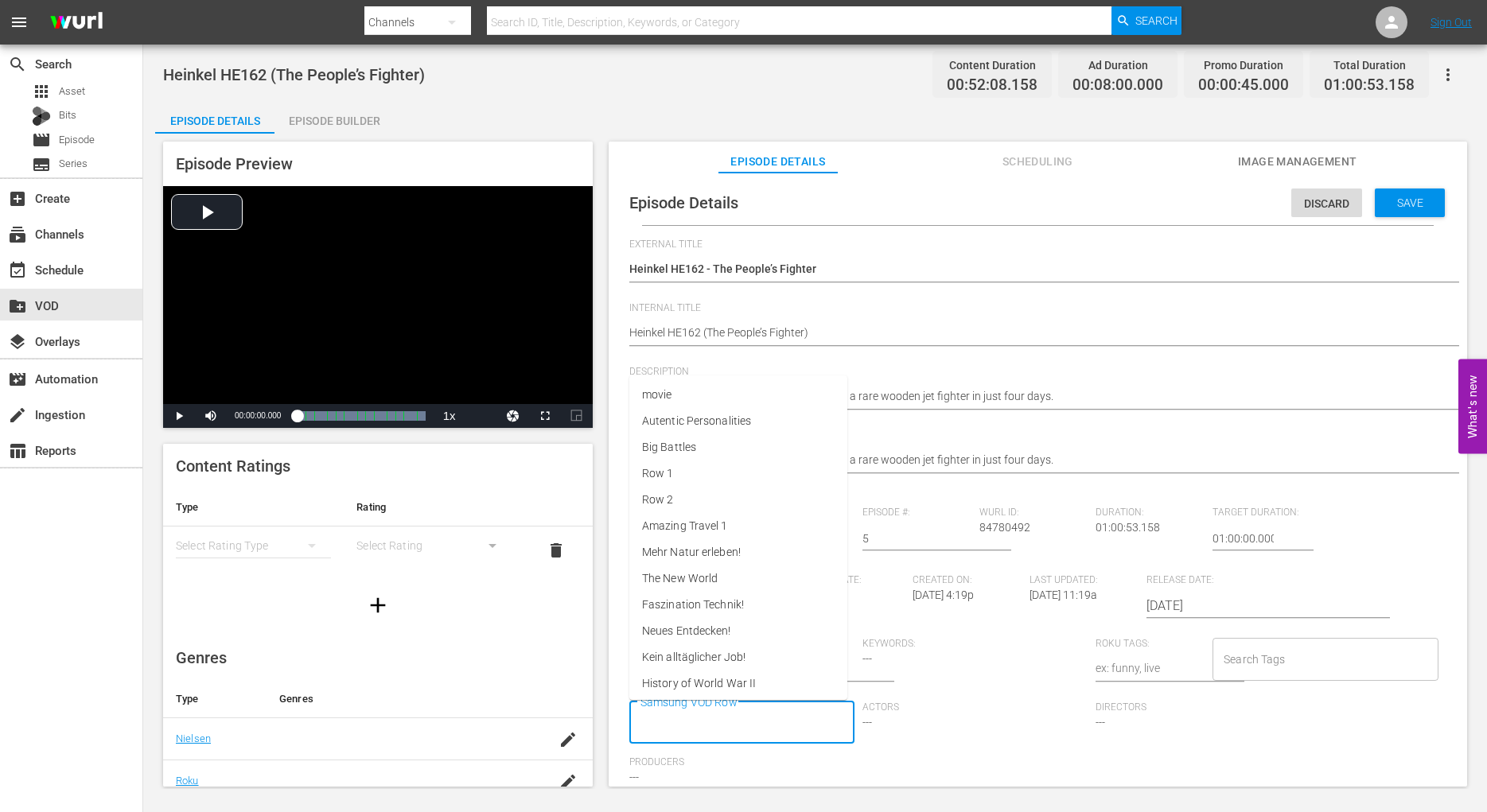
click at [676, 731] on input "Samsung VOD Row" at bounding box center [730, 723] width 187 height 29
type input "black"
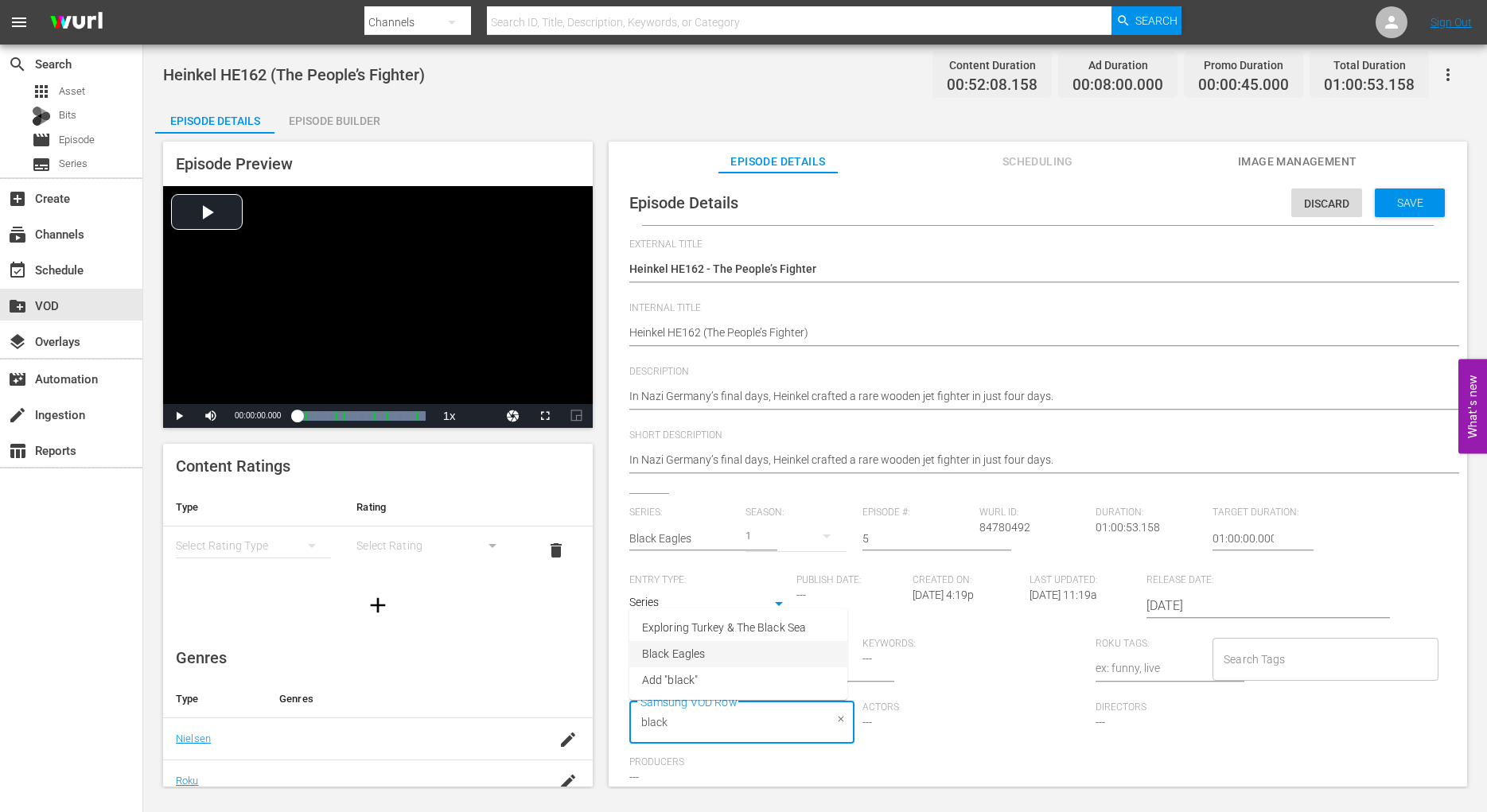
click at [704, 654] on span "Black Eagles" at bounding box center [673, 654] width 63 height 16
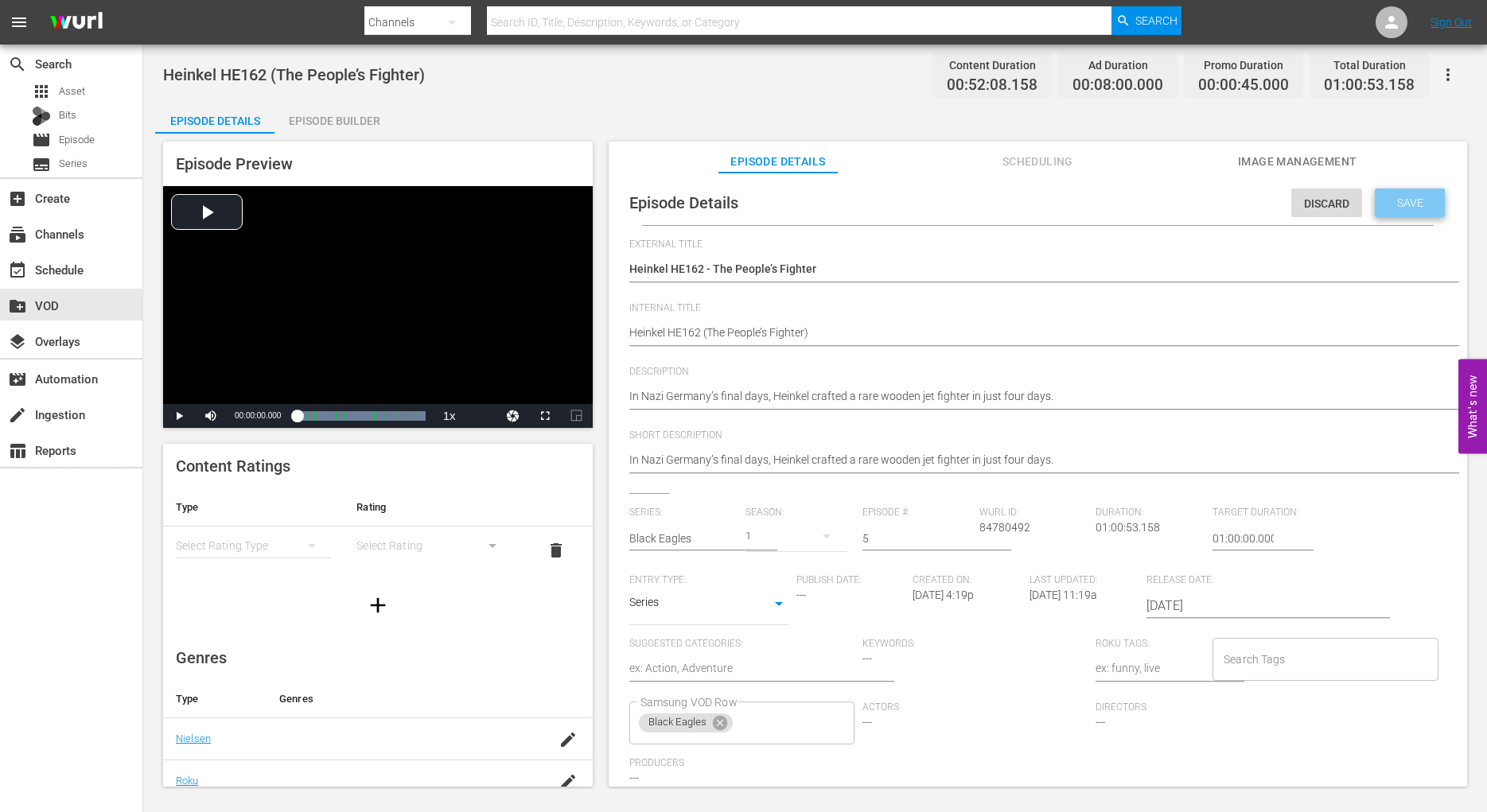
click at [1385, 206] on span "Save" at bounding box center [1411, 203] width 52 height 13
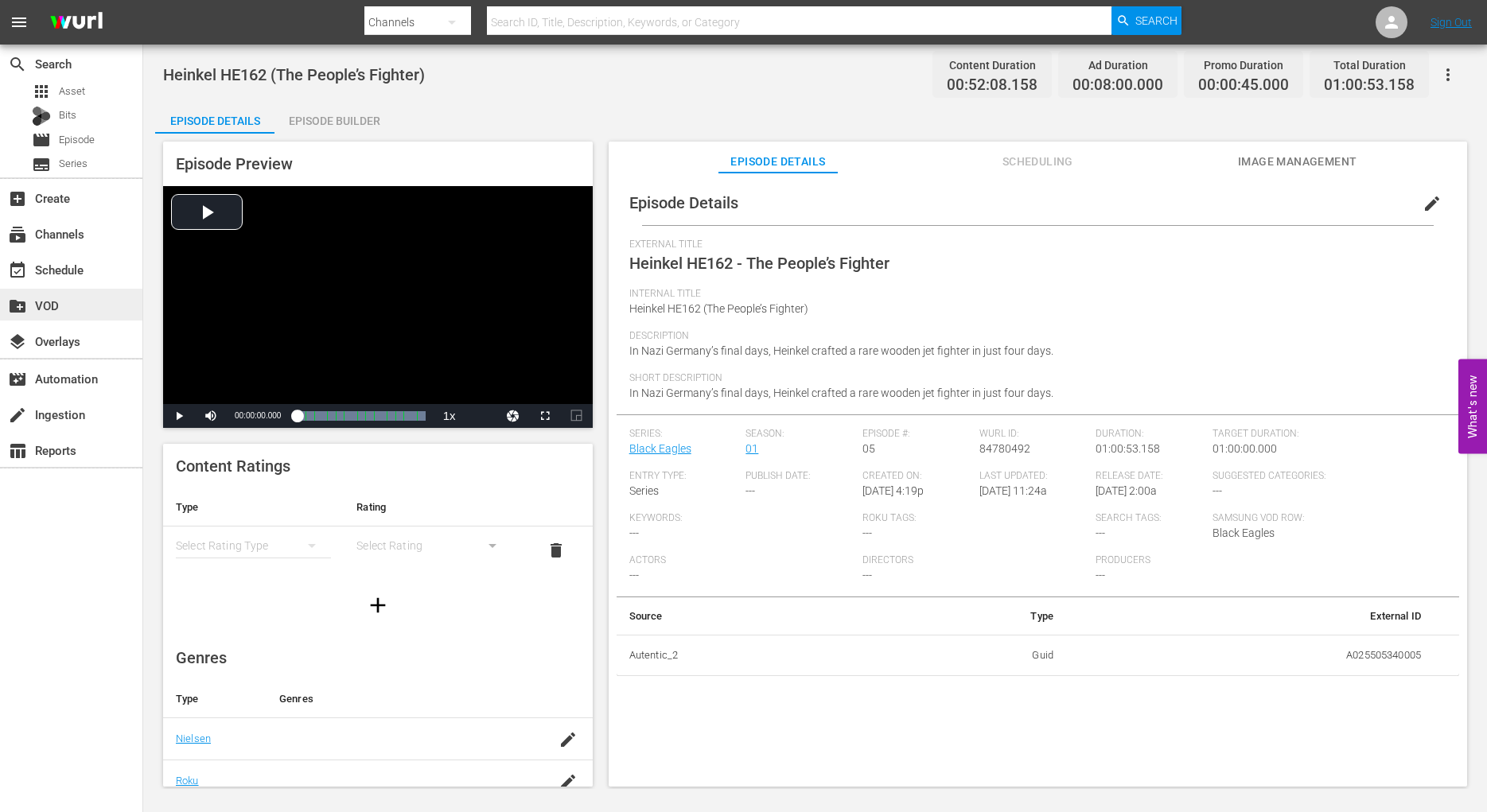
click at [54, 310] on div "create_new_folder VOD" at bounding box center [44, 303] width 89 height 14
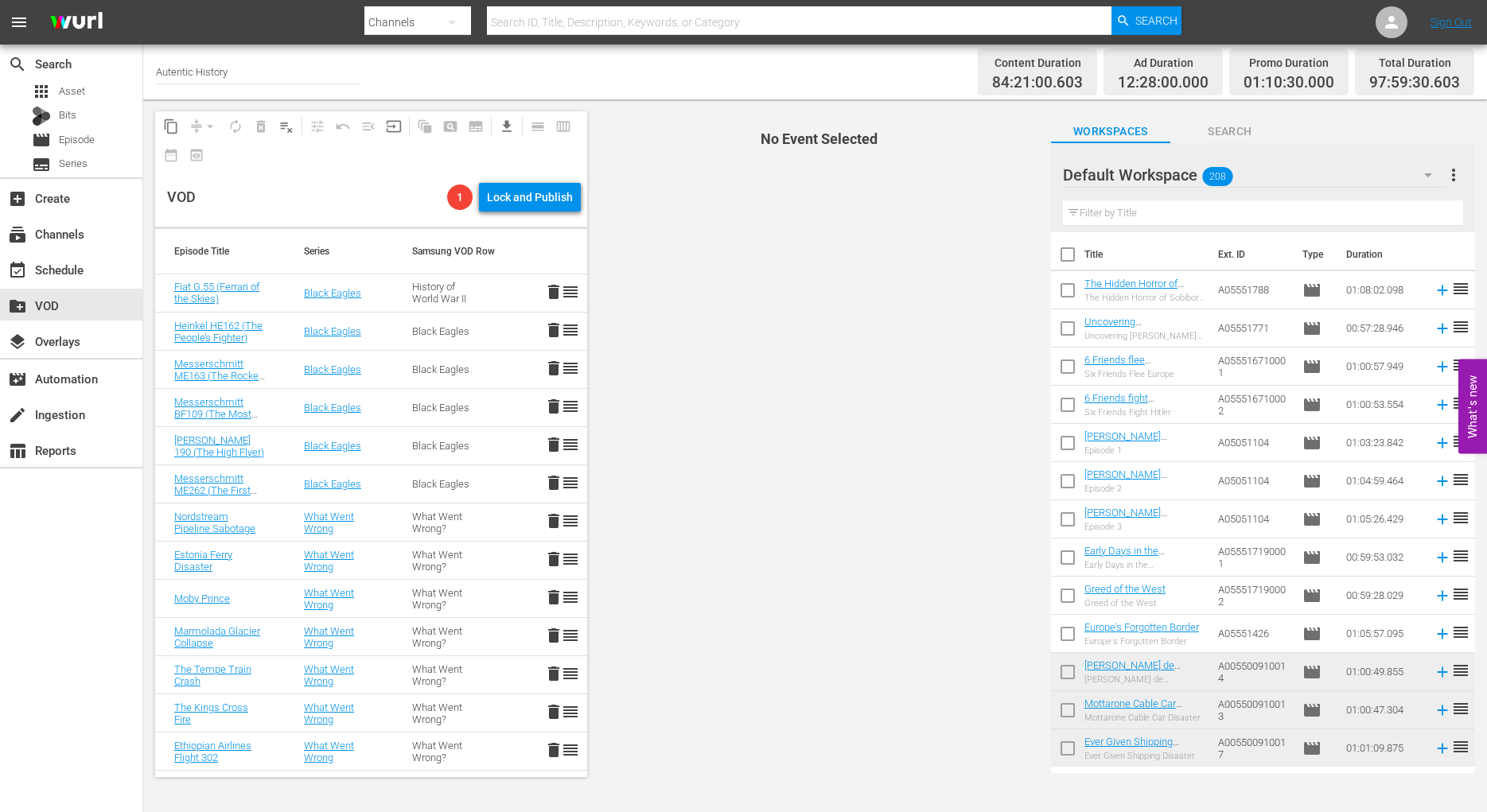
click at [731, 557] on span "No Event Selected" at bounding box center [815, 444] width 448 height 689
click at [1431, 177] on icon "button" at bounding box center [1428, 175] width 19 height 19
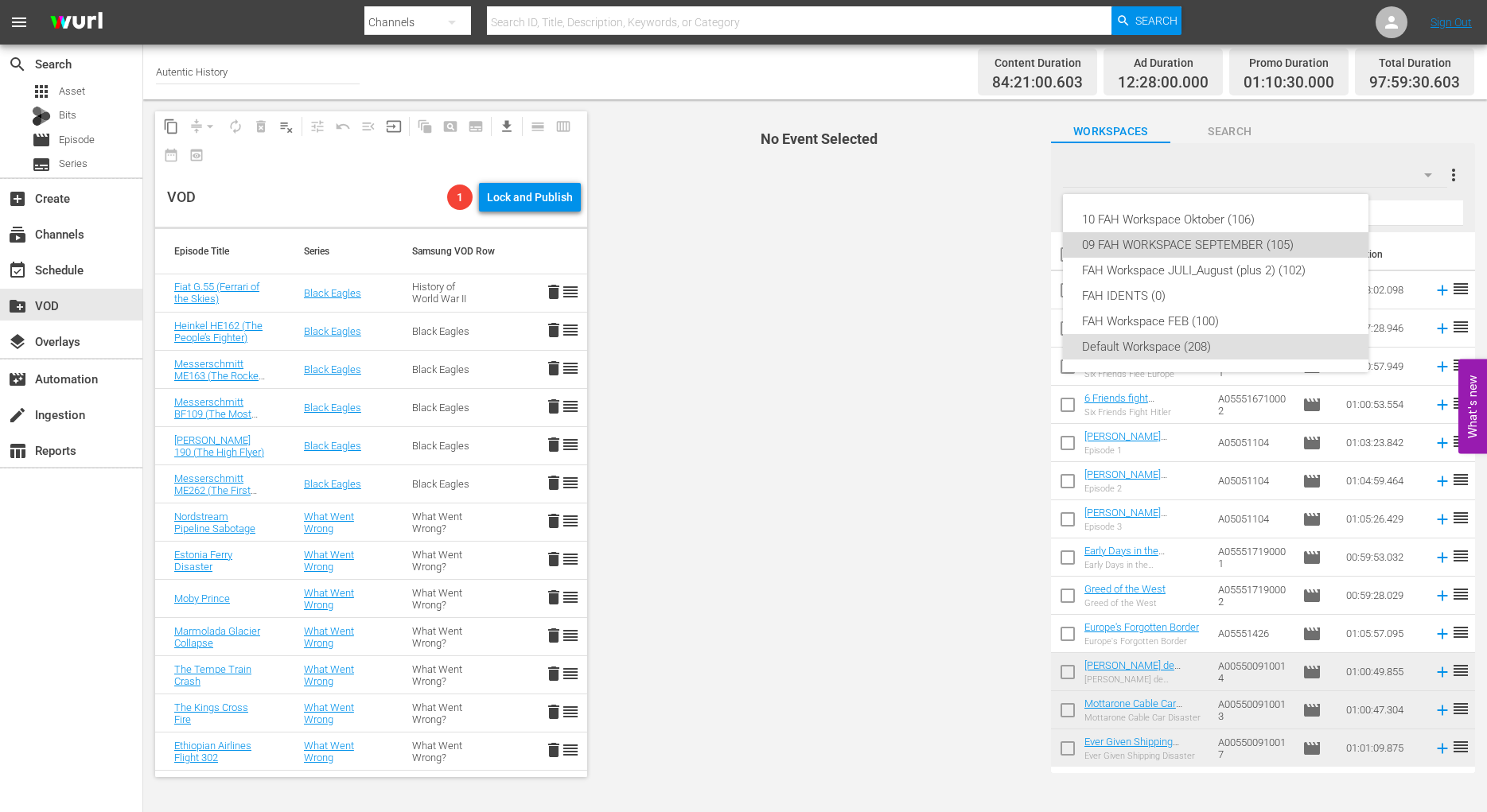
click at [1152, 242] on div "09 FAH WORKSPACE SEPTEMBER (105)" at bounding box center [1216, 245] width 267 height 25
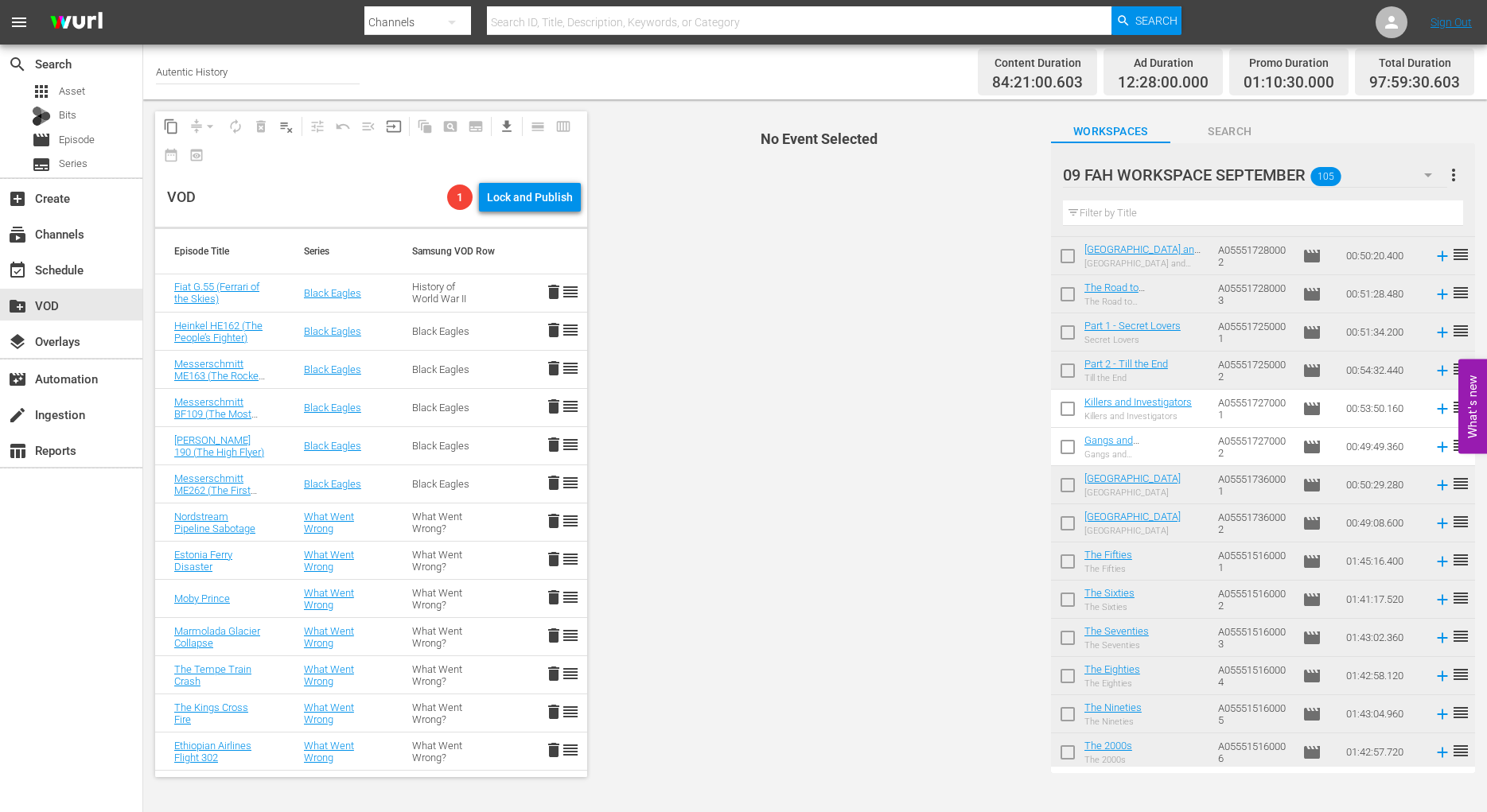
scroll to position [3514, 0]
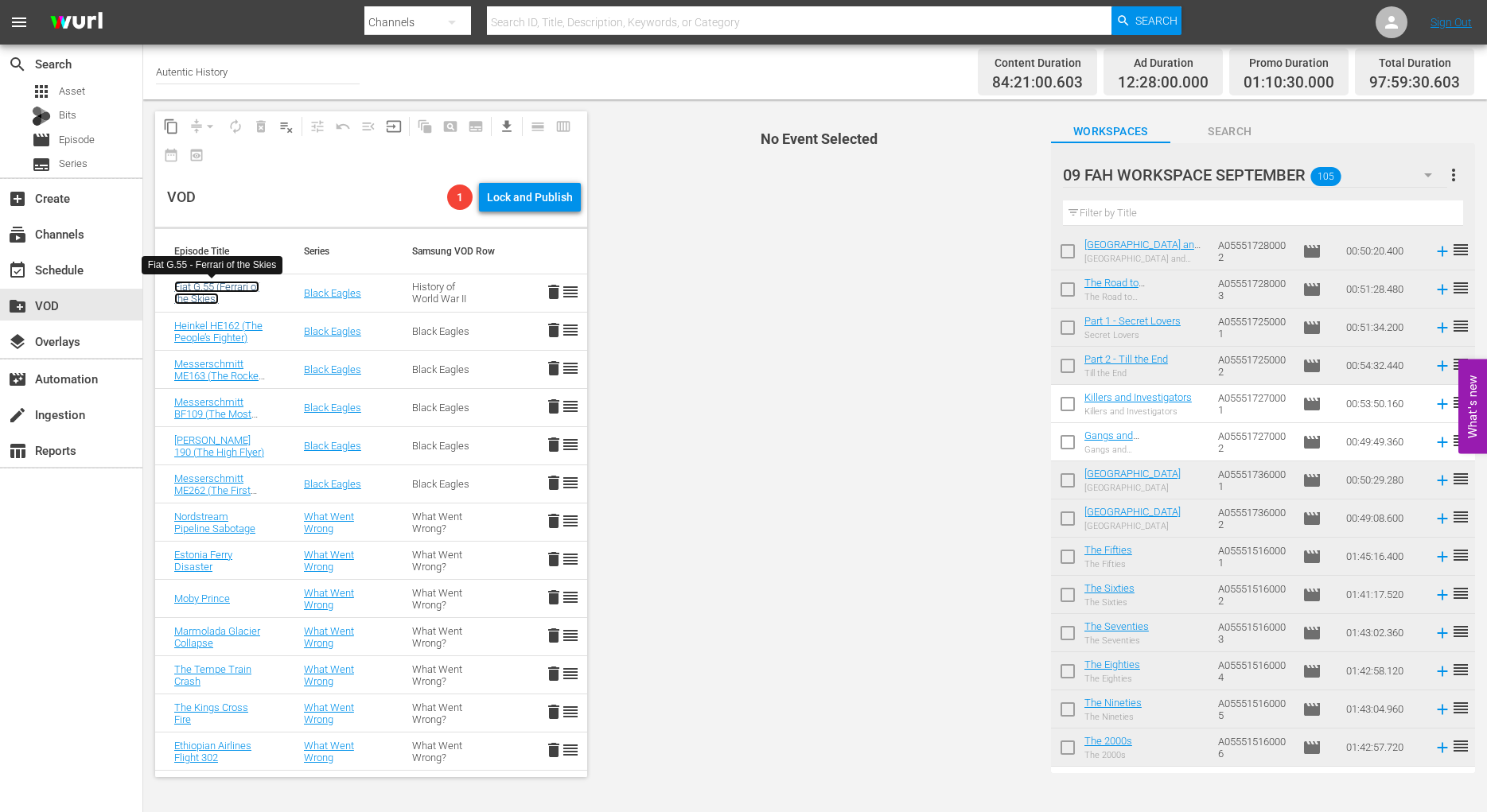
click at [191, 290] on link "Fiat G.55 (Ferrari of the Skies)" at bounding box center [216, 293] width 85 height 24
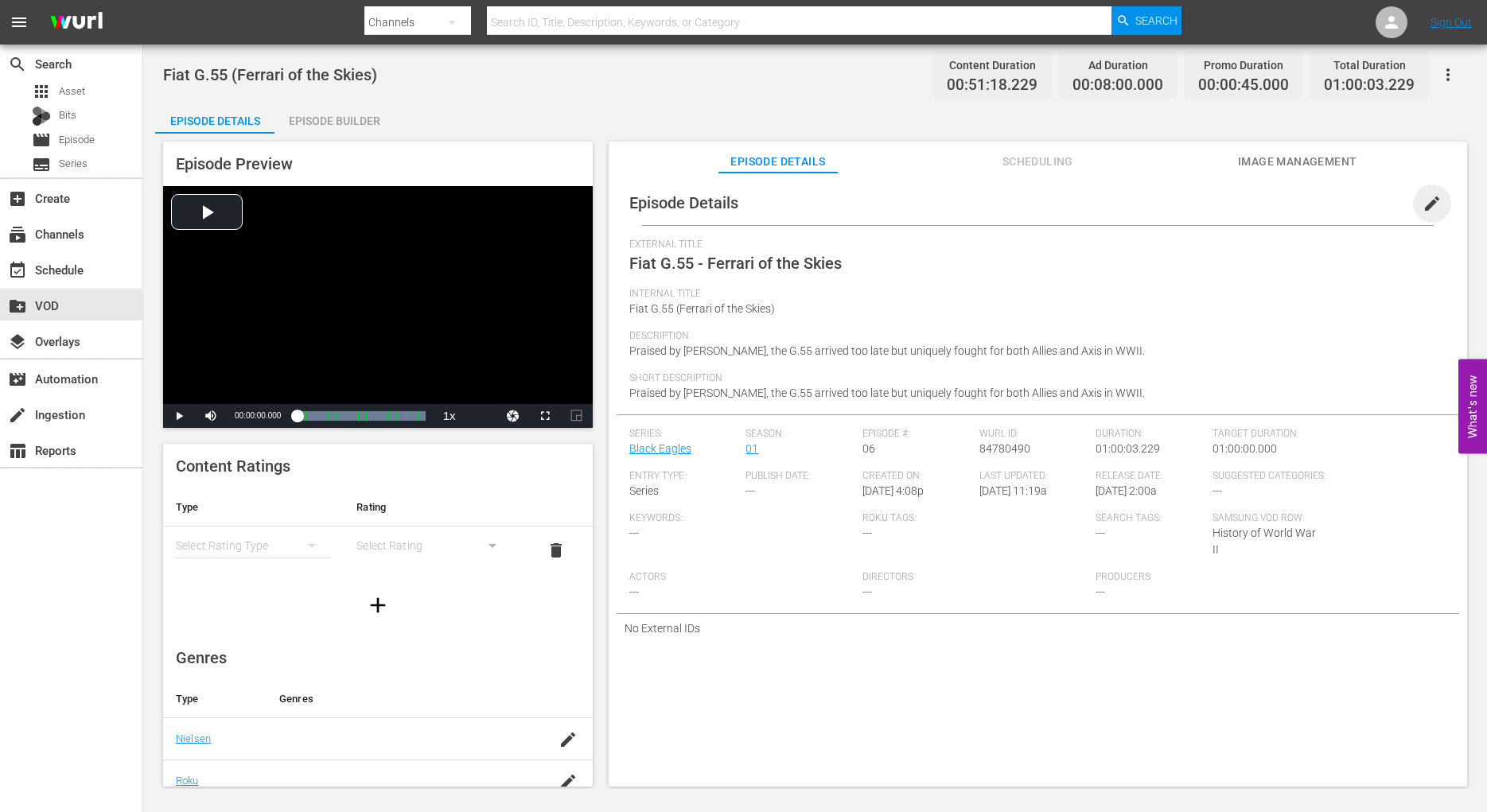
click at [1422, 200] on span "edit" at bounding box center [1432, 204] width 19 height 19
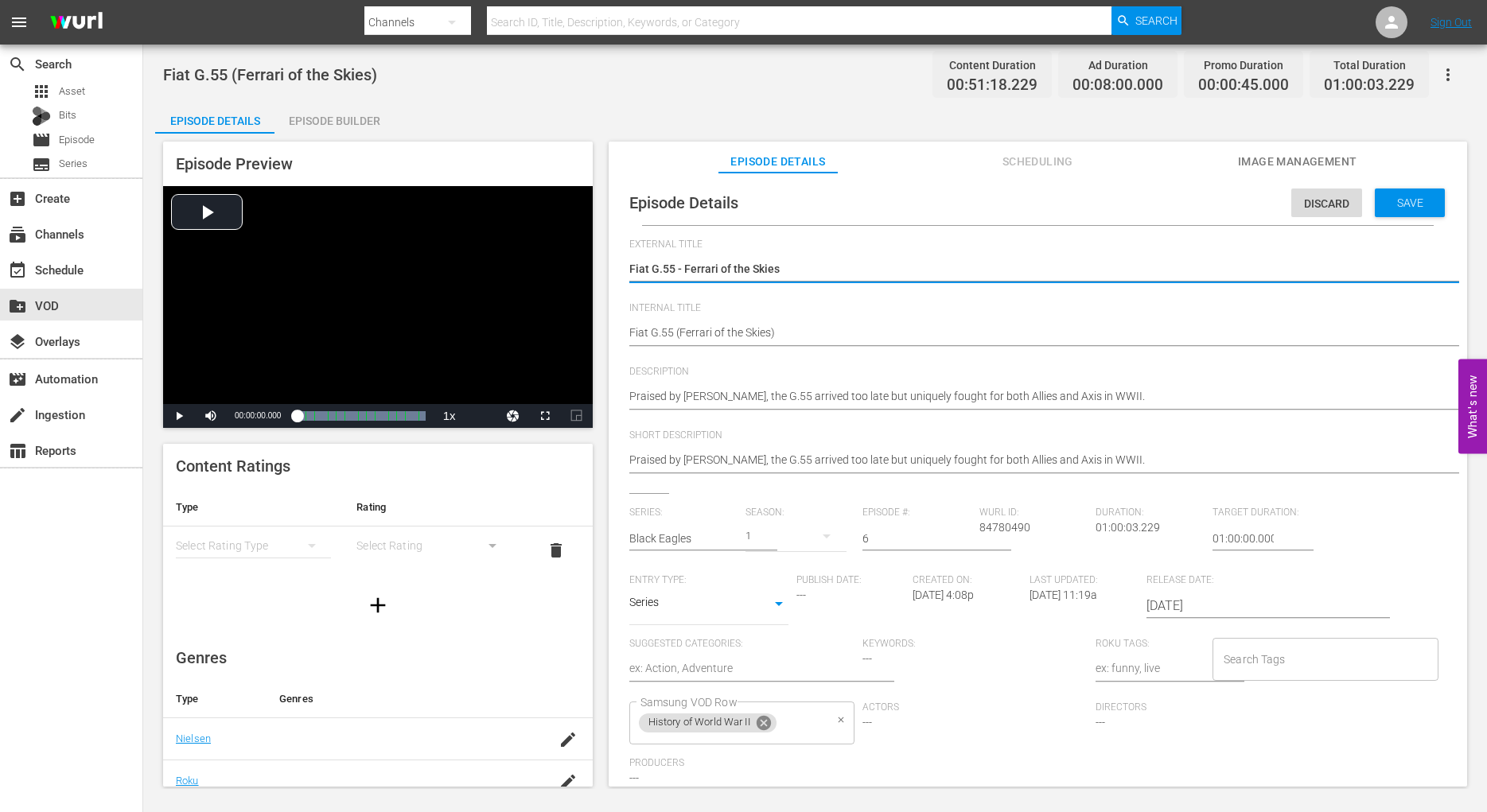
click at [766, 726] on icon at bounding box center [764, 723] width 17 height 17
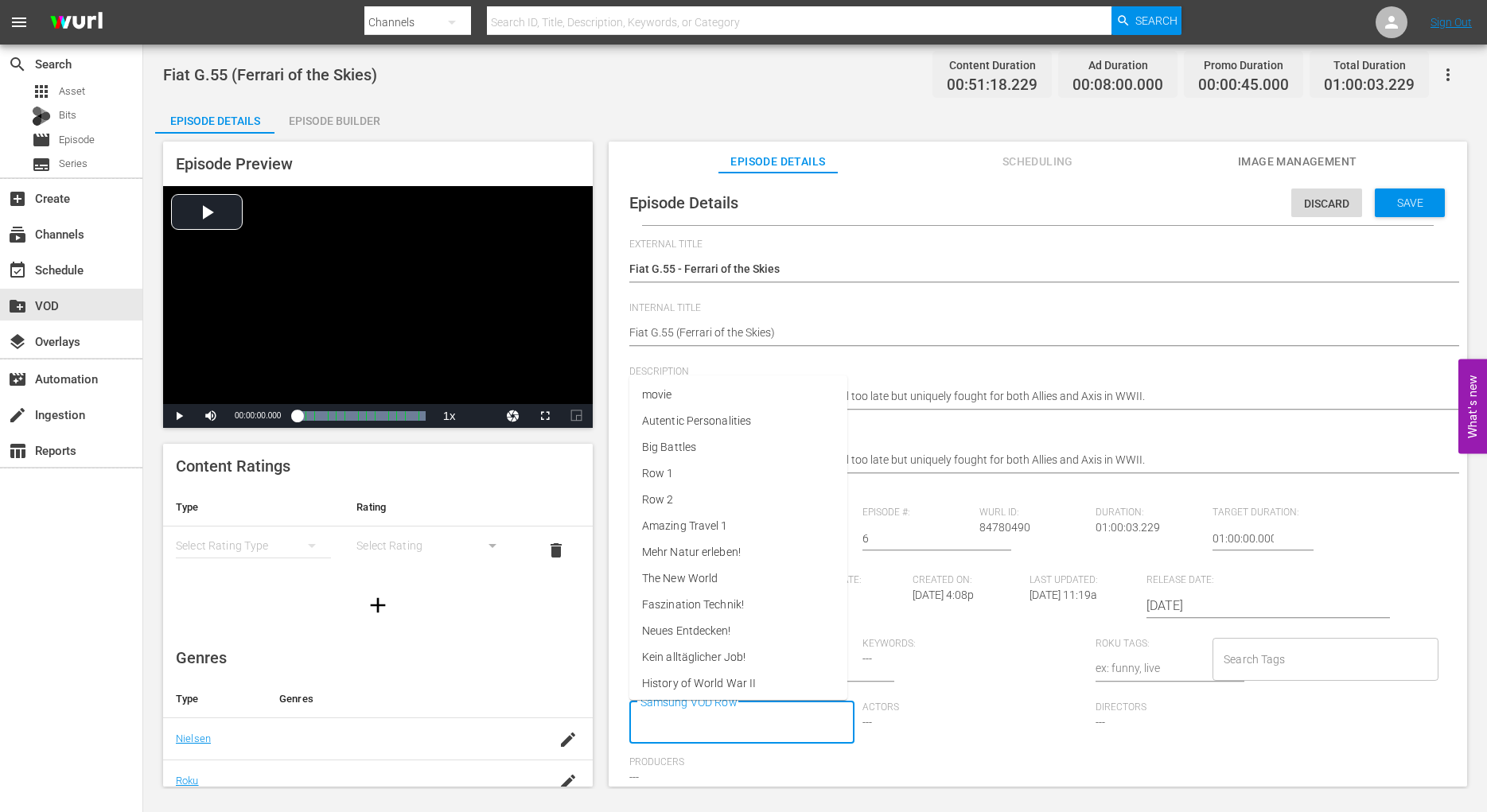
click at [705, 733] on input "Samsung VOD Row" at bounding box center [730, 723] width 187 height 29
type input "black"
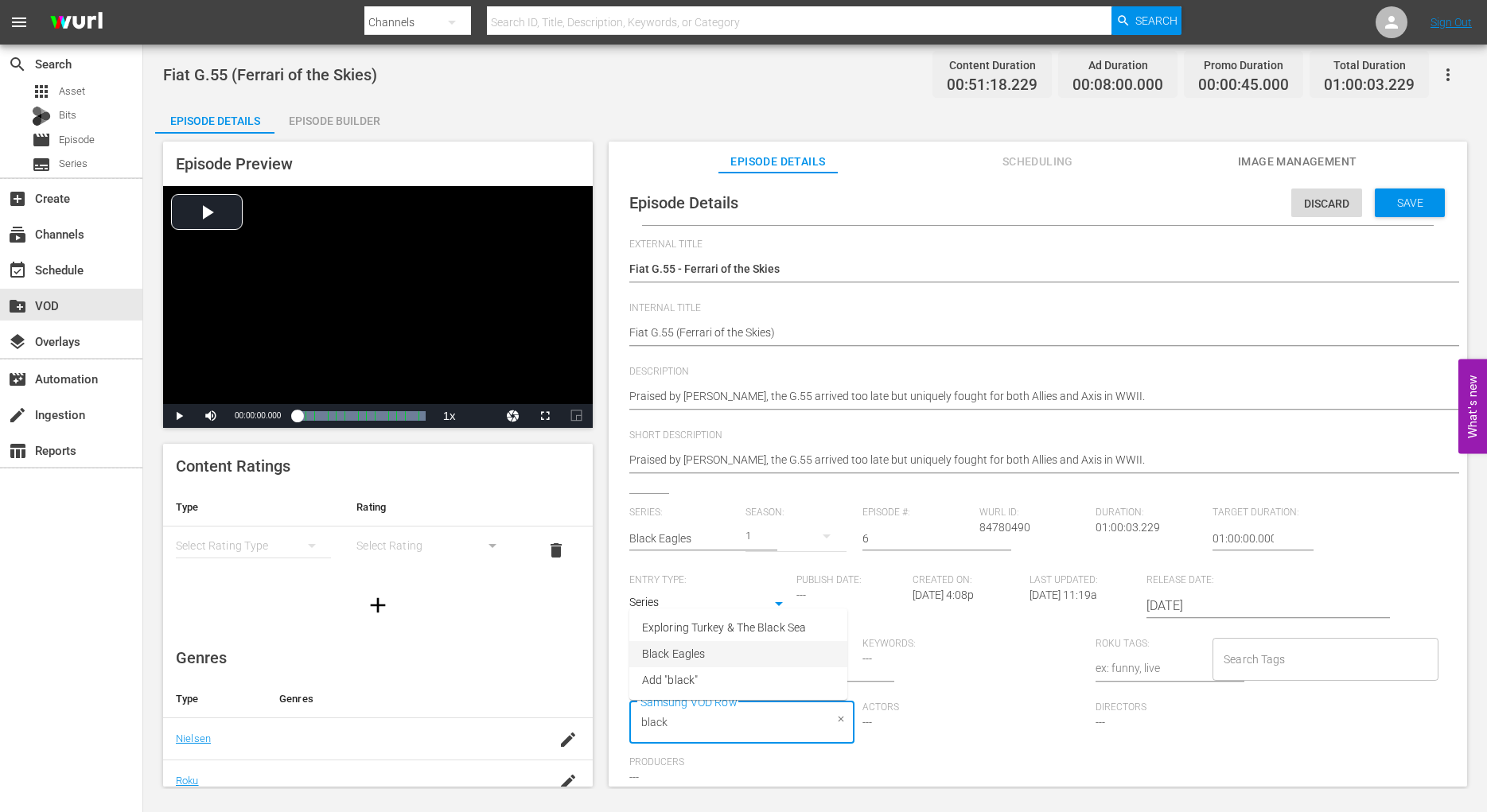
click at [716, 654] on li "Black Eagles" at bounding box center [739, 654] width 218 height 26
click at [1350, 529] on div "Series: Black Eagles Season: 1 Episode #: 6 [PERSON_NAME] ID: 84780490 Duration…" at bounding box center [1038, 653] width 817 height 293
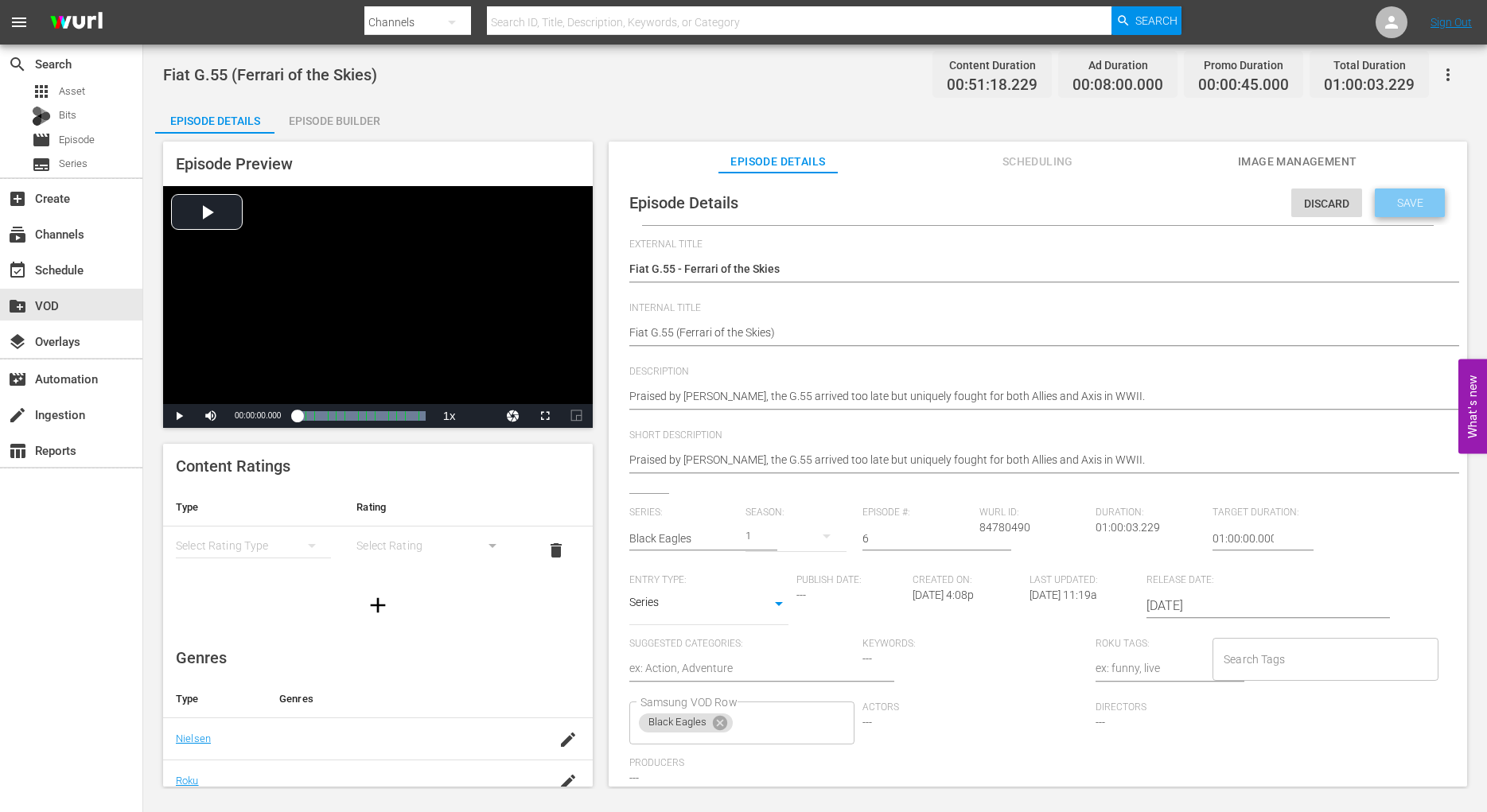
click at [1385, 199] on span "Save" at bounding box center [1411, 203] width 52 height 13
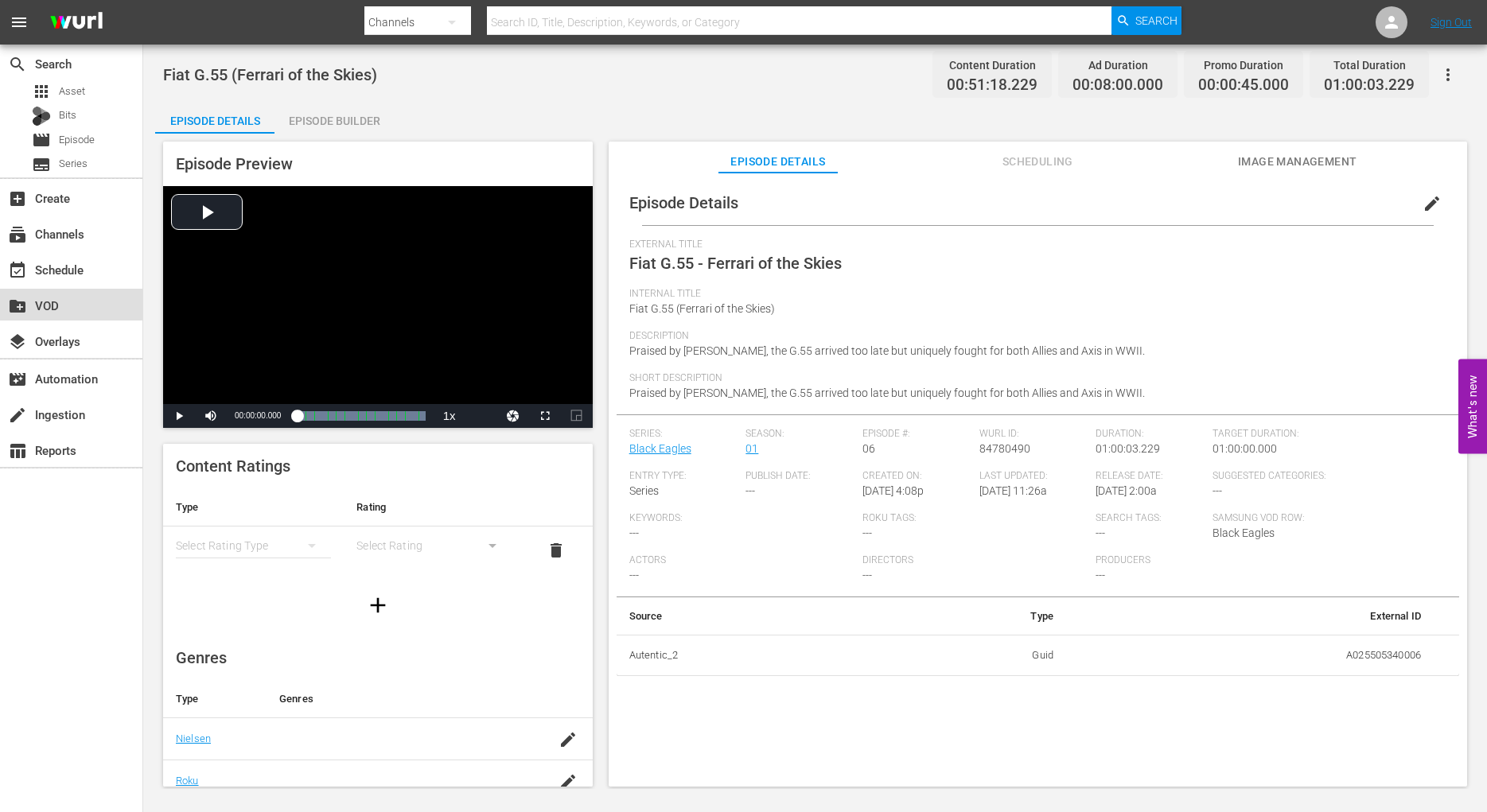
click at [59, 302] on div "create_new_folder VOD" at bounding box center [44, 303] width 89 height 14
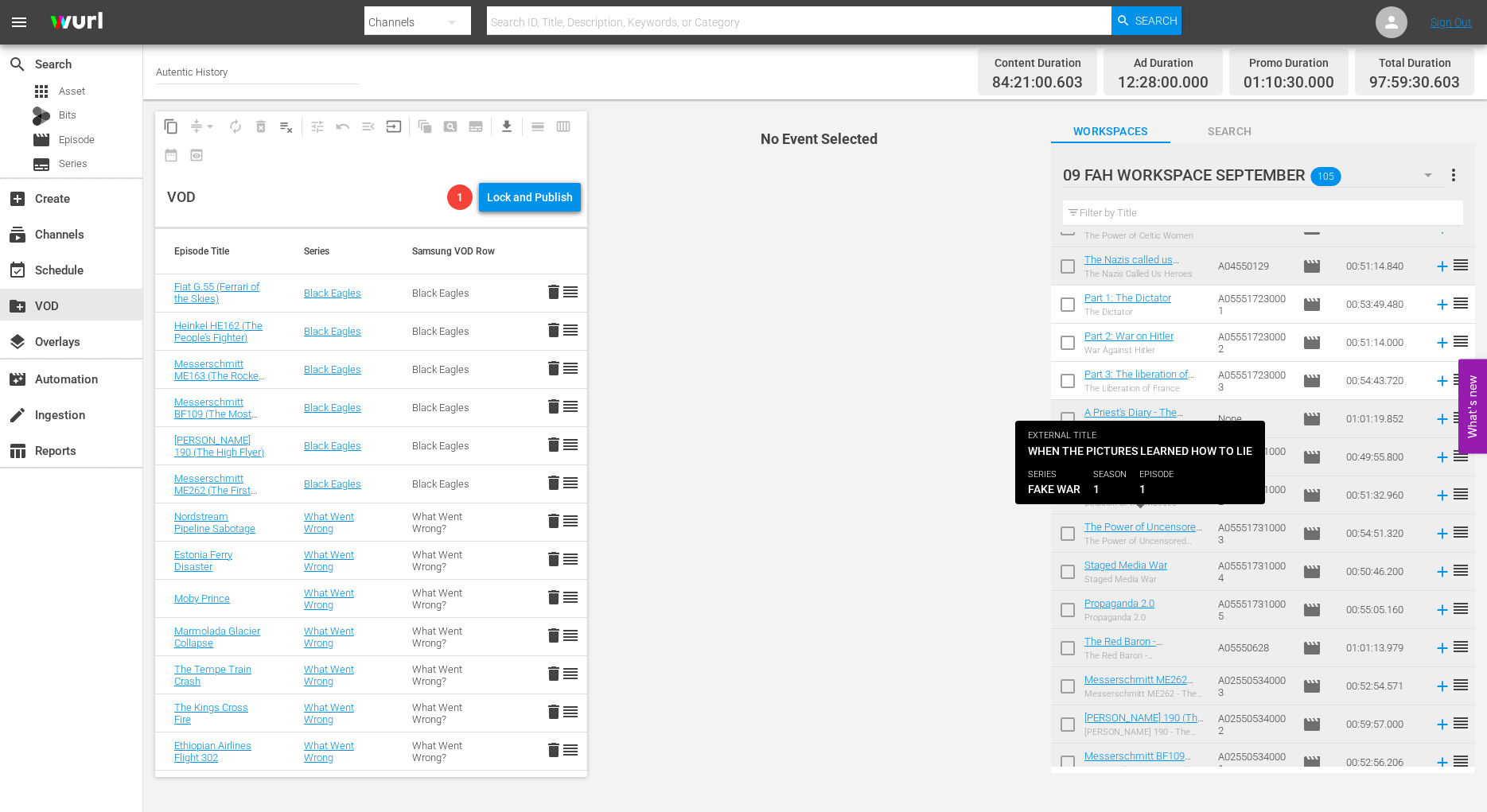
scroll to position [2516, 0]
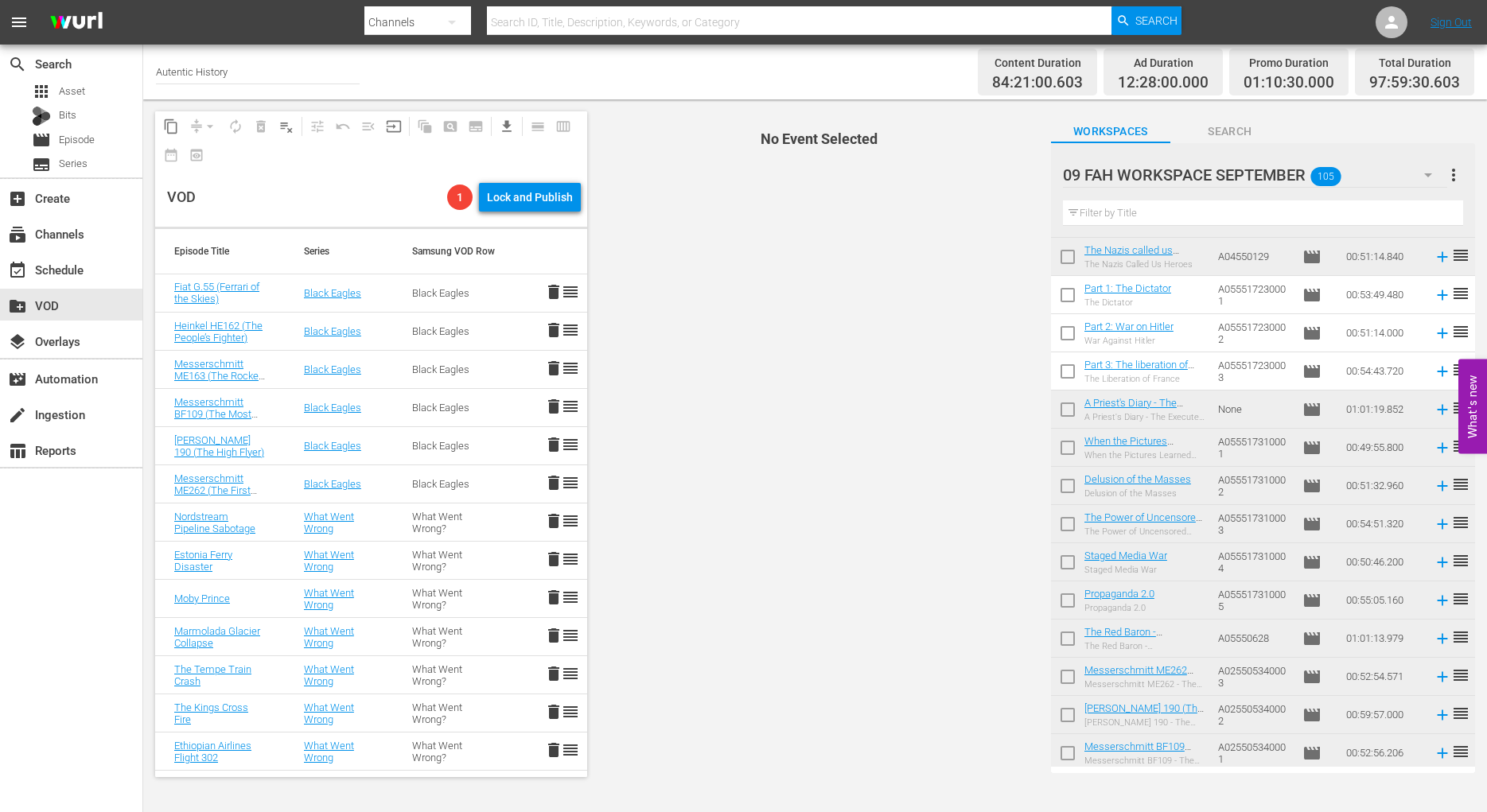
click at [1070, 295] on input "checkbox" at bounding box center [1068, 298] width 34 height 34
checkbox input "true"
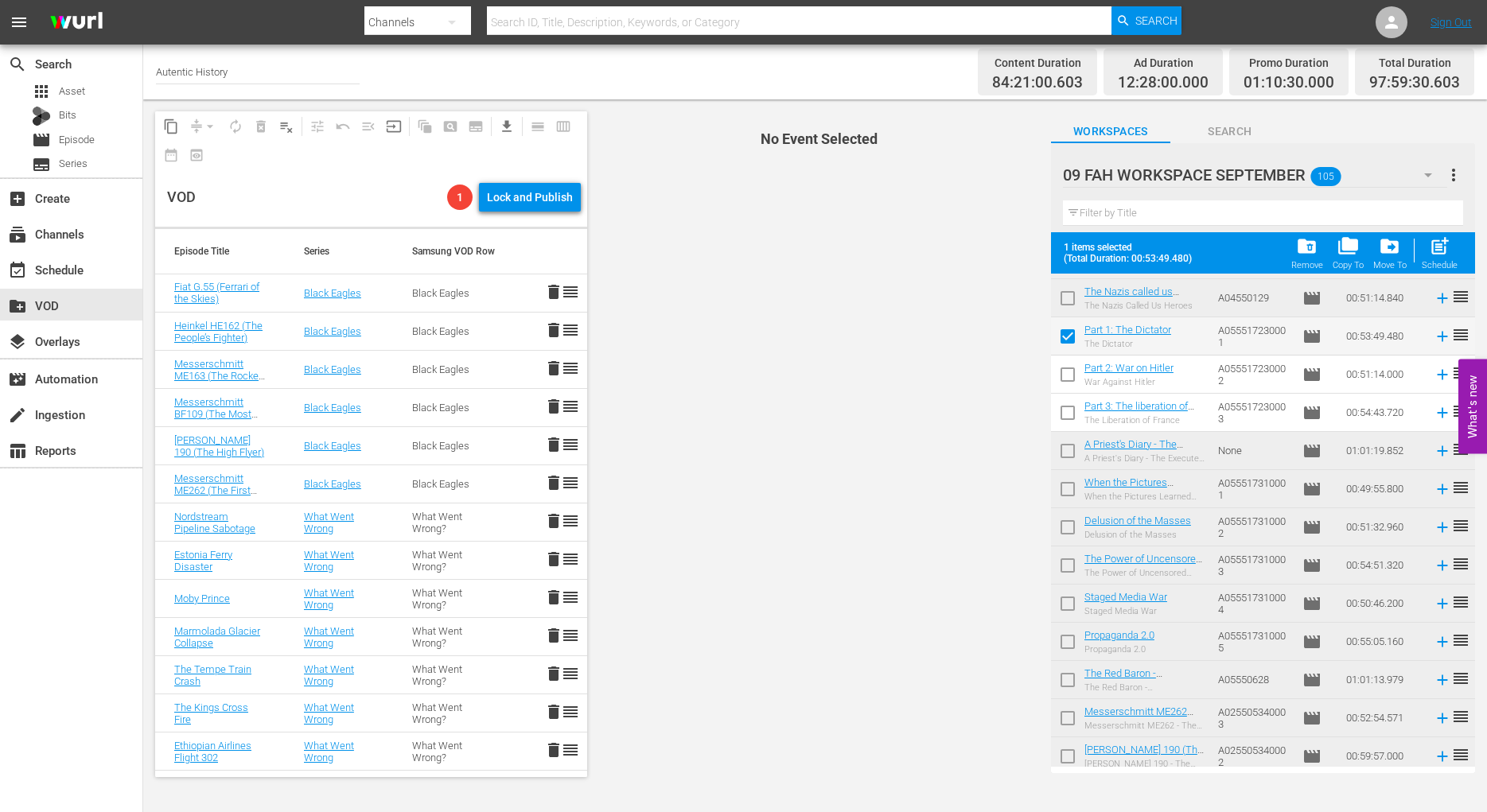
click at [1068, 377] on input "checkbox" at bounding box center [1068, 378] width 34 height 34
checkbox input "true"
click at [1066, 413] on input "checkbox" at bounding box center [1068, 416] width 34 height 34
checkbox input "true"
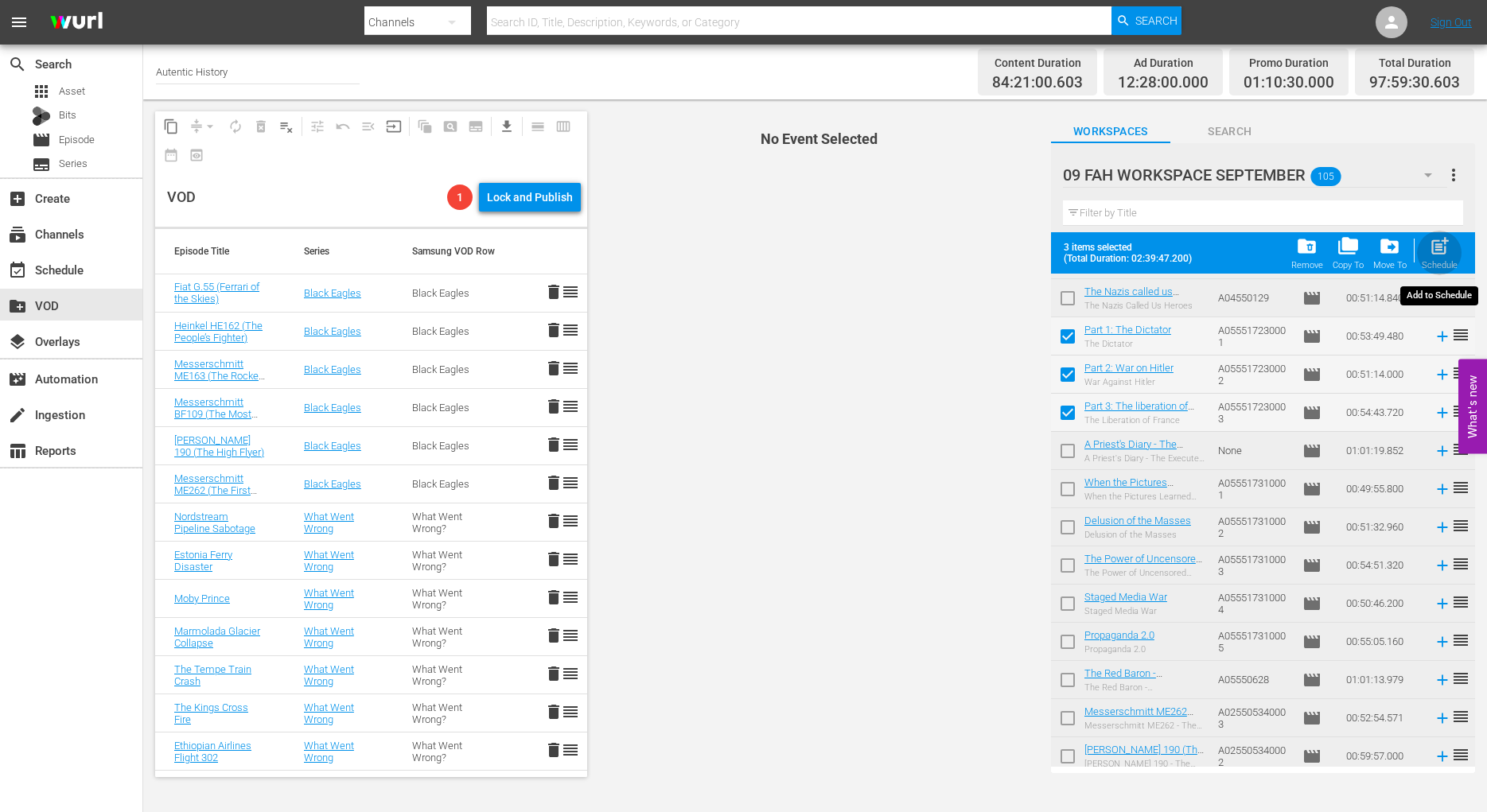
click at [1439, 248] on span "post_add" at bounding box center [1440, 246] width 21 height 21
checkbox input "false"
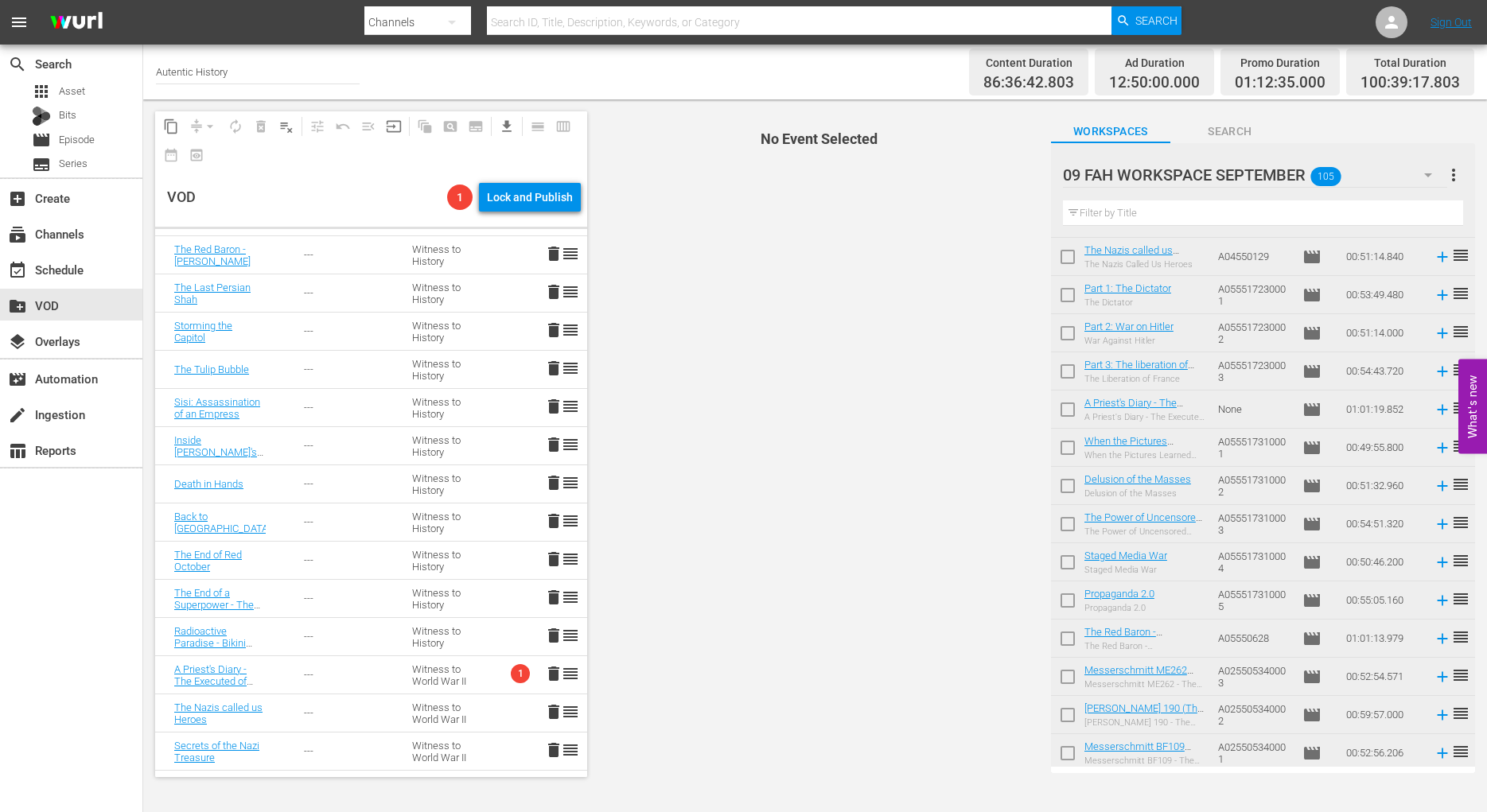
scroll to position [1218, 0]
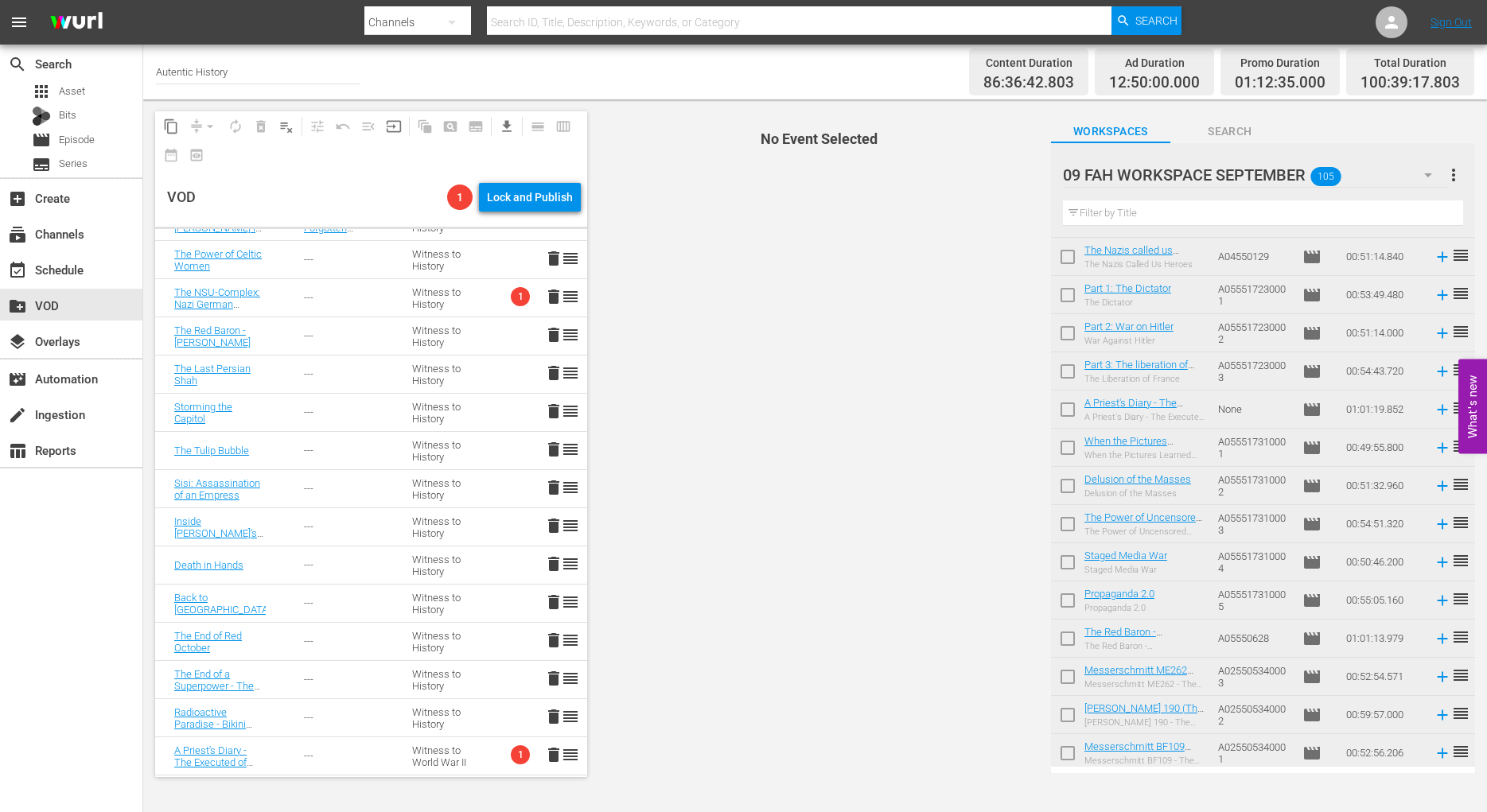
click at [545, 297] on span "delete" at bounding box center [554, 296] width 19 height 19
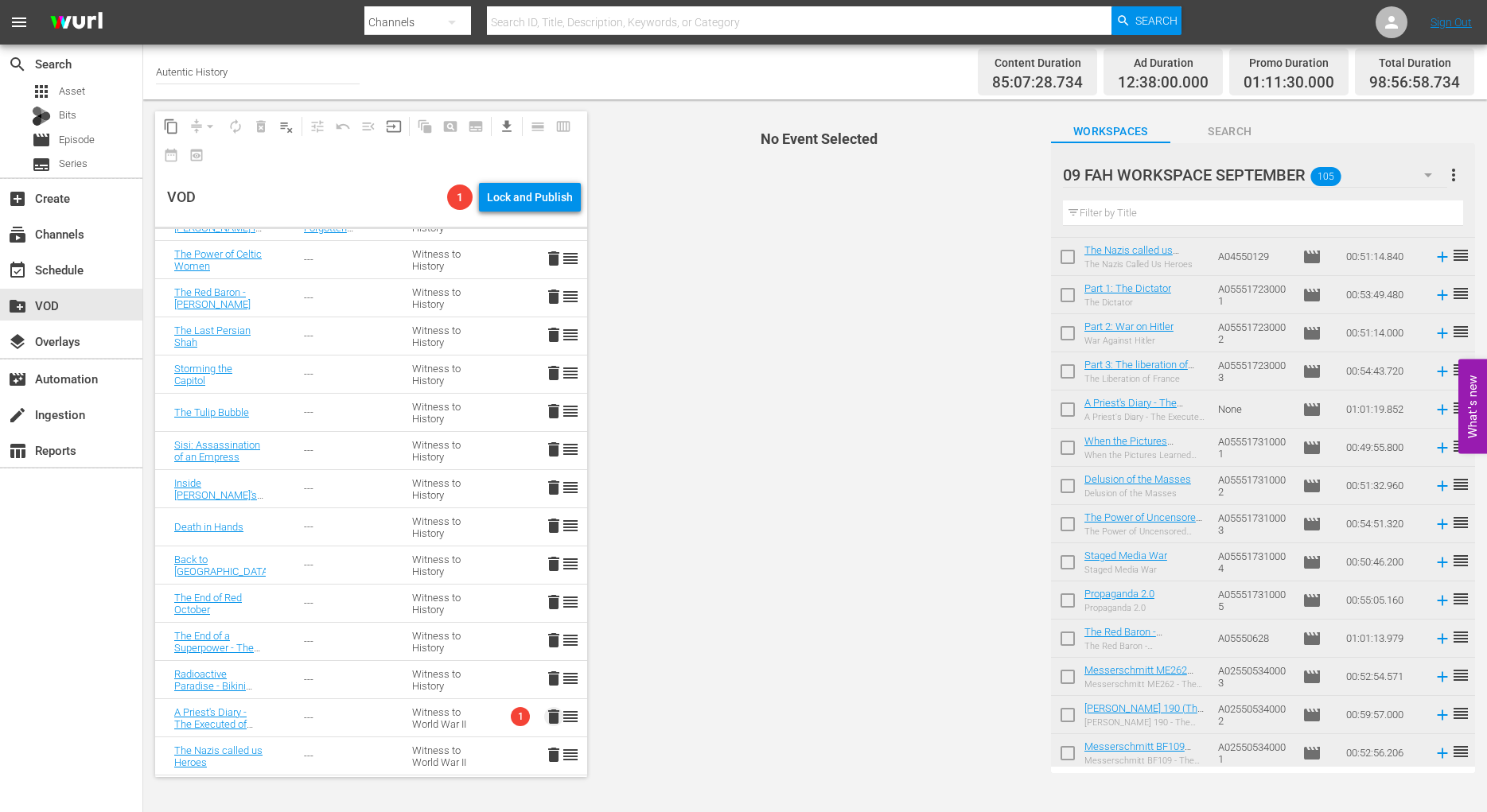
click at [545, 718] on span "delete" at bounding box center [554, 717] width 19 height 19
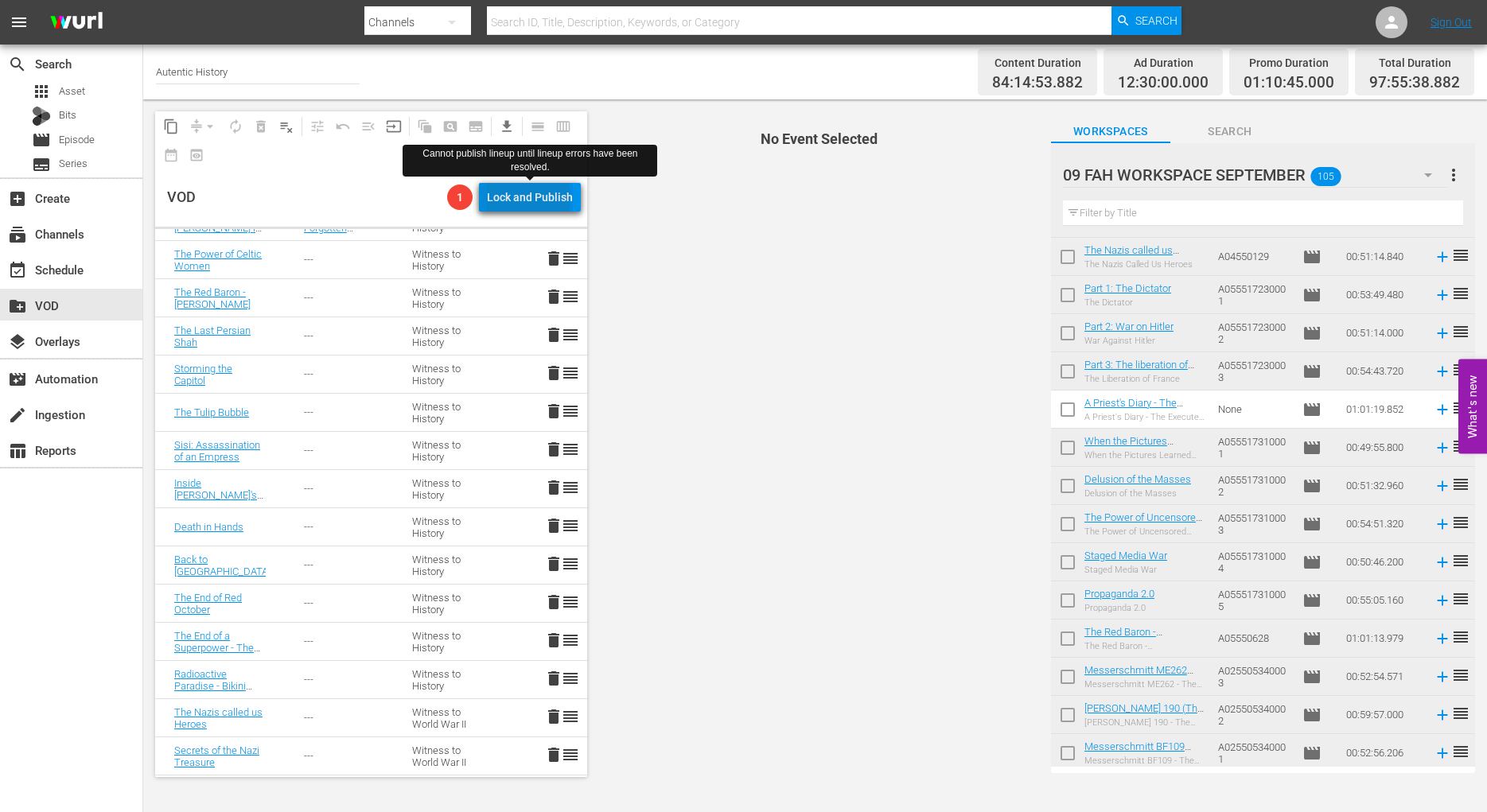
click at [532, 197] on div "Lock and Publish" at bounding box center [529, 198] width 86 height 29
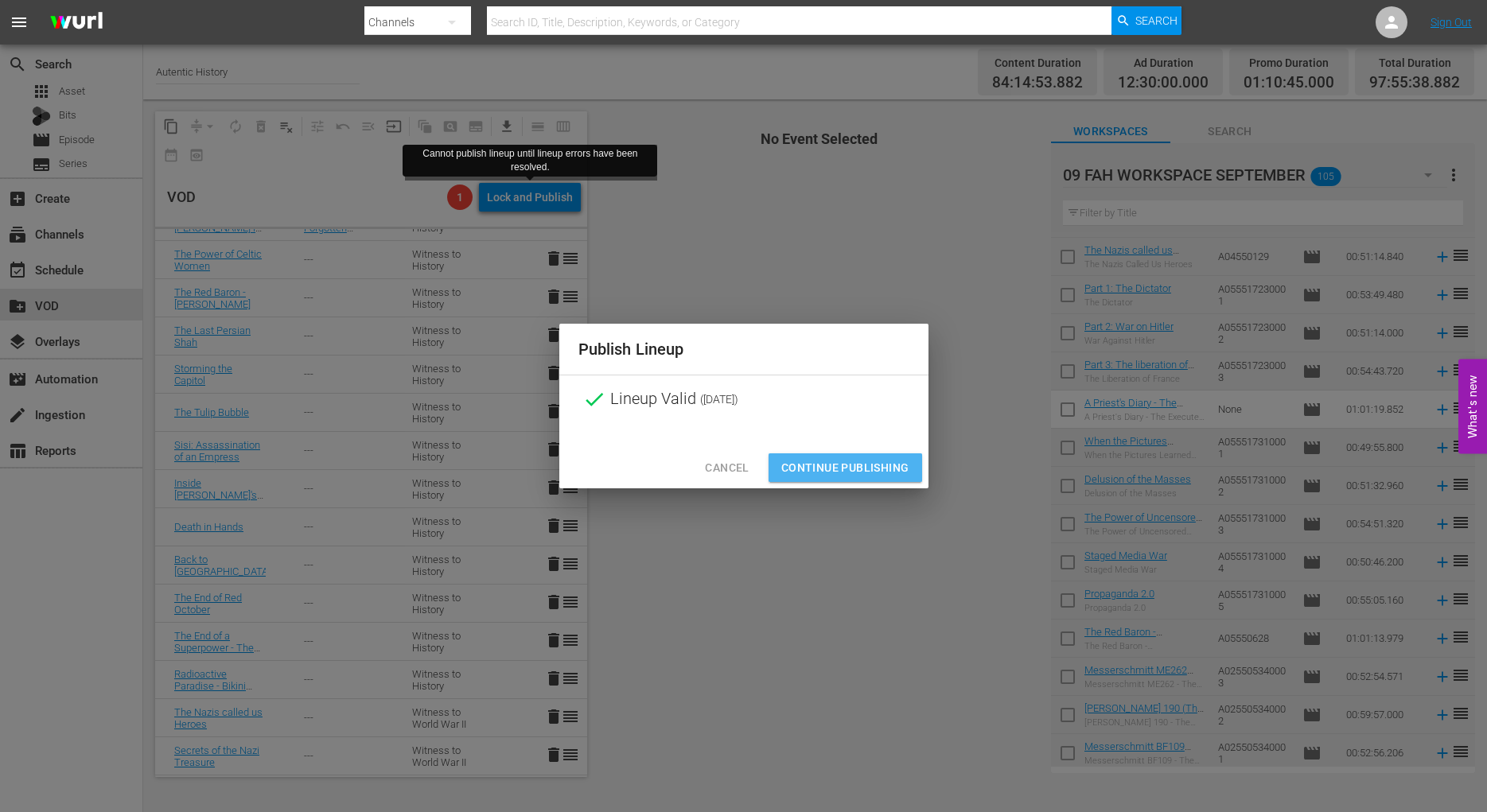
click at [826, 468] on span "Continue Publishing" at bounding box center [845, 468] width 128 height 20
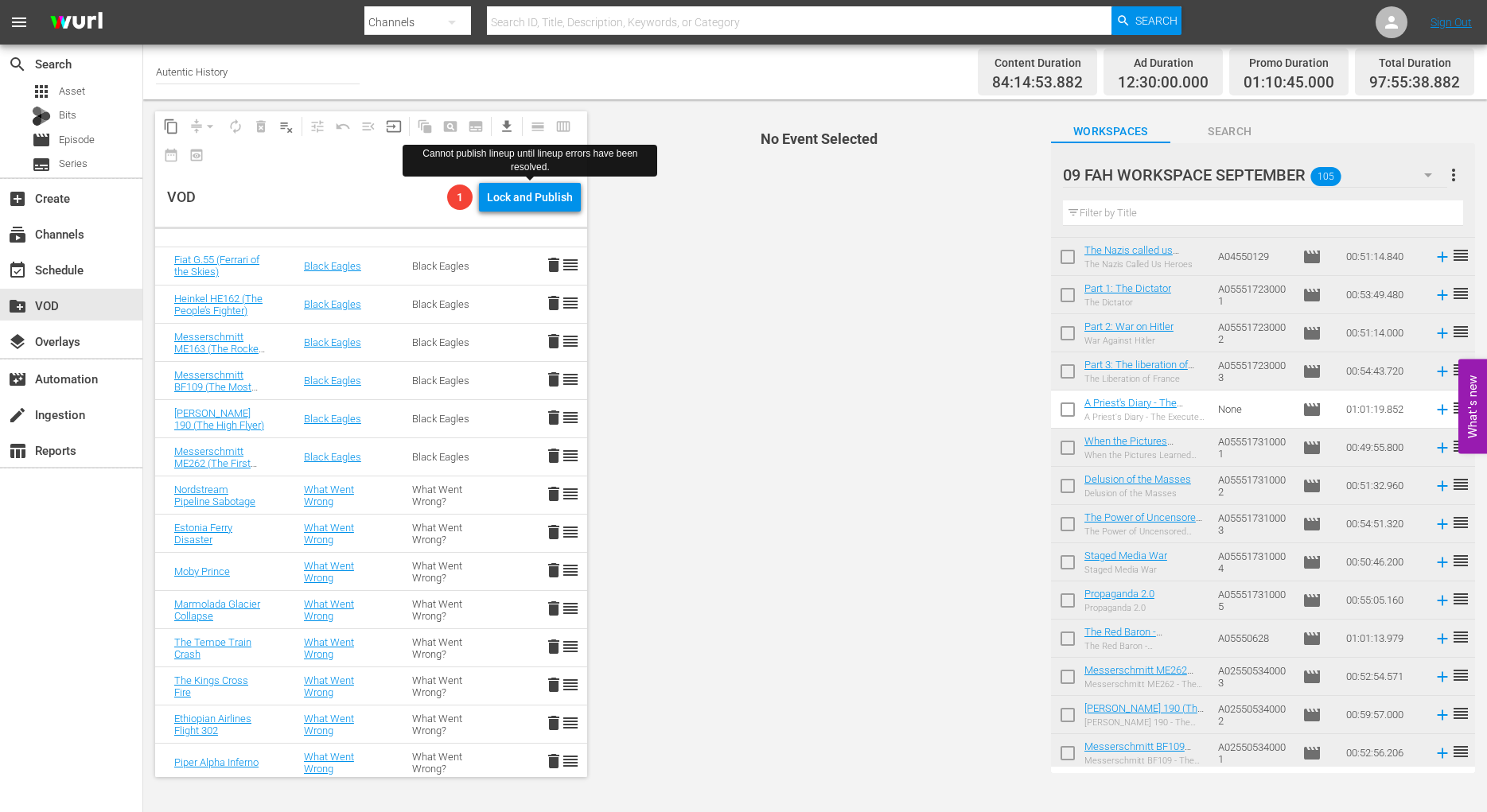
scroll to position [0, 0]
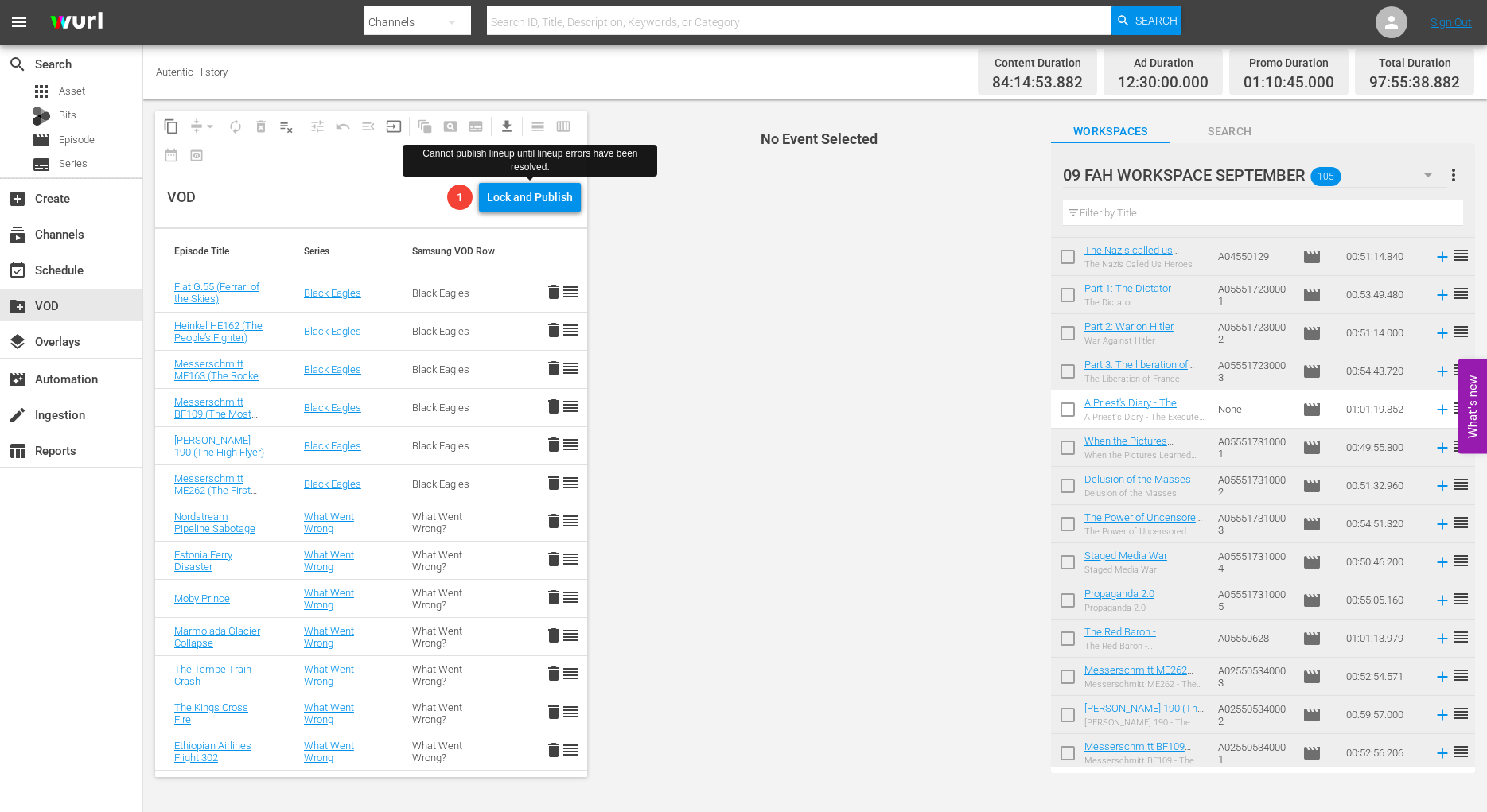
click at [707, 261] on span "No Event Selected" at bounding box center [815, 444] width 448 height 689
click at [533, 193] on div "Lock and Publish" at bounding box center [529, 198] width 86 height 29
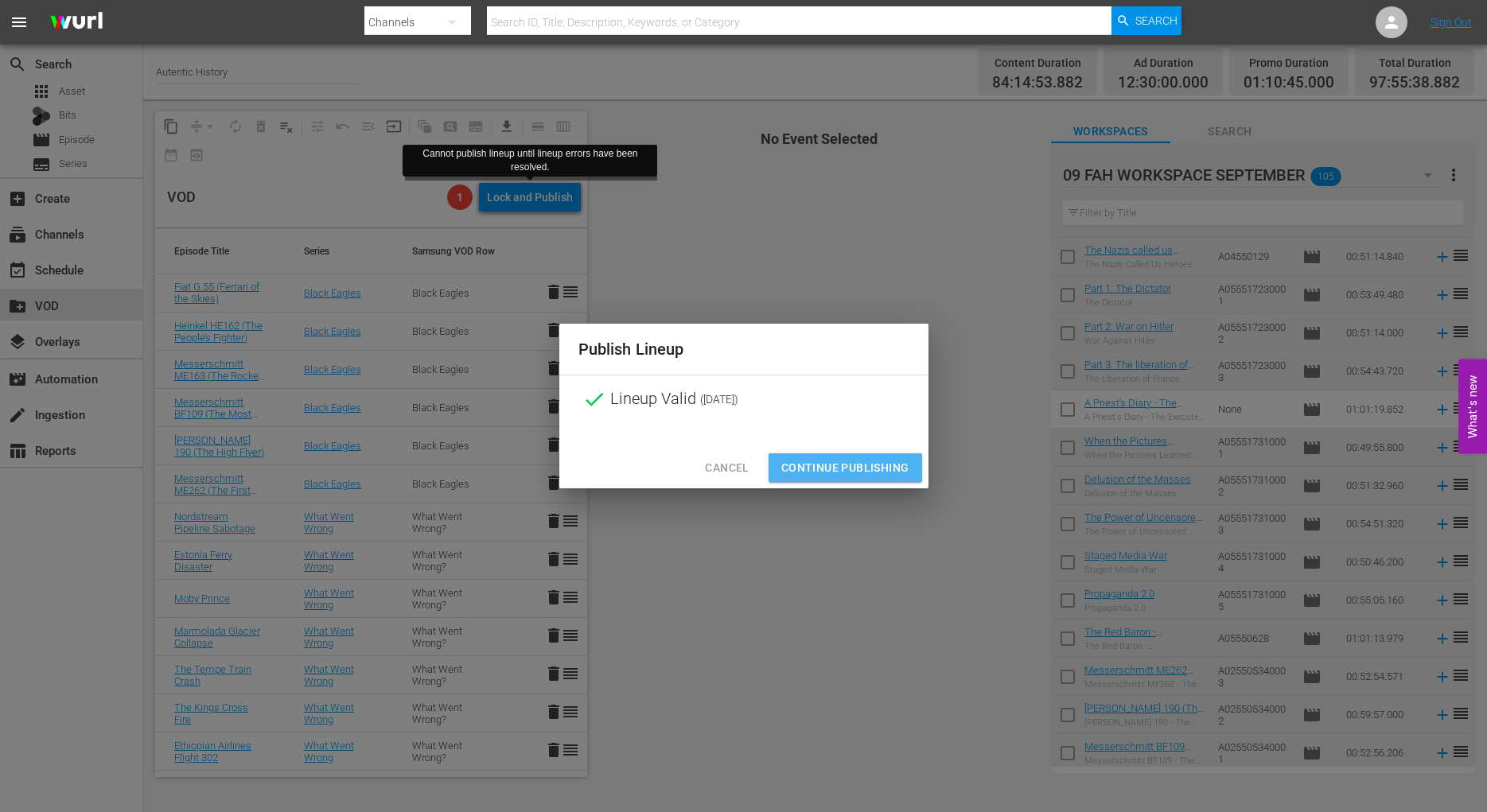
click at [839, 466] on span "Continue Publishing" at bounding box center [845, 468] width 128 height 20
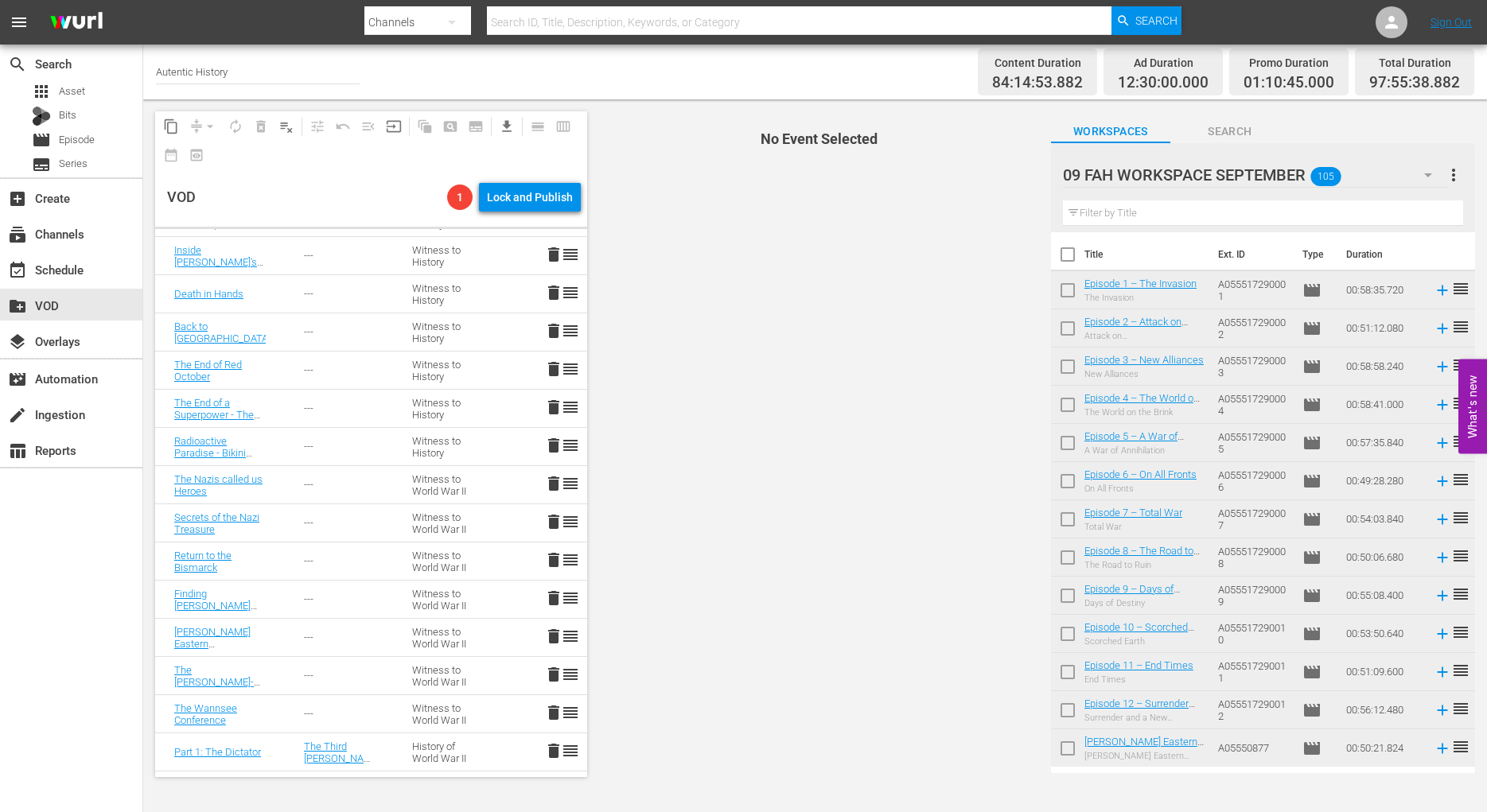
scroll to position [1461, 0]
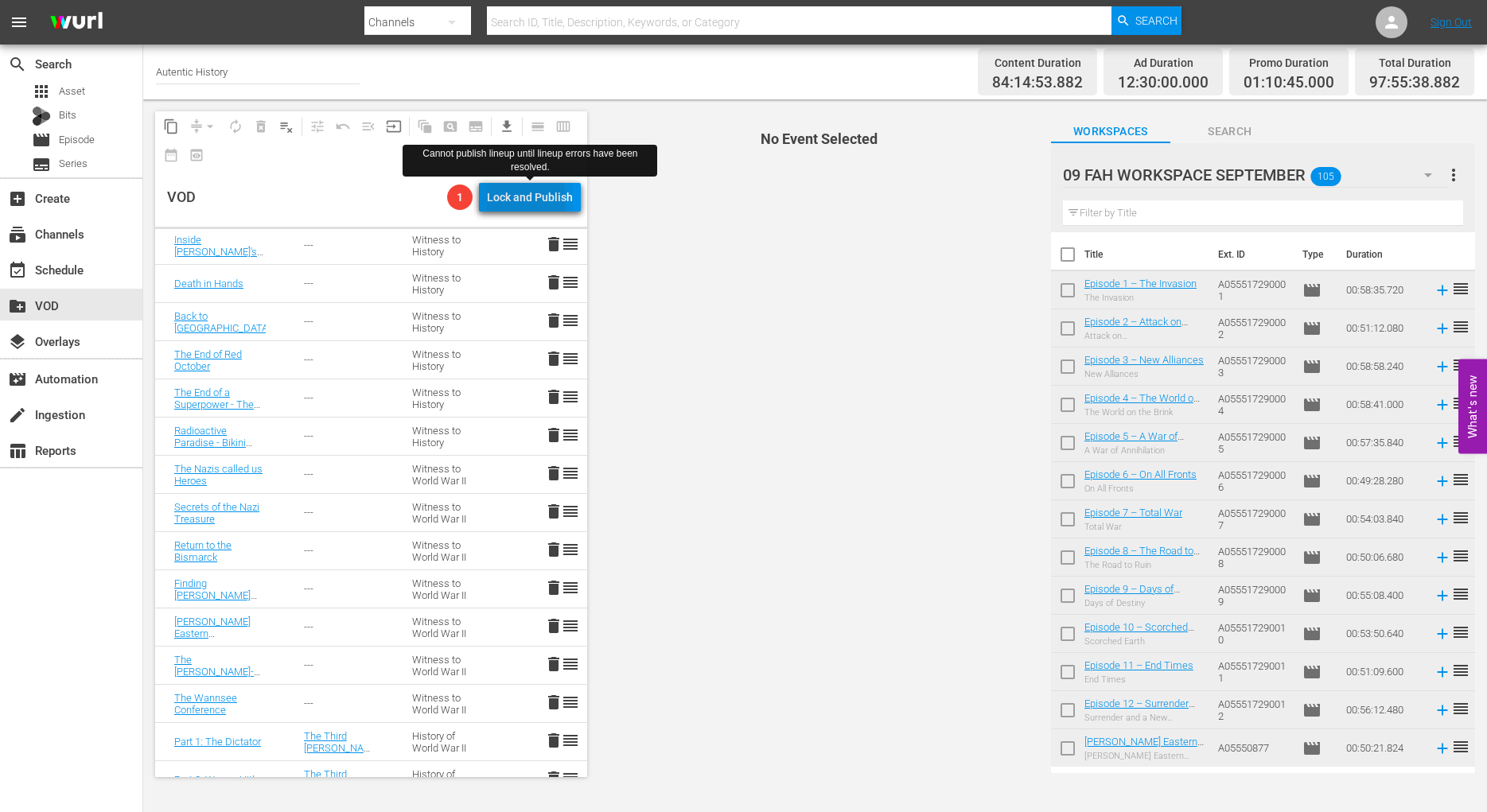
click at [508, 199] on div "Lock and Publish" at bounding box center [529, 198] width 86 height 29
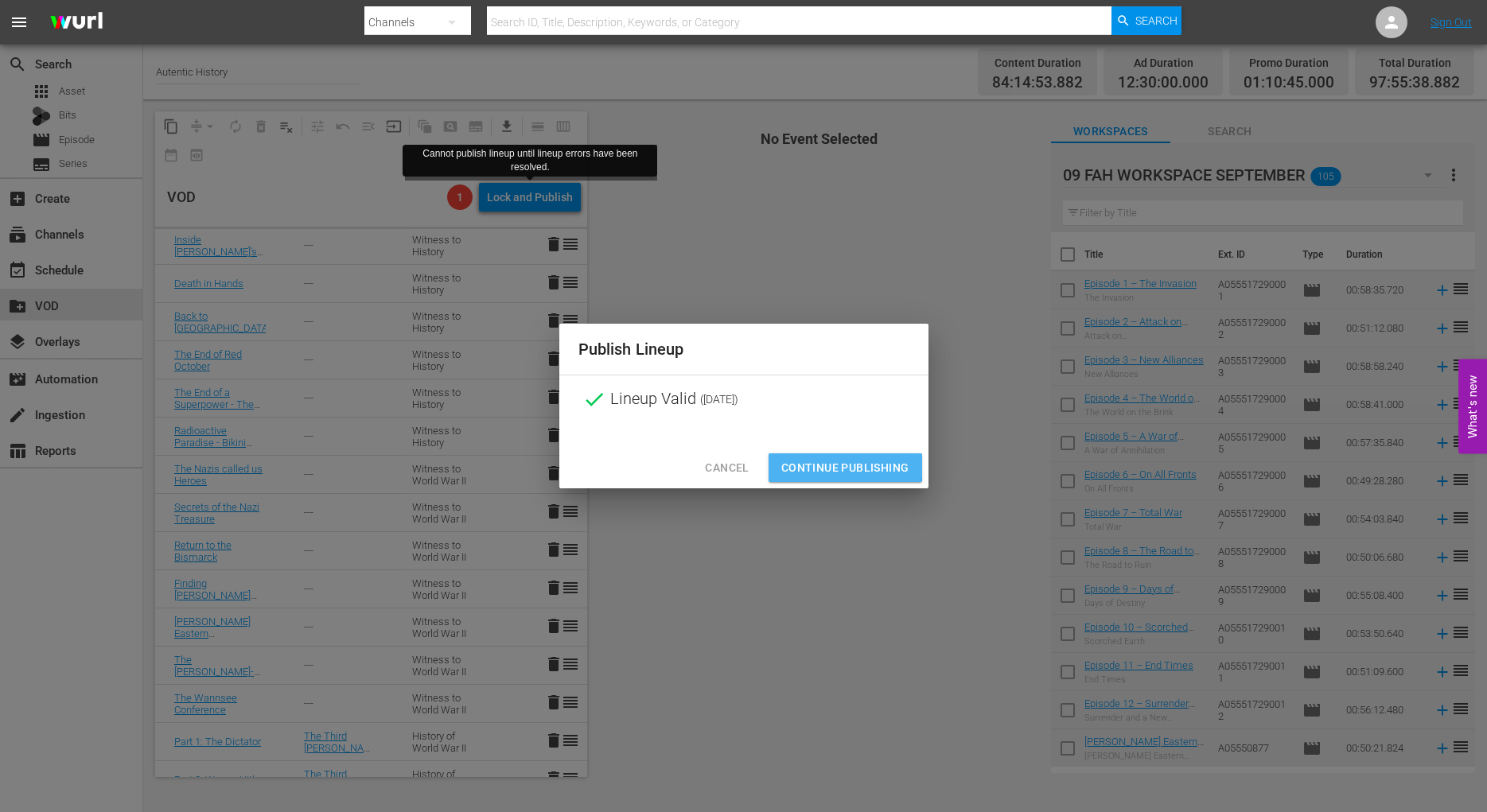
click at [817, 465] on span "Continue Publishing" at bounding box center [845, 468] width 128 height 20
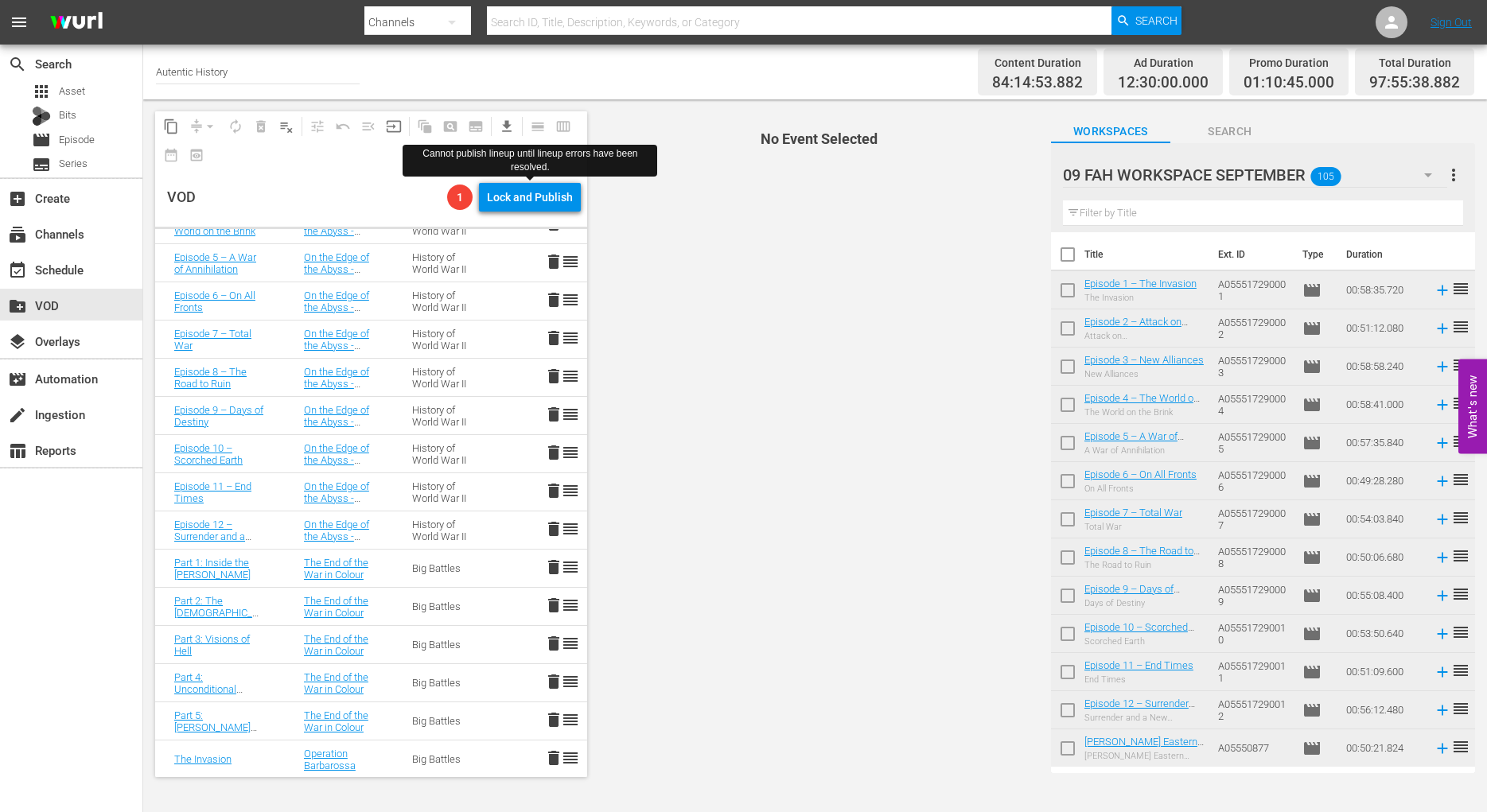
scroll to position [2354, 0]
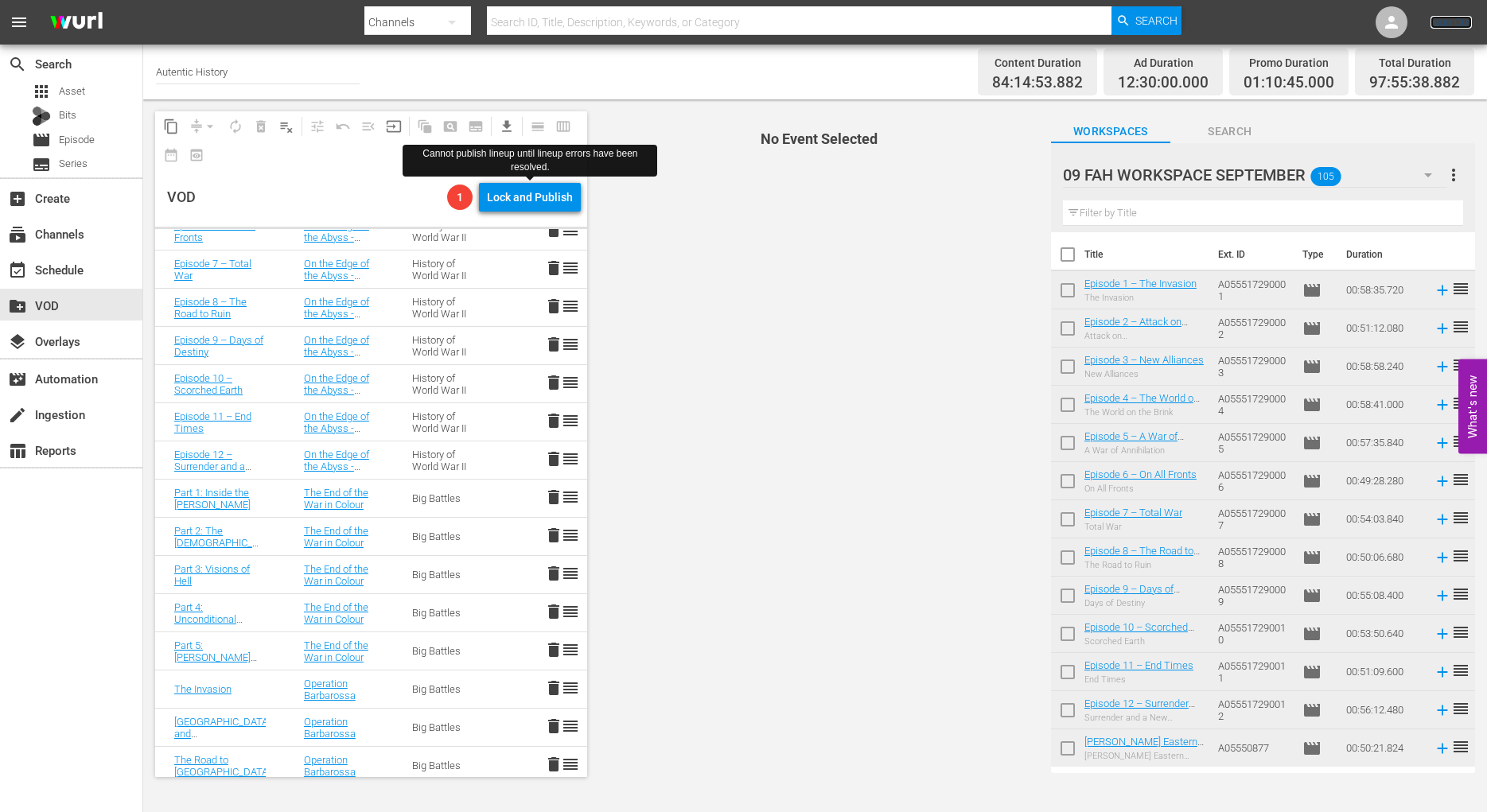
click at [1445, 21] on link "Sign Out" at bounding box center [1451, 21] width 42 height 13
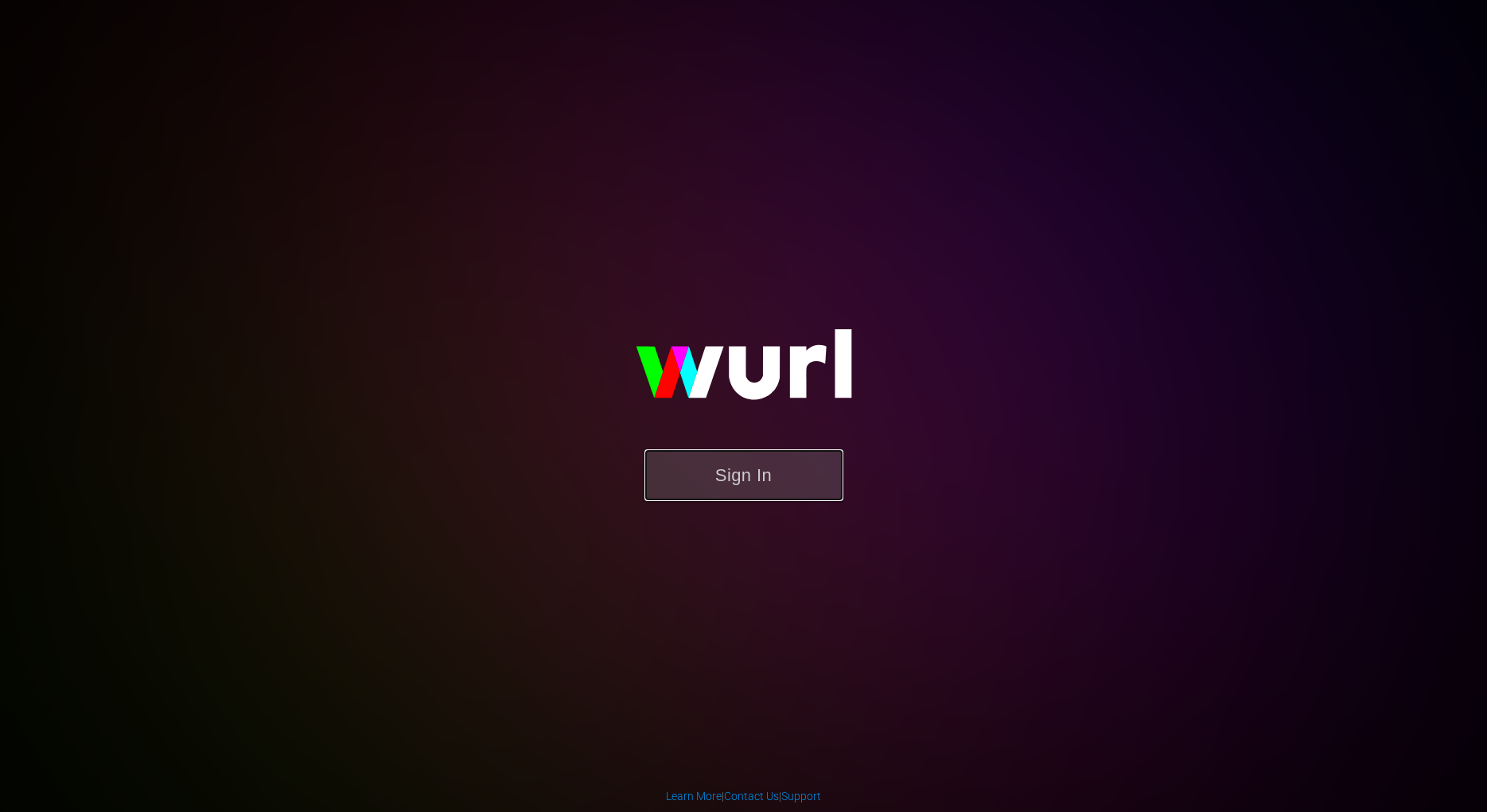
click at [733, 478] on button "Sign In" at bounding box center [744, 476] width 199 height 52
